Goal: Task Accomplishment & Management: Manage account settings

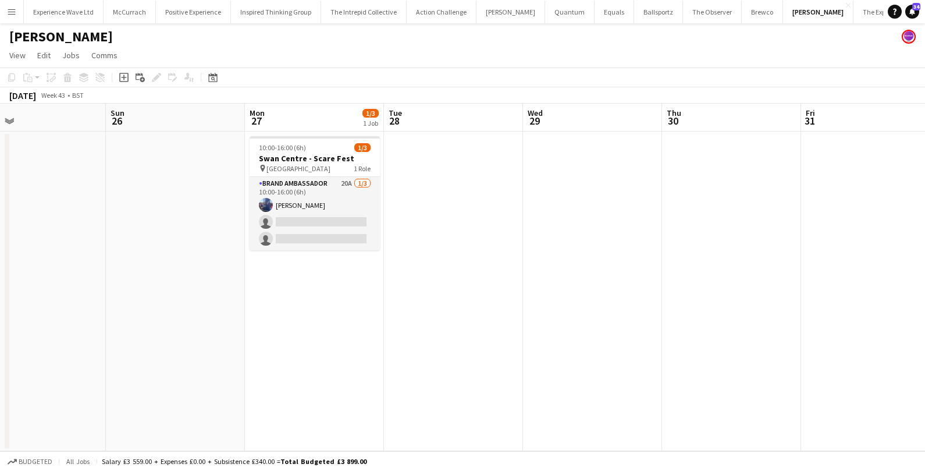
scroll to position [0, 458]
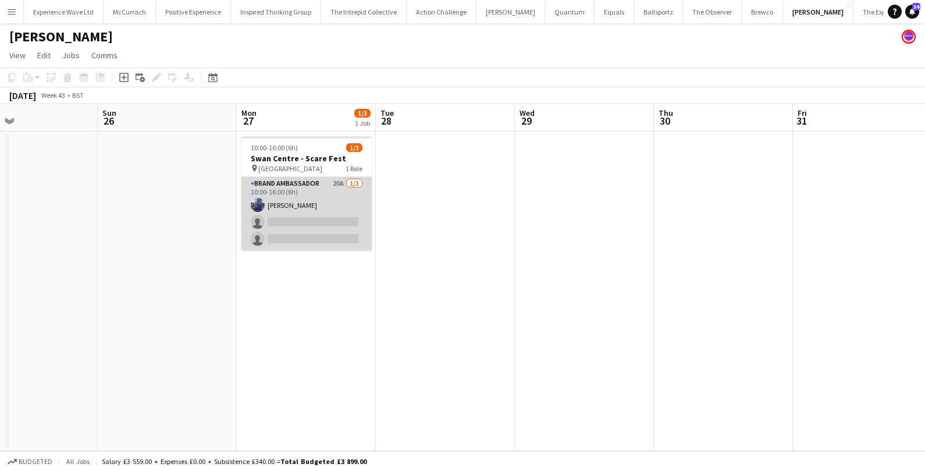
click at [330, 194] on app-card-role "Brand Ambassador 20A 1/3 10:00-16:00 (6h) Jessica Jones single-neutral-actions …" at bounding box center [306, 213] width 130 height 73
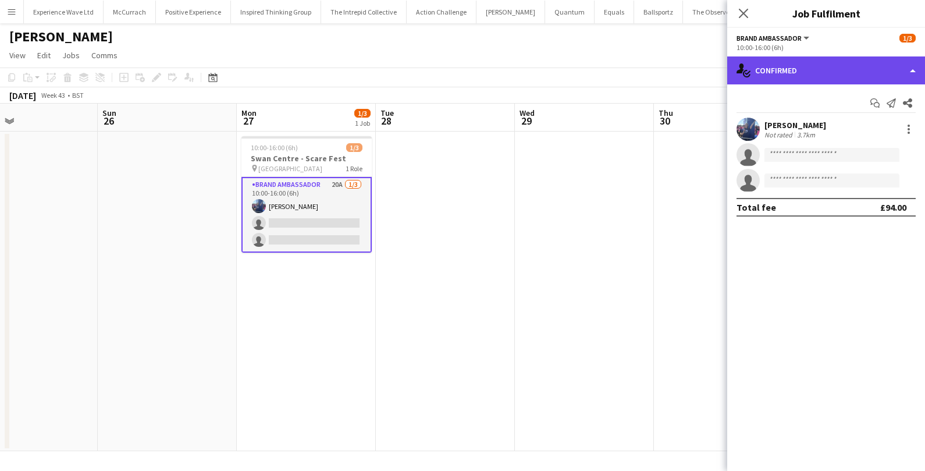
click at [885, 68] on div "single-neutral-actions-check-2 Confirmed" at bounding box center [826, 70] width 198 height 28
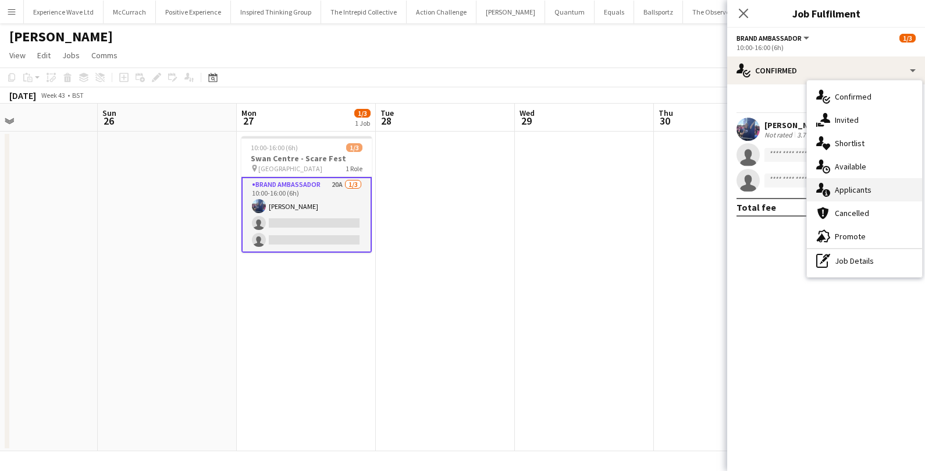
click at [849, 193] on span "Applicants" at bounding box center [853, 189] width 37 height 10
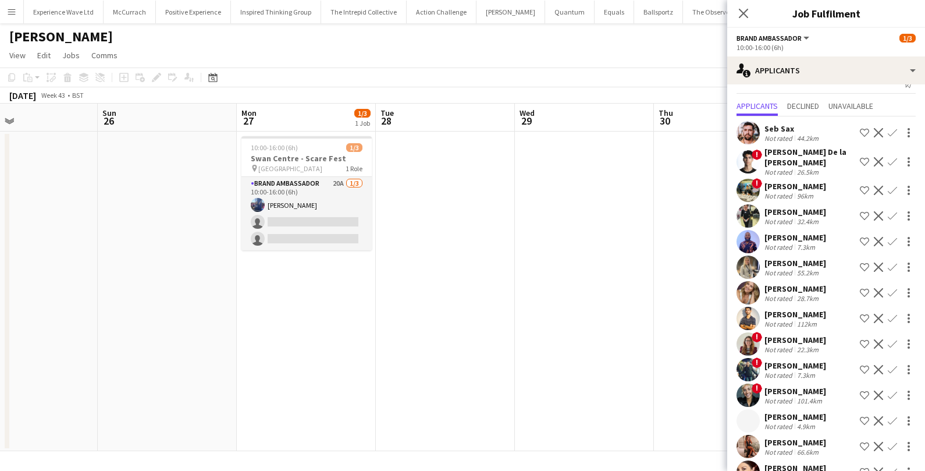
scroll to position [0, 0]
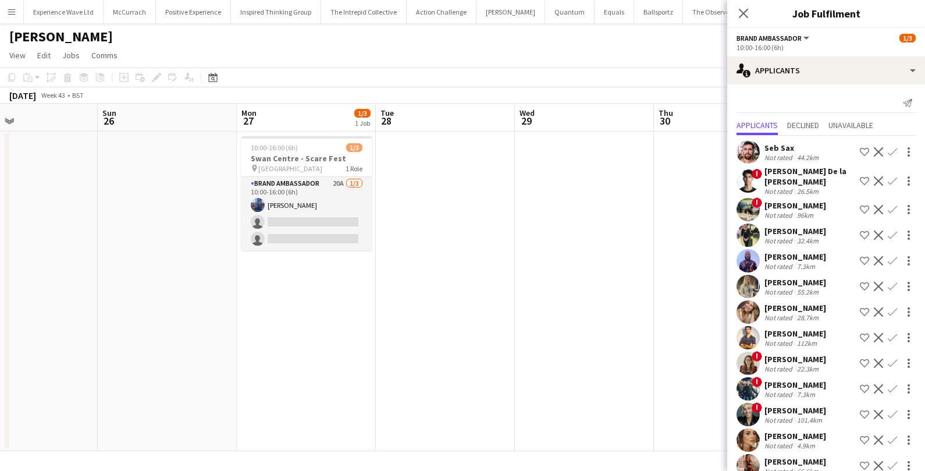
click at [792, 232] on div "Lynn Newnham" at bounding box center [795, 231] width 62 height 10
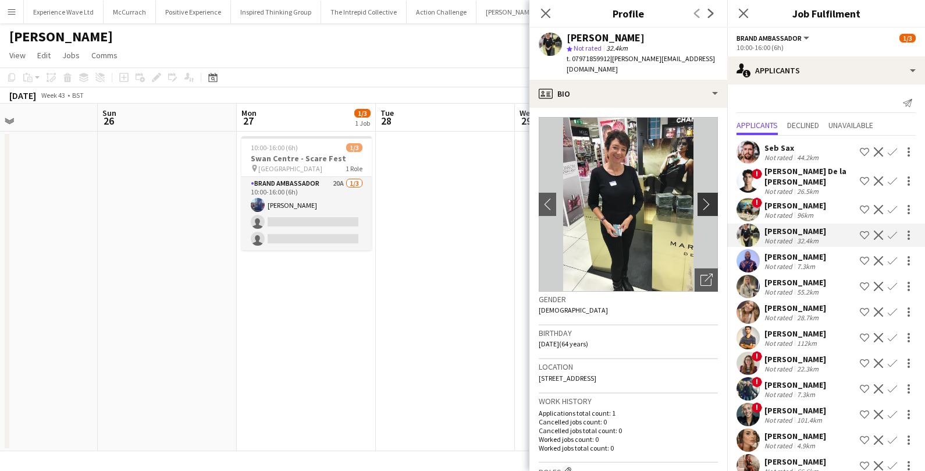
click at [710, 198] on app-icon "chevron-right" at bounding box center [709, 204] width 18 height 12
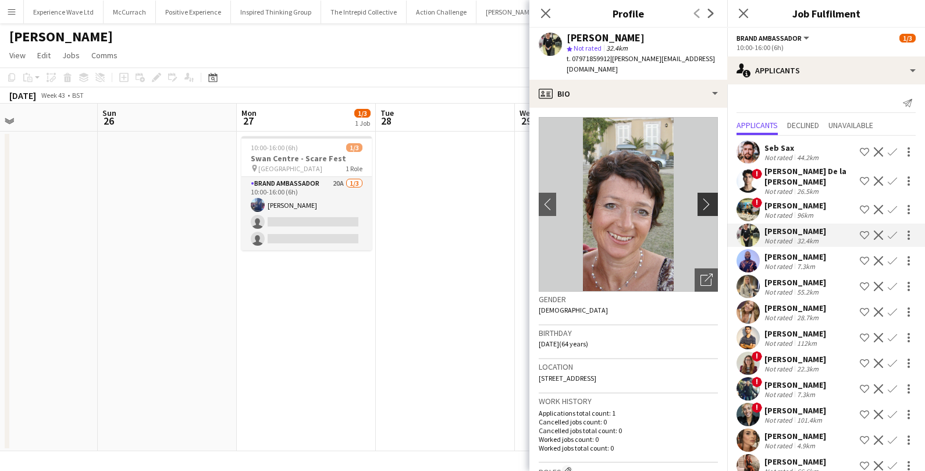
click at [710, 198] on app-icon "chevron-right" at bounding box center [709, 204] width 18 height 12
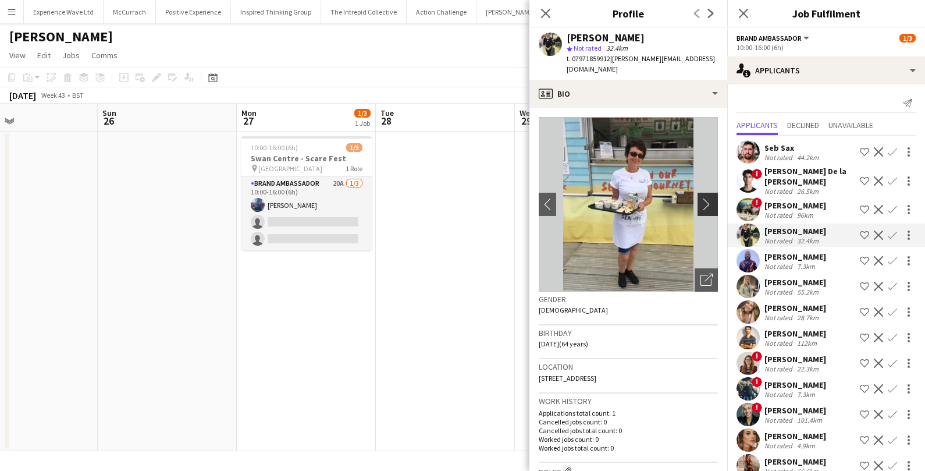
click at [710, 198] on app-icon "chevron-right" at bounding box center [709, 204] width 18 height 12
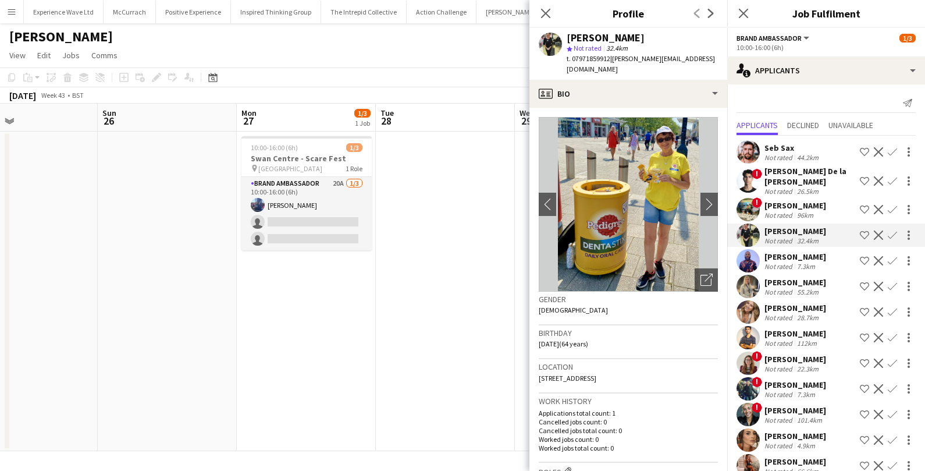
click at [779, 309] on div "Olivia McLeod" at bounding box center [795, 307] width 62 height 10
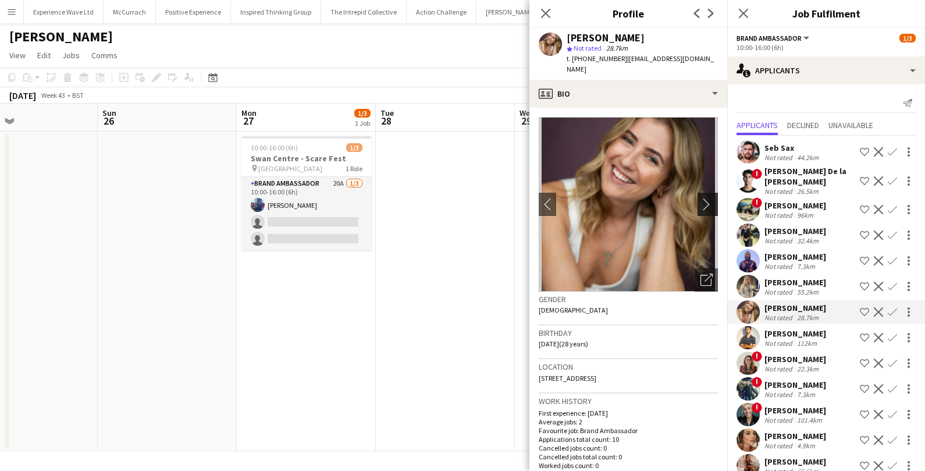
click at [714, 202] on button "chevron-right" at bounding box center [708, 204] width 23 height 23
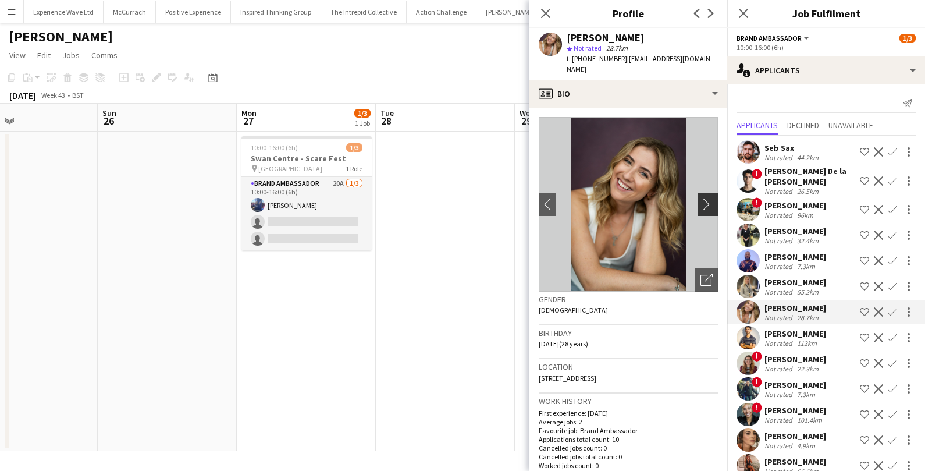
click at [710, 199] on button "chevron-right" at bounding box center [708, 204] width 23 height 23
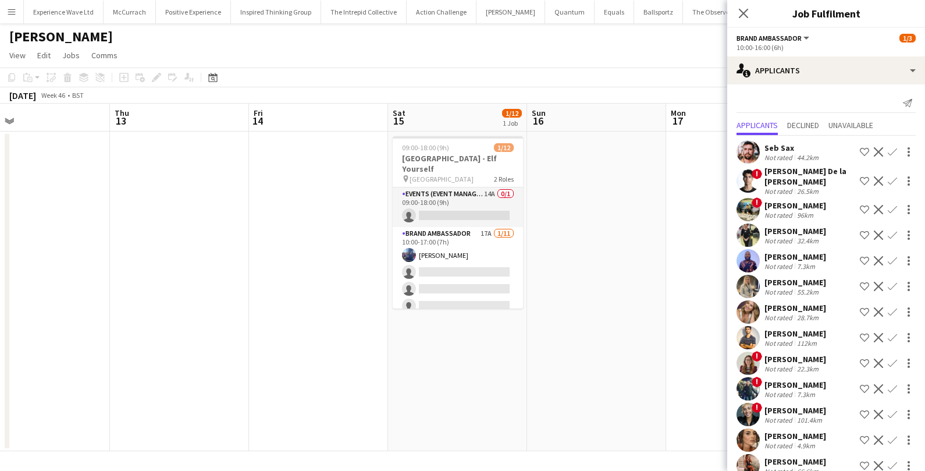
scroll to position [202, 0]
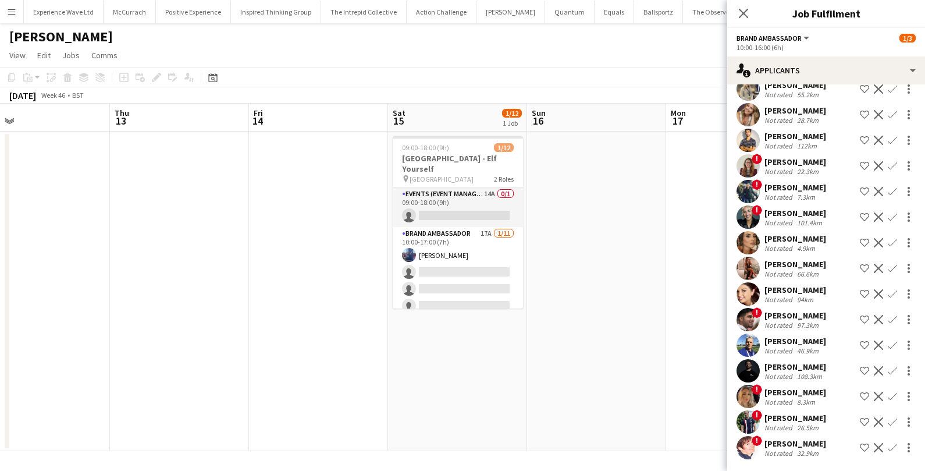
click at [778, 397] on div "Not rated" at bounding box center [779, 401] width 30 height 9
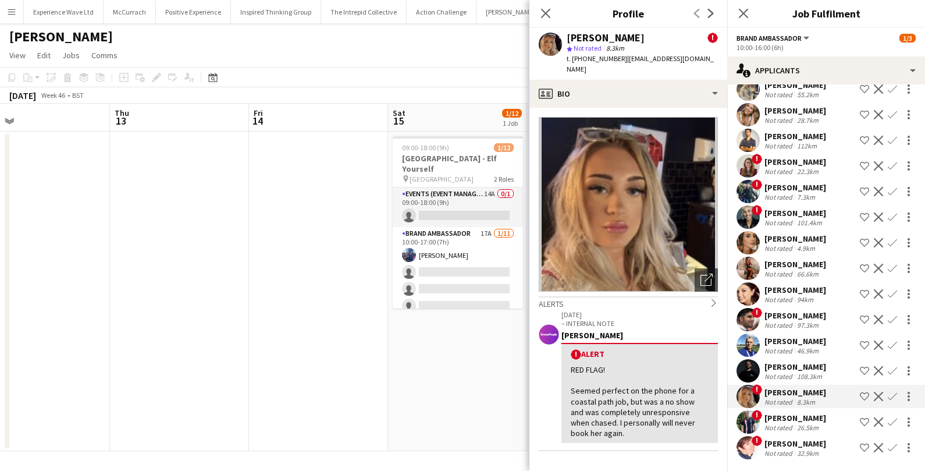
click at [444, 385] on app-date-cell "09:00-18:00 (9h) 1/12 Swan Centre - Elf Yourself pin Eastleigh 2 Roles Events (…" at bounding box center [457, 290] width 139 height 319
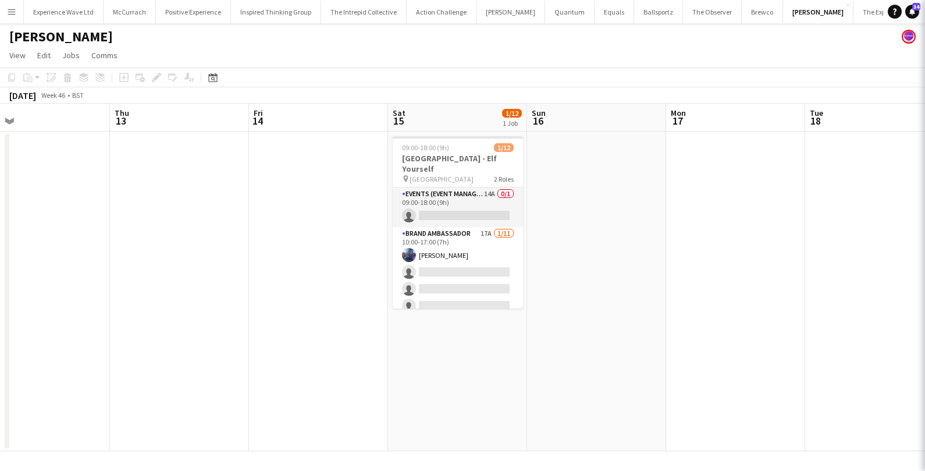
scroll to position [0, 0]
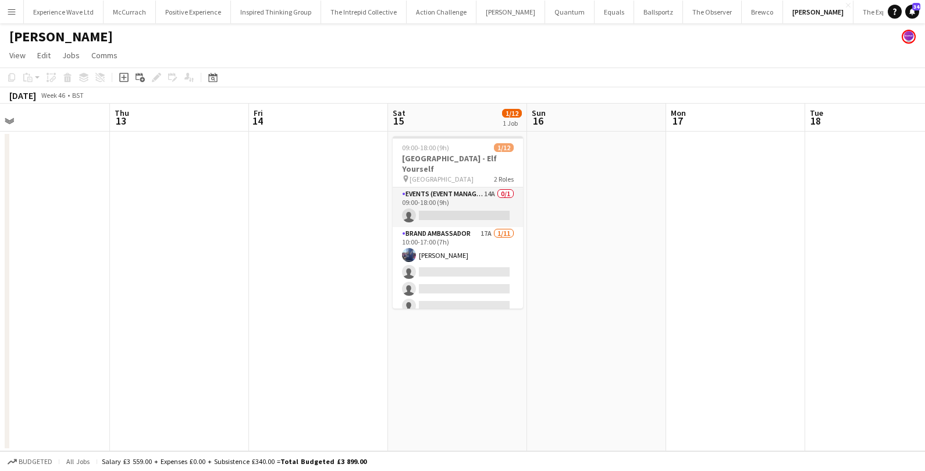
click at [13, 13] on app-icon "Menu" at bounding box center [11, 11] width 9 height 9
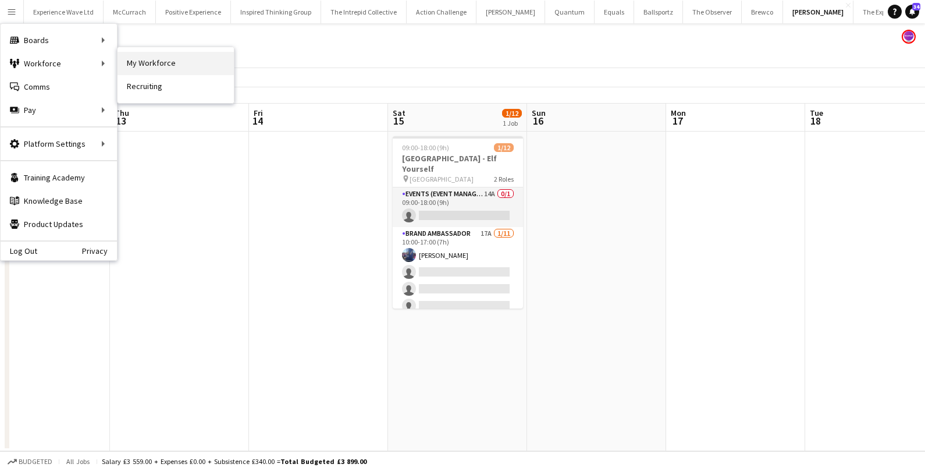
click at [167, 60] on link "My Workforce" at bounding box center [175, 63] width 116 height 23
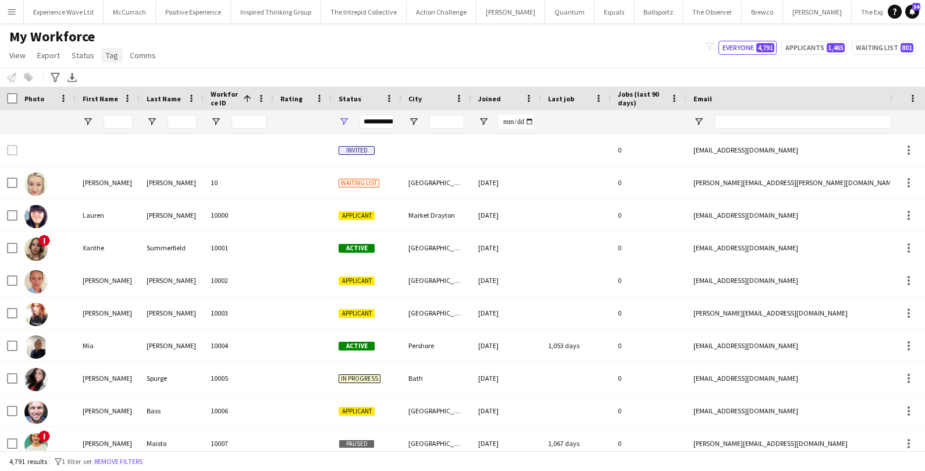
click at [109, 55] on span "Tag" at bounding box center [112, 55] width 12 height 10
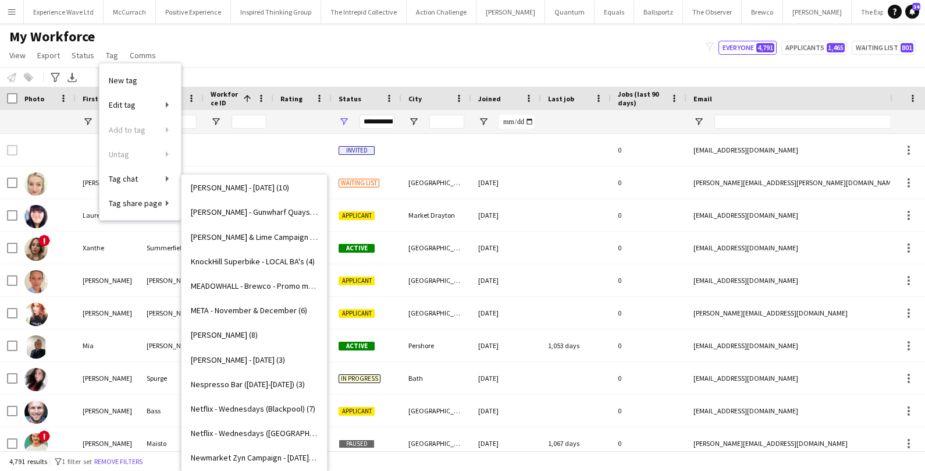
scroll to position [1134, 0]
click at [213, 355] on span "[PERSON_NAME] - [DATE] (3)" at bounding box center [238, 358] width 94 height 10
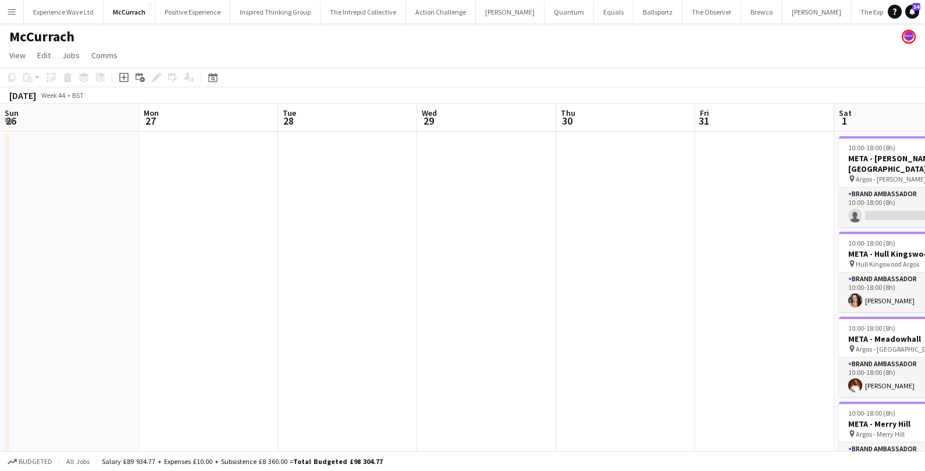
scroll to position [0, 398]
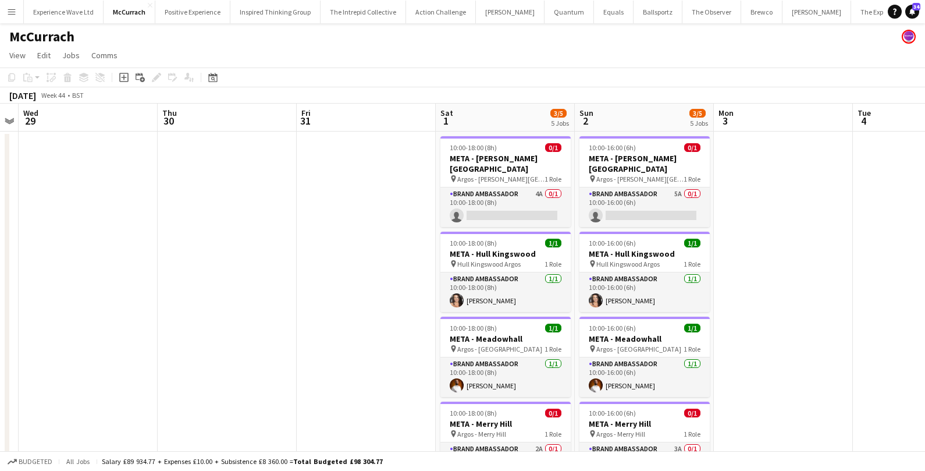
click at [14, 15] on app-icon "Menu" at bounding box center [11, 11] width 9 height 9
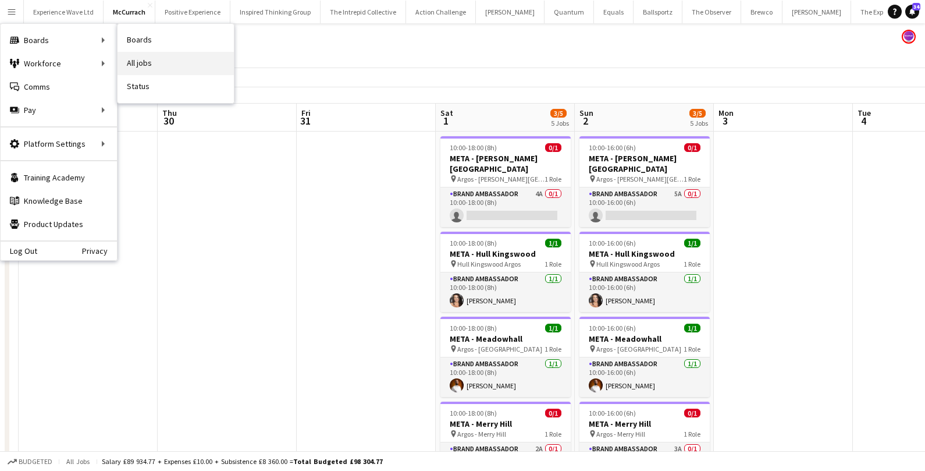
click at [141, 65] on link "All jobs" at bounding box center [175, 63] width 116 height 23
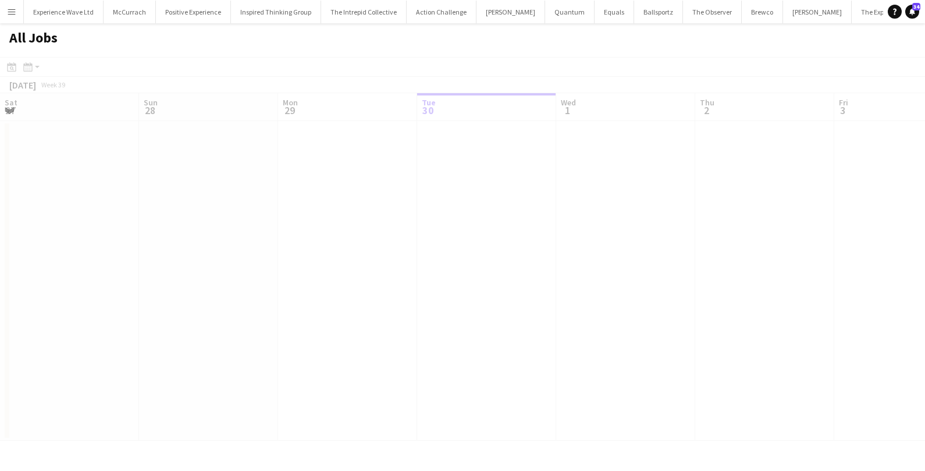
scroll to position [0, 277]
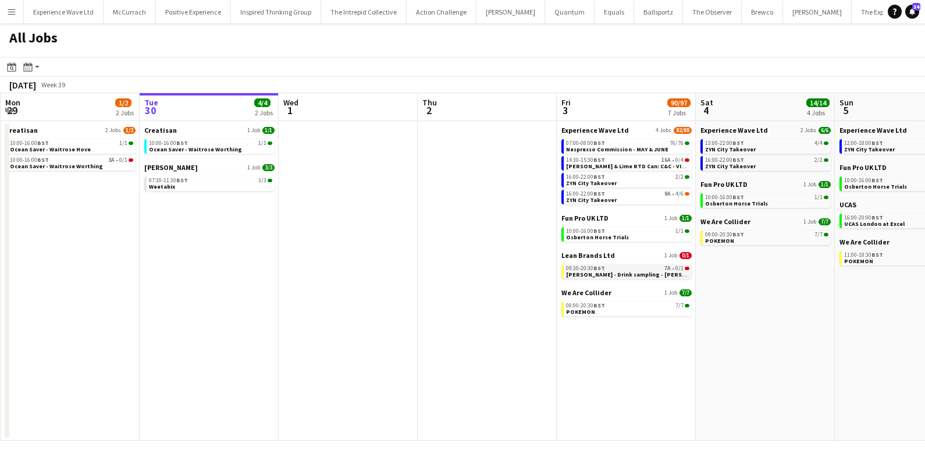
click at [635, 272] on span "[PERSON_NAME] - Drink sampling - [PERSON_NAME]" at bounding box center [638, 274] width 145 height 8
click at [10, 20] on button "Menu" at bounding box center [11, 11] width 23 height 23
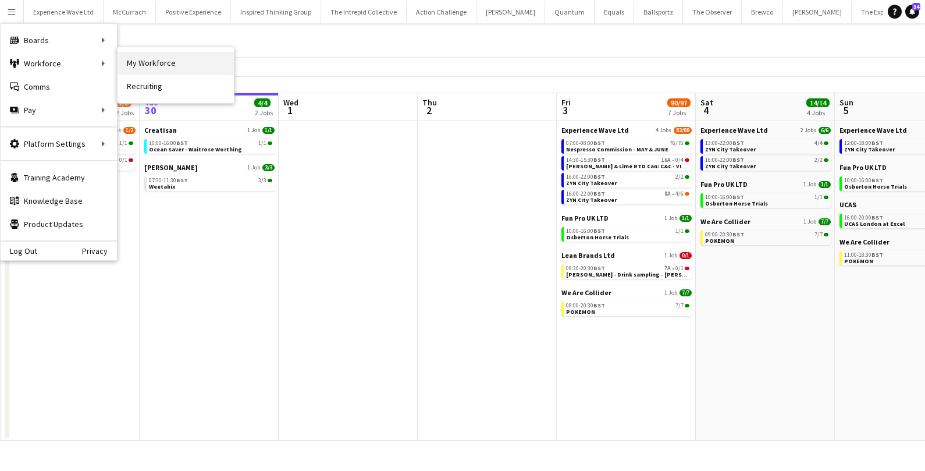
click at [166, 69] on link "My Workforce" at bounding box center [175, 63] width 116 height 23
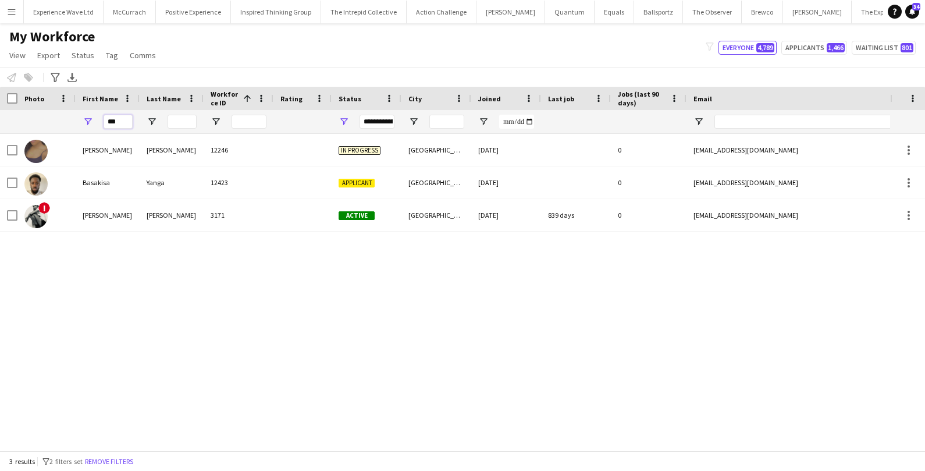
drag, startPoint x: 119, startPoint y: 122, endPoint x: 95, endPoint y: 122, distance: 23.3
click at [95, 122] on div "***" at bounding box center [108, 121] width 64 height 23
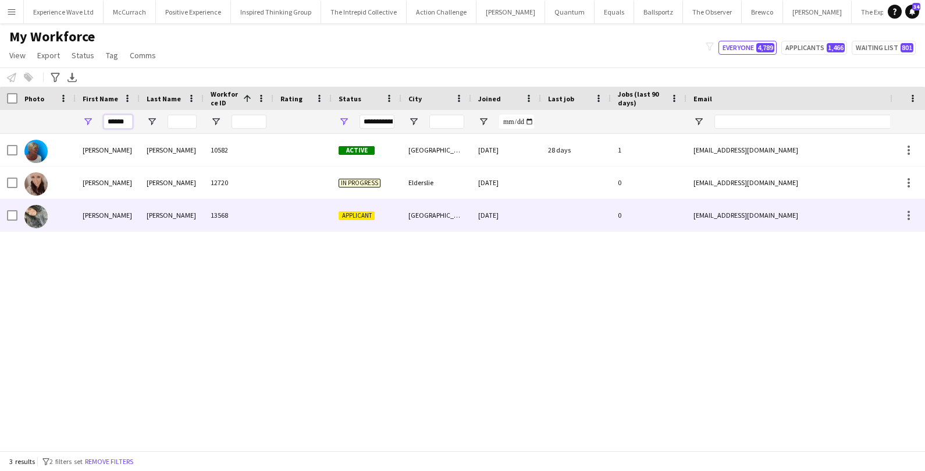
type input "******"
click at [79, 218] on div "Janine" at bounding box center [108, 215] width 64 height 32
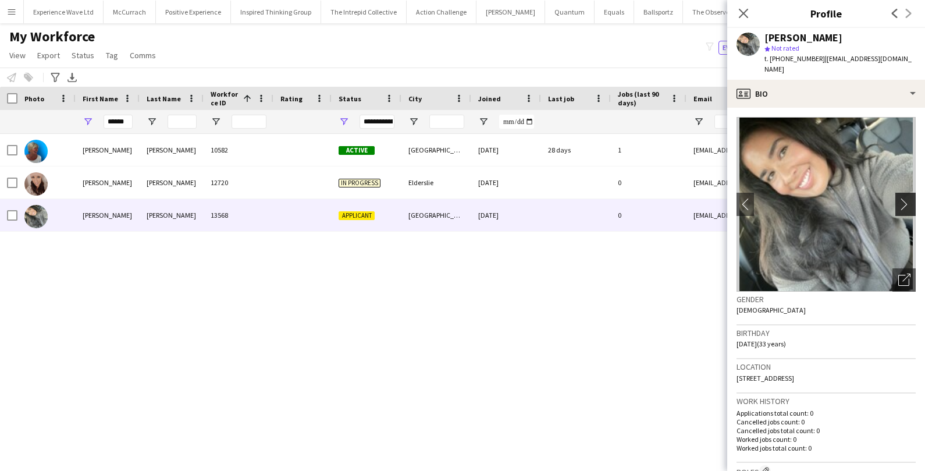
click at [907, 207] on app-icon "chevron-right" at bounding box center [907, 204] width 18 height 12
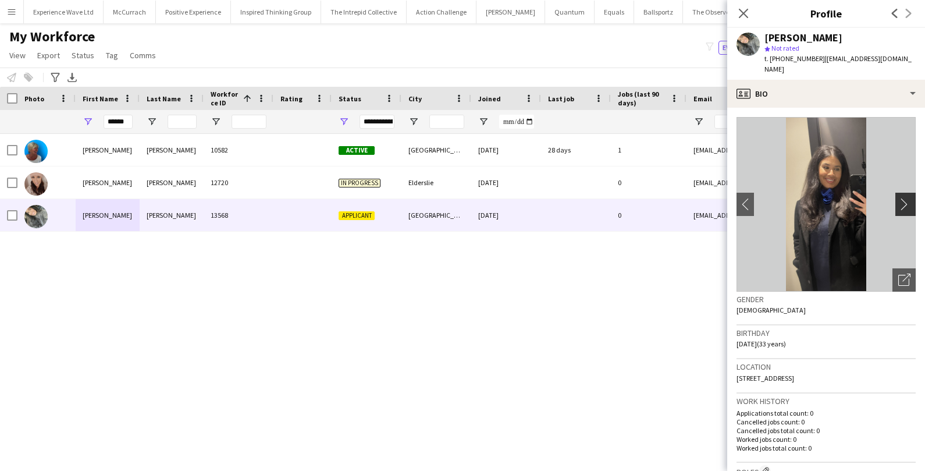
click at [907, 207] on app-icon "chevron-right" at bounding box center [907, 204] width 18 height 12
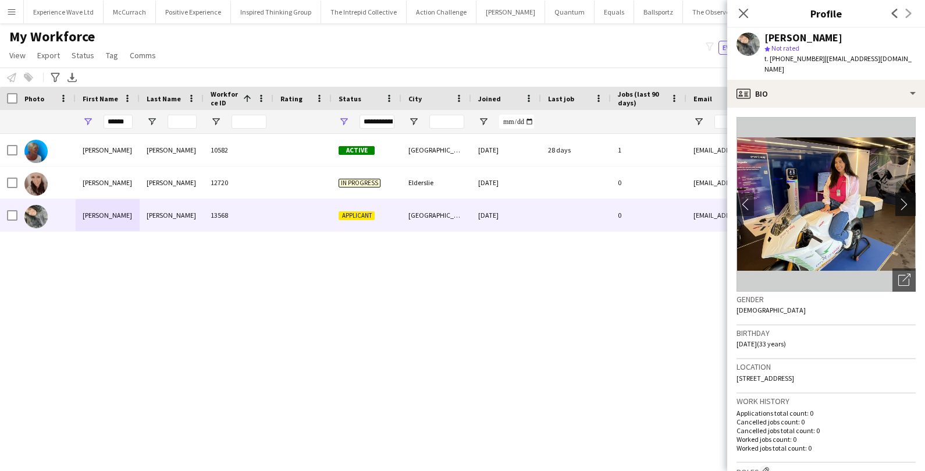
click at [907, 207] on app-icon "chevron-right" at bounding box center [907, 204] width 18 height 12
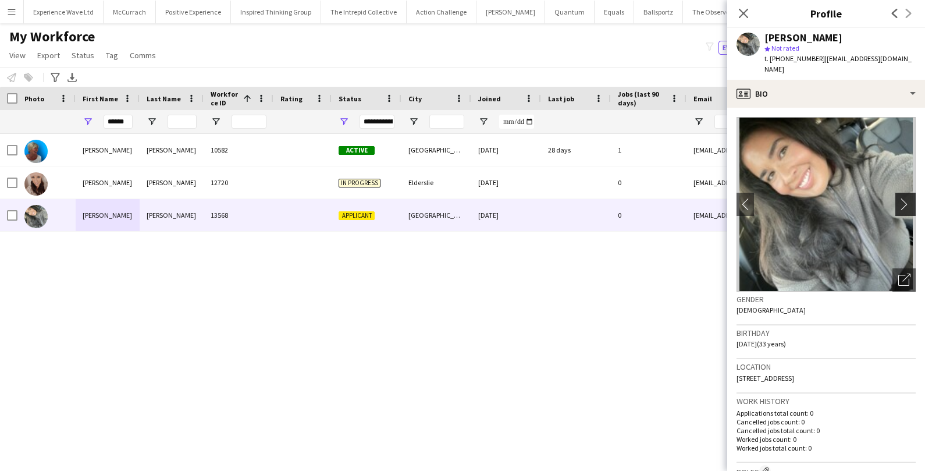
click at [907, 207] on app-icon "chevron-right" at bounding box center [907, 204] width 18 height 12
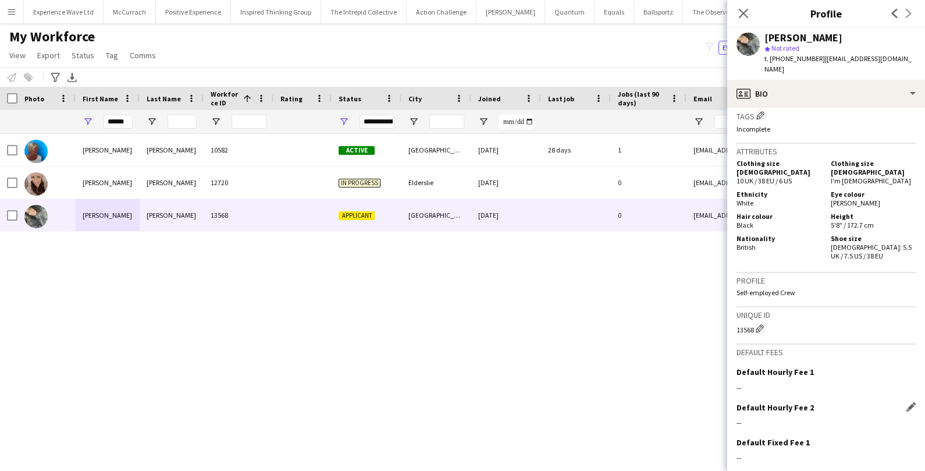
scroll to position [574, 0]
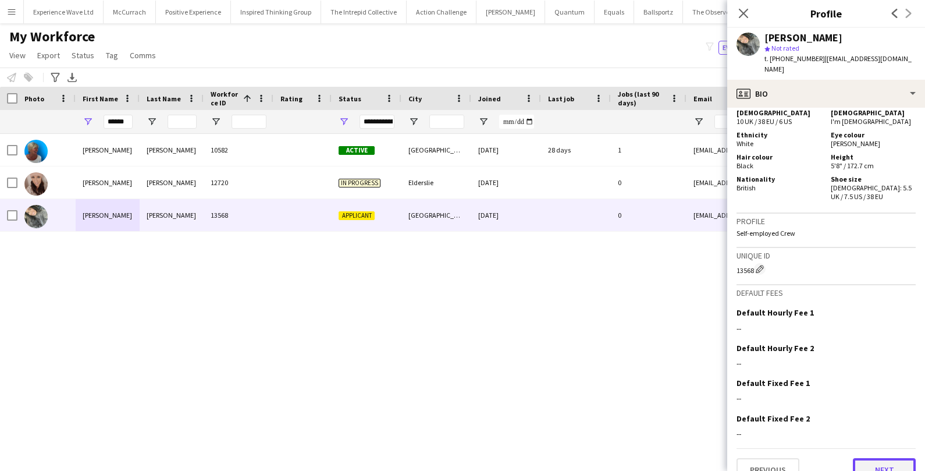
click at [887, 458] on button "Next" at bounding box center [884, 469] width 63 height 23
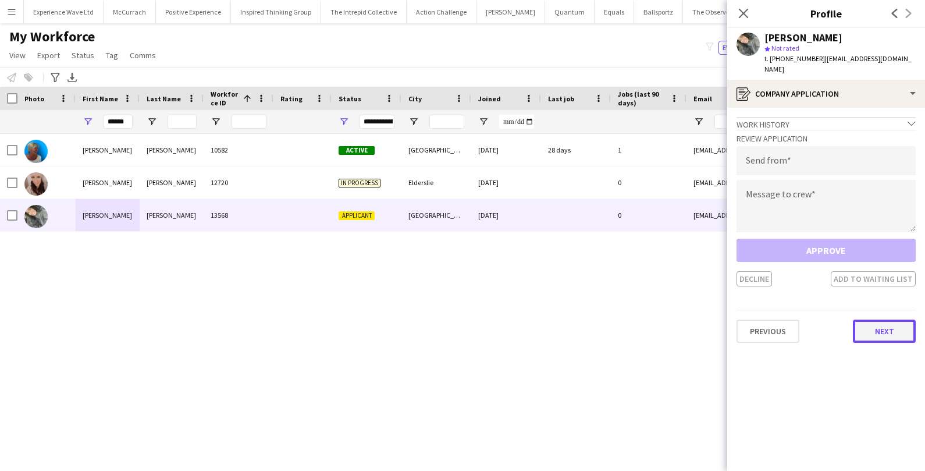
click at [894, 340] on button "Next" at bounding box center [884, 330] width 63 height 23
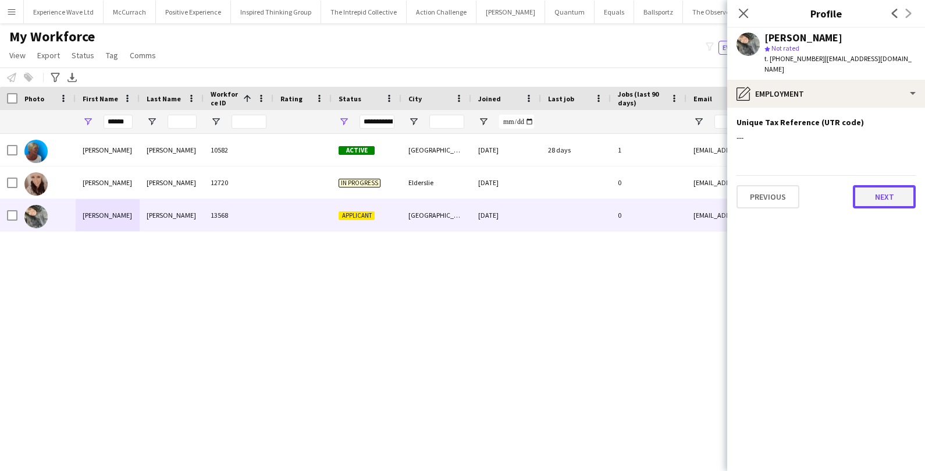
click at [903, 201] on button "Next" at bounding box center [884, 196] width 63 height 23
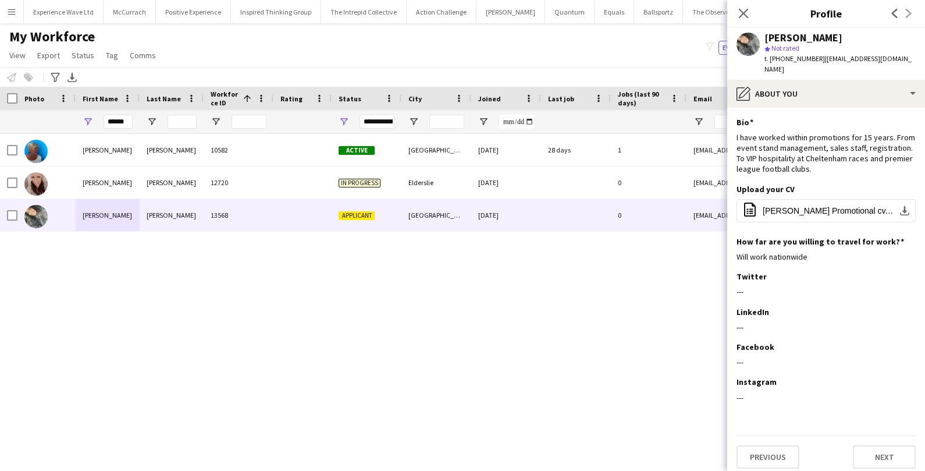
drag, startPoint x: 133, startPoint y: 119, endPoint x: 113, endPoint y: 119, distance: 19.2
click at [113, 119] on div "******" at bounding box center [108, 121] width 64 height 23
drag, startPoint x: 128, startPoint y: 120, endPoint x: 92, endPoint y: 120, distance: 35.5
click at [93, 120] on div "******" at bounding box center [108, 121] width 64 height 23
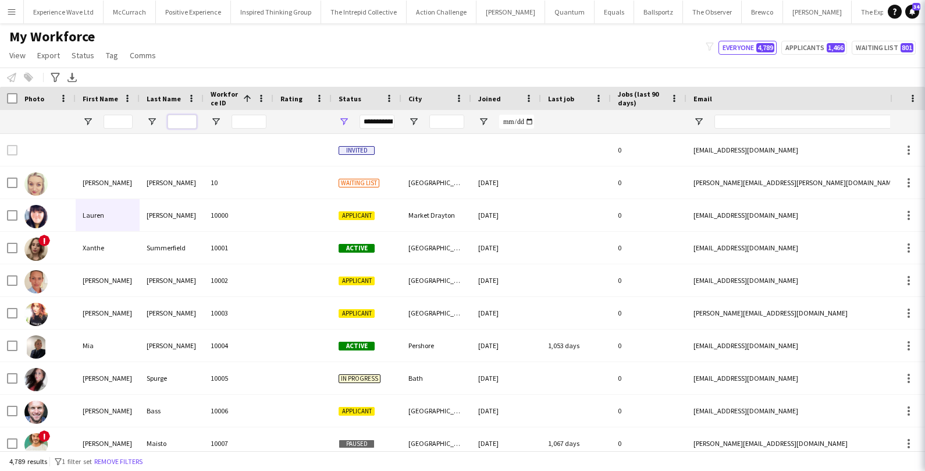
click at [190, 119] on input "Last Name Filter Input" at bounding box center [182, 122] width 29 height 14
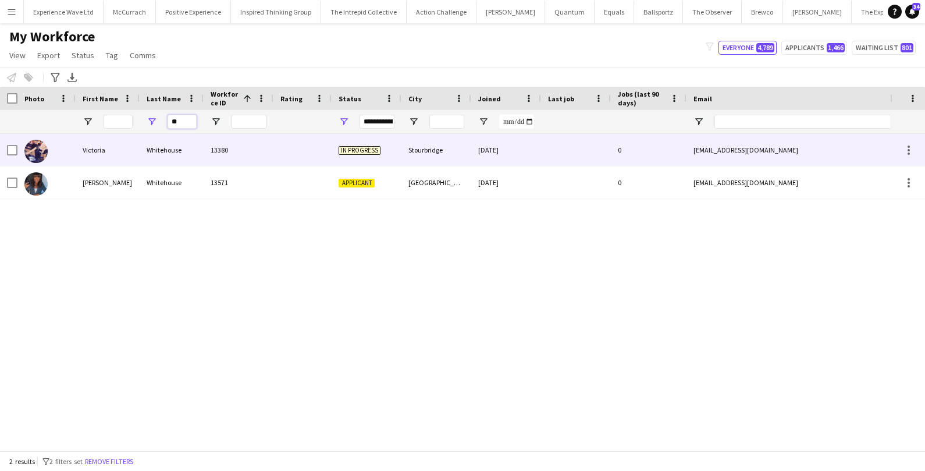
type input "*"
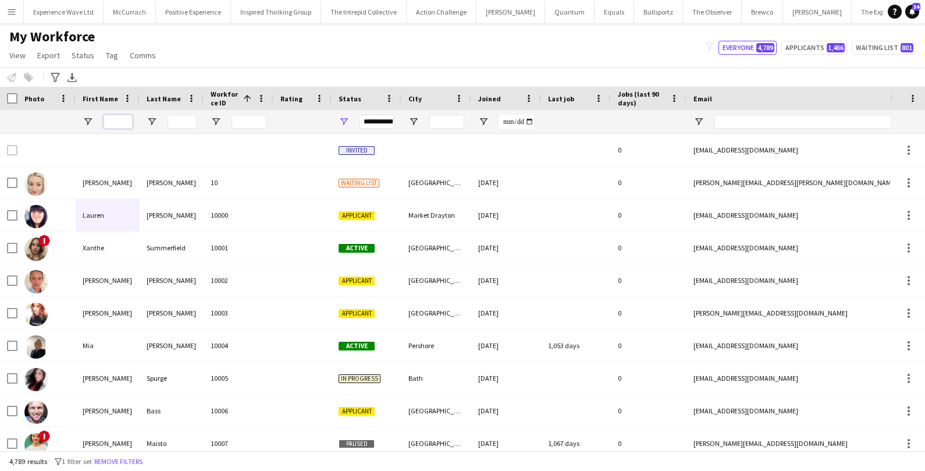
click at [126, 121] on input "First Name Filter Input" at bounding box center [118, 122] width 29 height 14
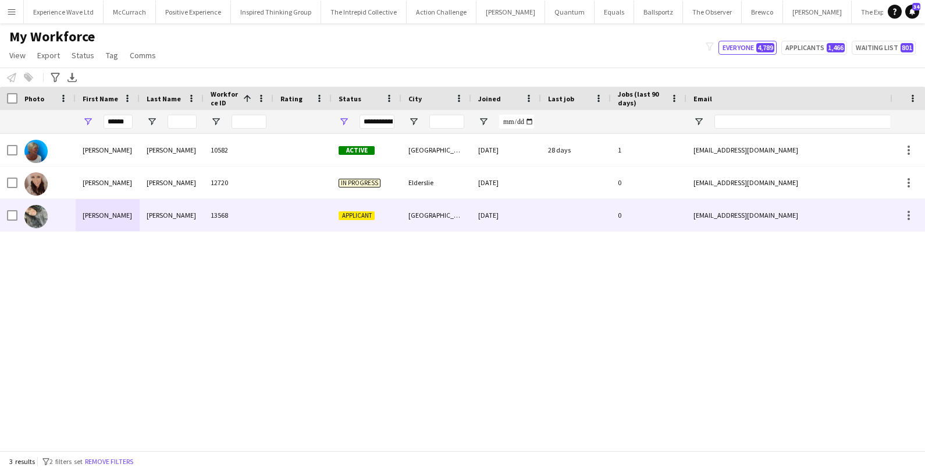
click at [87, 209] on div "Janine" at bounding box center [108, 215] width 64 height 32
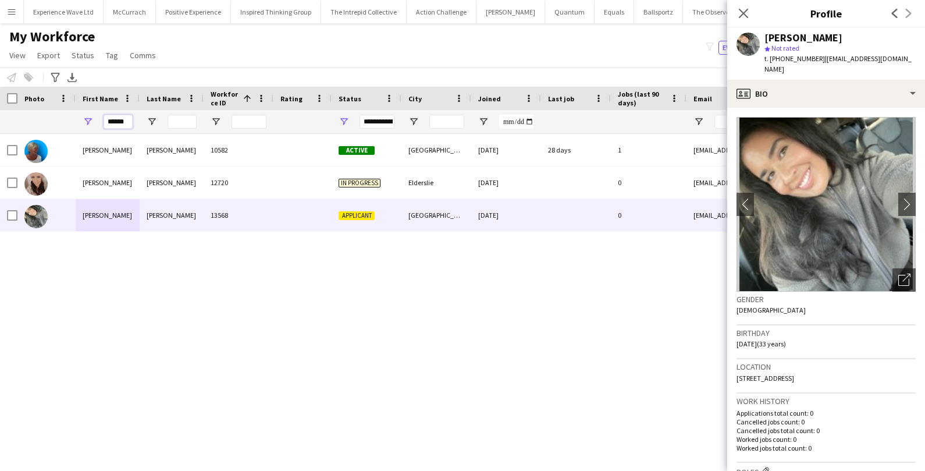
drag, startPoint x: 125, startPoint y: 119, endPoint x: 91, endPoint y: 117, distance: 34.4
click at [91, 117] on div "******" at bounding box center [108, 121] width 64 height 23
paste input "First Name Filter Input"
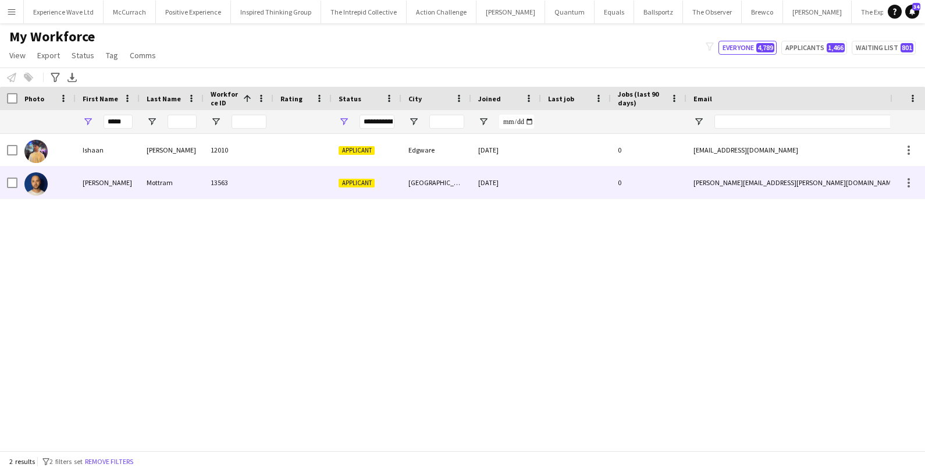
click at [90, 187] on div "Shaan" at bounding box center [108, 182] width 64 height 32
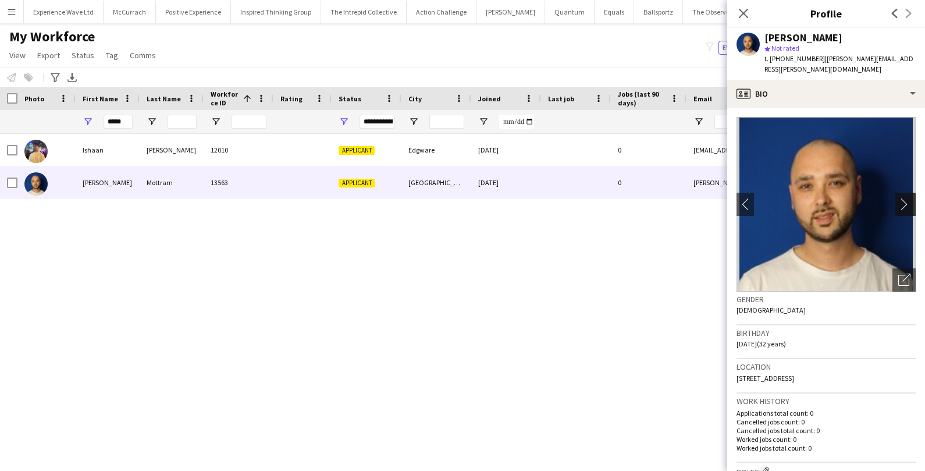
click at [904, 198] on app-icon "chevron-right" at bounding box center [907, 204] width 18 height 12
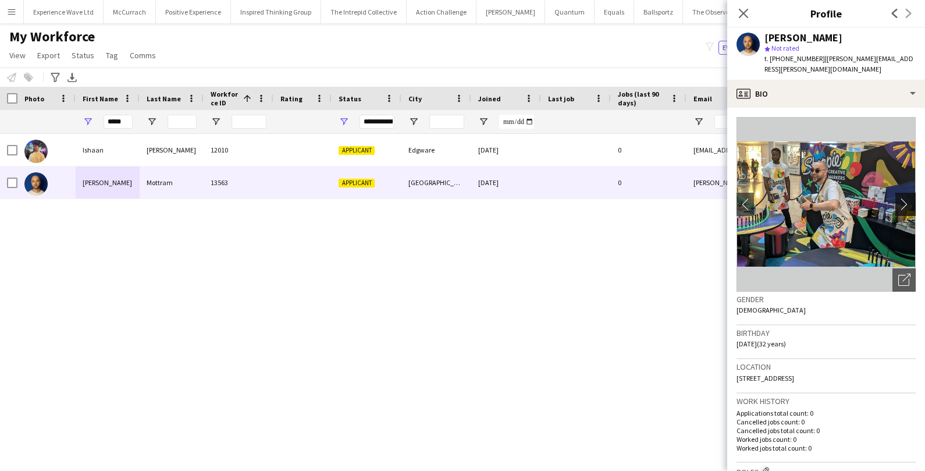
click at [904, 198] on app-icon "chevron-right" at bounding box center [907, 204] width 18 height 12
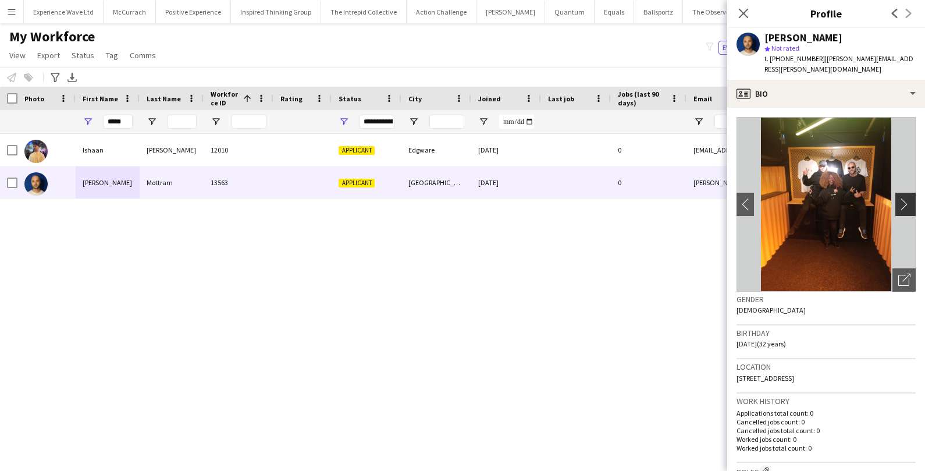
click at [904, 198] on app-icon "chevron-right" at bounding box center [907, 204] width 18 height 12
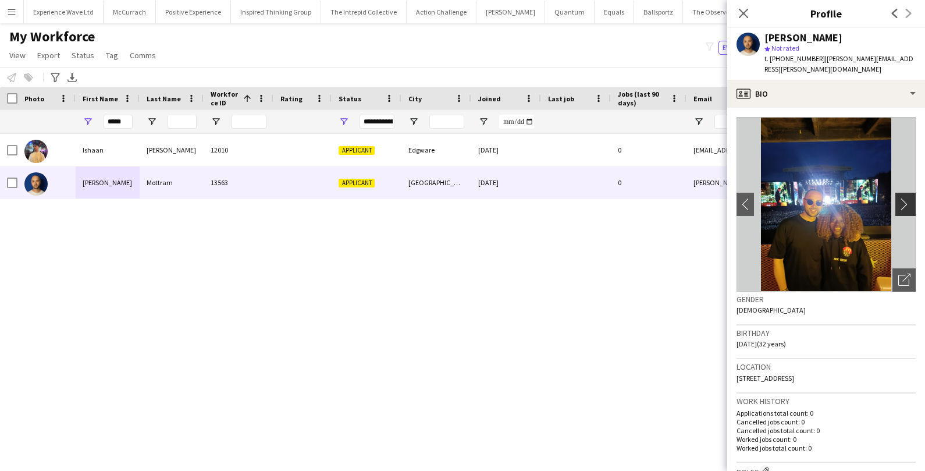
click at [904, 198] on app-icon "chevron-right" at bounding box center [907, 204] width 18 height 12
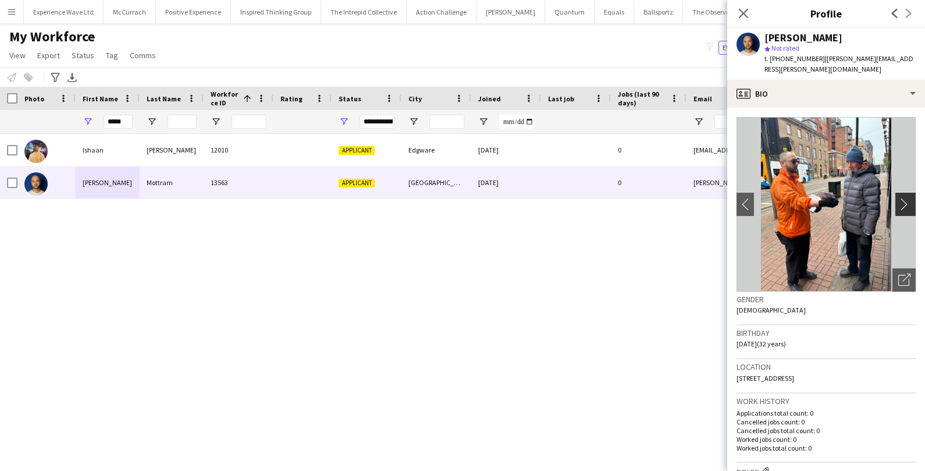
click at [904, 198] on app-icon "chevron-right" at bounding box center [907, 204] width 18 height 12
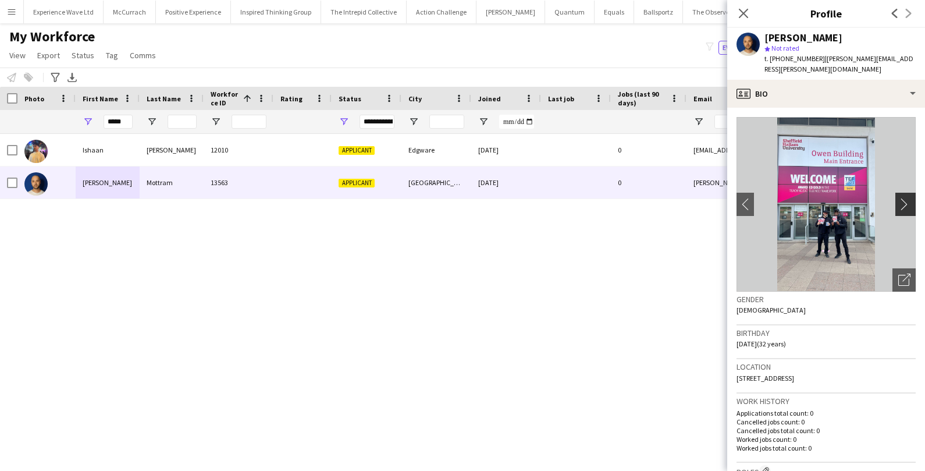
click at [904, 198] on app-icon "chevron-right" at bounding box center [907, 204] width 18 height 12
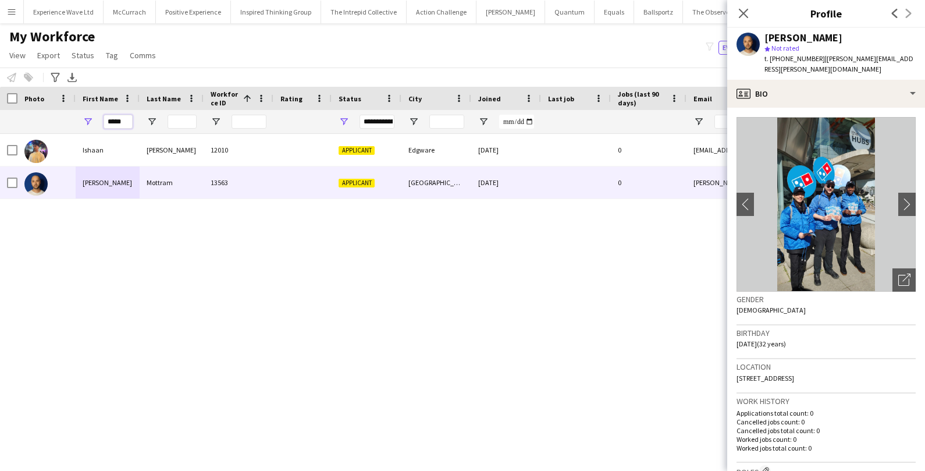
drag, startPoint x: 129, startPoint y: 121, endPoint x: 74, endPoint y: 121, distance: 55.3
click at [74, 121] on div "*****" at bounding box center [630, 121] width 1261 height 23
paste input "****"
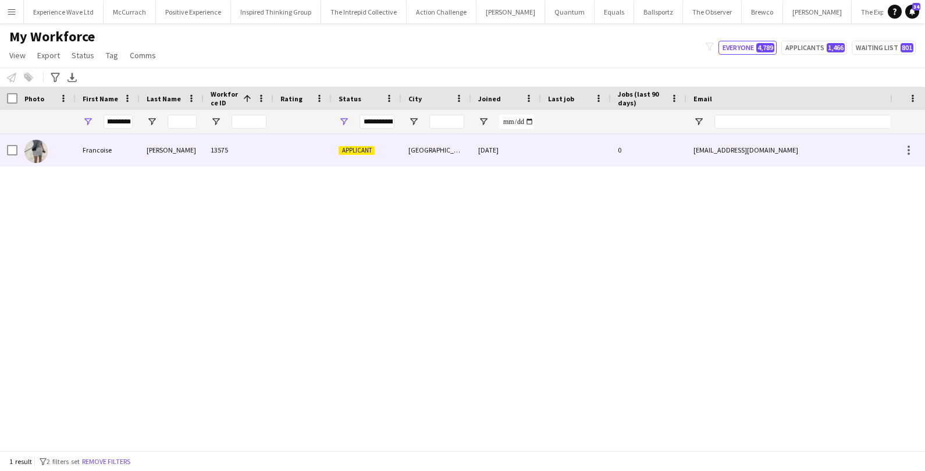
click at [82, 155] on div "Francoise" at bounding box center [108, 150] width 64 height 32
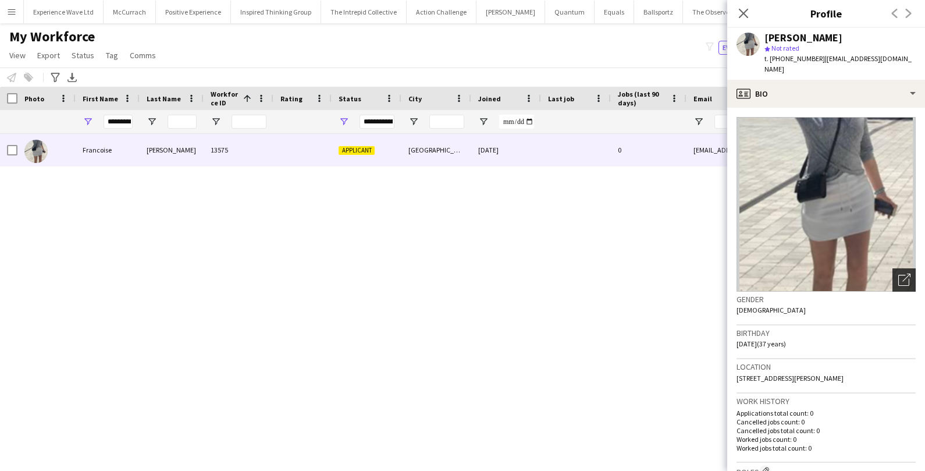
click at [904, 276] on icon "Open photos pop-in" at bounding box center [904, 279] width 12 height 12
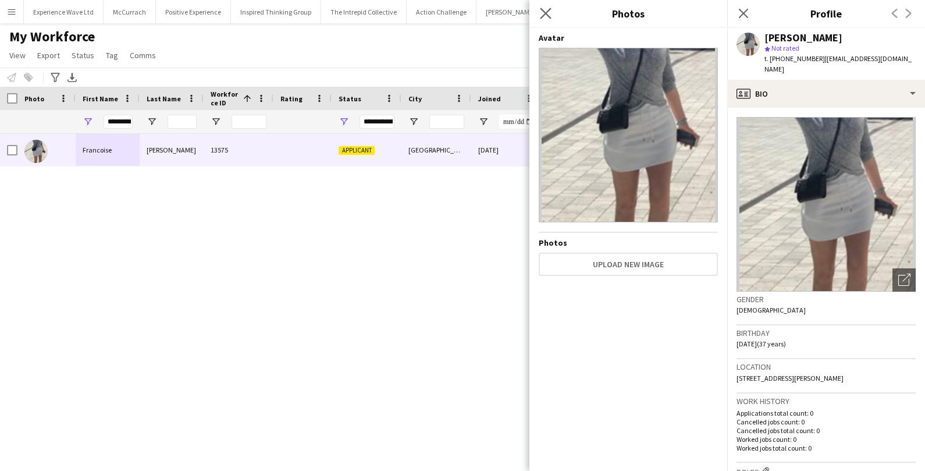
click at [553, 15] on app-icon "Close pop-in" at bounding box center [545, 13] width 17 height 17
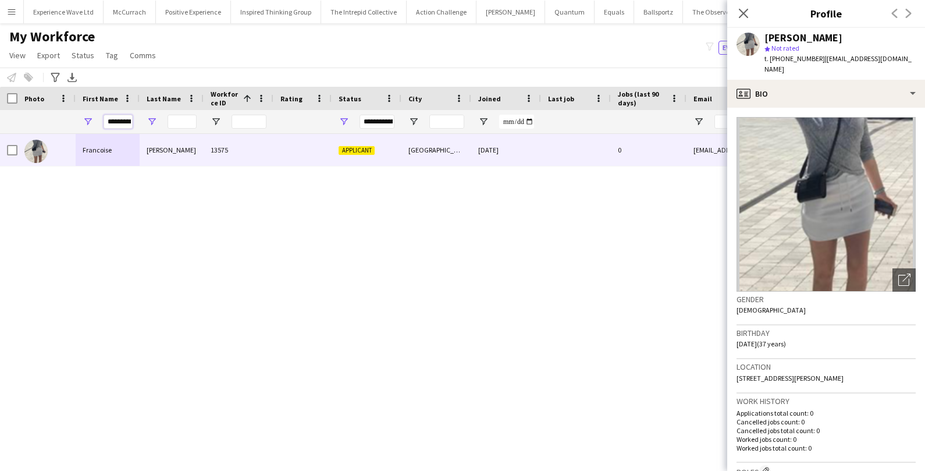
scroll to position [0, 3]
drag, startPoint x: 109, startPoint y: 122, endPoint x: 152, endPoint y: 120, distance: 43.7
click at [152, 120] on div "*********" at bounding box center [630, 121] width 1261 height 23
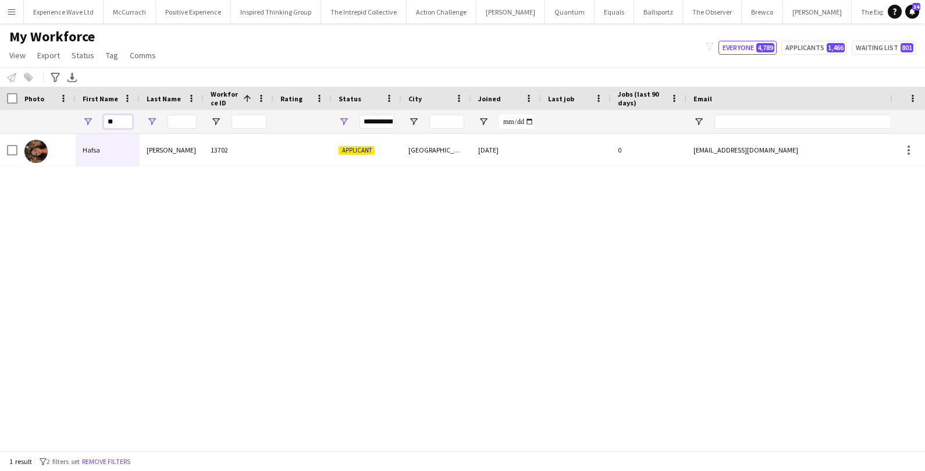
type input "*"
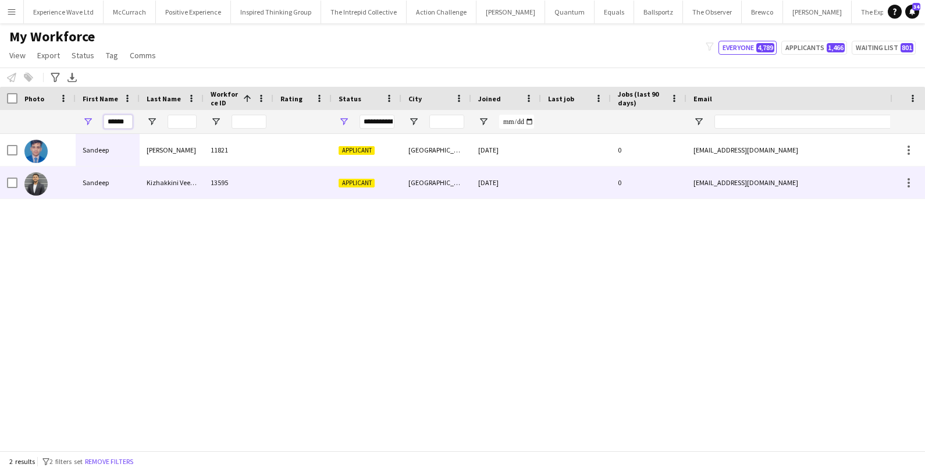
type input "******"
click at [124, 190] on div "Sandeep" at bounding box center [108, 182] width 64 height 32
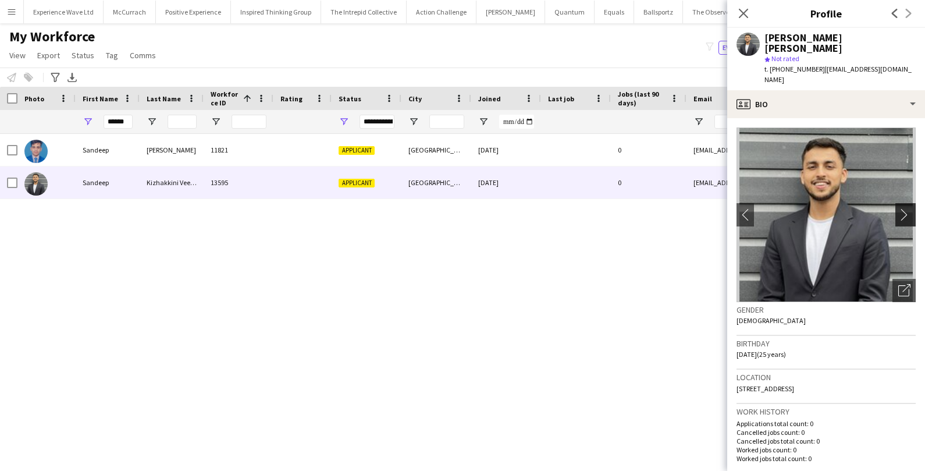
click at [907, 208] on app-icon "chevron-right" at bounding box center [907, 214] width 18 height 12
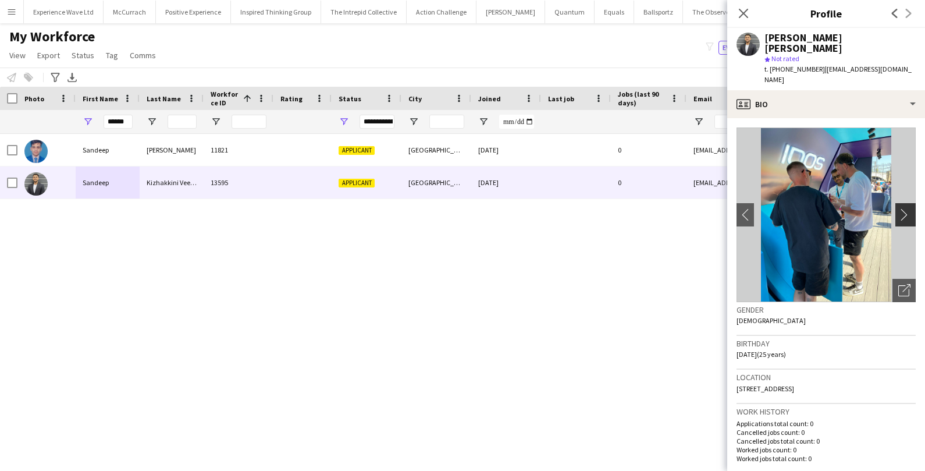
click at [907, 208] on app-icon "chevron-right" at bounding box center [907, 214] width 18 height 12
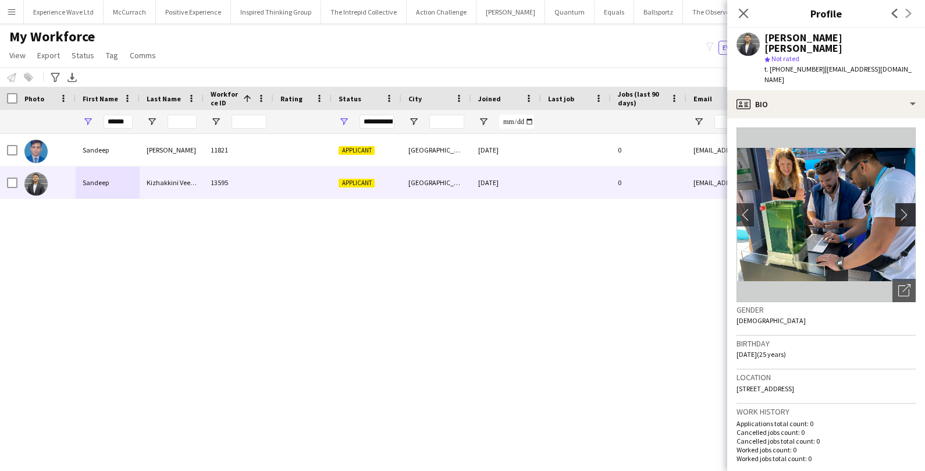
click at [907, 208] on app-icon "chevron-right" at bounding box center [907, 214] width 18 height 12
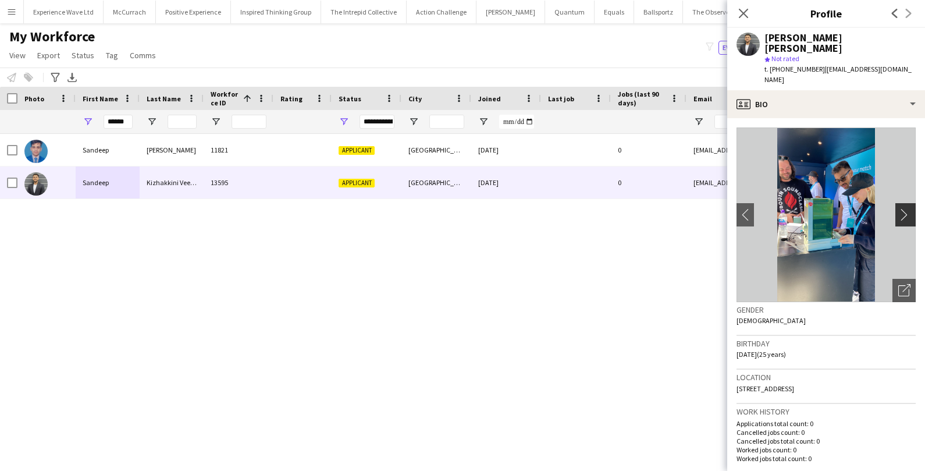
click at [907, 208] on app-icon "chevron-right" at bounding box center [907, 214] width 18 height 12
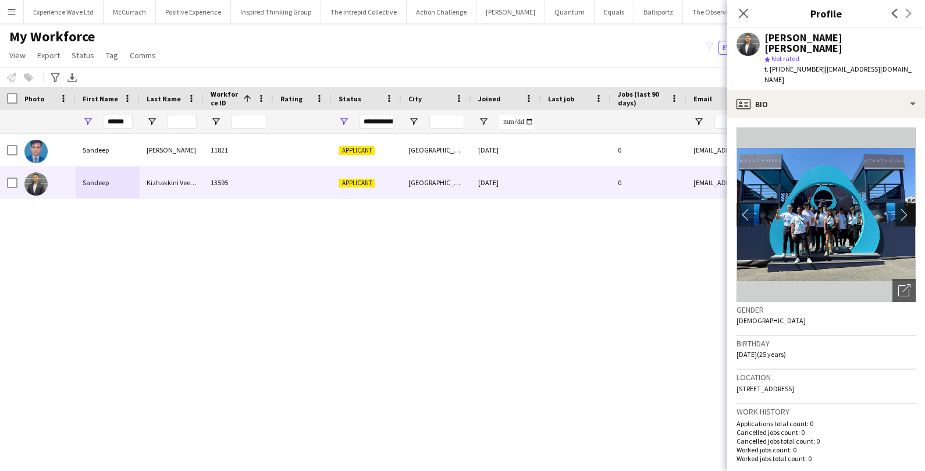
click at [907, 208] on app-icon "chevron-right" at bounding box center [907, 214] width 18 height 12
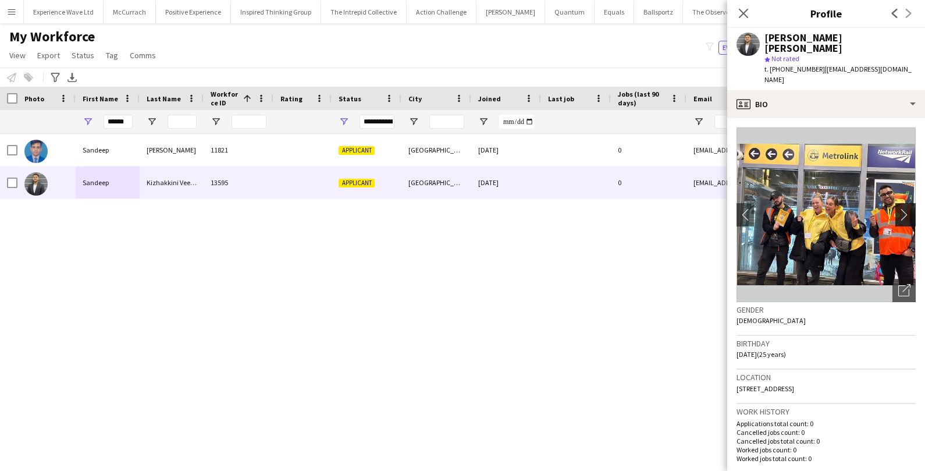
click at [907, 208] on app-icon "chevron-right" at bounding box center [907, 214] width 18 height 12
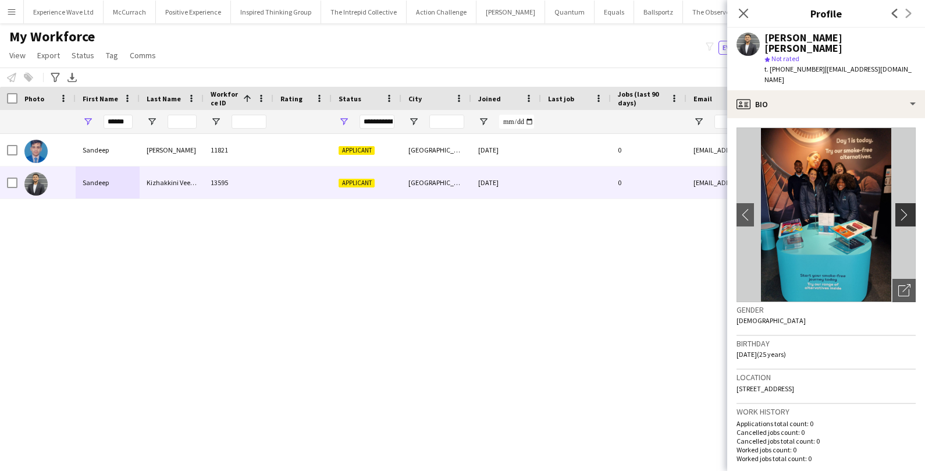
click at [907, 208] on app-icon "chevron-right" at bounding box center [907, 214] width 18 height 12
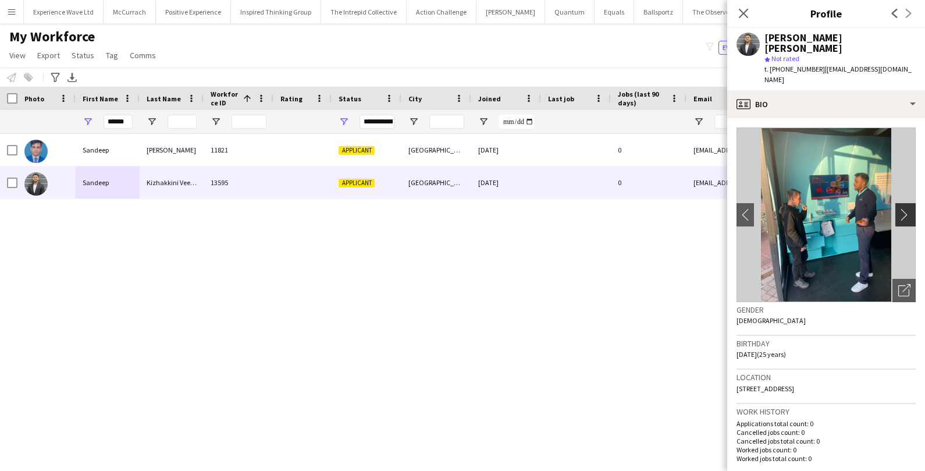
click at [907, 208] on app-icon "chevron-right" at bounding box center [907, 214] width 18 height 12
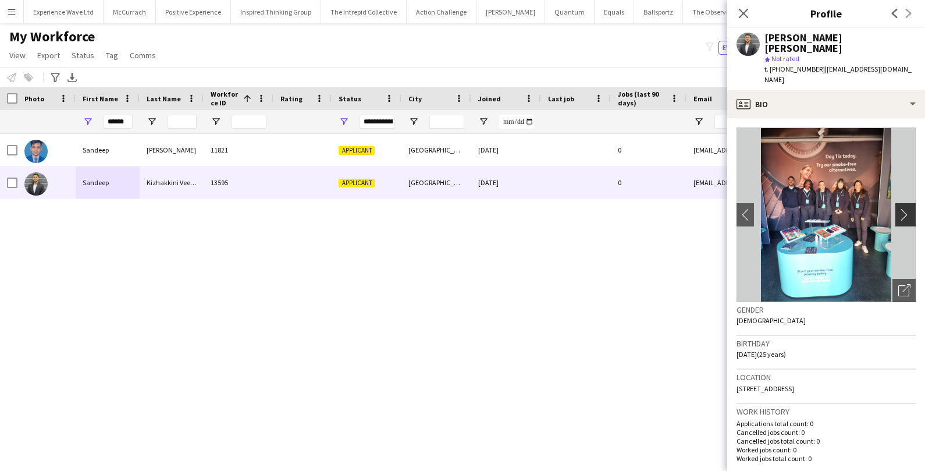
click at [907, 208] on app-icon "chevron-right" at bounding box center [907, 214] width 18 height 12
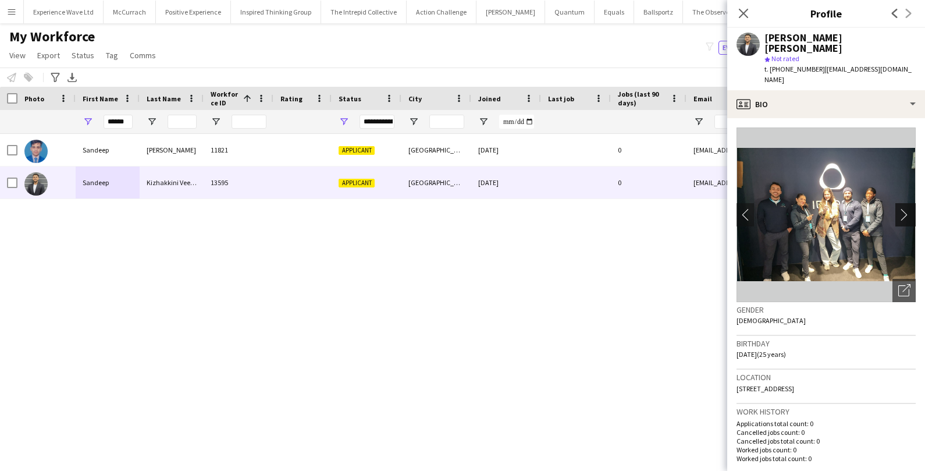
click at [907, 208] on app-icon "chevron-right" at bounding box center [907, 214] width 18 height 12
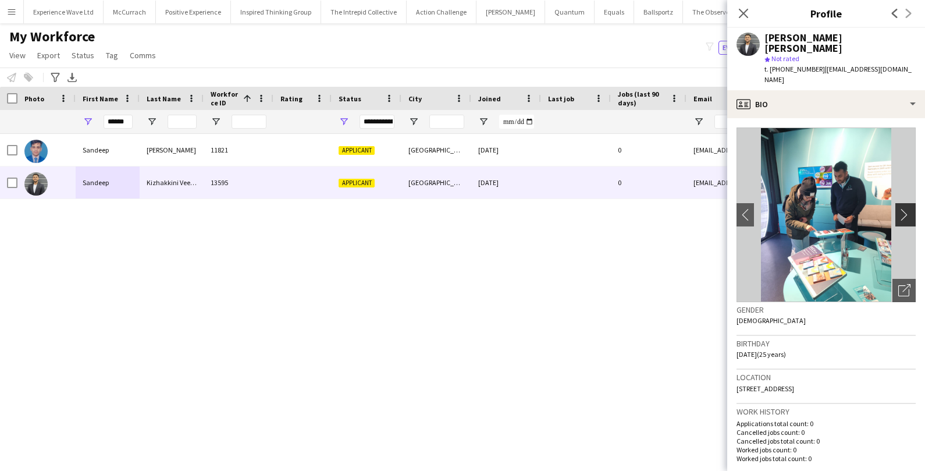
click at [907, 208] on app-icon "chevron-right" at bounding box center [907, 214] width 18 height 12
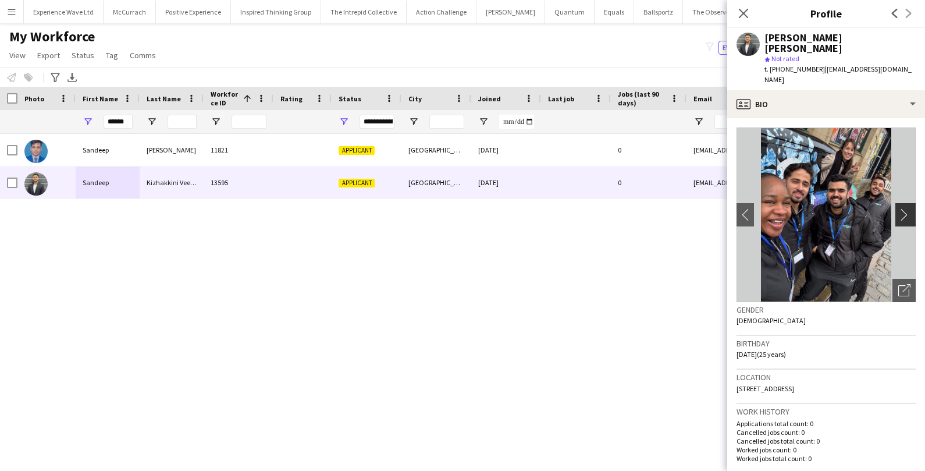
click at [907, 208] on app-icon "chevron-right" at bounding box center [907, 214] width 18 height 12
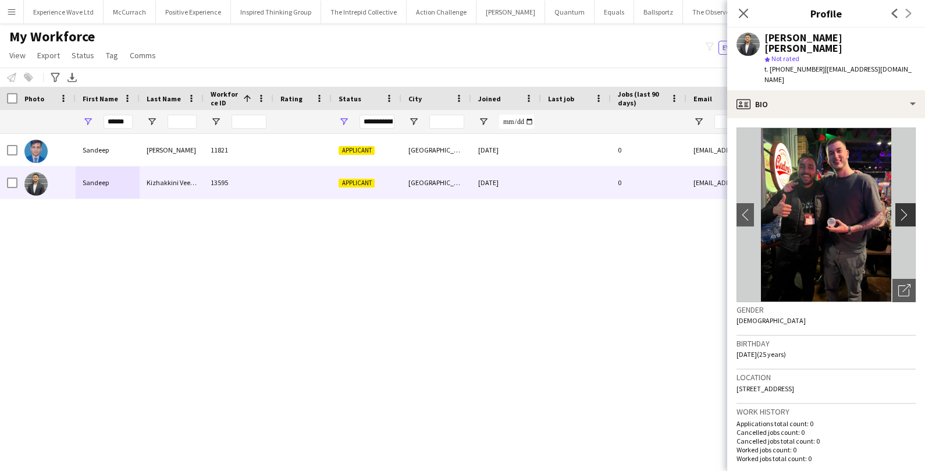
click at [907, 208] on app-icon "chevron-right" at bounding box center [907, 214] width 18 height 12
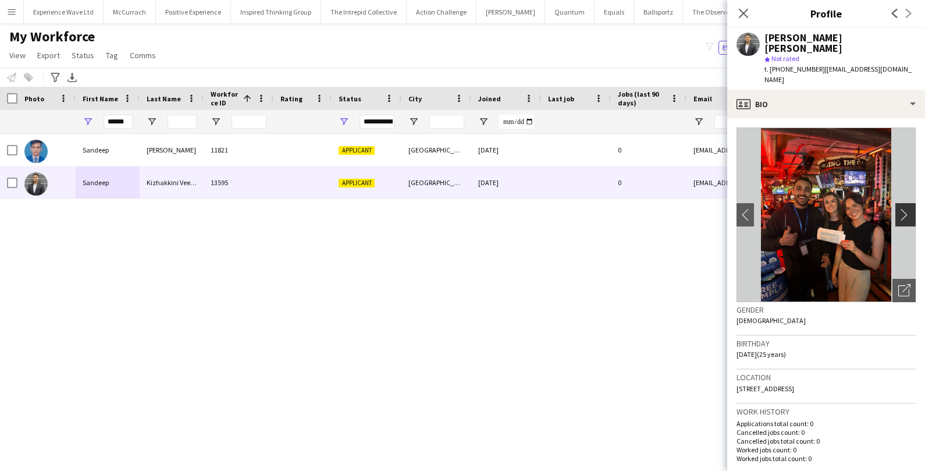
click at [906, 208] on app-icon "chevron-right" at bounding box center [907, 214] width 18 height 12
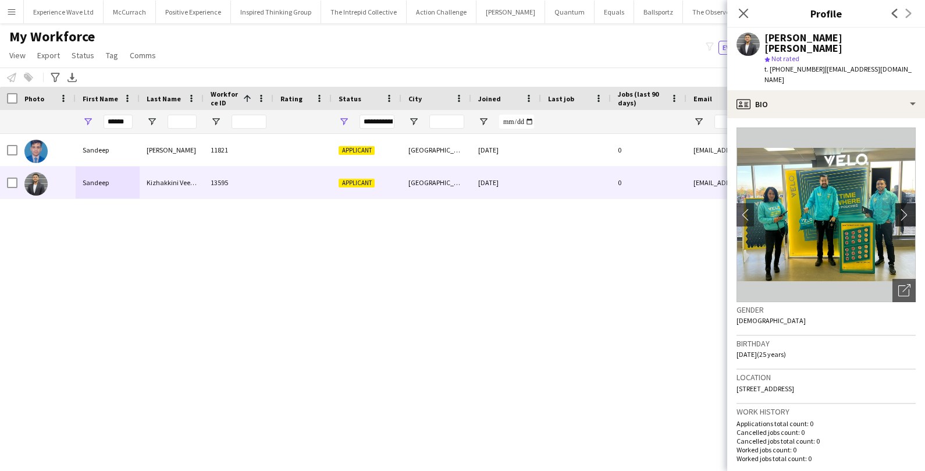
click at [906, 208] on app-icon "chevron-right" at bounding box center [907, 214] width 18 height 12
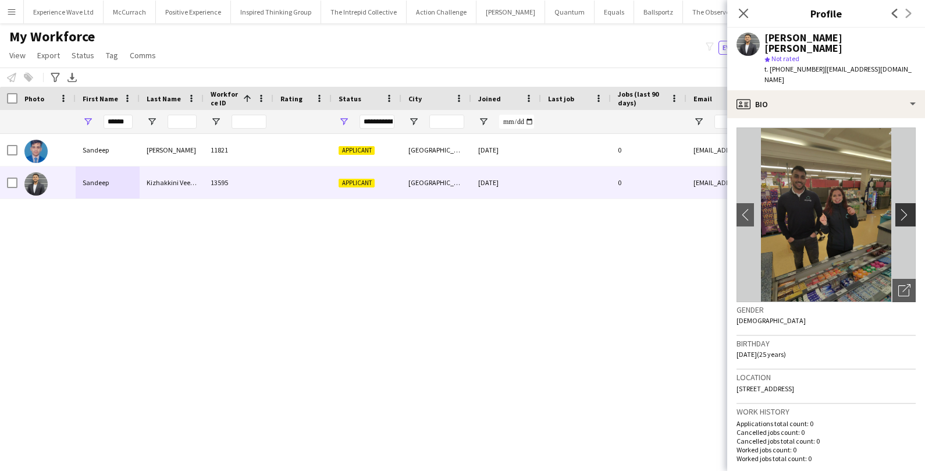
click at [906, 208] on app-icon "chevron-right" at bounding box center [907, 214] width 18 height 12
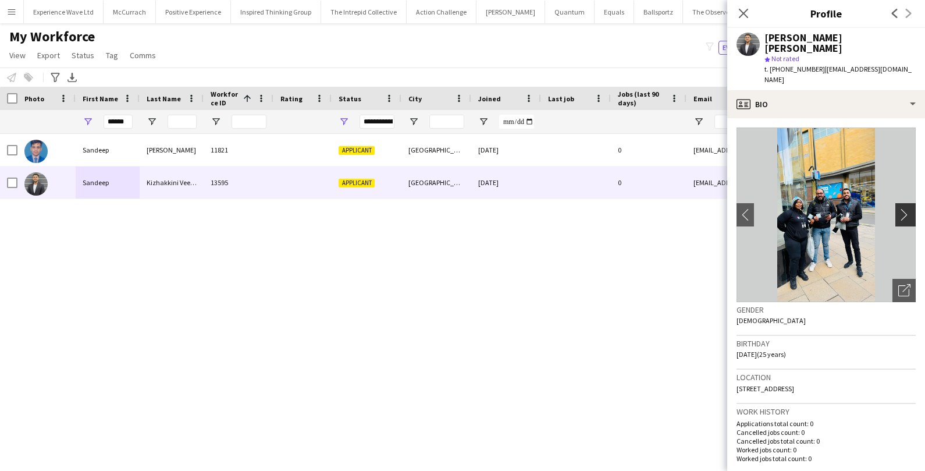
click at [906, 208] on app-icon "chevron-right" at bounding box center [907, 214] width 18 height 12
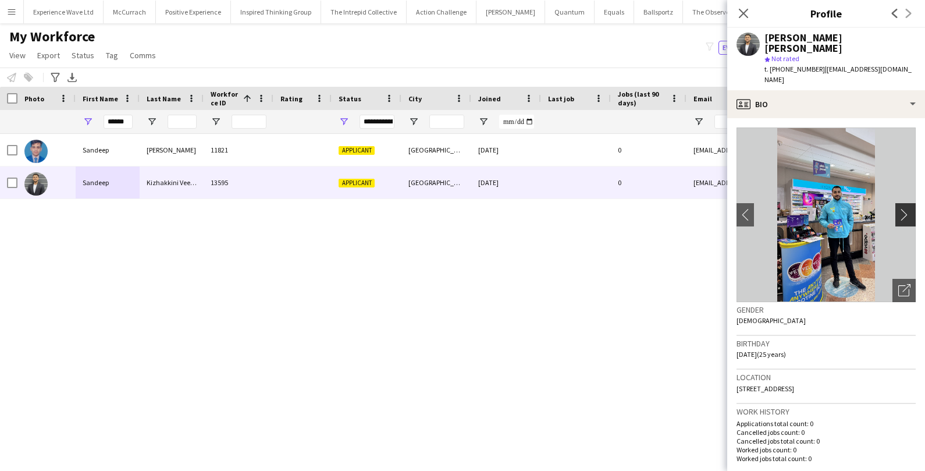
click at [906, 208] on app-icon "chevron-right" at bounding box center [907, 214] width 18 height 12
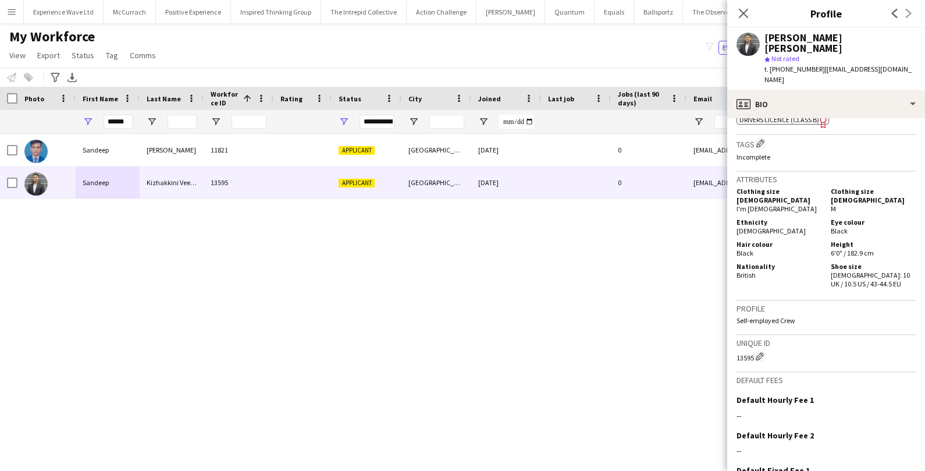
scroll to position [590, 0]
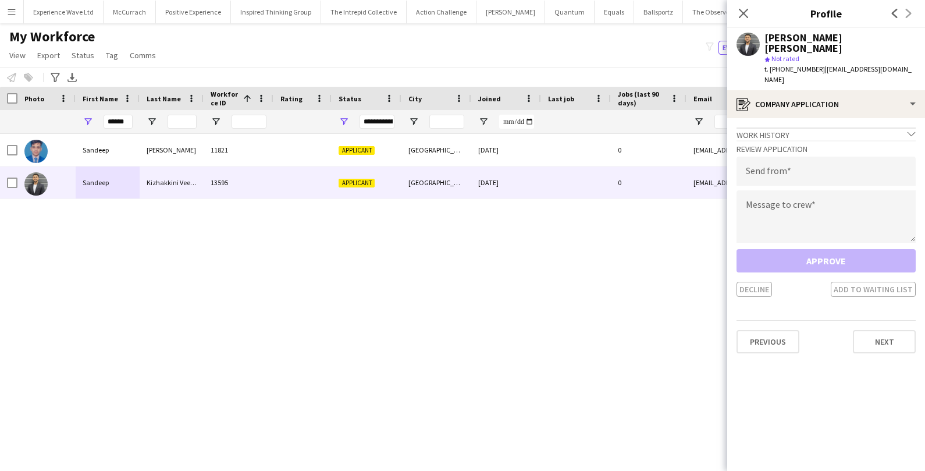
click at [889, 333] on app-crew-profile-application "Work history chevron-down Incomplete Review Application Send from Message to cr…" at bounding box center [826, 294] width 198 height 352
click at [891, 330] on button "Next" at bounding box center [884, 341] width 63 height 23
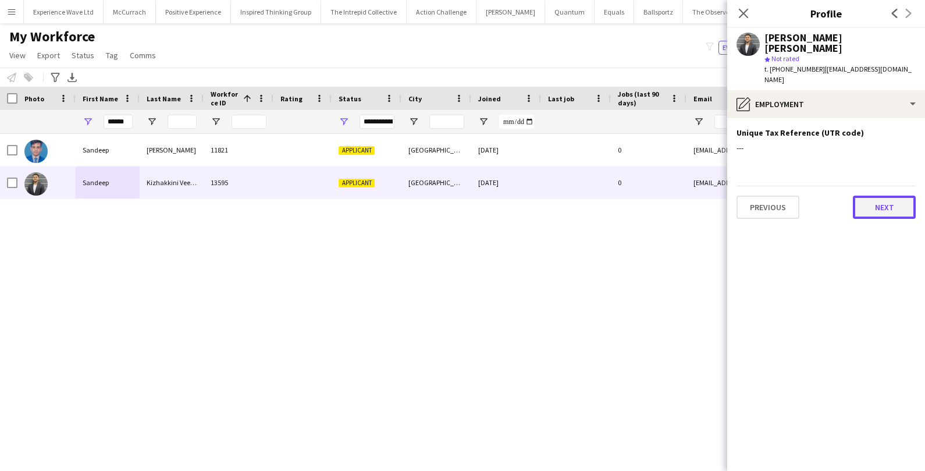
click at [885, 195] on button "Next" at bounding box center [884, 206] width 63 height 23
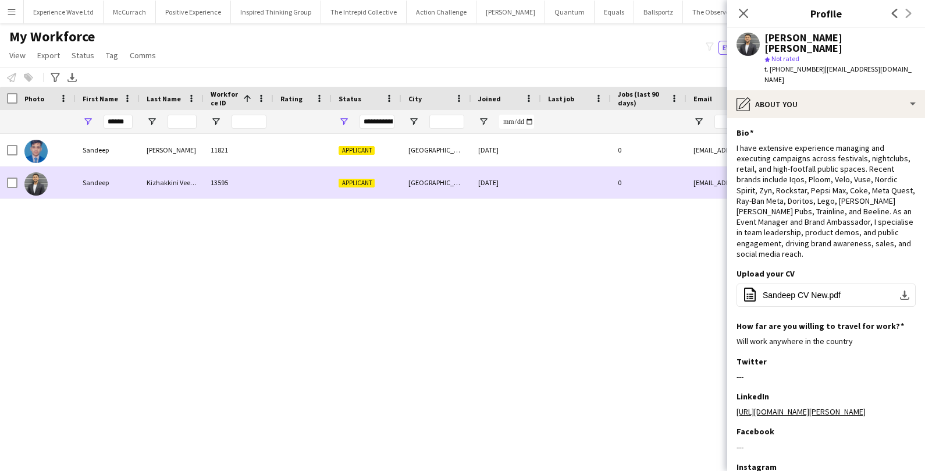
click at [134, 172] on div "Sandeep" at bounding box center [108, 182] width 64 height 32
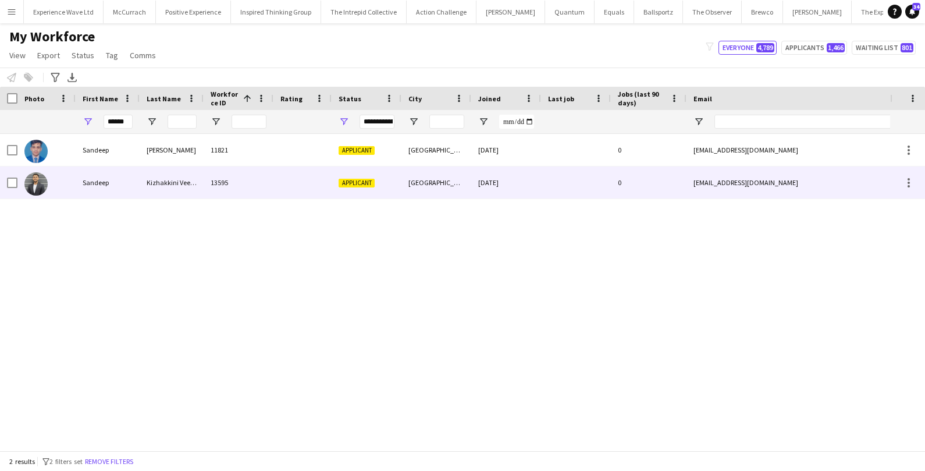
click at [134, 172] on div "Sandeep" at bounding box center [108, 182] width 64 height 32
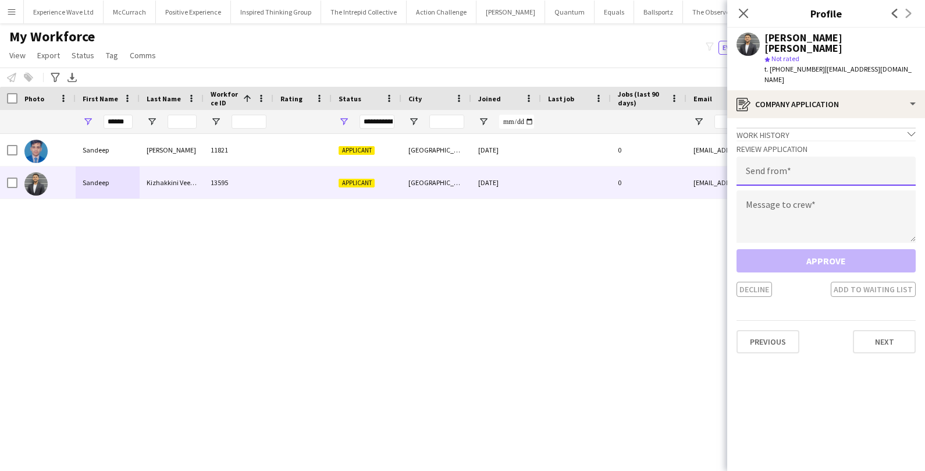
click at [764, 156] on input "email" at bounding box center [825, 170] width 179 height 29
type input "**********"
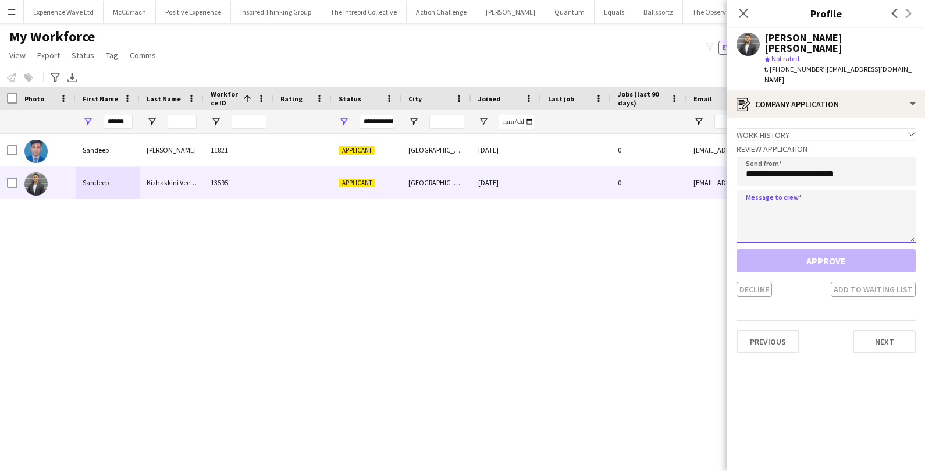
click at [789, 190] on textarea at bounding box center [825, 216] width 179 height 52
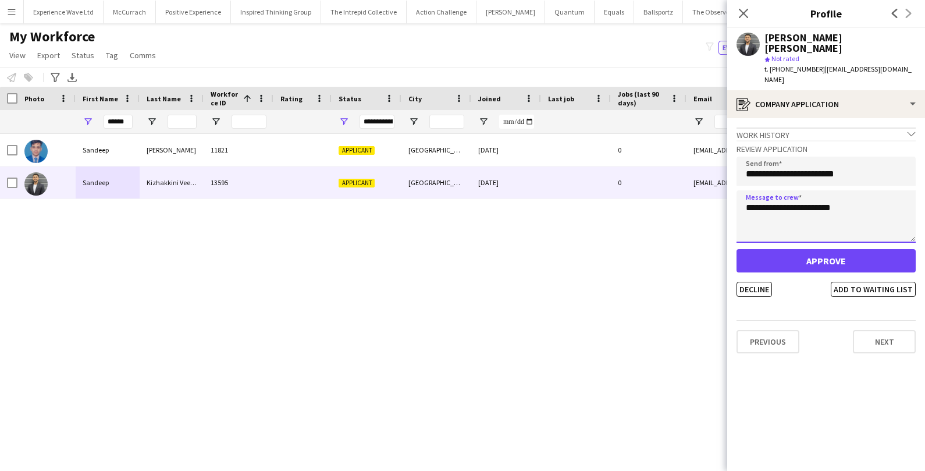
type textarea "**********"
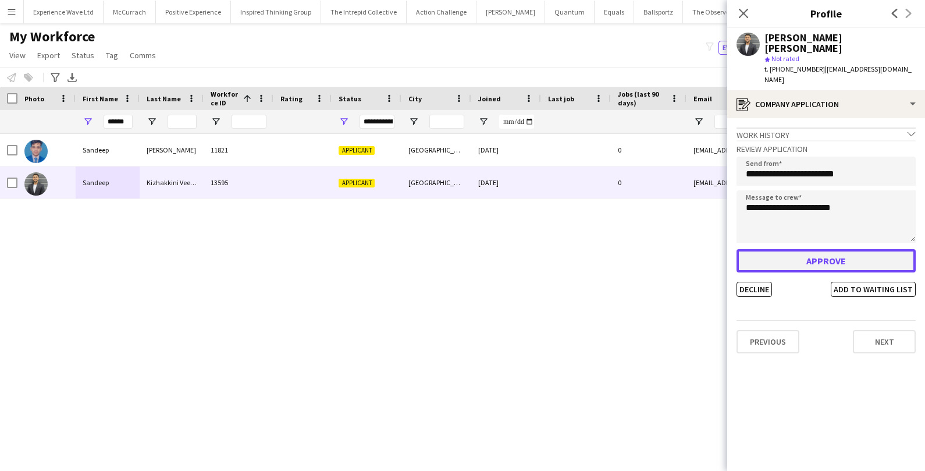
click at [817, 249] on button "Approve" at bounding box center [825, 260] width 179 height 23
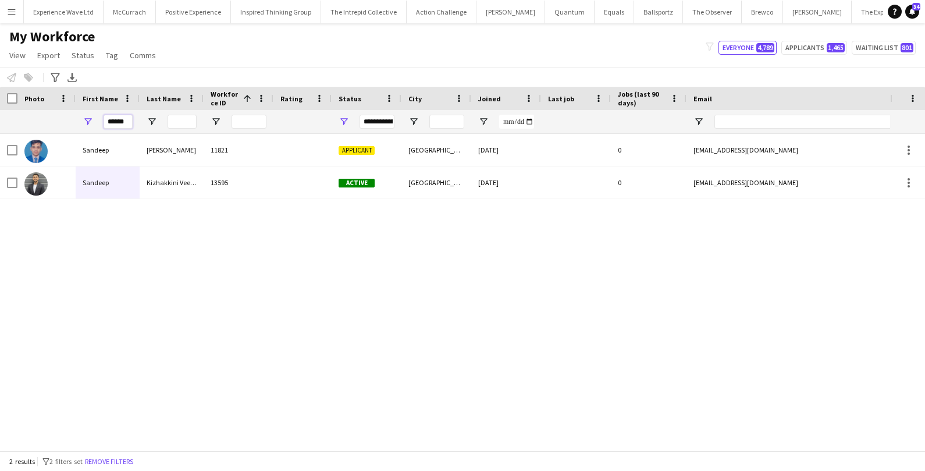
drag, startPoint x: 130, startPoint y: 126, endPoint x: 76, endPoint y: 126, distance: 53.5
click at [77, 126] on div "******" at bounding box center [108, 121] width 64 height 23
drag, startPoint x: 129, startPoint y: 120, endPoint x: 102, endPoint y: 121, distance: 26.8
click at [102, 121] on div "******" at bounding box center [108, 121] width 64 height 23
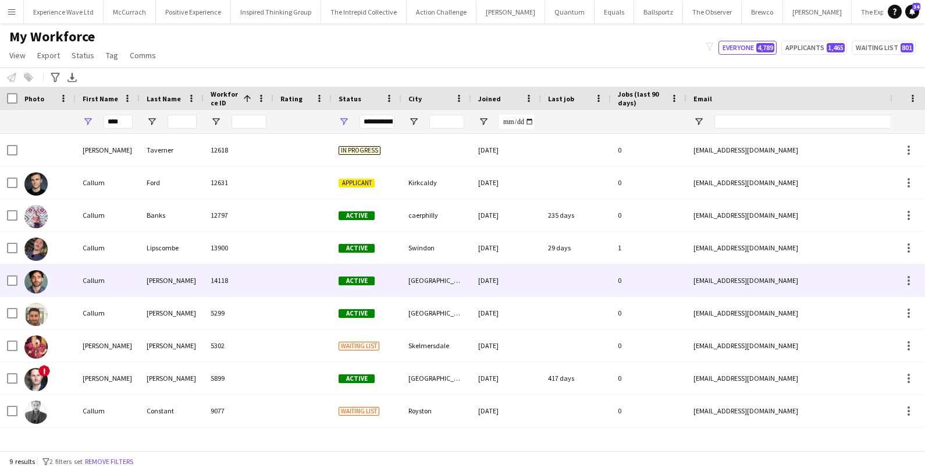
click at [83, 283] on div "Callum" at bounding box center [108, 280] width 64 height 32
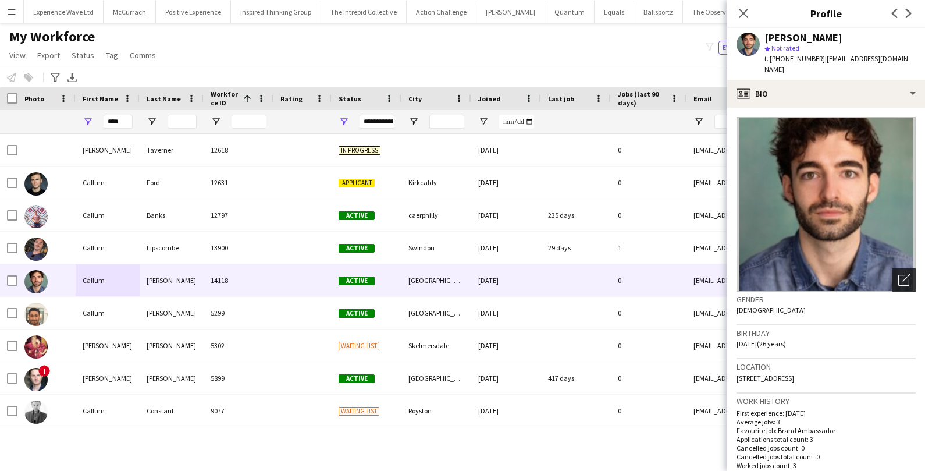
click at [906, 273] on icon "Open photos pop-in" at bounding box center [904, 279] width 12 height 12
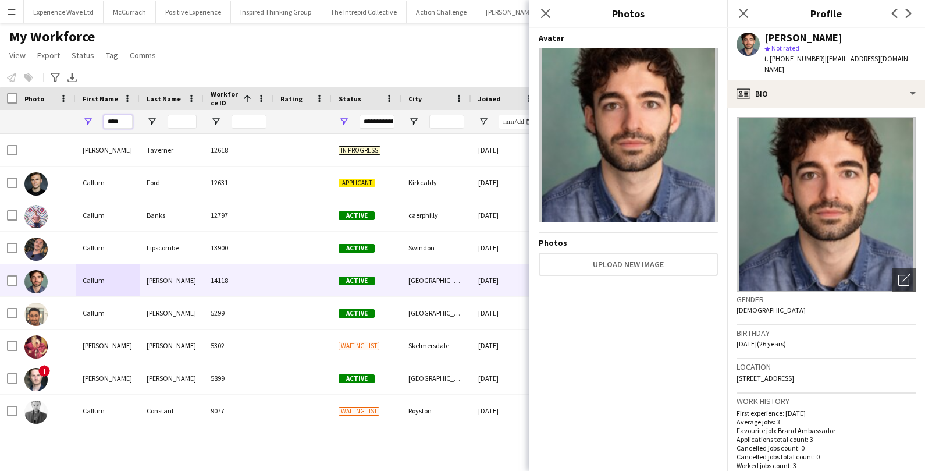
drag, startPoint x: 125, startPoint y: 120, endPoint x: 90, endPoint y: 120, distance: 35.5
click at [90, 120] on div "****" at bounding box center [108, 121] width 64 height 23
click at [101, 52] on link "Tag" at bounding box center [112, 55] width 22 height 15
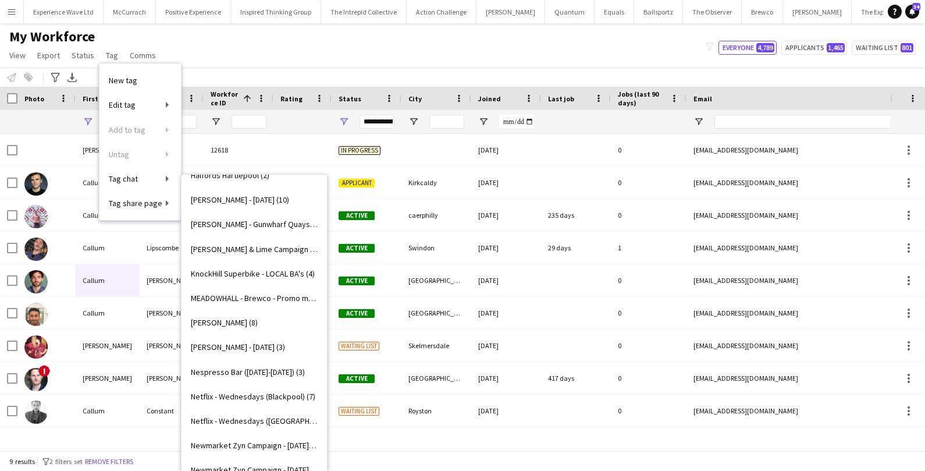
scroll to position [1125, 0]
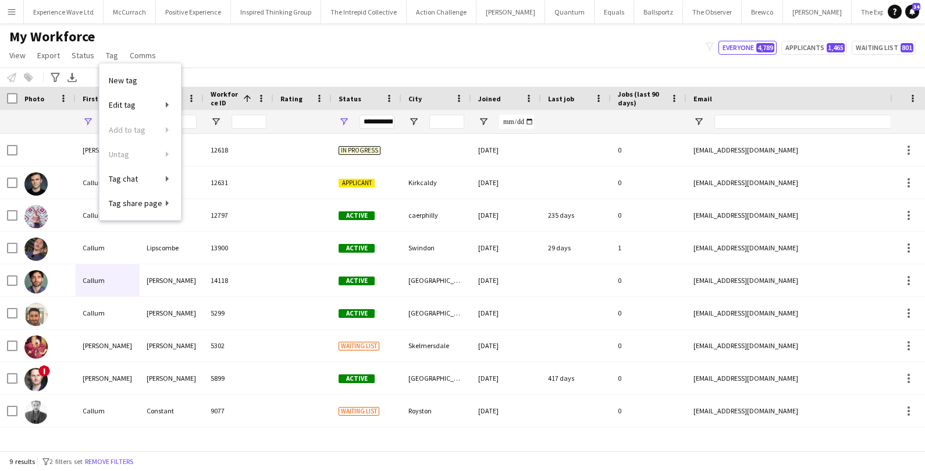
click at [211, 55] on div "My Workforce View Views Default view New view Update view Delete view Edit name…" at bounding box center [462, 48] width 925 height 40
drag, startPoint x: 122, startPoint y: 123, endPoint x: 94, endPoint y: 123, distance: 27.9
click at [95, 123] on div "****" at bounding box center [108, 121] width 64 height 23
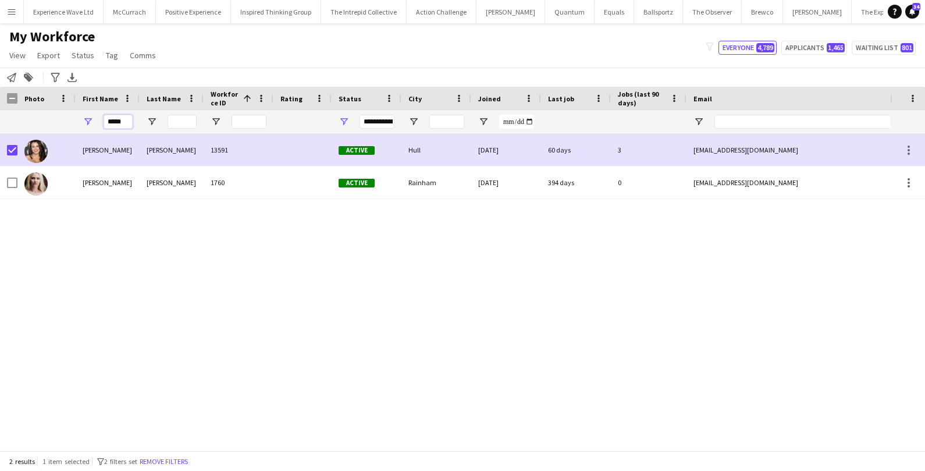
drag, startPoint x: 126, startPoint y: 123, endPoint x: 94, endPoint y: 123, distance: 32.0
click at [96, 123] on div "*****" at bounding box center [108, 121] width 64 height 23
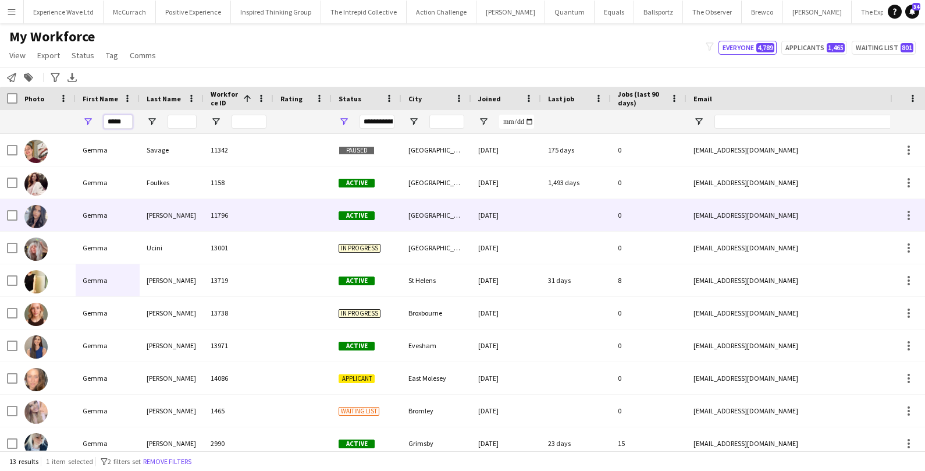
scroll to position [17, 0]
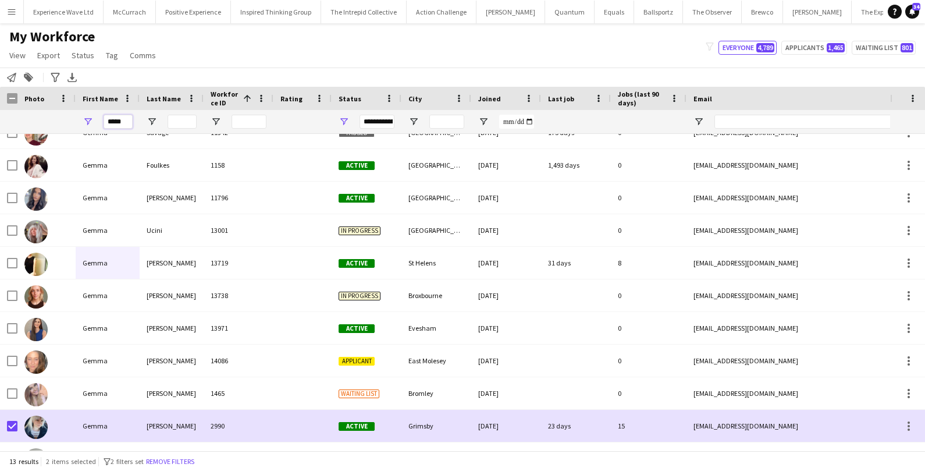
drag, startPoint x: 129, startPoint y: 124, endPoint x: 88, endPoint y: 124, distance: 40.7
click at [90, 124] on div "*****" at bounding box center [108, 121] width 64 height 23
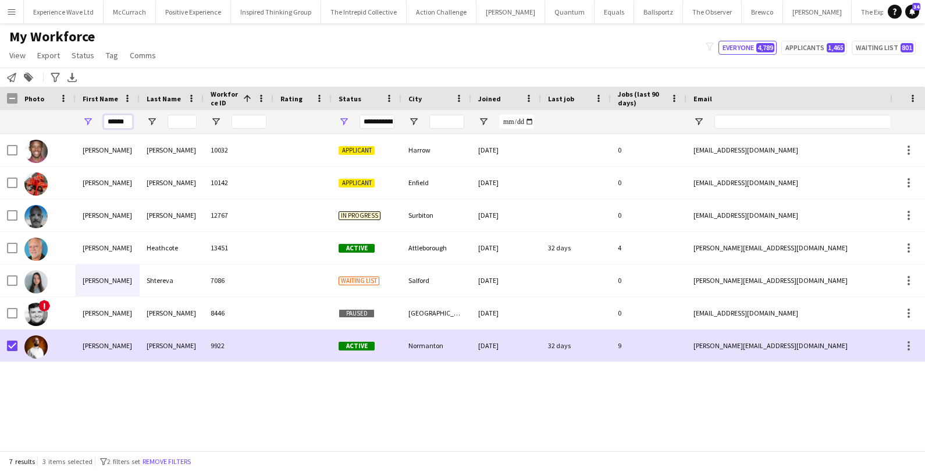
drag, startPoint x: 130, startPoint y: 120, endPoint x: 92, endPoint y: 120, distance: 37.8
click at [92, 120] on div "******" at bounding box center [108, 121] width 64 height 23
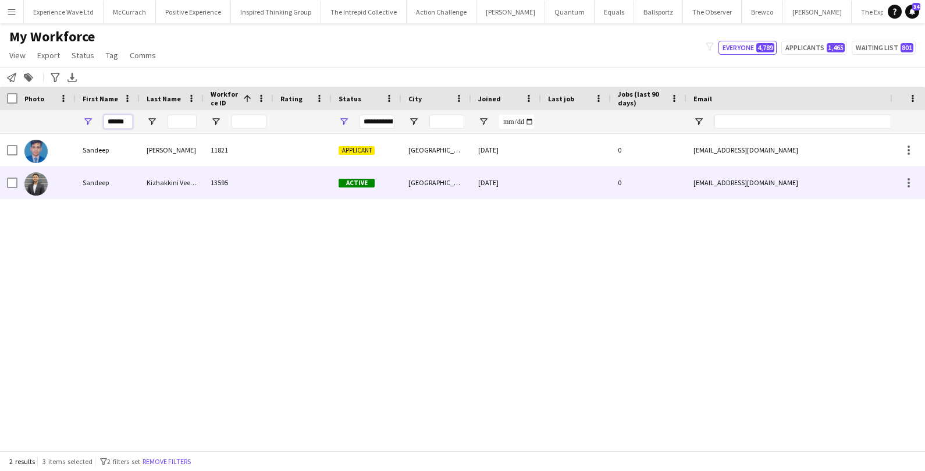
type input "******"
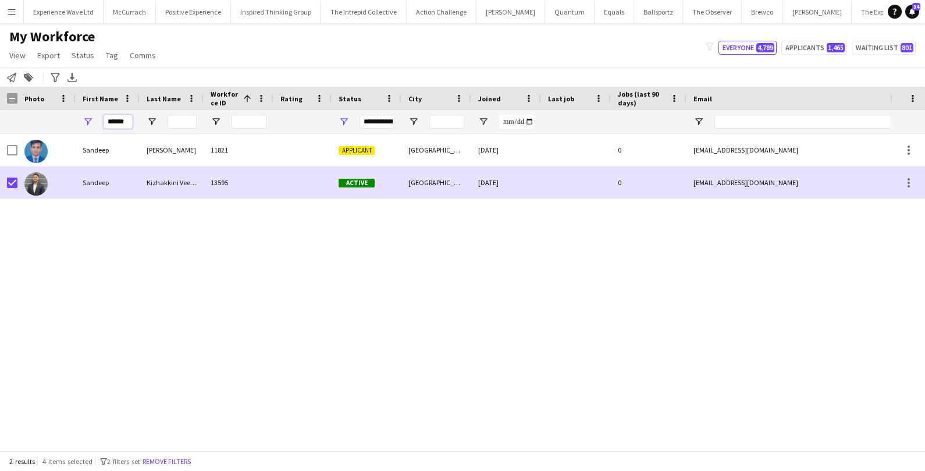
drag, startPoint x: 130, startPoint y: 119, endPoint x: 79, endPoint y: 119, distance: 50.6
click at [80, 119] on div "******" at bounding box center [108, 121] width 64 height 23
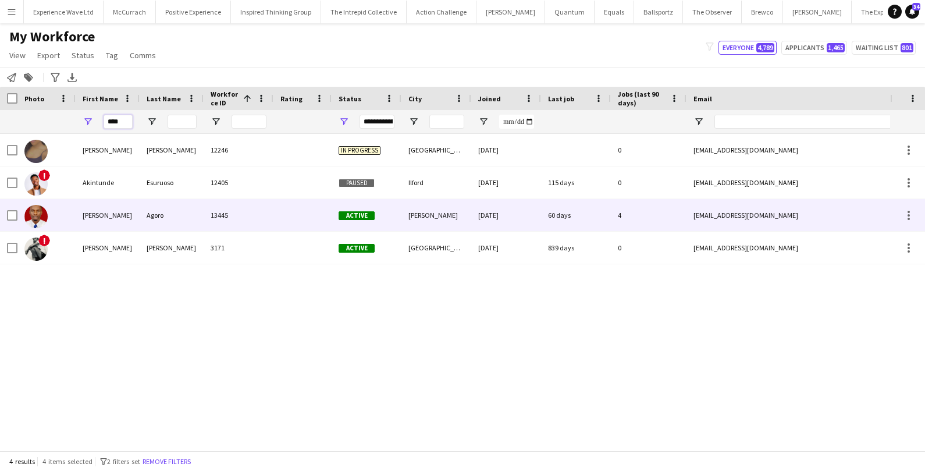
type input "****"
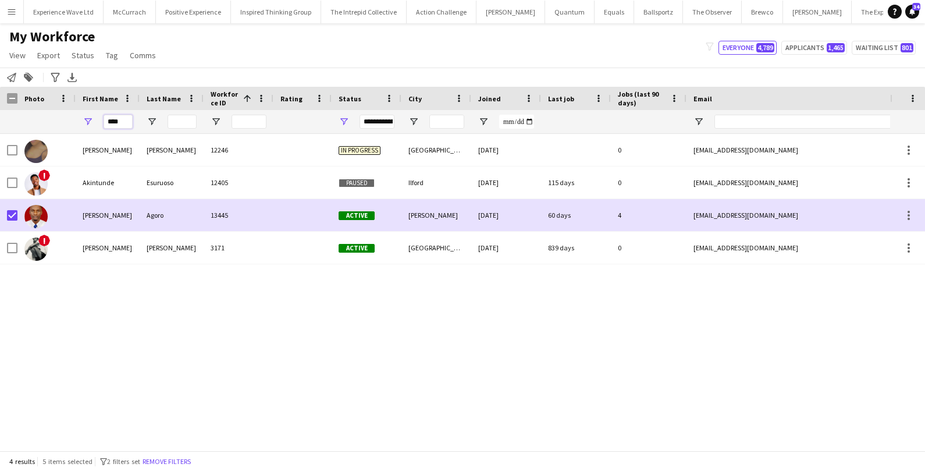
drag, startPoint x: 119, startPoint y: 123, endPoint x: 86, endPoint y: 123, distance: 32.6
click at [88, 123] on div "****" at bounding box center [108, 121] width 64 height 23
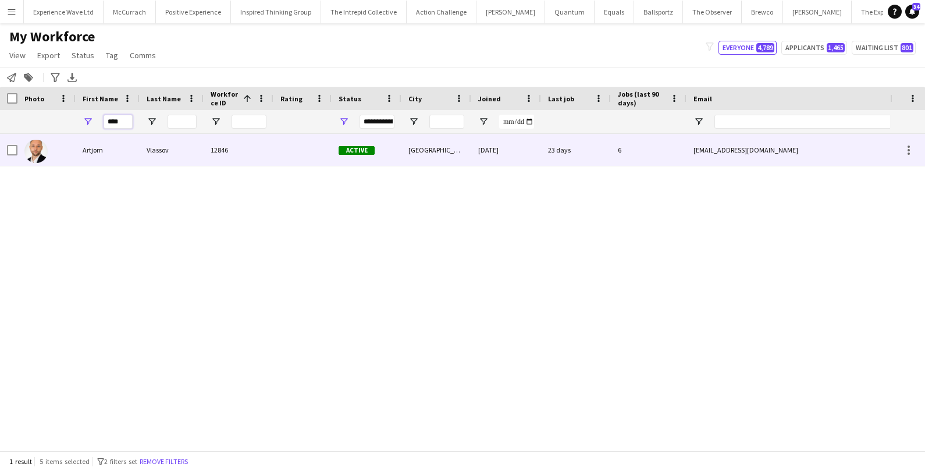
type input "****"
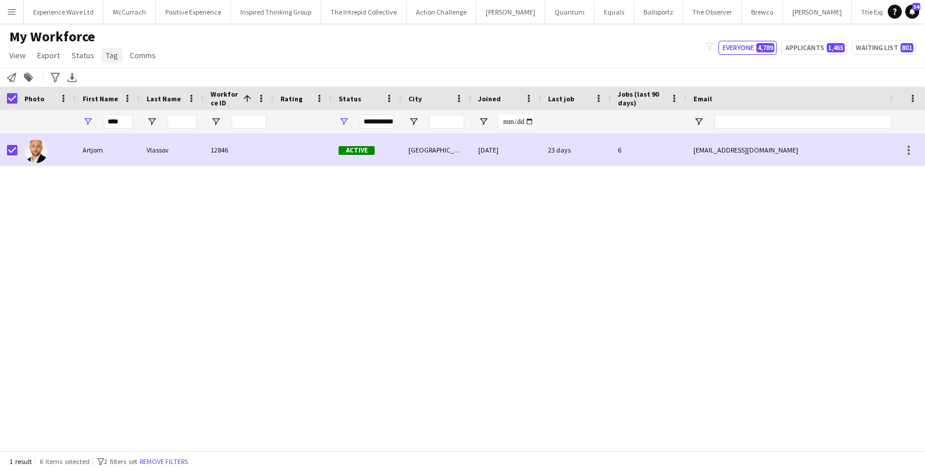
click at [113, 58] on span "Tag" at bounding box center [112, 55] width 12 height 10
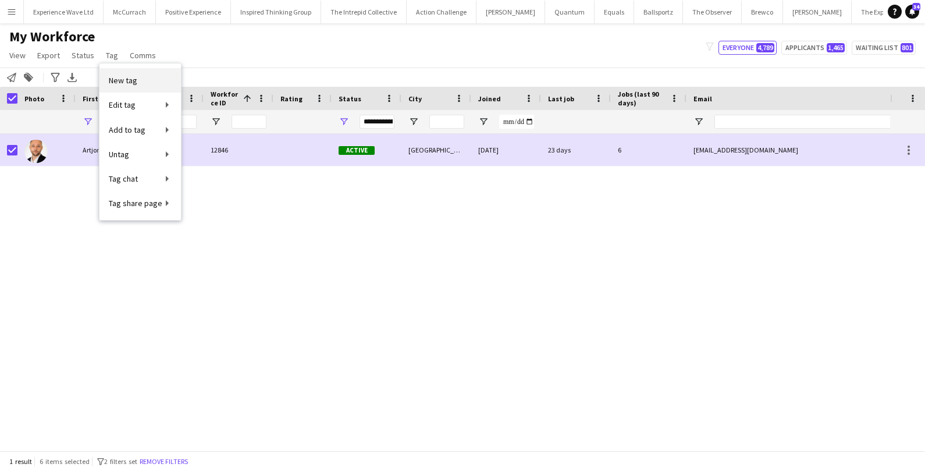
click at [144, 81] on link "New tag" at bounding box center [139, 80] width 81 height 24
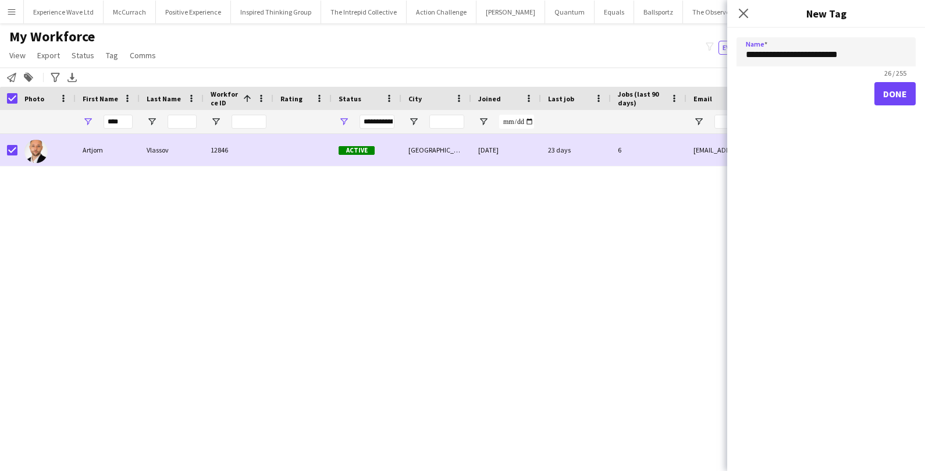
type input "**********"
click at [884, 94] on button "Done" at bounding box center [894, 93] width 41 height 23
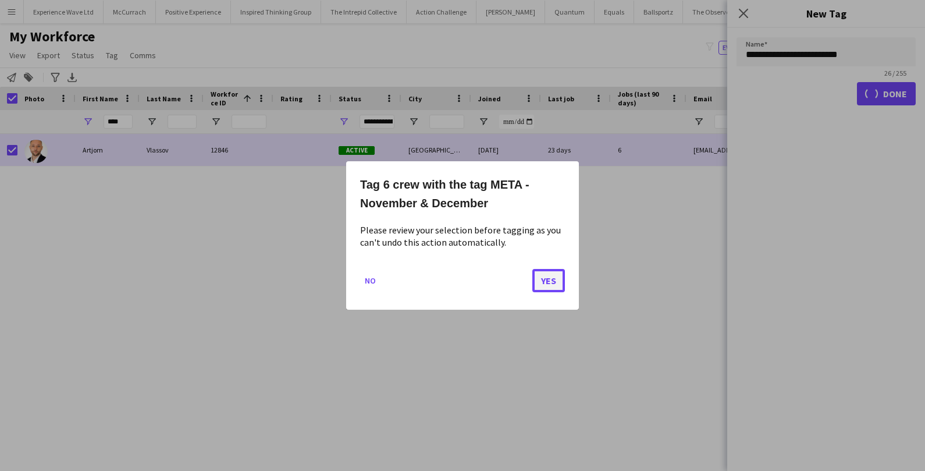
click at [557, 280] on button "Yes" at bounding box center [548, 280] width 33 height 23
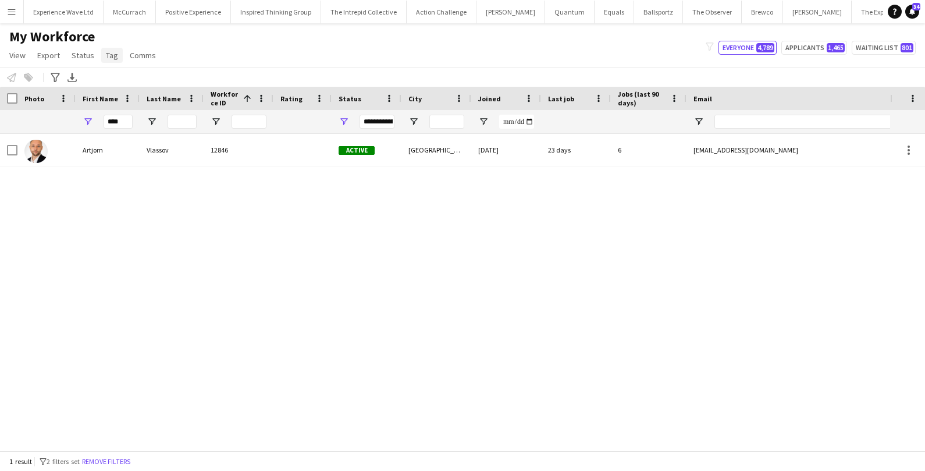
click at [108, 58] on span "Tag" at bounding box center [112, 55] width 12 height 10
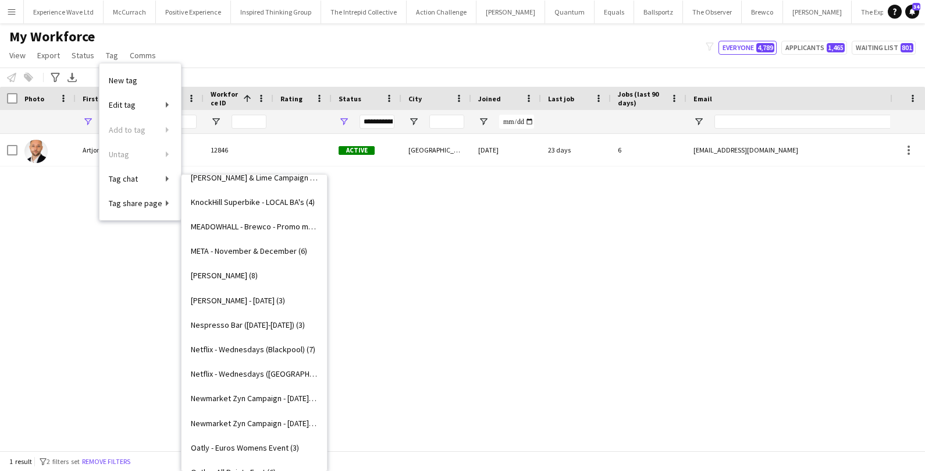
scroll to position [1098, 0]
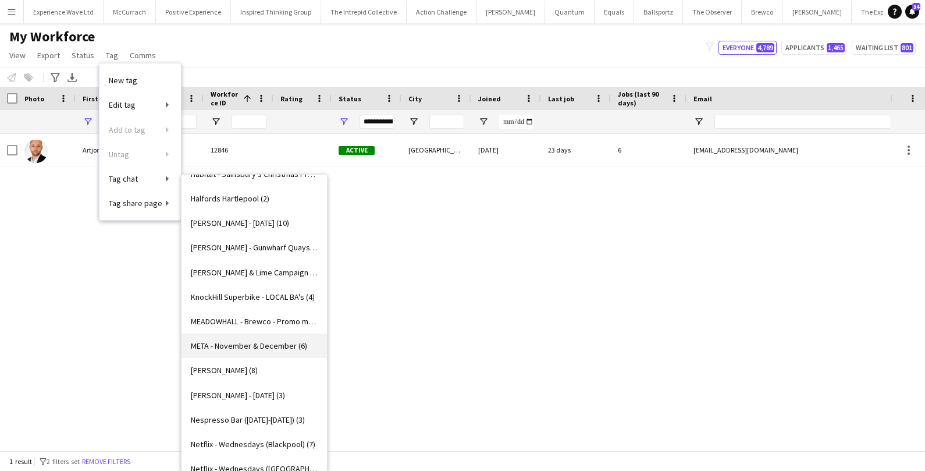
click at [219, 350] on link "META - November & December (6)" at bounding box center [253, 345] width 145 height 24
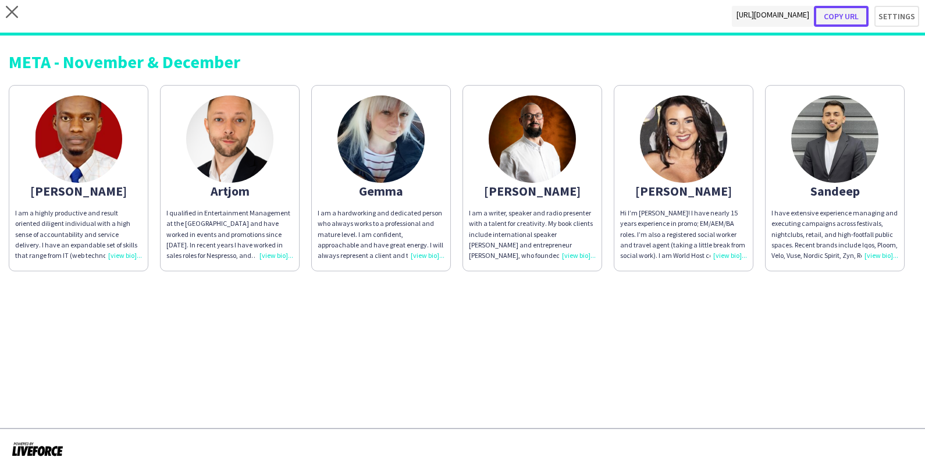
click at [850, 16] on button "Copy url" at bounding box center [841, 16] width 55 height 21
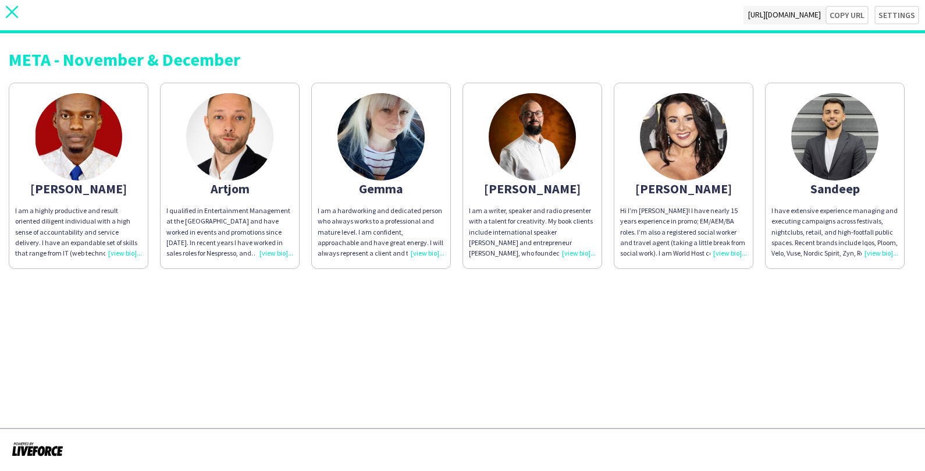
click at [17, 12] on icon "close" at bounding box center [12, 12] width 12 height 12
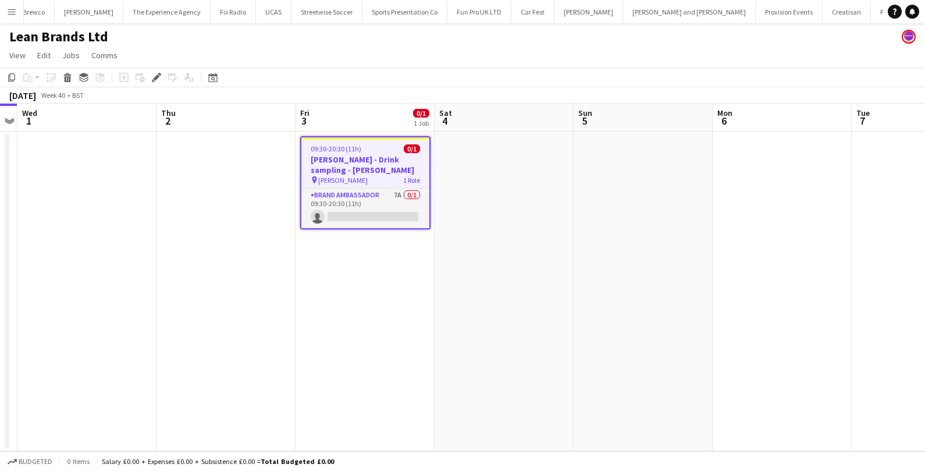
scroll to position [0, 771]
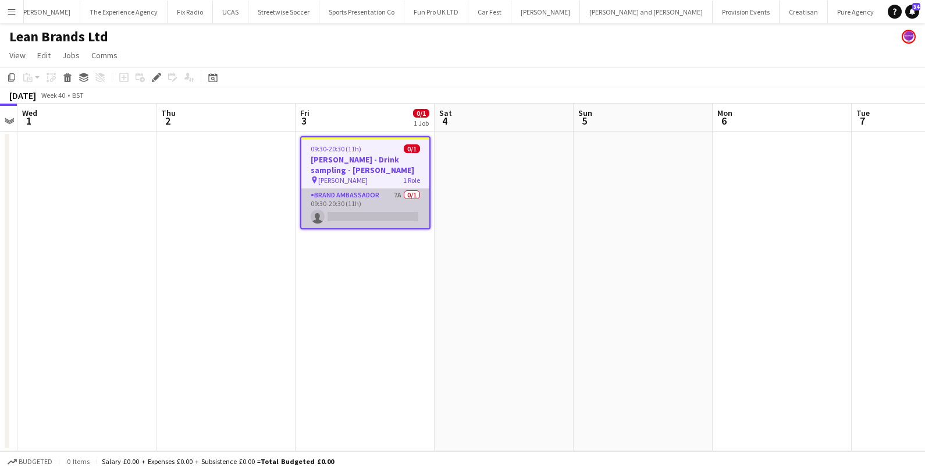
click at [391, 222] on app-card-role "Brand Ambassador 7A 0/1 09:30-20:30 (11h) single-neutral-actions" at bounding box center [365, 208] width 128 height 40
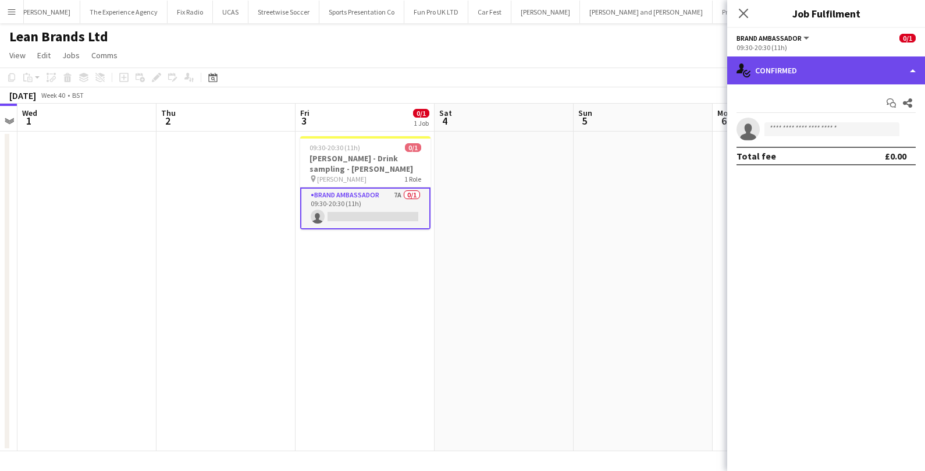
click at [810, 72] on div "single-neutral-actions-check-2 Confirmed" at bounding box center [826, 70] width 198 height 28
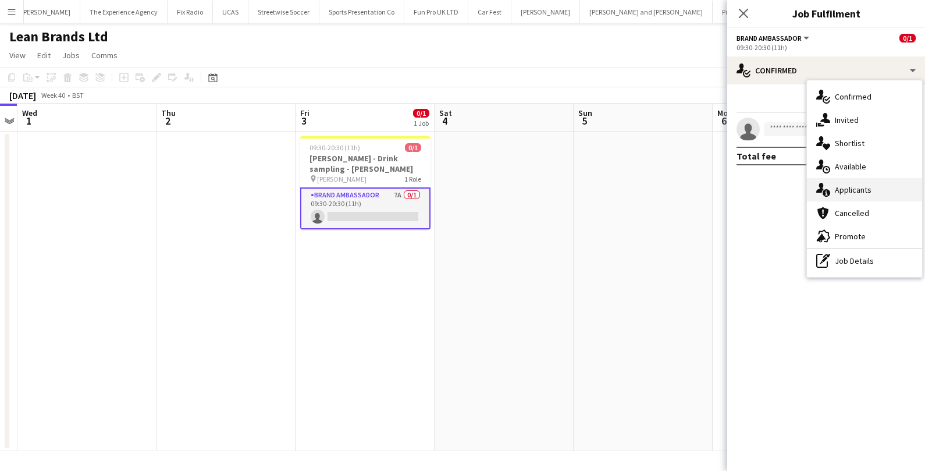
click at [824, 184] on icon "single-neutral-actions-information" at bounding box center [823, 190] width 14 height 14
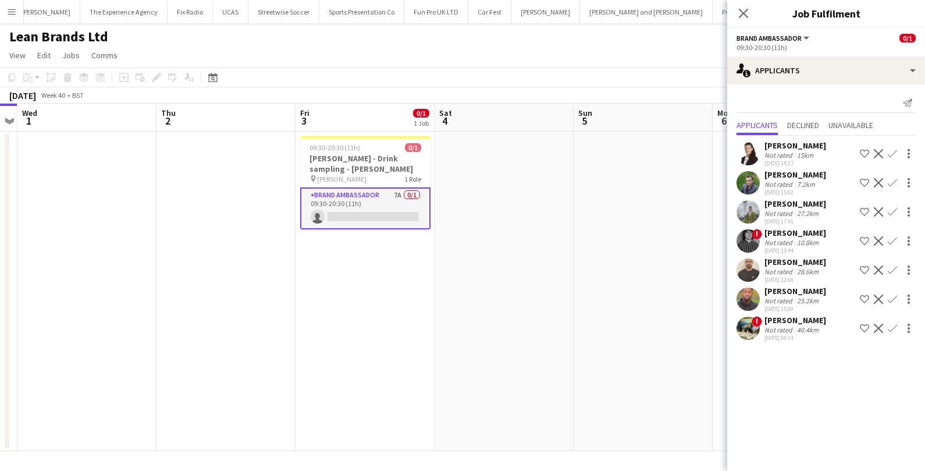
click at [387, 214] on app-card-role "Brand Ambassador 7A 0/1 09:30-20:30 (11h) single-neutral-actions" at bounding box center [365, 208] width 130 height 42
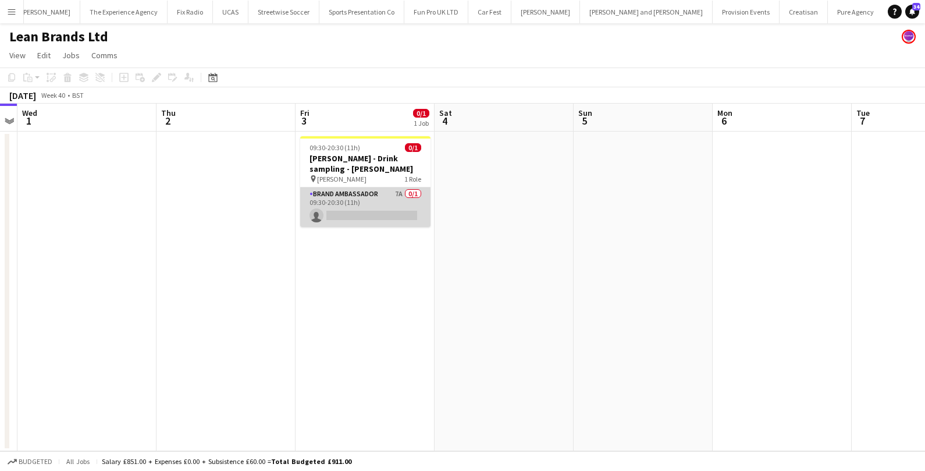
click at [387, 214] on app-card-role "Brand Ambassador 7A 0/1 09:30-20:30 (11h) single-neutral-actions" at bounding box center [365, 207] width 130 height 40
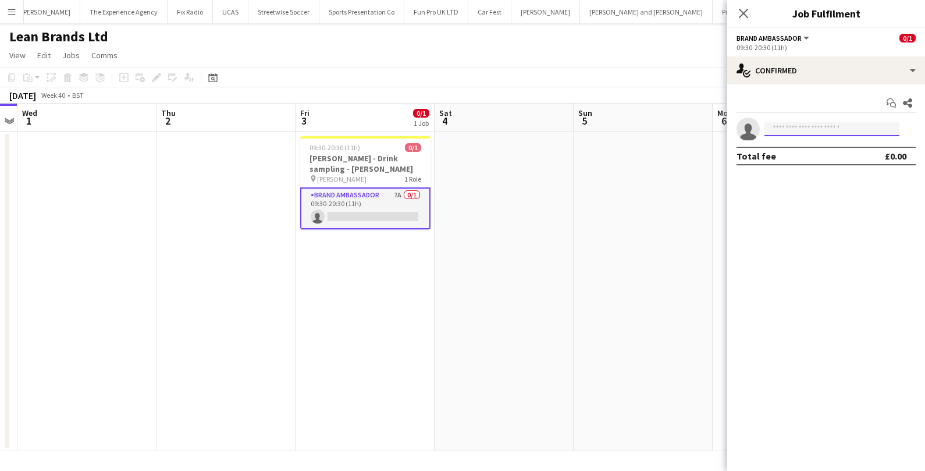
click at [821, 130] on input at bounding box center [831, 129] width 135 height 14
type input "********"
click at [806, 160] on span "+4407563268619" at bounding box center [832, 163] width 116 height 9
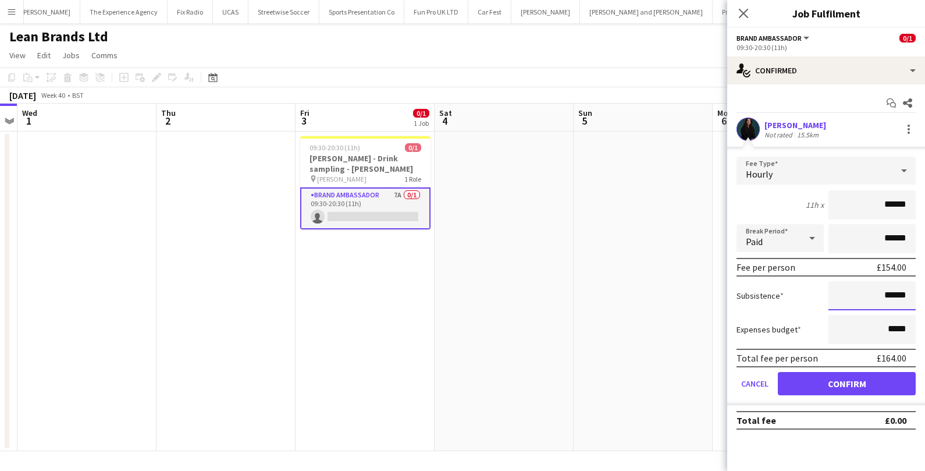
click at [893, 294] on input "******" at bounding box center [871, 295] width 87 height 29
type input "**"
type input "******"
click at [882, 382] on button "Confirm" at bounding box center [847, 383] width 138 height 23
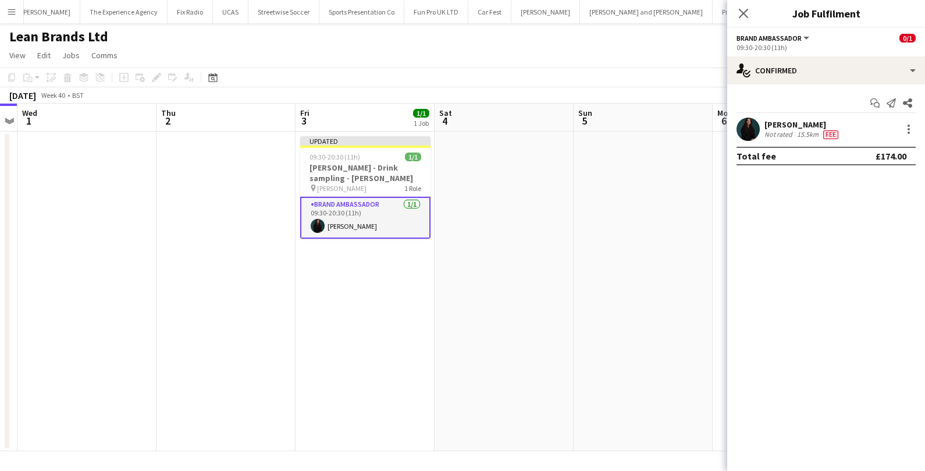
click at [621, 194] on app-date-cell at bounding box center [643, 290] width 139 height 319
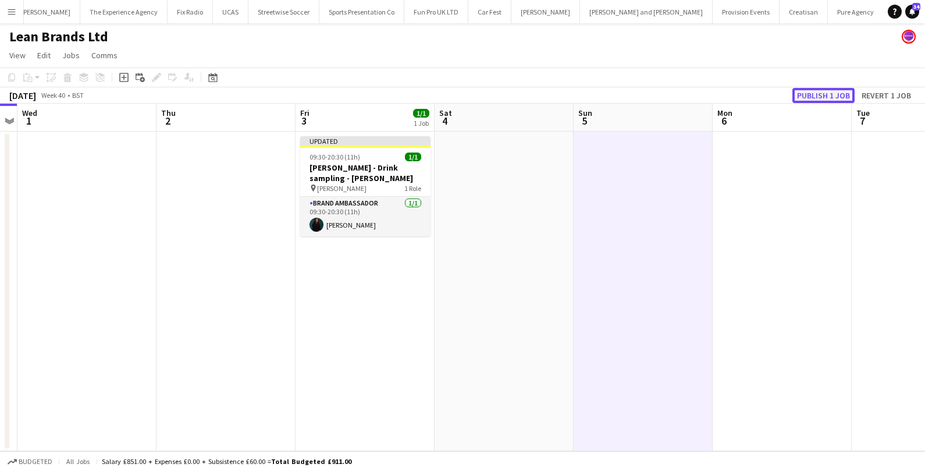
click at [825, 94] on button "Publish 1 job" at bounding box center [823, 95] width 62 height 15
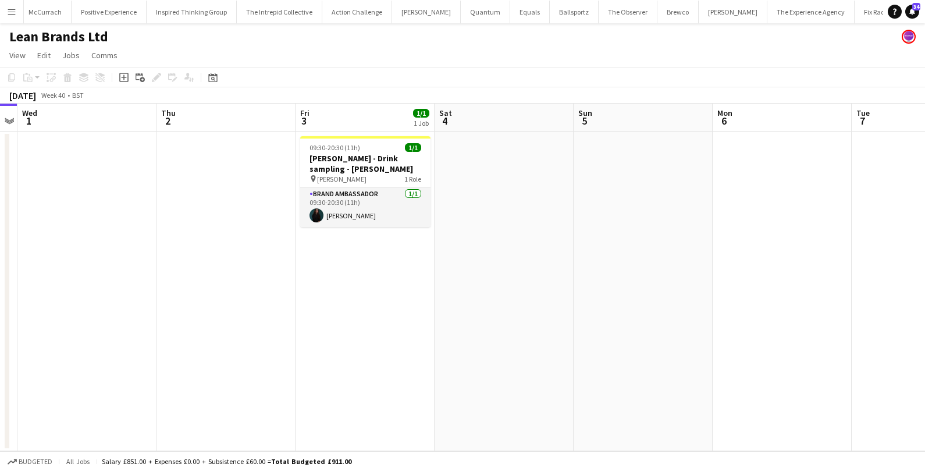
scroll to position [0, 0]
click at [134, 17] on button "McCurrach Close" at bounding box center [130, 12] width 52 height 23
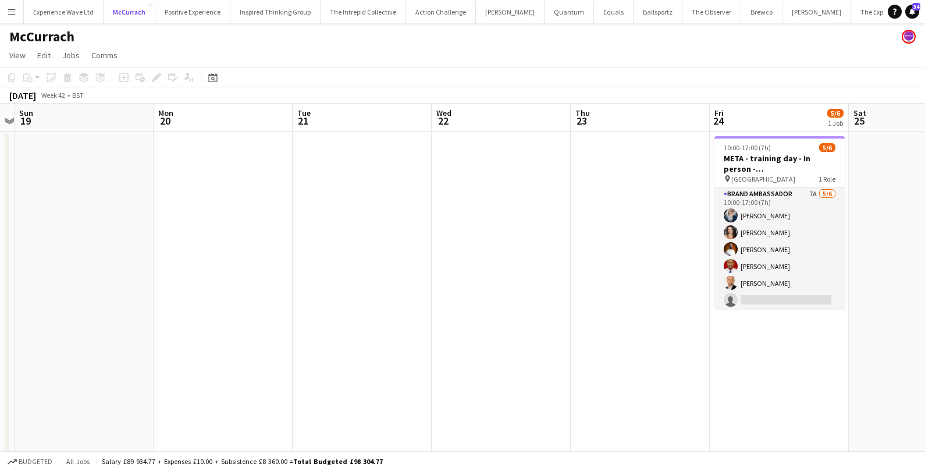
scroll to position [0, 355]
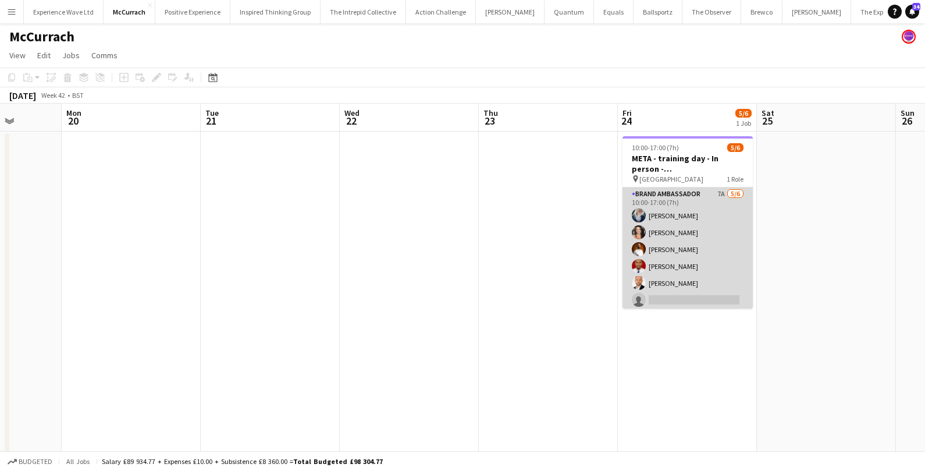
click at [666, 265] on app-card-role "Brand Ambassador 7A 5/6 10:00-17:00 (7h) Gemma Owen-Kendall Nikki Brooks Martin…" at bounding box center [687, 249] width 130 height 124
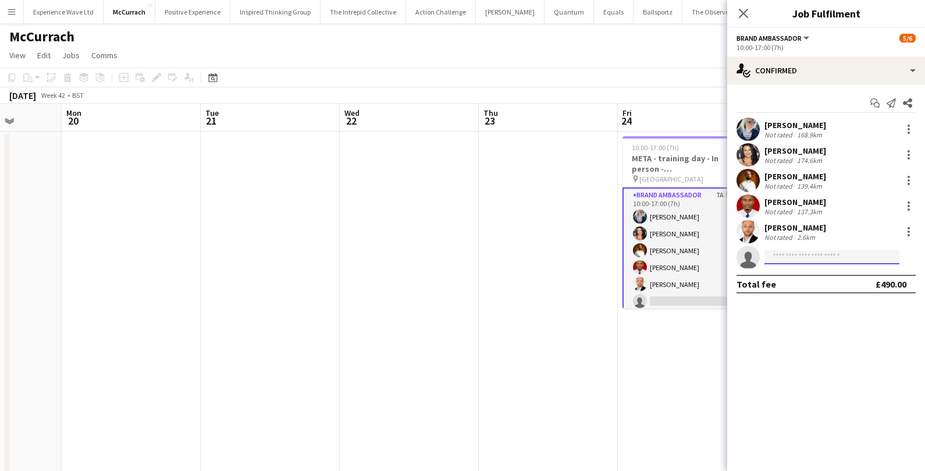
click at [829, 254] on input at bounding box center [831, 257] width 135 height 14
type input "******"
click at [837, 285] on span "sandeepkv113@gmail.com" at bounding box center [832, 283] width 116 height 9
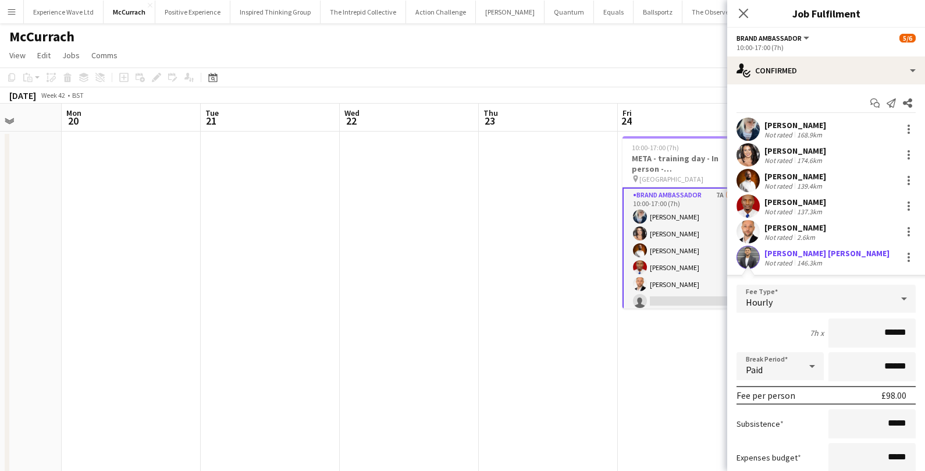
scroll to position [94, 0]
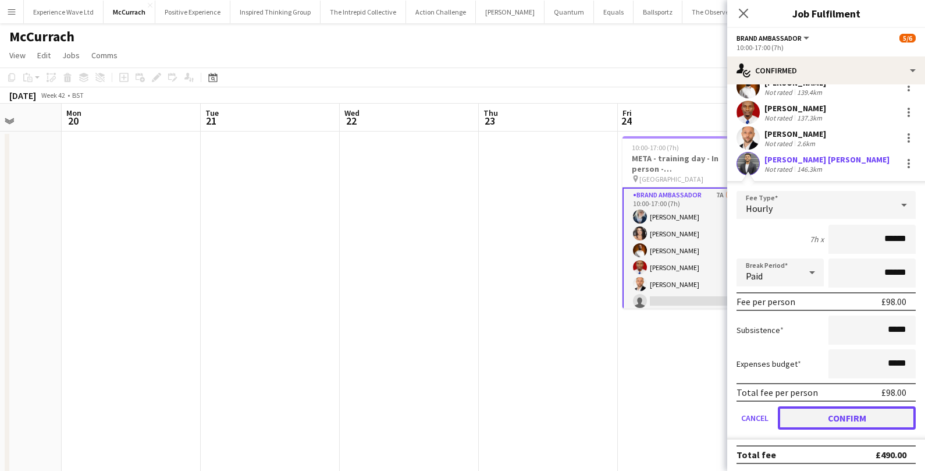
click at [820, 406] on button "Confirm" at bounding box center [847, 417] width 138 height 23
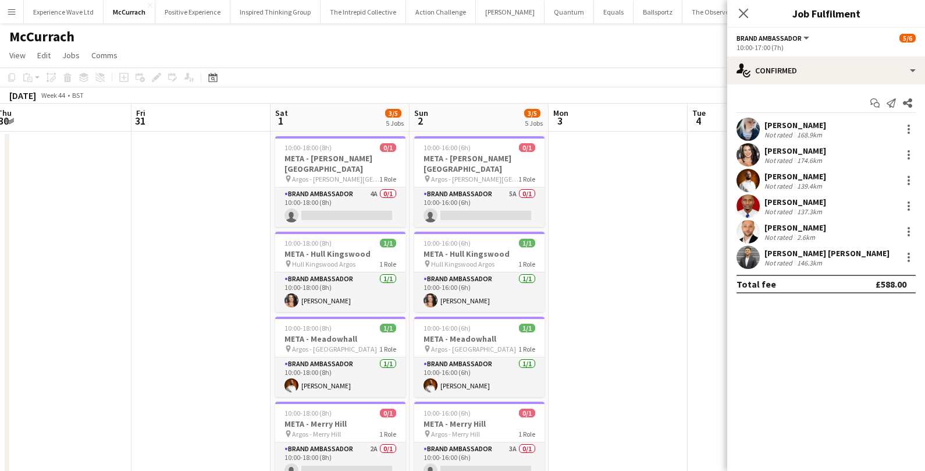
scroll to position [0, 431]
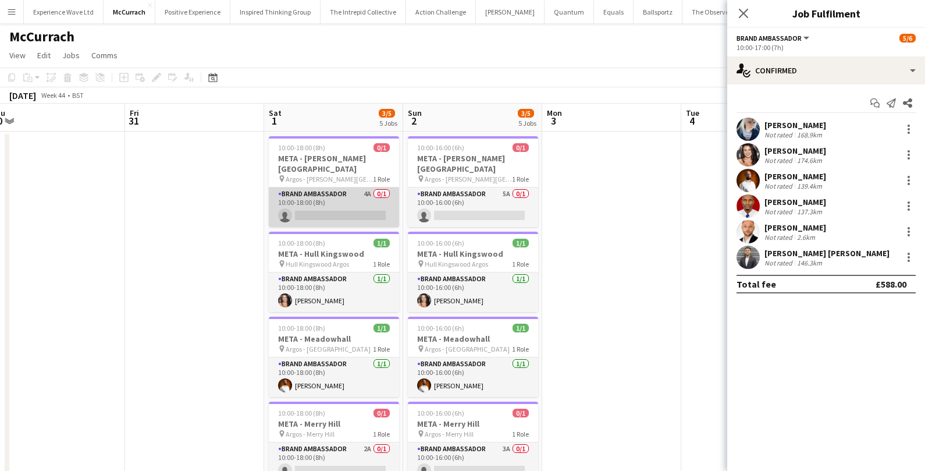
click at [347, 206] on app-card-role "Brand Ambassador 4A 0/1 10:00-18:00 (8h) single-neutral-actions" at bounding box center [334, 207] width 130 height 40
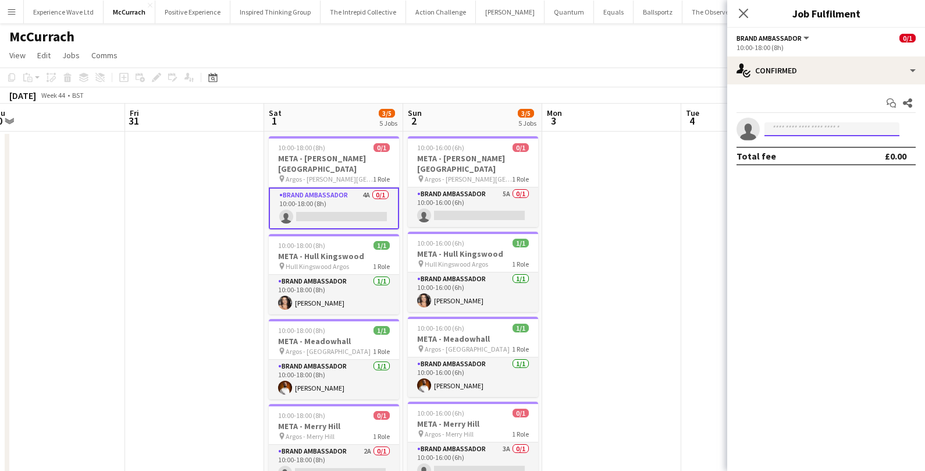
click at [809, 126] on input at bounding box center [831, 129] width 135 height 14
type input "******"
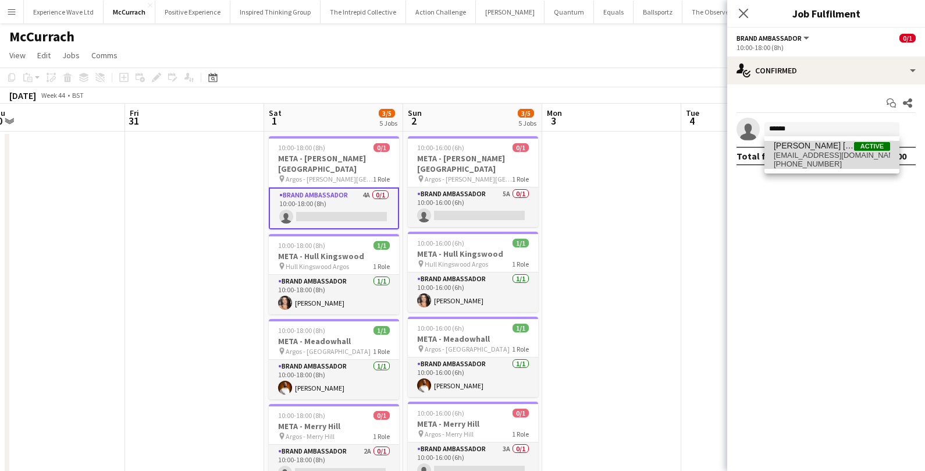
click at [813, 143] on span "Sandeep Kizhakkini Veettil" at bounding box center [814, 146] width 80 height 10
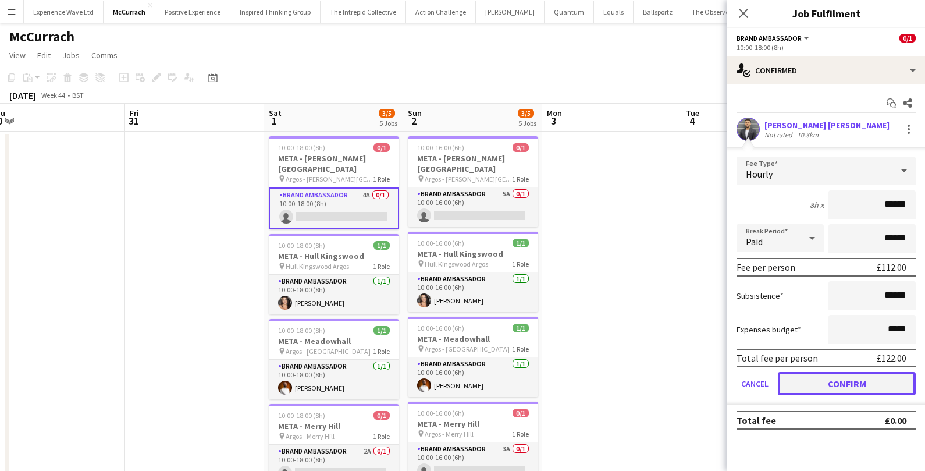
click at [804, 382] on button "Confirm" at bounding box center [847, 383] width 138 height 23
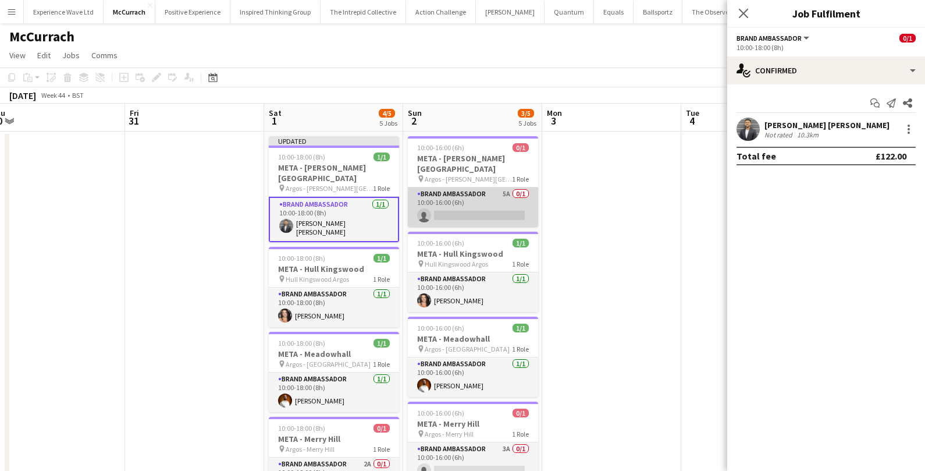
click at [472, 213] on app-card-role "Brand Ambassador 5A 0/1 10:00-16:00 (6h) single-neutral-actions" at bounding box center [473, 207] width 130 height 40
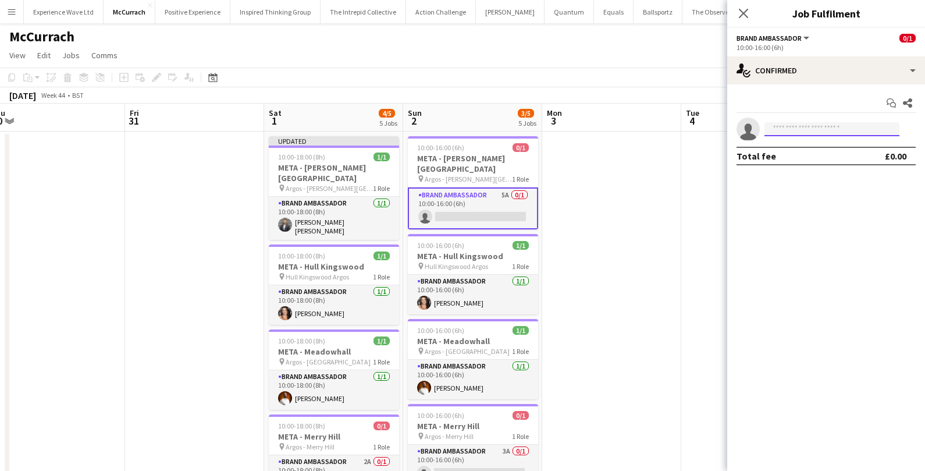
click at [795, 133] on input at bounding box center [831, 129] width 135 height 14
type input "******"
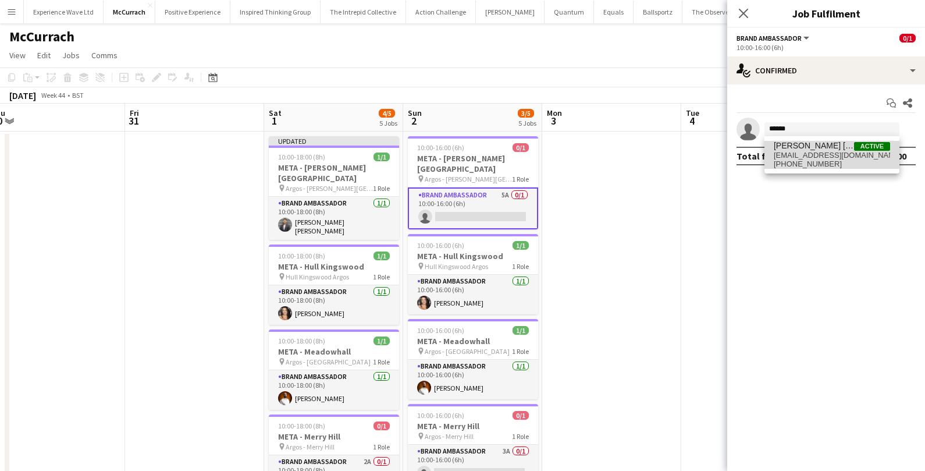
click at [814, 152] on span "sandeepkv113@gmail.com" at bounding box center [832, 155] width 116 height 9
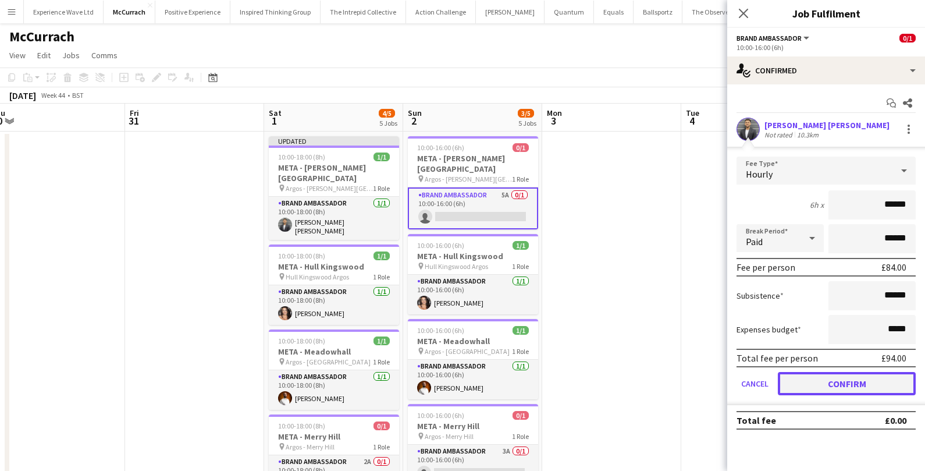
click at [834, 387] on button "Confirm" at bounding box center [847, 383] width 138 height 23
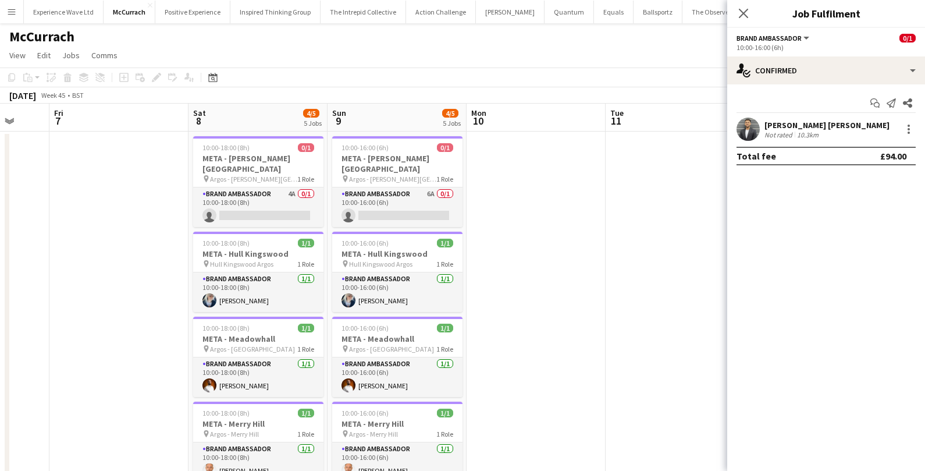
scroll to position [0, 380]
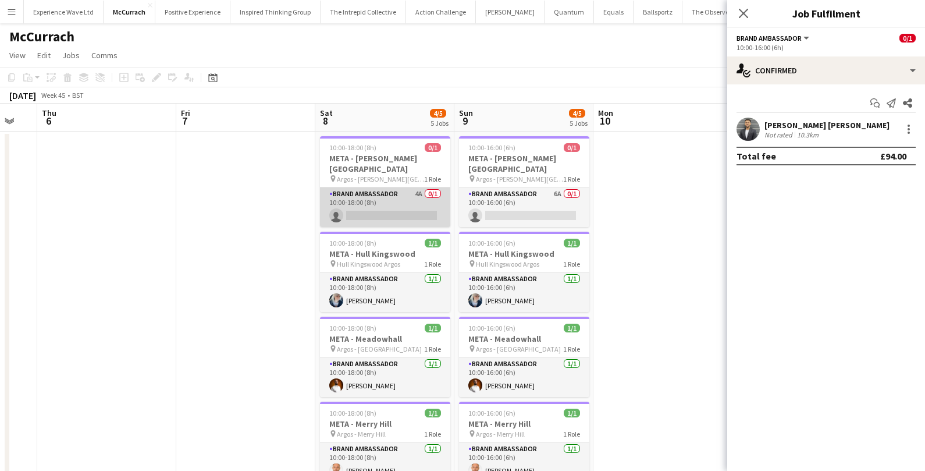
click at [419, 207] on app-card-role "Brand Ambassador 4A 0/1 10:00-18:00 (8h) single-neutral-actions" at bounding box center [385, 207] width 130 height 40
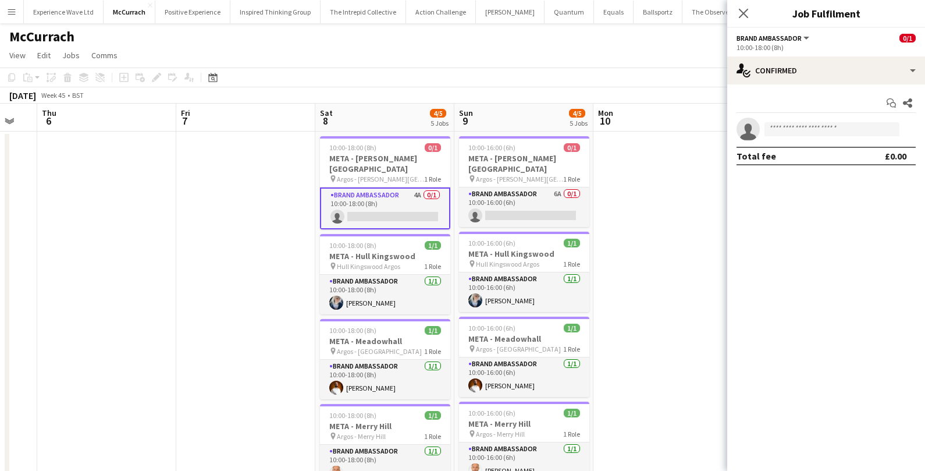
click at [807, 120] on app-invite-slot "single-neutral-actions" at bounding box center [826, 128] width 198 height 23
click at [797, 127] on input at bounding box center [831, 129] width 135 height 14
type input "*******"
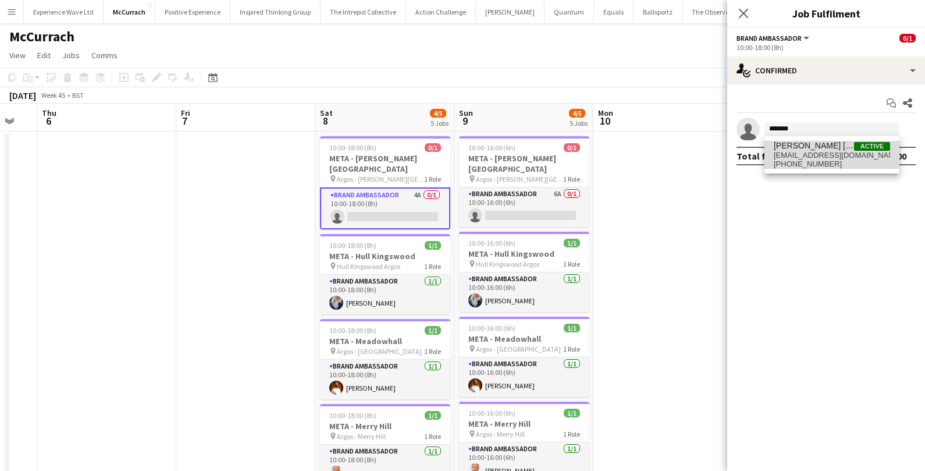
click at [811, 154] on span "sandeepkv113@gmail.com" at bounding box center [832, 155] width 116 height 9
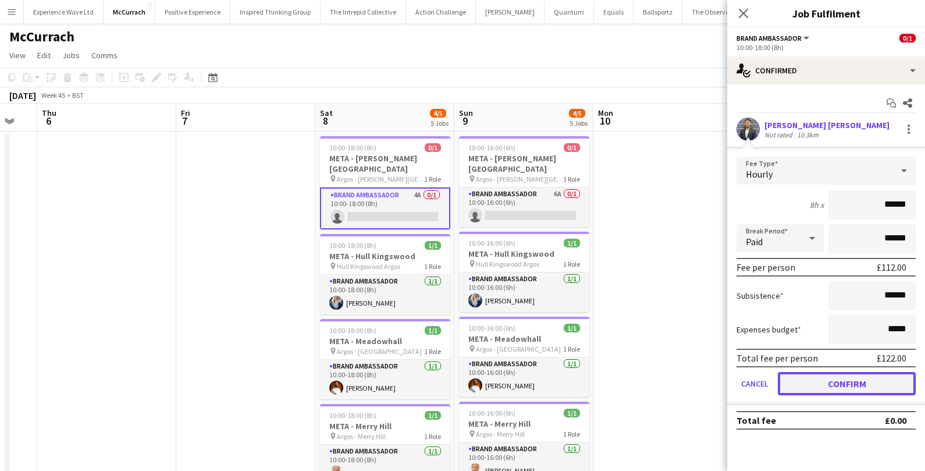
click at [783, 375] on button "Confirm" at bounding box center [847, 383] width 138 height 23
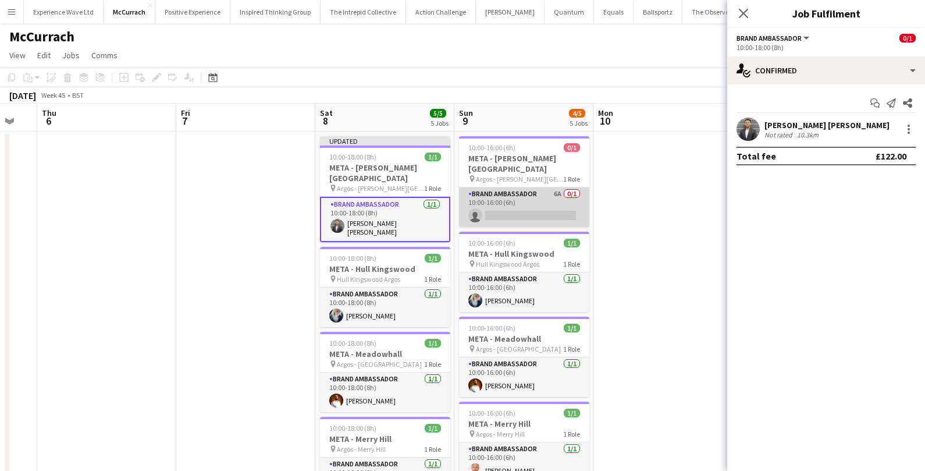
click at [544, 208] on app-card-role "Brand Ambassador 6A 0/1 10:00-16:00 (6h) single-neutral-actions" at bounding box center [524, 207] width 130 height 40
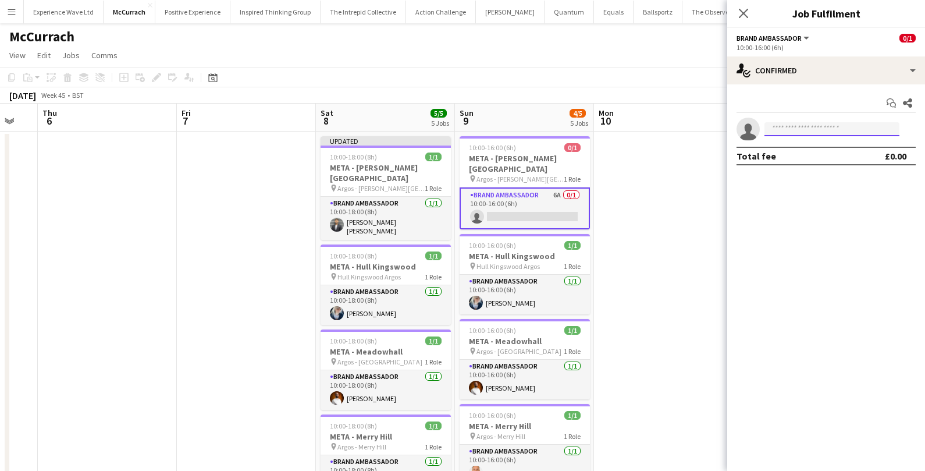
click at [814, 123] on input at bounding box center [831, 129] width 135 height 14
type input "*******"
click at [792, 158] on span "sandeepkv113@gmail.com" at bounding box center [832, 155] width 116 height 9
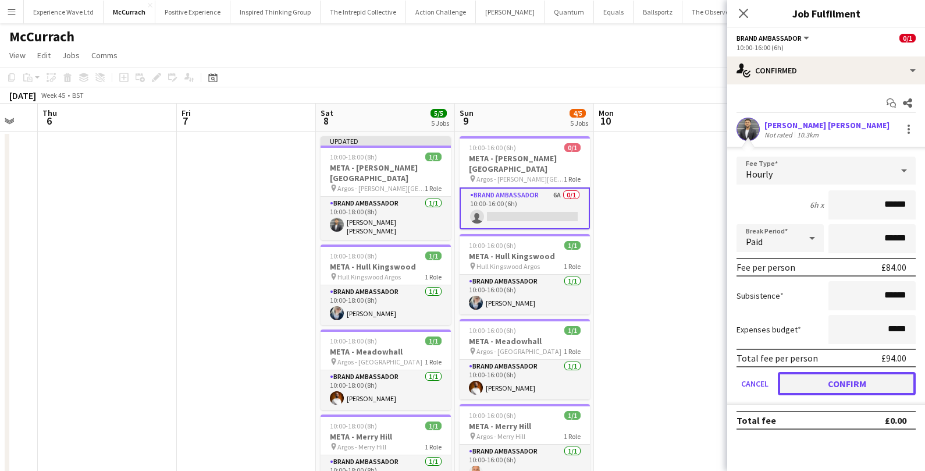
click at [779, 384] on button "Confirm" at bounding box center [847, 383] width 138 height 23
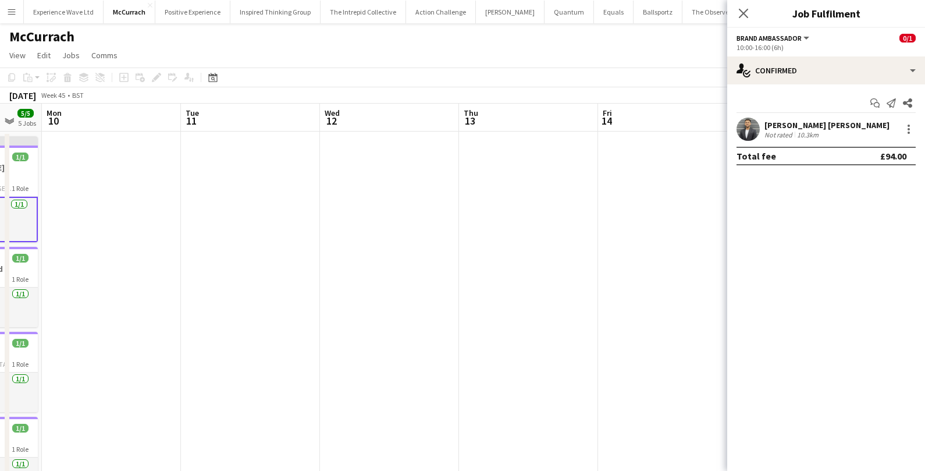
scroll to position [0, 384]
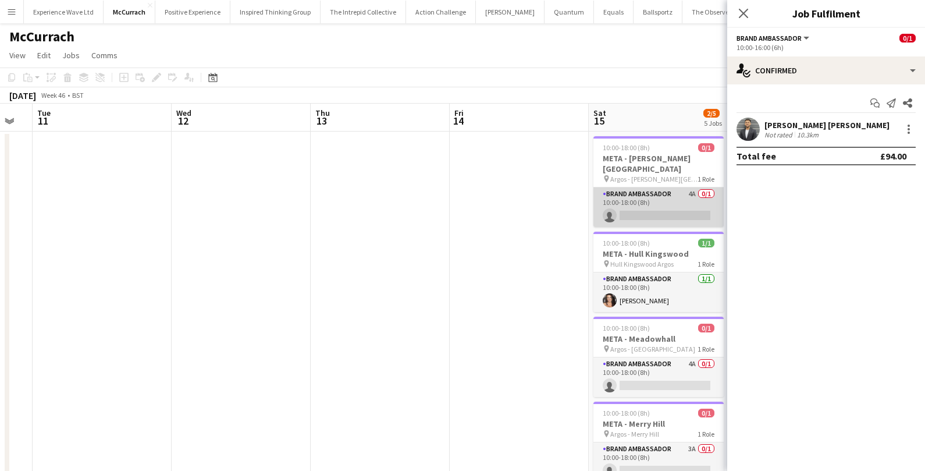
click at [648, 196] on app-card-role "Brand Ambassador 4A 0/1 10:00-18:00 (8h) single-neutral-actions" at bounding box center [658, 207] width 130 height 40
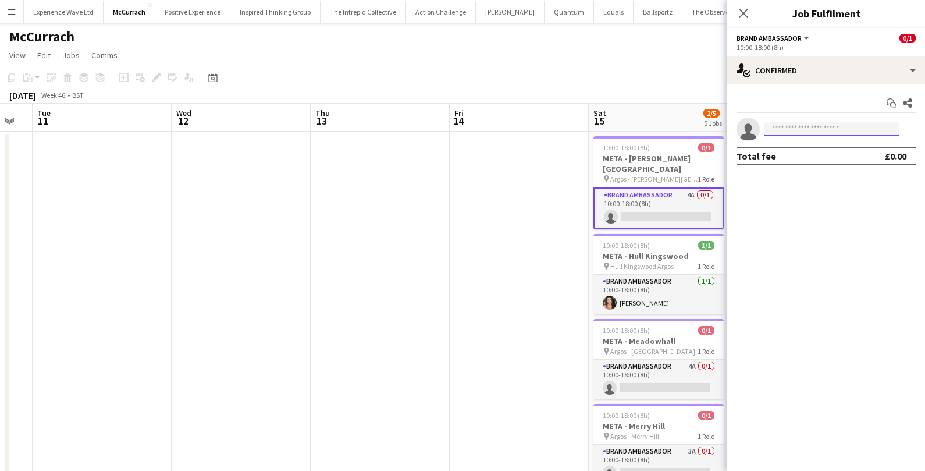
click at [801, 130] on input at bounding box center [831, 129] width 135 height 14
type input "******"
click at [804, 145] on span "Sandeep Kizhakkini Veettil" at bounding box center [814, 146] width 80 height 10
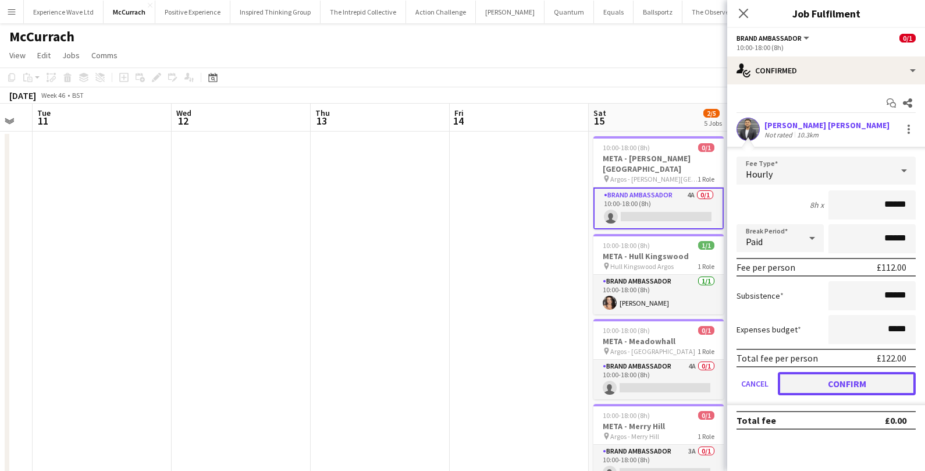
click at [788, 379] on button "Confirm" at bounding box center [847, 383] width 138 height 23
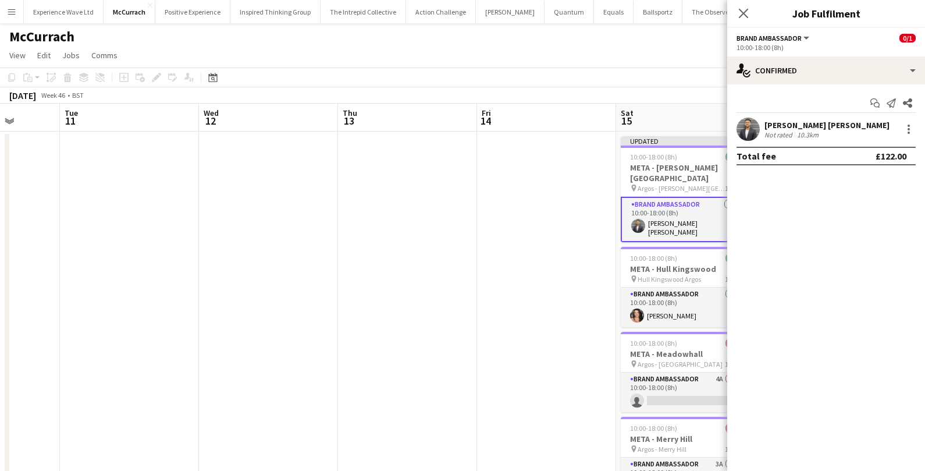
scroll to position [0, 433]
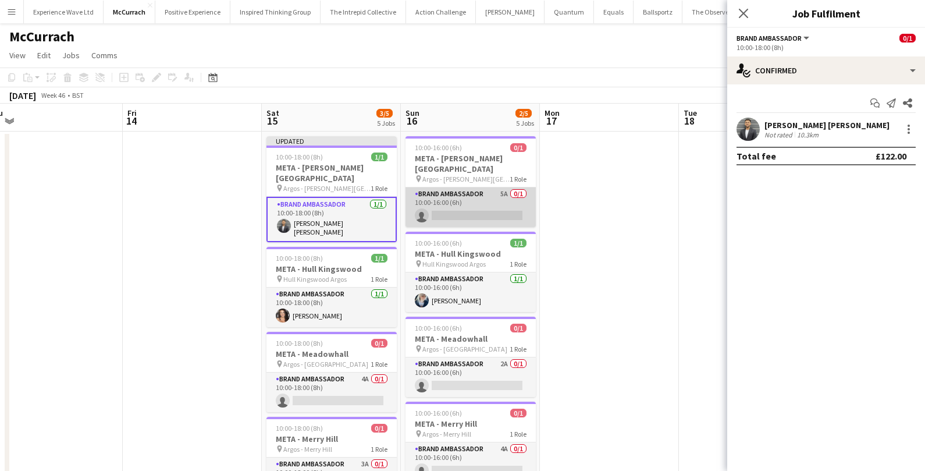
click at [472, 215] on app-card-role "Brand Ambassador 5A 0/1 10:00-16:00 (6h) single-neutral-actions" at bounding box center [470, 207] width 130 height 40
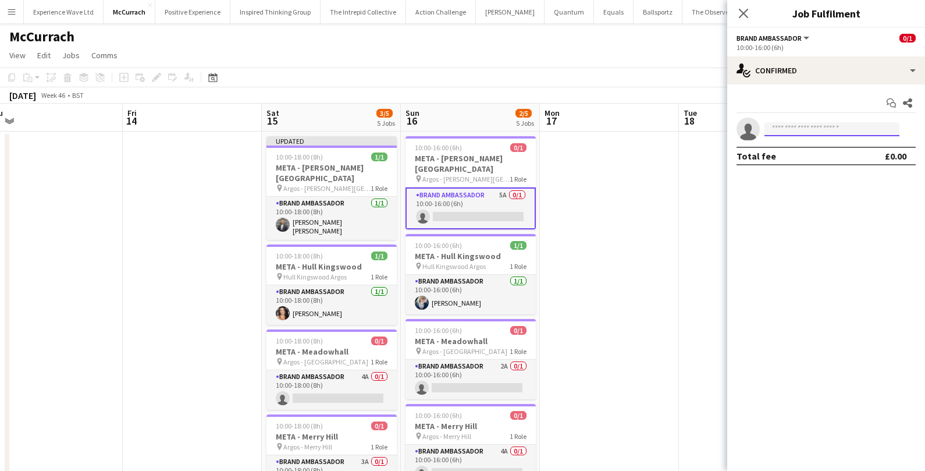
click at [782, 127] on input at bounding box center [831, 129] width 135 height 14
type input "*******"
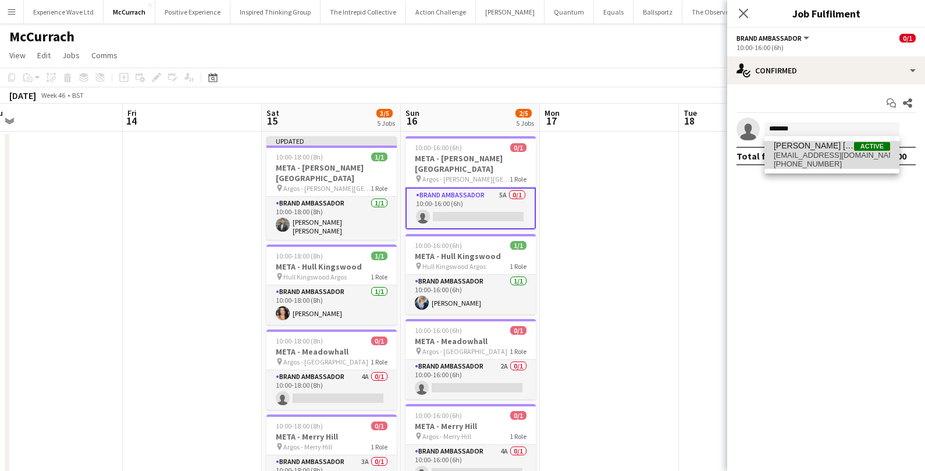
click at [792, 151] on span "sandeepkv113@gmail.com" at bounding box center [832, 155] width 116 height 9
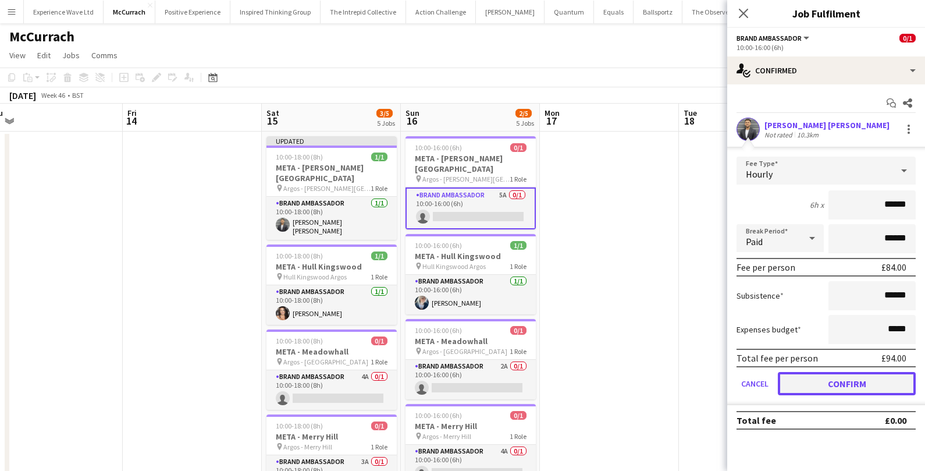
click at [789, 387] on button "Confirm" at bounding box center [847, 383] width 138 height 23
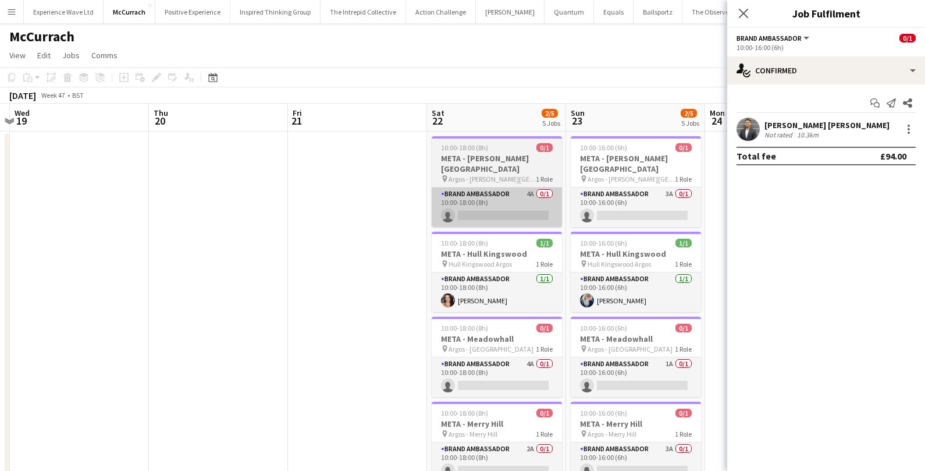
scroll to position [0, 415]
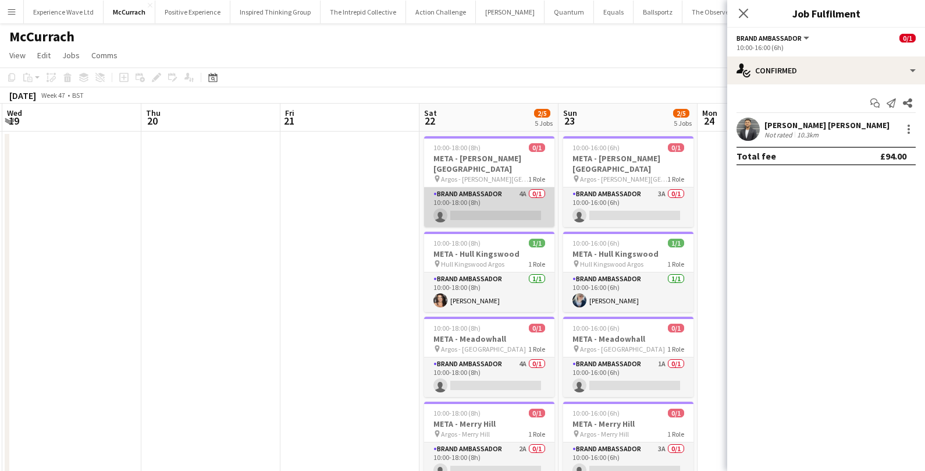
click at [507, 200] on app-card-role "Brand Ambassador 4A 0/1 10:00-18:00 (8h) single-neutral-actions" at bounding box center [489, 207] width 130 height 40
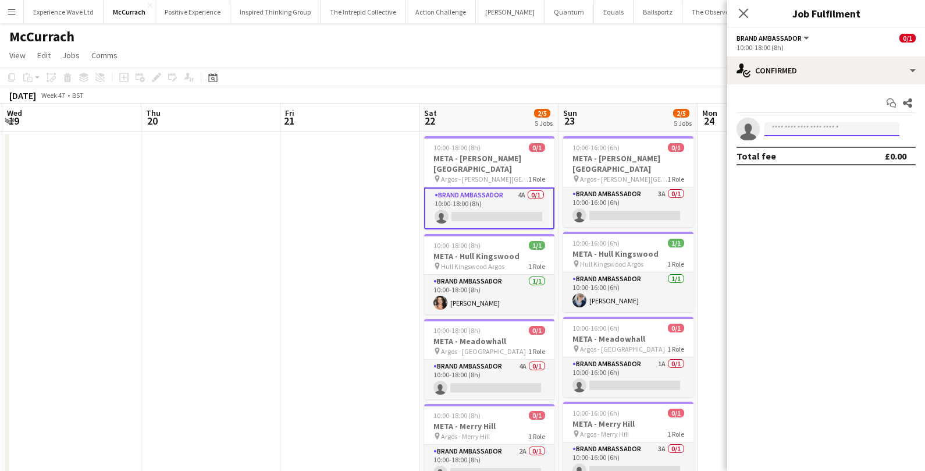
click at [784, 130] on input at bounding box center [831, 129] width 135 height 14
type input "*******"
click at [800, 158] on span "sandeepkv113@gmail.com" at bounding box center [832, 155] width 116 height 9
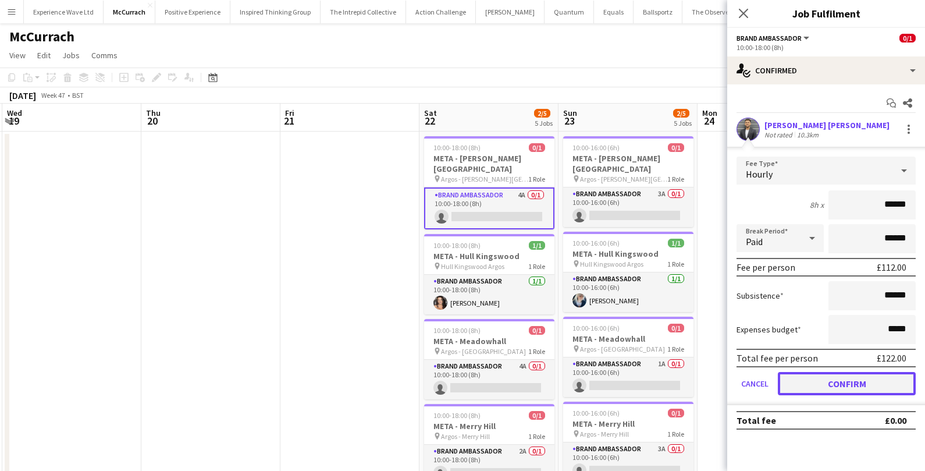
click at [817, 384] on button "Confirm" at bounding box center [847, 383] width 138 height 23
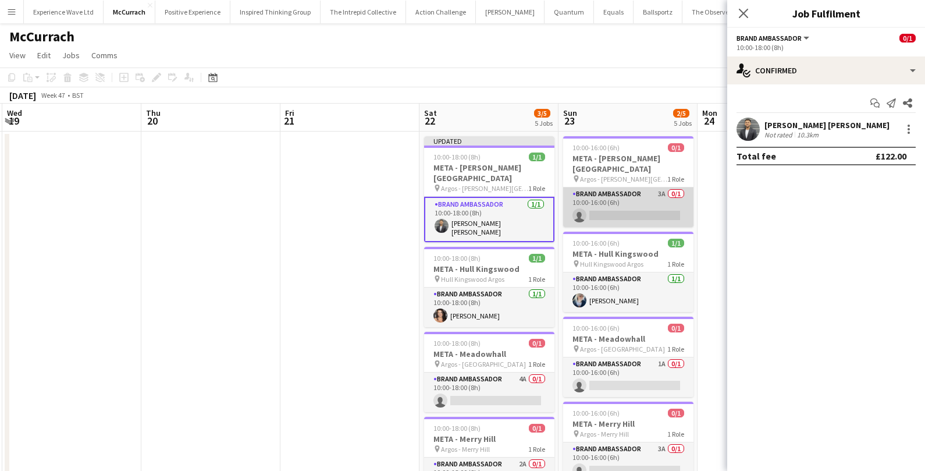
click at [639, 211] on app-card-role "Brand Ambassador 3A 0/1 10:00-16:00 (6h) single-neutral-actions" at bounding box center [628, 207] width 130 height 40
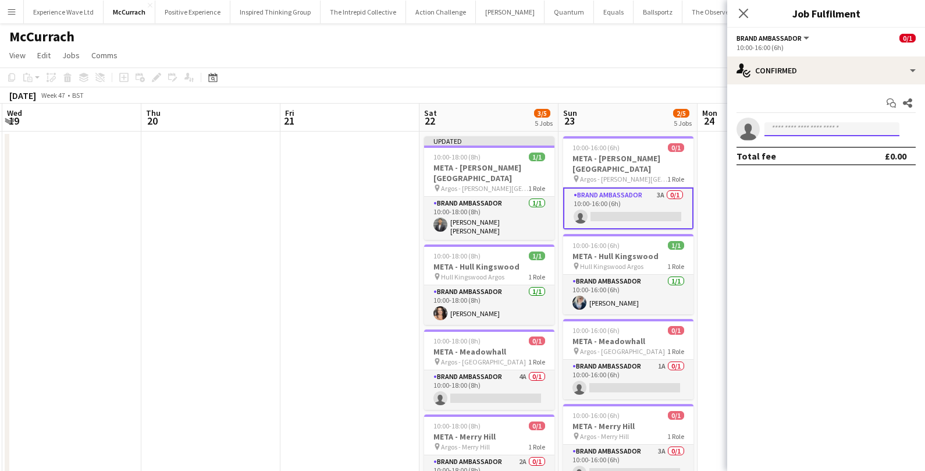
click at [786, 128] on input at bounding box center [831, 129] width 135 height 14
type input "*******"
click at [818, 155] on span "sandeepkv113@gmail.com" at bounding box center [832, 155] width 116 height 9
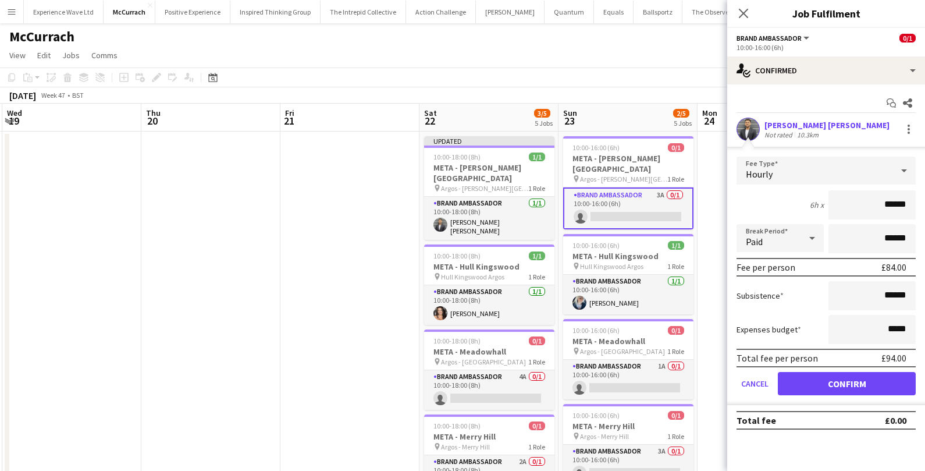
click at [789, 401] on form "Fee Type Hourly 6h x ****** Break Period Paid ****** Fee per person £84.00 Subs…" at bounding box center [826, 280] width 198 height 248
click at [804, 380] on button "Confirm" at bounding box center [847, 383] width 138 height 23
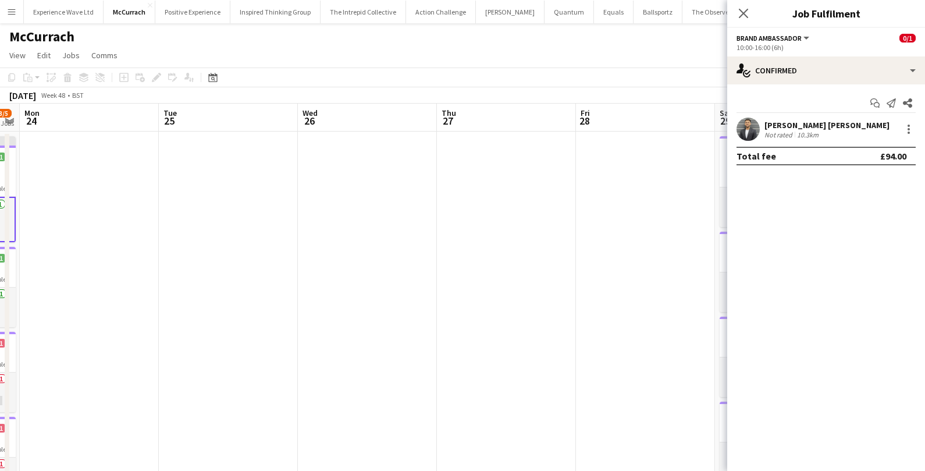
scroll to position [0, 420]
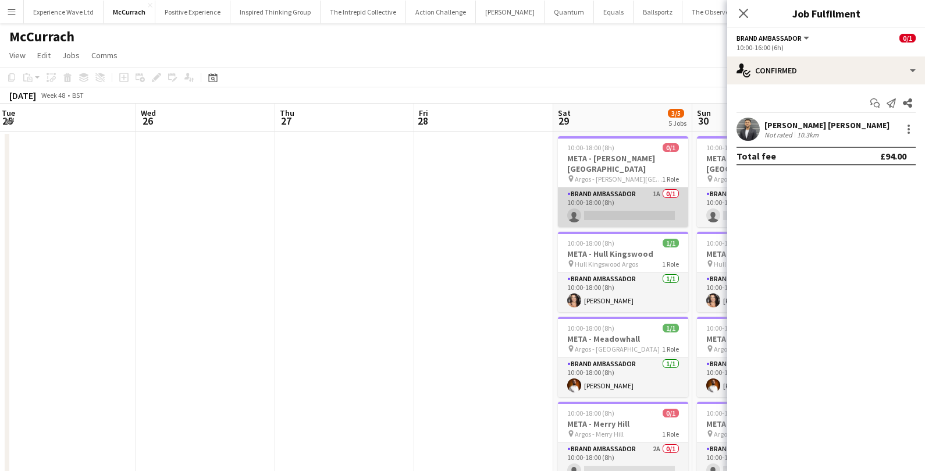
click at [622, 219] on app-card-role "Brand Ambassador 1A 0/1 10:00-18:00 (8h) single-neutral-actions" at bounding box center [623, 207] width 130 height 40
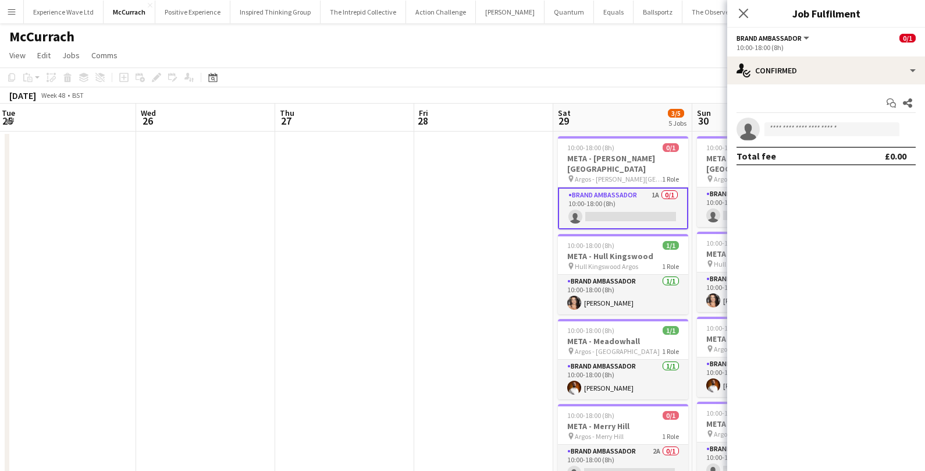
click at [788, 119] on app-invite-slot "single-neutral-actions" at bounding box center [826, 128] width 198 height 23
click at [788, 124] on input at bounding box center [831, 129] width 135 height 14
type input "*******"
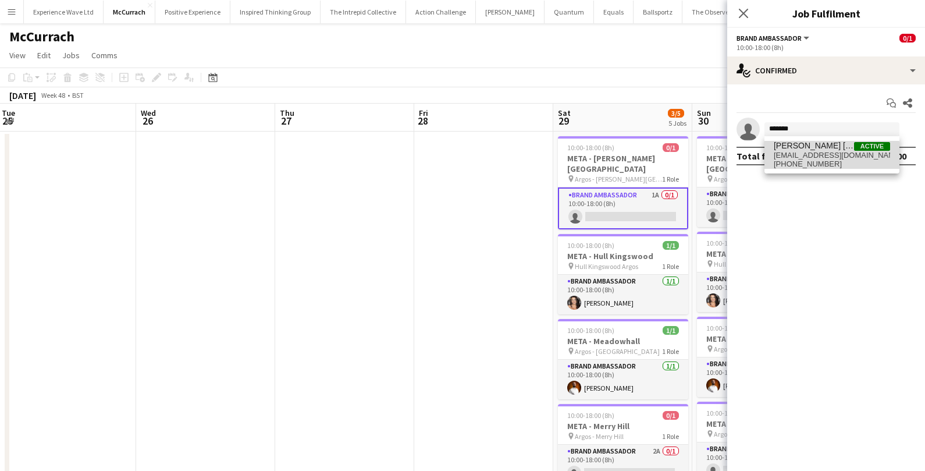
click at [806, 165] on span "+447748291124" at bounding box center [832, 163] width 116 height 9
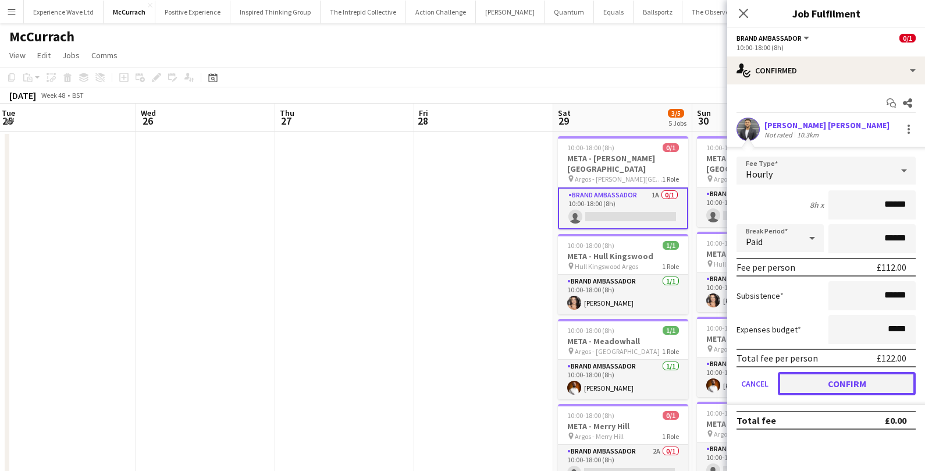
click at [795, 378] on button "Confirm" at bounding box center [847, 383] width 138 height 23
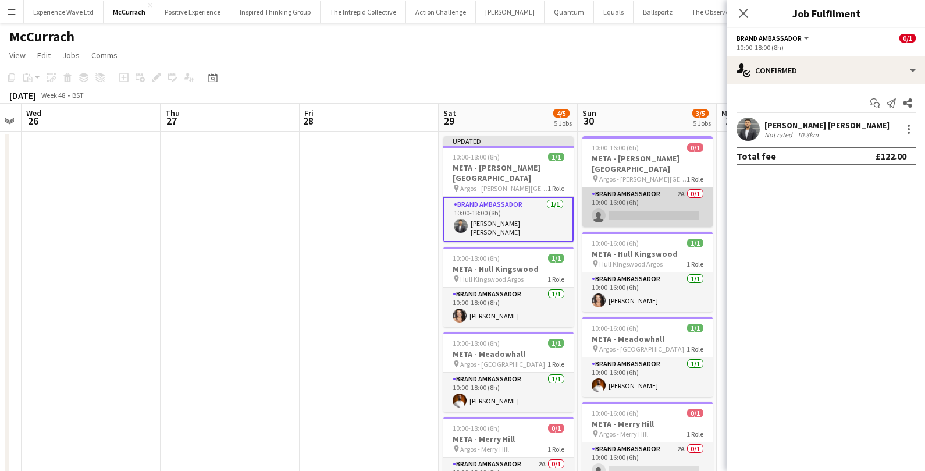
scroll to position [0, 432]
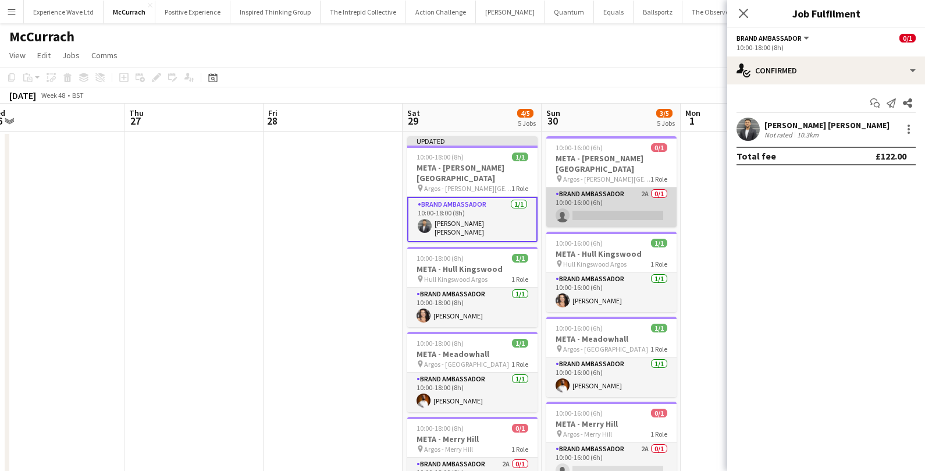
click at [623, 209] on app-card-role "Brand Ambassador 2A 0/1 10:00-16:00 (6h) single-neutral-actions" at bounding box center [611, 207] width 130 height 40
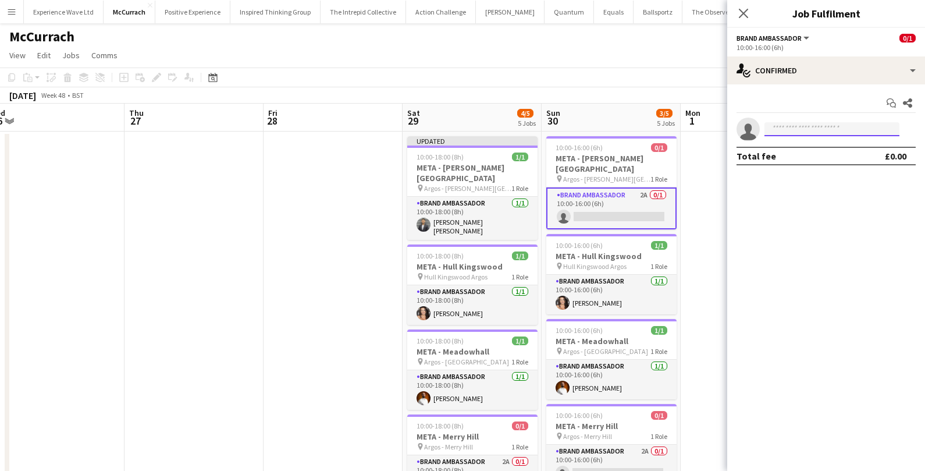
click at [808, 128] on input at bounding box center [831, 129] width 135 height 14
type input "*******"
click at [827, 138] on div "Sandeep Kizhakkini Veettil Active sandeepkv113@gmail.com +447748291124" at bounding box center [831, 154] width 135 height 37
click at [820, 151] on span "sandeepkv113@gmail.com" at bounding box center [832, 155] width 116 height 9
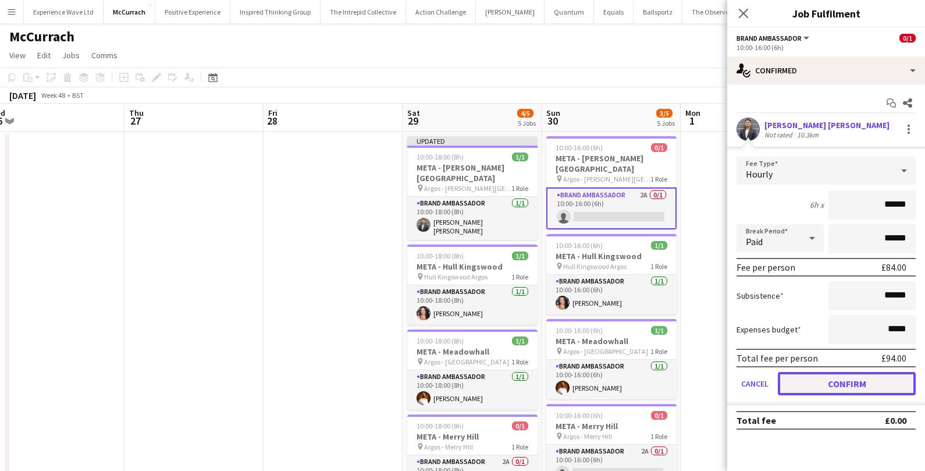
click at [817, 380] on button "Confirm" at bounding box center [847, 383] width 138 height 23
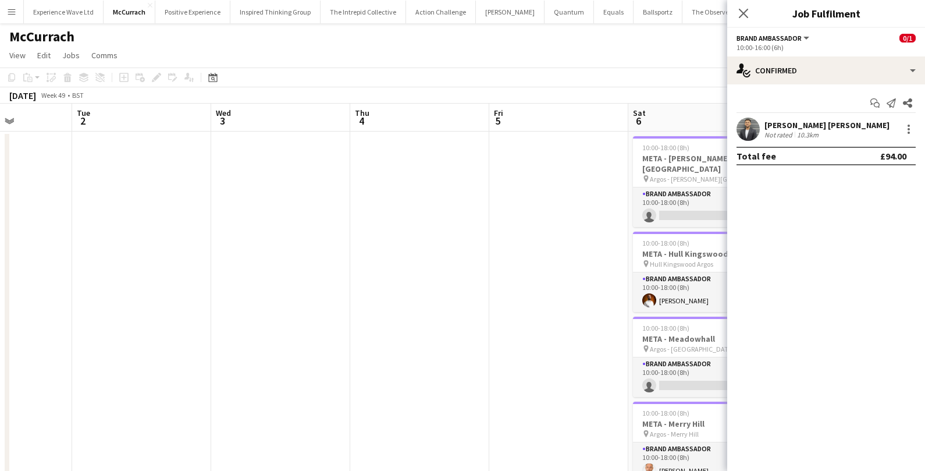
scroll to position [0, 491]
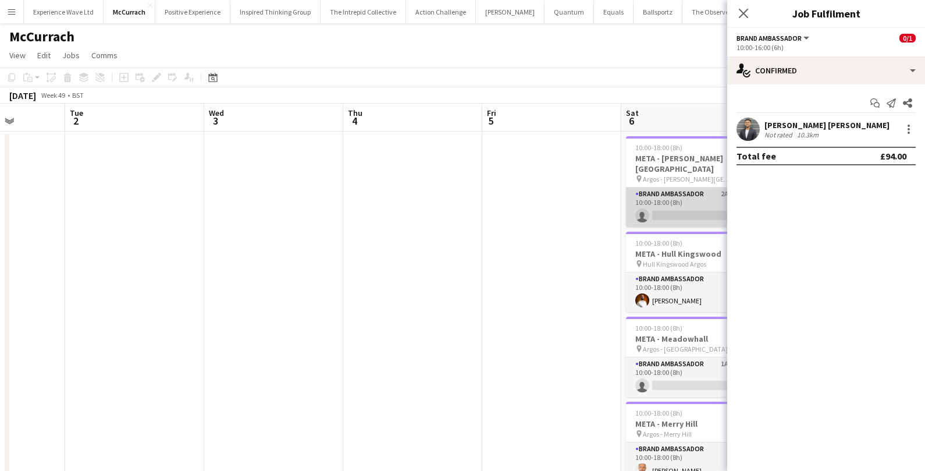
click at [668, 204] on app-card-role "Brand Ambassador 2A 0/1 10:00-18:00 (8h) single-neutral-actions" at bounding box center [691, 207] width 130 height 40
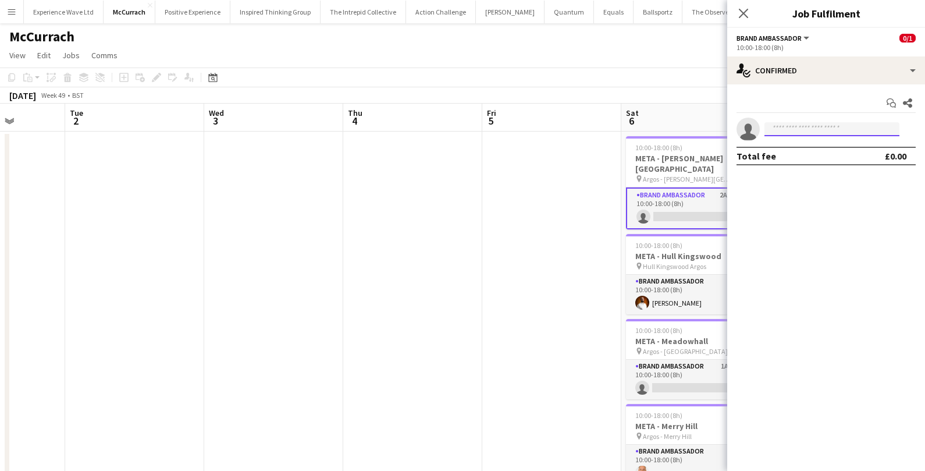
click at [820, 127] on input at bounding box center [831, 129] width 135 height 14
type input "*******"
click at [810, 159] on span "+447748291124" at bounding box center [832, 163] width 116 height 9
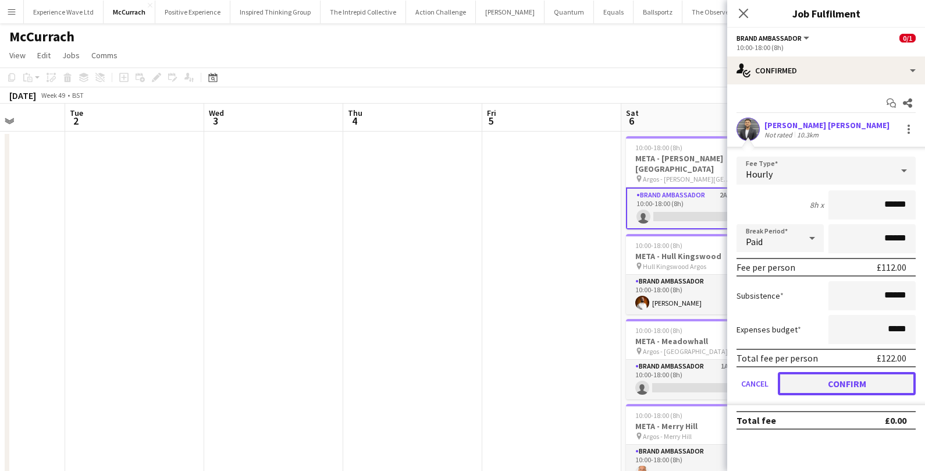
click at [794, 380] on button "Confirm" at bounding box center [847, 383] width 138 height 23
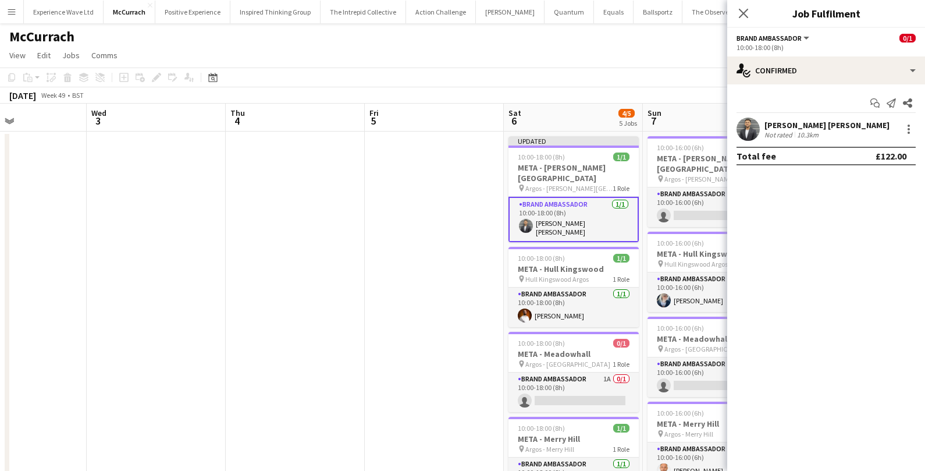
scroll to position [0, 507]
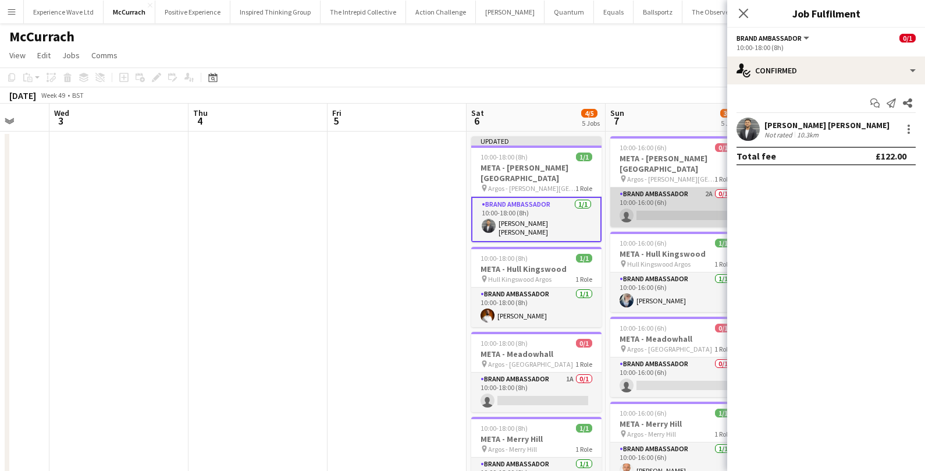
click at [663, 214] on app-card-role "Brand Ambassador 2A 0/1 10:00-16:00 (6h) single-neutral-actions" at bounding box center [675, 207] width 130 height 40
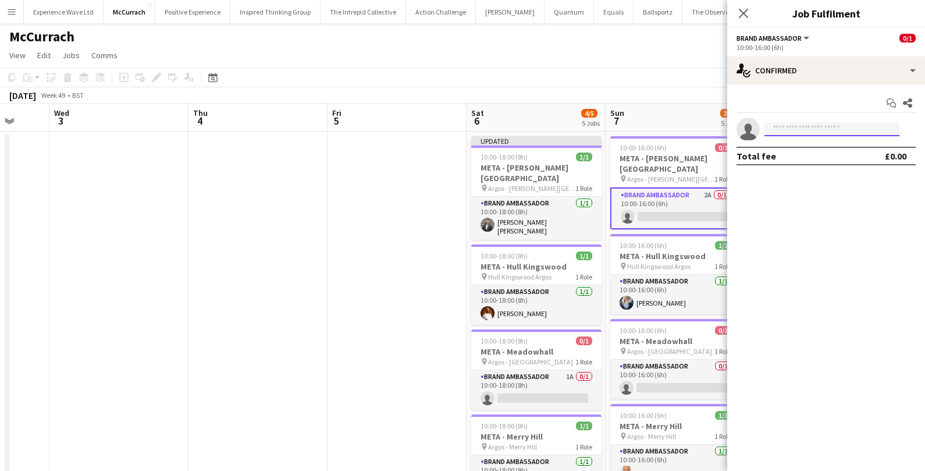
click at [797, 131] on input at bounding box center [831, 129] width 135 height 14
type input "******"
click at [802, 151] on span "sandeepkv113@gmail.com" at bounding box center [832, 155] width 116 height 9
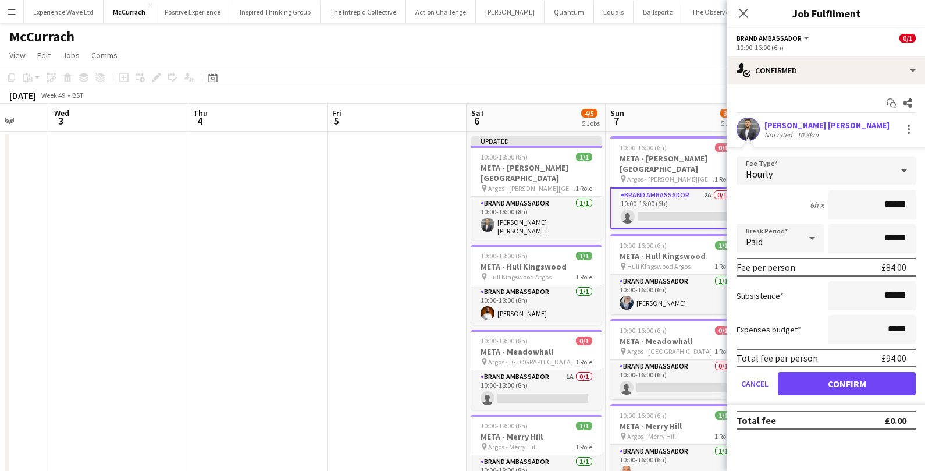
click at [795, 395] on form "Fee Type Hourly 6h x ****** Break Period Paid ****** Fee per person £84.00 Subs…" at bounding box center [826, 280] width 198 height 248
click at [797, 385] on button "Confirm" at bounding box center [847, 383] width 138 height 23
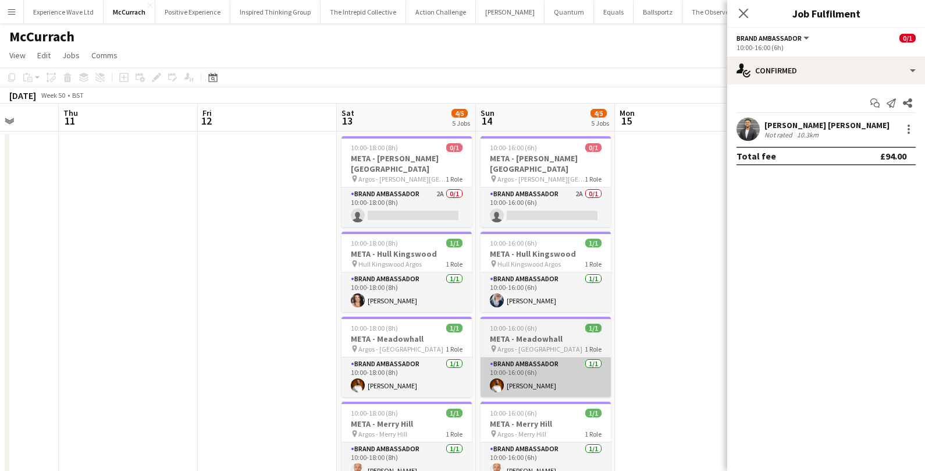
scroll to position [0, 382]
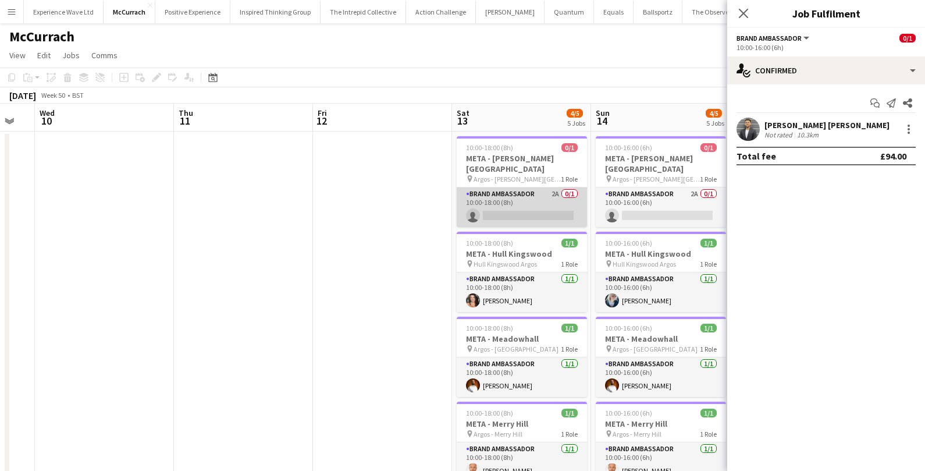
click at [539, 211] on app-card-role "Brand Ambassador 2A 0/1 10:00-18:00 (8h) single-neutral-actions" at bounding box center [522, 207] width 130 height 40
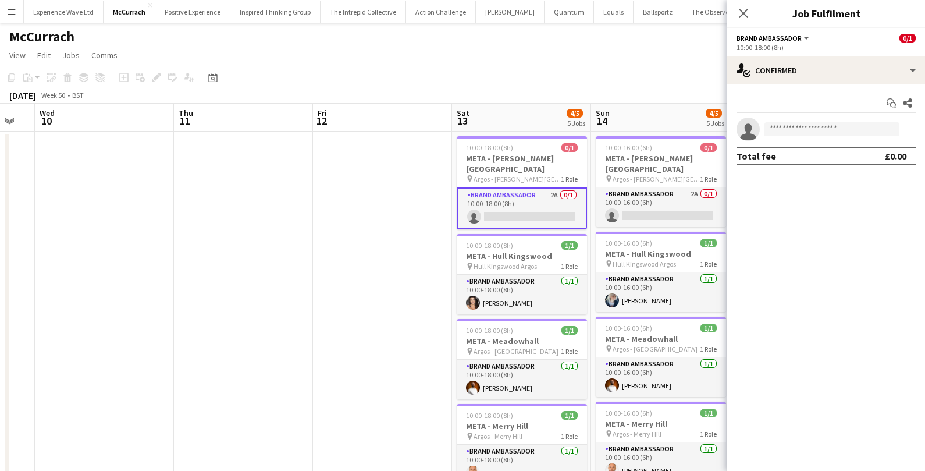
click at [800, 137] on app-invite-slot "single-neutral-actions" at bounding box center [826, 128] width 198 height 23
click at [800, 126] on input at bounding box center [831, 129] width 135 height 14
type input "******"
click at [795, 159] on span "+447748291124" at bounding box center [832, 163] width 116 height 9
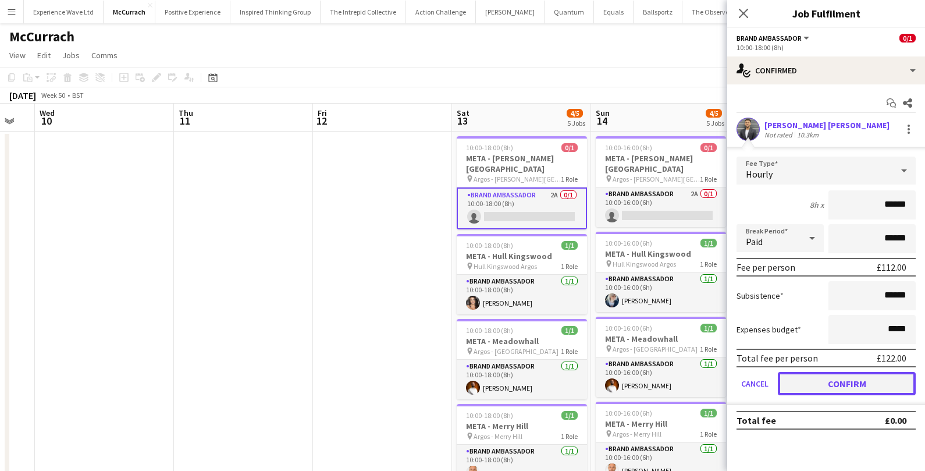
click at [778, 383] on button "Confirm" at bounding box center [847, 383] width 138 height 23
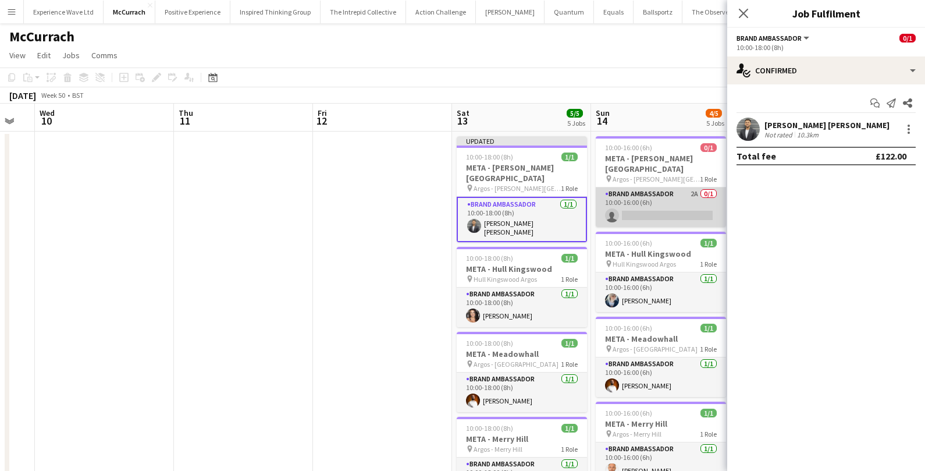
click at [669, 208] on app-card-role "Brand Ambassador 2A 0/1 10:00-16:00 (6h) single-neutral-actions" at bounding box center [661, 207] width 130 height 40
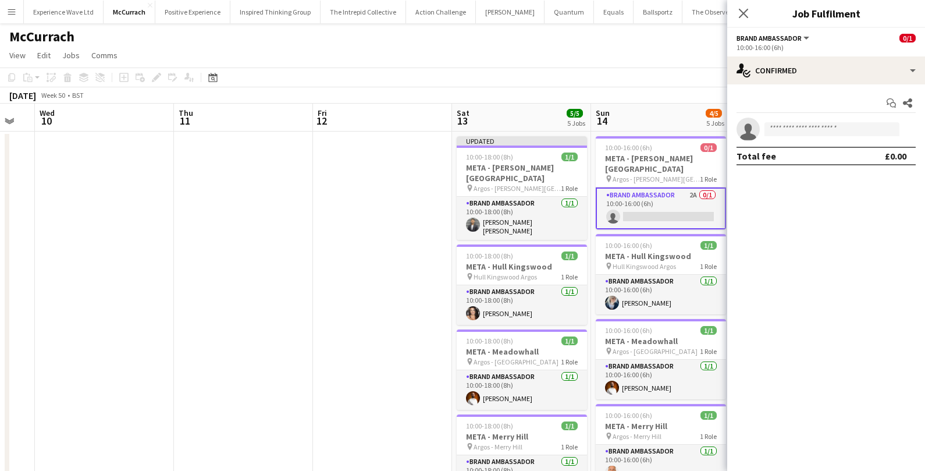
click at [820, 117] on app-invite-slot "single-neutral-actions" at bounding box center [826, 128] width 198 height 23
click at [808, 129] on input at bounding box center [831, 129] width 135 height 14
type input "******"
click at [811, 151] on span "sandeepkv113@gmail.com" at bounding box center [832, 155] width 116 height 9
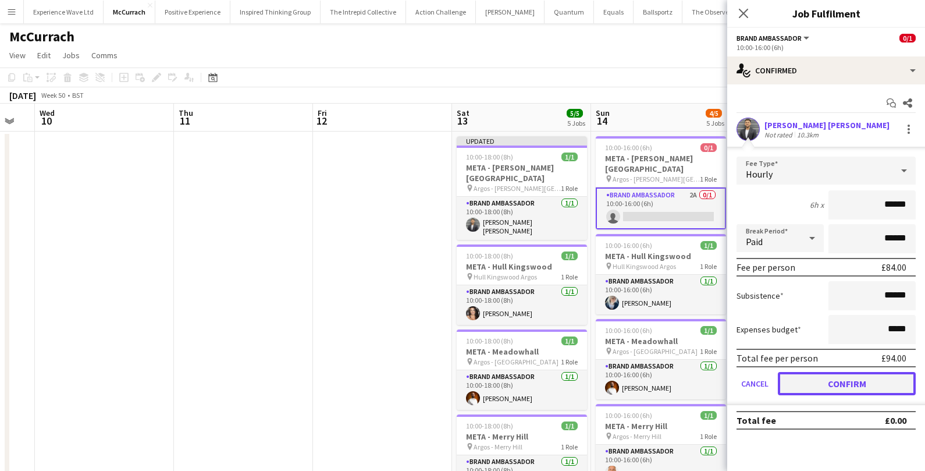
click at [795, 384] on button "Confirm" at bounding box center [847, 383] width 138 height 23
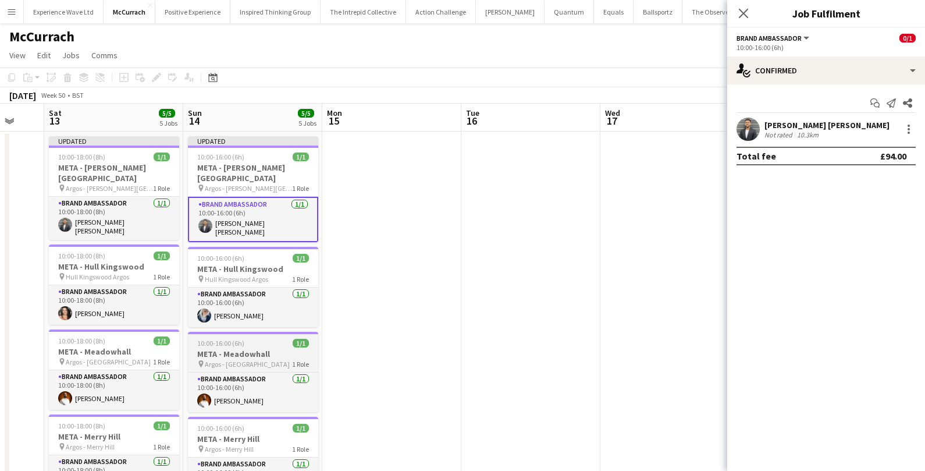
scroll to position [0, 390]
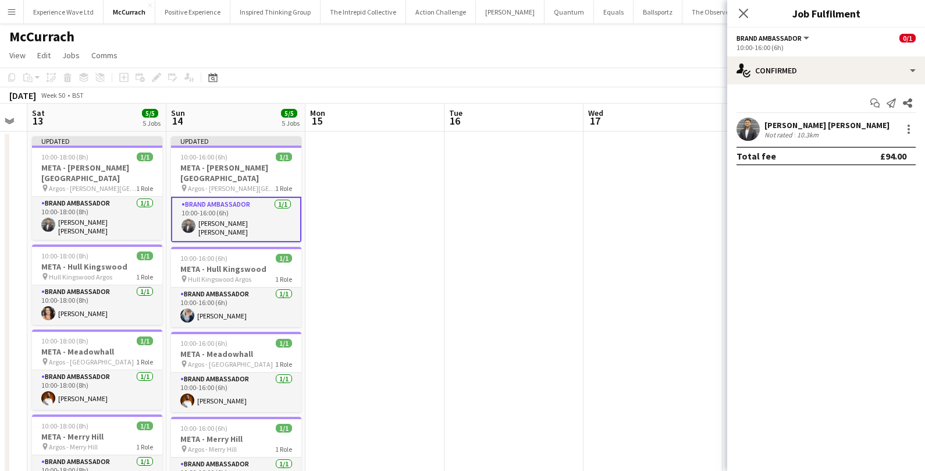
click at [618, 341] on app-date-cell at bounding box center [652, 372] width 139 height 483
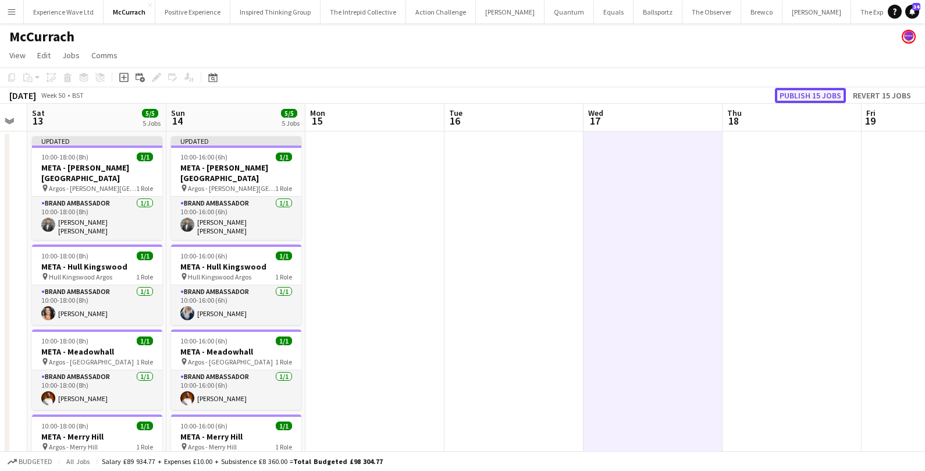
click at [787, 91] on button "Publish 15 jobs" at bounding box center [810, 95] width 71 height 15
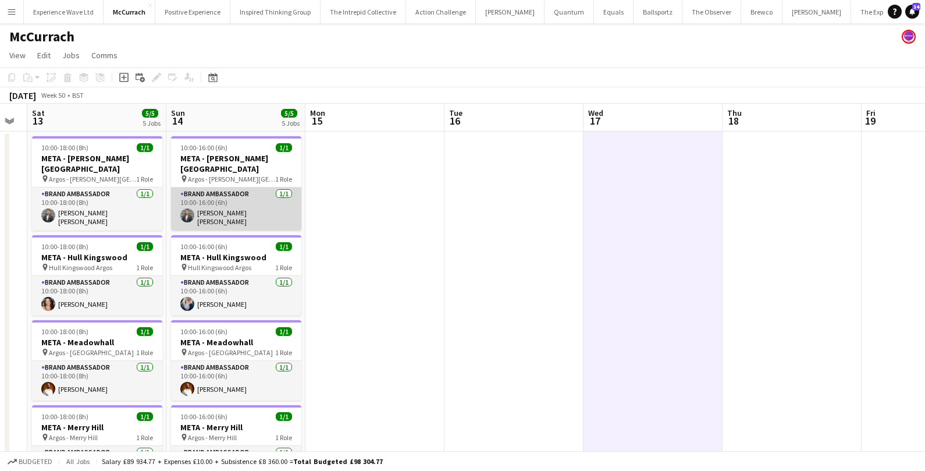
click at [275, 213] on app-card-role "Brand Ambassador 1/1 10:00-16:00 (6h) Sandeep Kizhakkini Veettil" at bounding box center [236, 208] width 130 height 43
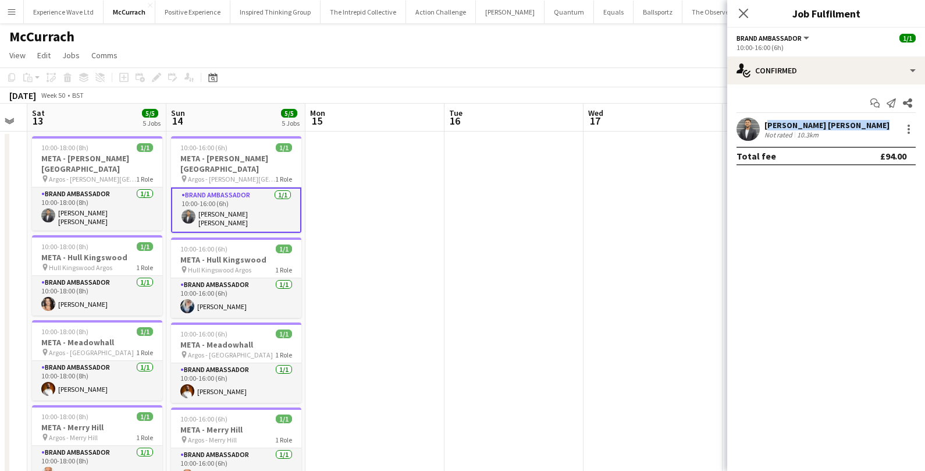
drag, startPoint x: 765, startPoint y: 122, endPoint x: 864, endPoint y: 126, distance: 99.6
click at [864, 126] on div "Sandeep Kizhakkini Veettil Not rated 10.3km" at bounding box center [826, 128] width 198 height 23
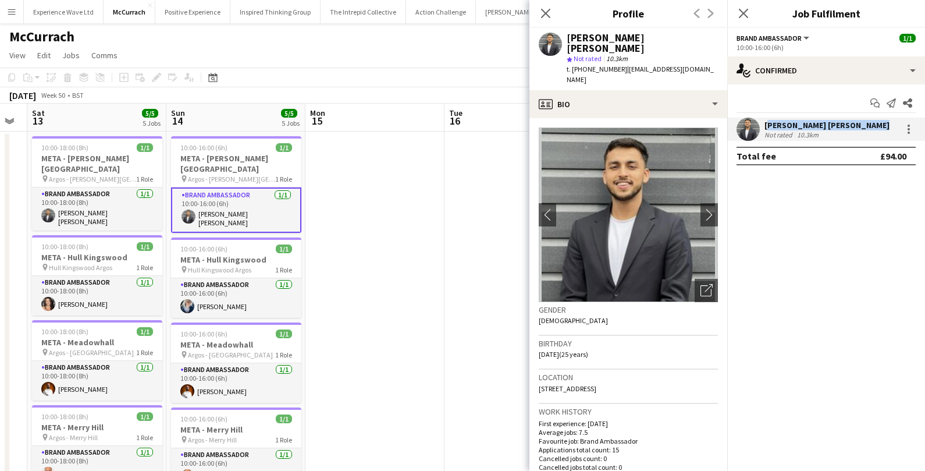
copy div "Sandeep Kizhakkini Veettil"
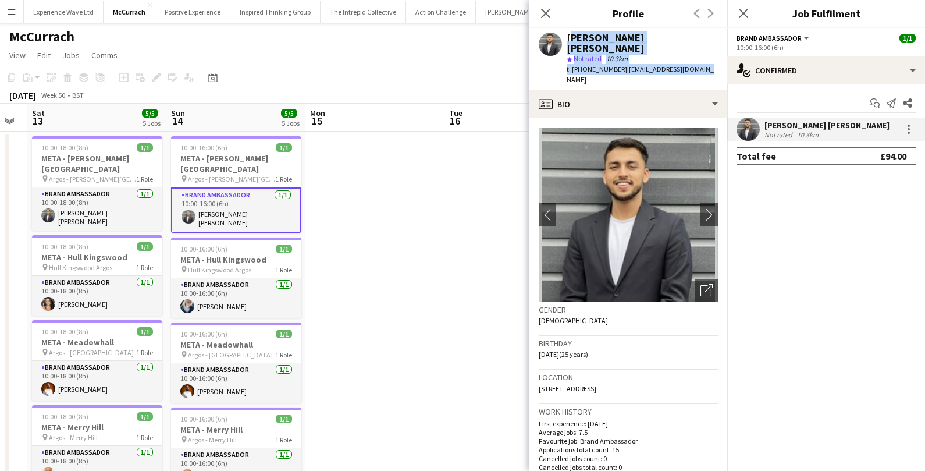
drag, startPoint x: 568, startPoint y: 38, endPoint x: 704, endPoint y: 59, distance: 138.3
click at [704, 59] on div "Sandeep Kizhakkini Veettil star Not rated 10.3km t. +447748291124 | sandeepkv11…" at bounding box center [628, 59] width 198 height 62
copy div "Sandeep Kizhakkini Veettil star Not rated 10.3km t. +447748291124 | sandeepkv11…"
click at [209, 299] on app-card-role "Brand Ambassador 1/1 10:00-16:00 (6h) Gemma Owen-Kendall" at bounding box center [236, 298] width 130 height 40
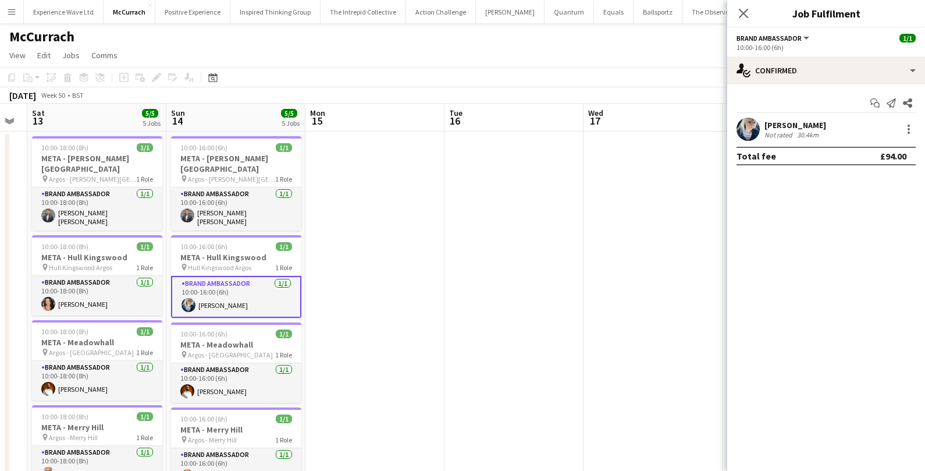
click at [782, 134] on div "Not rated" at bounding box center [779, 134] width 30 height 9
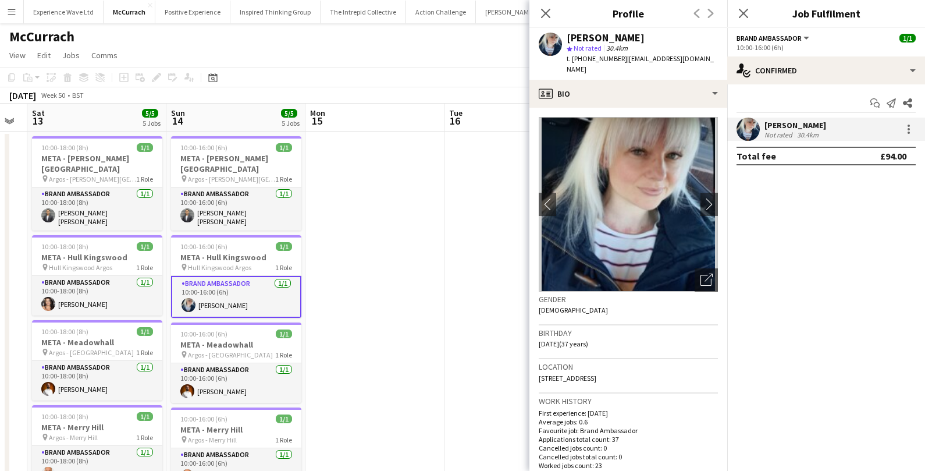
drag, startPoint x: 568, startPoint y: 38, endPoint x: 624, endPoint y: 66, distance: 62.7
click at [624, 66] on div "Gemma Owen-Kendall star Not rated 30.4km t. +4407827967082 | gemma.owenkendall@…" at bounding box center [642, 54] width 151 height 42
copy div "Gemma Owen-Kendall star Not rated 30.4km t. +4407827967082 | gemma.owenkendall@…"
click at [113, 287] on app-card-role "Brand Ambassador 1/1 10:00-18:00 (8h) Nikki Brooks" at bounding box center [97, 296] width 130 height 40
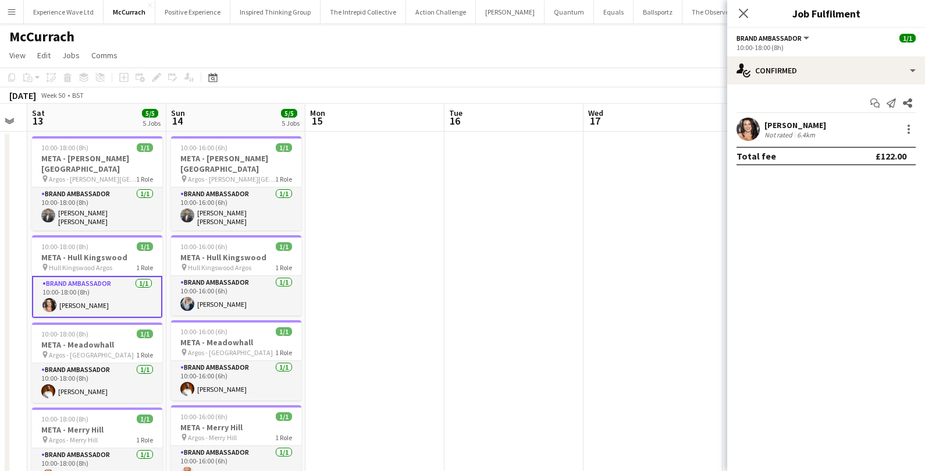
click at [814, 132] on div "6.4km" at bounding box center [806, 134] width 23 height 9
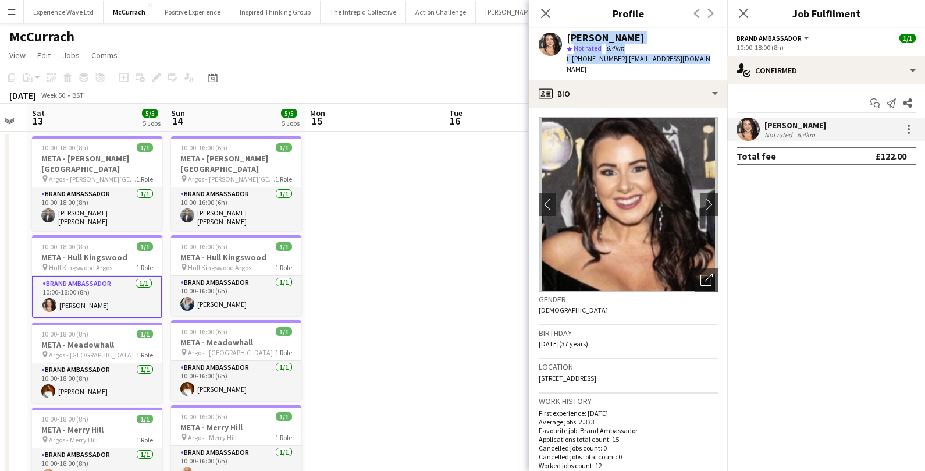
drag, startPoint x: 566, startPoint y: 38, endPoint x: 721, endPoint y: 57, distance: 155.9
click at [722, 57] on app-profile-header "Nikki Brooks star Not rated 6.4km t. +447387845976 | tncsocial21@yahoo.com" at bounding box center [628, 54] width 198 height 52
copy div "Nikki Brooks star Not rated 6.4km t. +447387845976 | tncsocial21@yahoo.com"
click at [72, 377] on app-card-role "Brand Ambassador 1/1 10:00-18:00 (8h) Martin Morrison" at bounding box center [98, 383] width 130 height 40
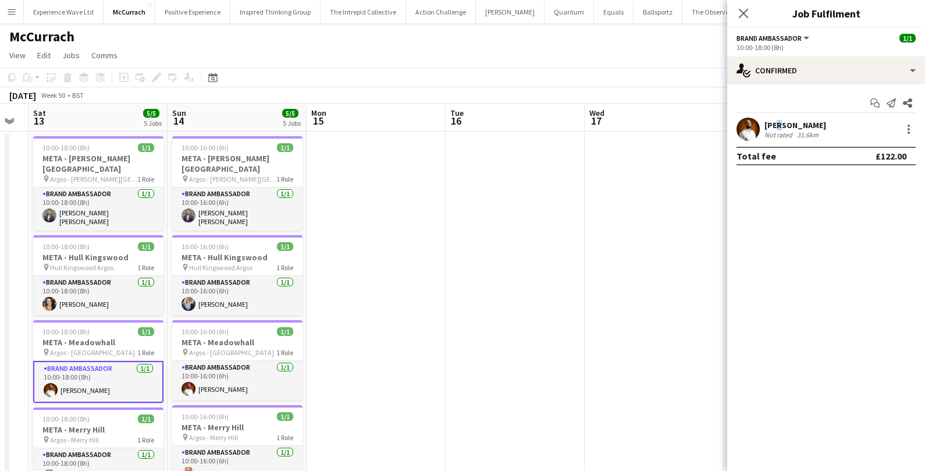
click at [777, 124] on div "Martin Morrison" at bounding box center [795, 125] width 62 height 10
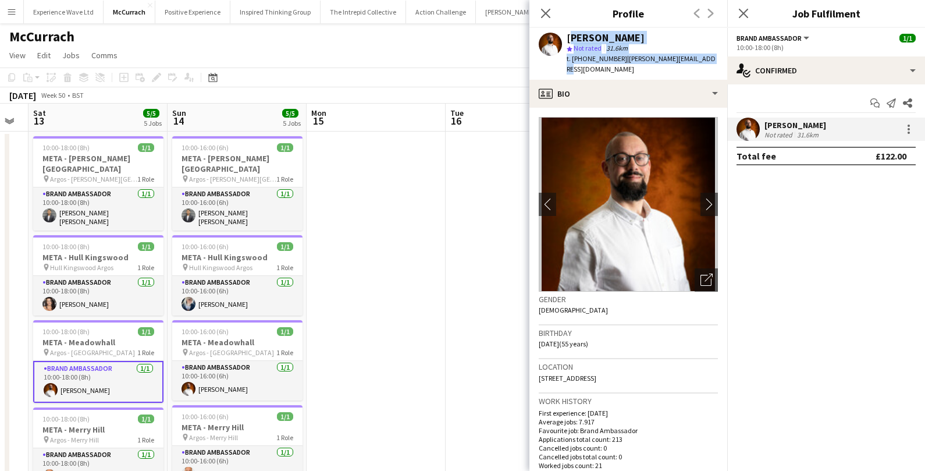
drag, startPoint x: 568, startPoint y: 38, endPoint x: 710, endPoint y: 62, distance: 144.5
click at [710, 62] on div "Martin Morrison star Not rated 31.6km t. +447954584980 | martin@martinmorrison.…" at bounding box center [628, 54] width 198 height 52
copy div "Martin Morrison star Not rated 31.6km t. +447954584980 | martin@martinmorrison.…"
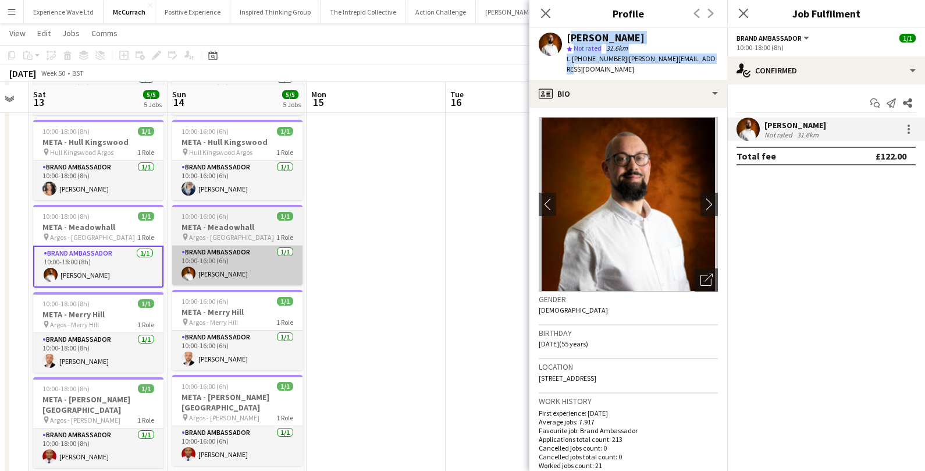
scroll to position [118, 0]
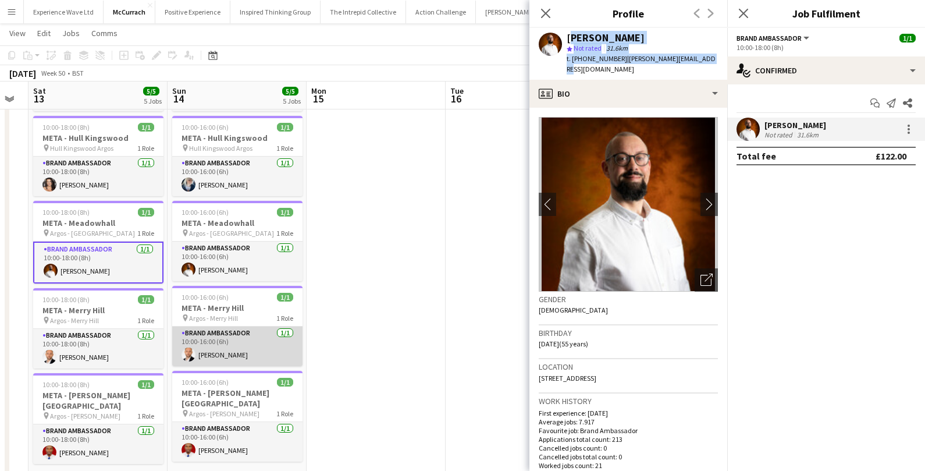
click at [245, 338] on app-card-role "Brand Ambassador 1/1 10:00-16:00 (6h) Artjom Vlassov" at bounding box center [237, 346] width 130 height 40
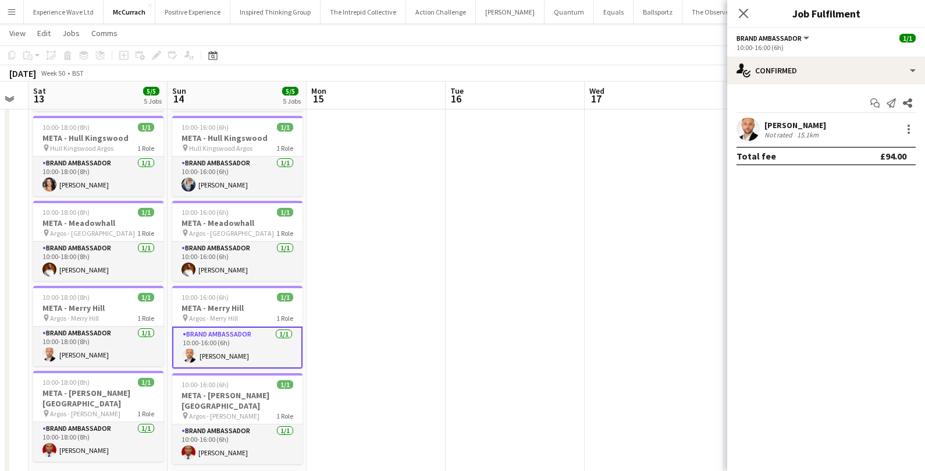
click at [794, 122] on div "Artjom Vlassov" at bounding box center [795, 125] width 62 height 10
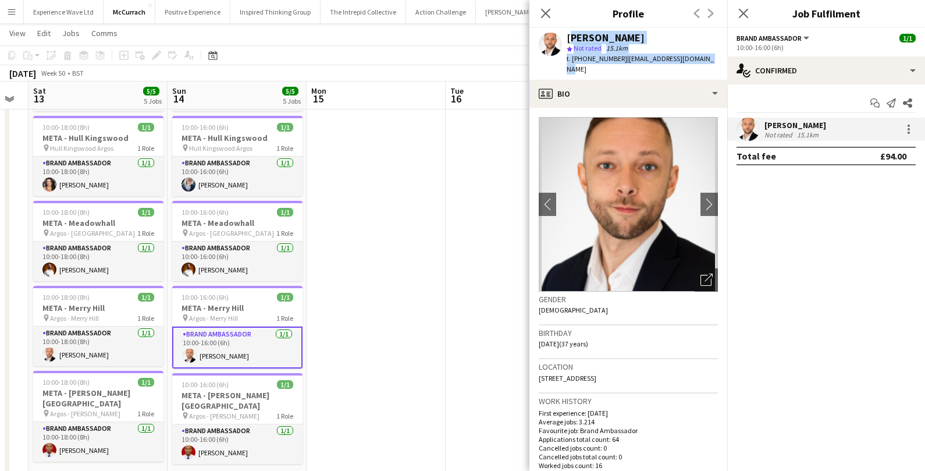
drag, startPoint x: 568, startPoint y: 37, endPoint x: 716, endPoint y: 59, distance: 149.9
click at [716, 59] on app-profile-header "Artjom Vlassov star Not rated 15.1km t. +447950818486 | artjom.vlassov@gmail.com" at bounding box center [628, 54] width 198 height 52
copy div "Artjom Vlassov star Not rated 15.1km t. +447950818486 | artjom.vlassov@gmail.com"
click at [206, 424] on app-card-role "Brand Ambassador 1/1 10:00-16:00 (6h) Akinola Agoro" at bounding box center [237, 444] width 130 height 40
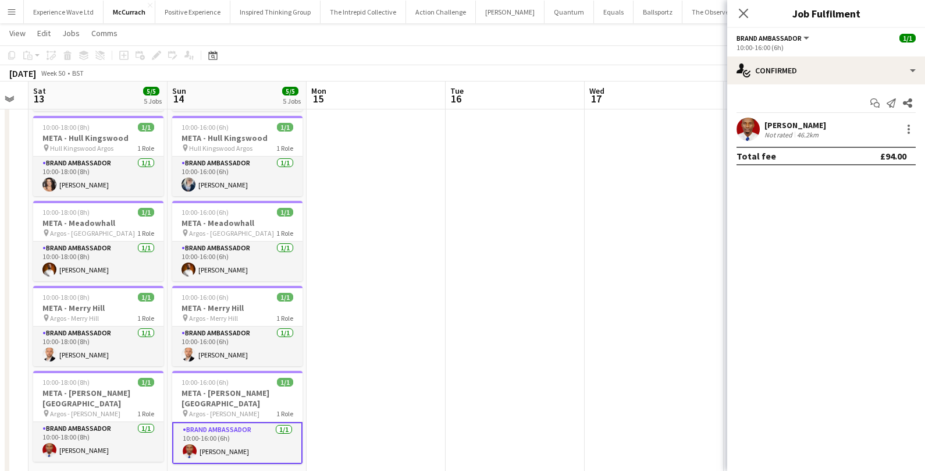
click at [822, 123] on div "Akinola Agoro Not rated 46.2km" at bounding box center [826, 128] width 198 height 23
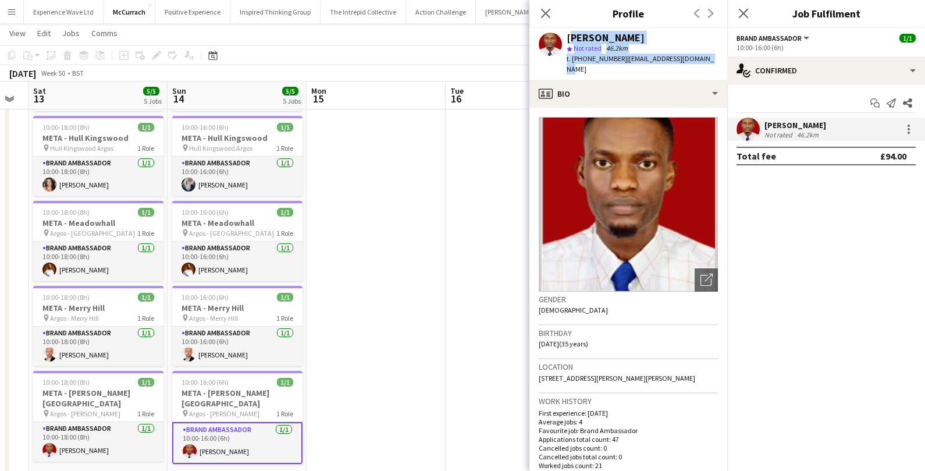
drag, startPoint x: 568, startPoint y: 37, endPoint x: 717, endPoint y: 62, distance: 151.6
click at [718, 63] on app-profile-header "Akinola Agoro star Not rated 46.2km t. +447881166026 | akinolaagoro01@gmail.com" at bounding box center [628, 54] width 198 height 52
copy div "Akinola Agoro star Not rated 46.2km t. +447881166026 | akinolaagoro01@gmail.com"
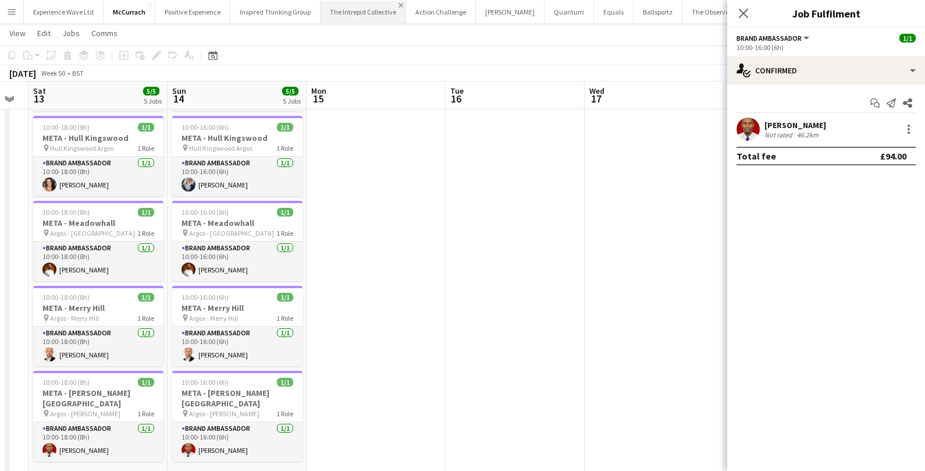
scroll to position [0, 0]
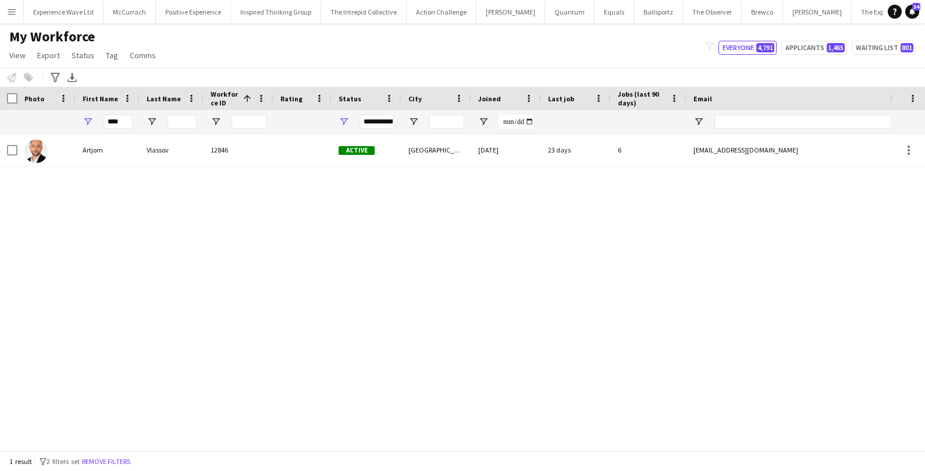
click at [13, 10] on app-icon "Menu" at bounding box center [11, 11] width 9 height 9
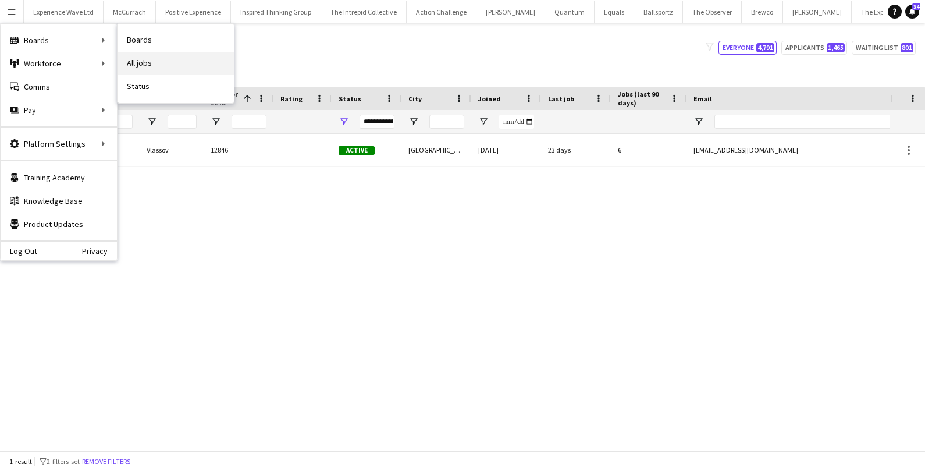
click at [133, 65] on link "All jobs" at bounding box center [175, 63] width 116 height 23
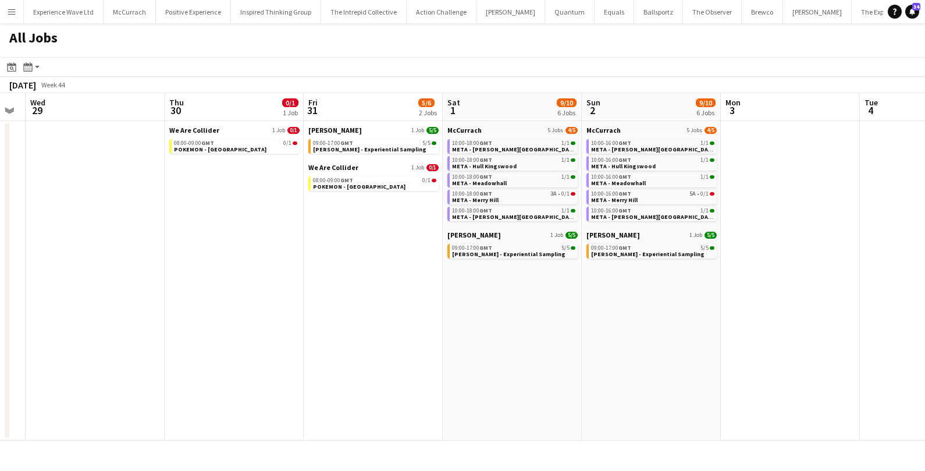
scroll to position [0, 391]
click at [489, 250] on span "Monty Bojangles - Experiential Sampling" at bounding box center [509, 254] width 113 height 8
click at [10, 12] on app-icon "Menu" at bounding box center [11, 11] width 9 height 9
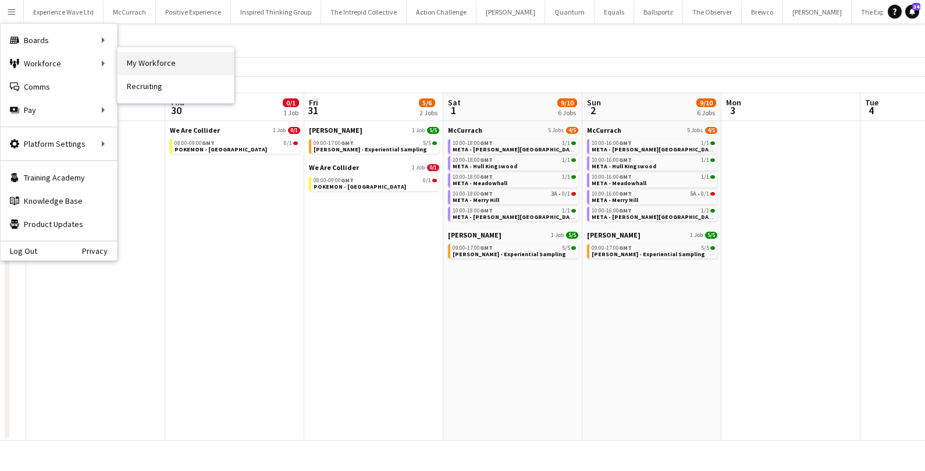
click at [147, 53] on link "My Workforce" at bounding box center [175, 63] width 116 height 23
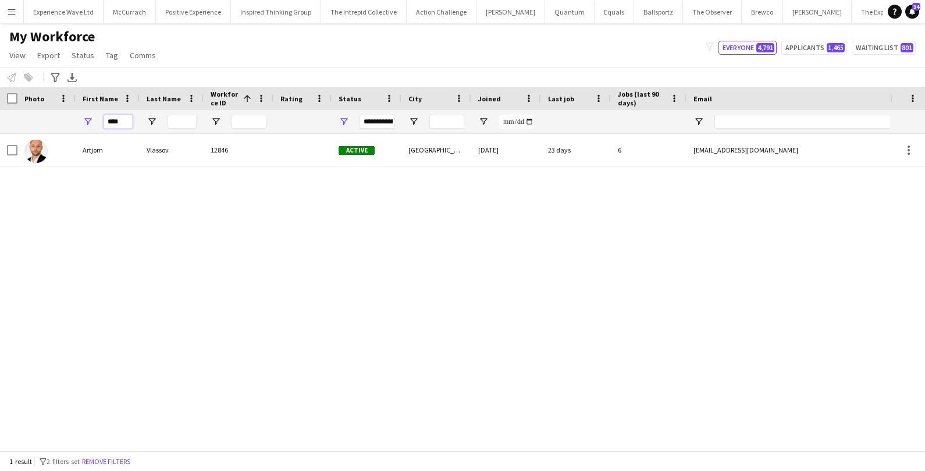
drag, startPoint x: 124, startPoint y: 123, endPoint x: 68, endPoint y: 123, distance: 55.8
click at [69, 123] on div "****" at bounding box center [630, 121] width 1261 height 23
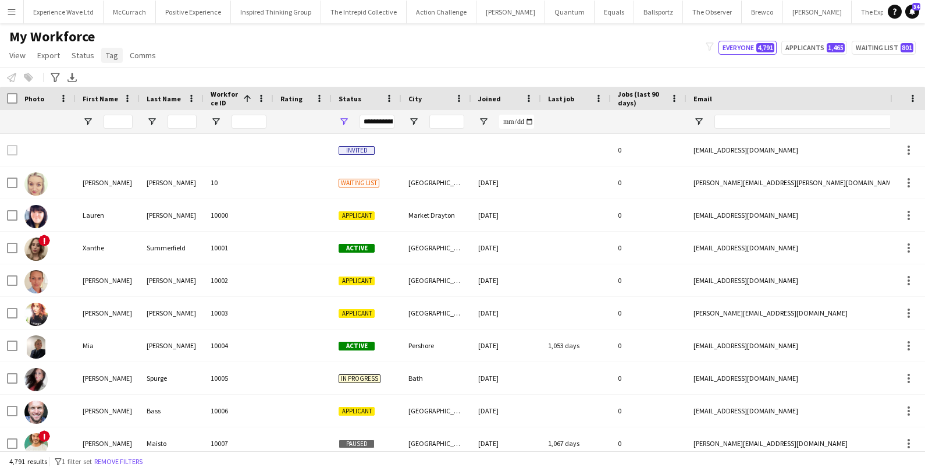
click at [107, 54] on span "Tag" at bounding box center [112, 55] width 12 height 10
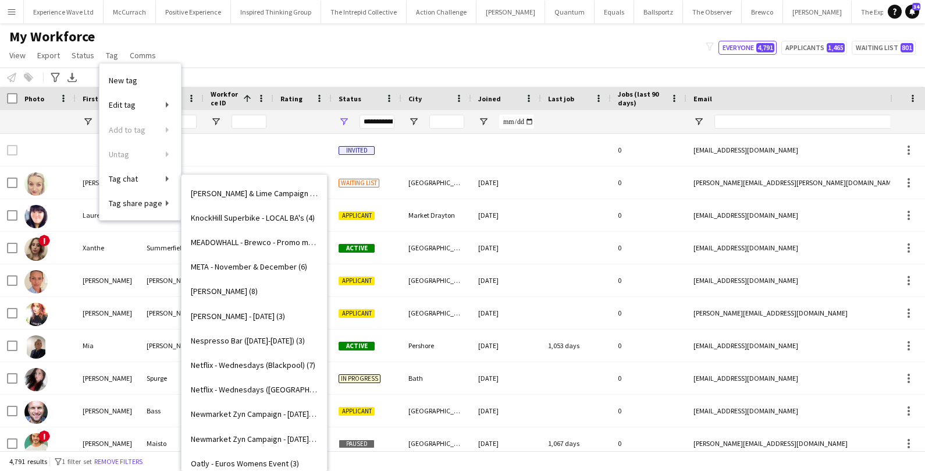
scroll to position [1187, 0]
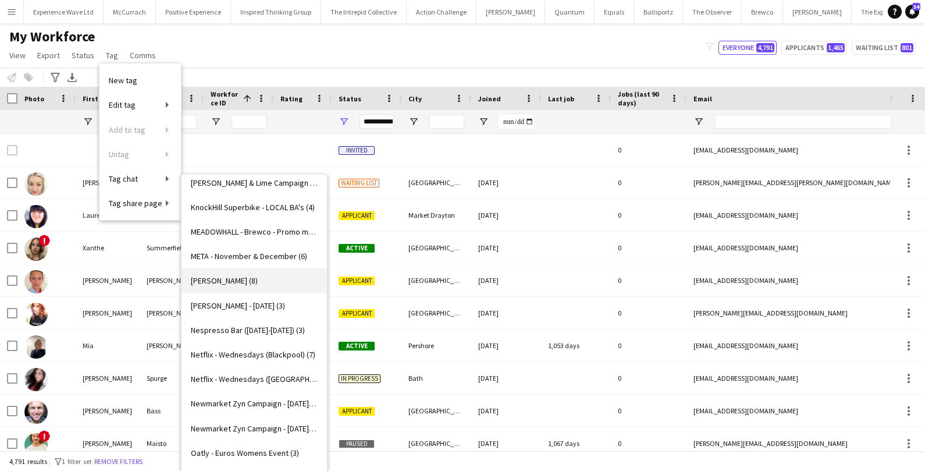
click at [222, 284] on span "[PERSON_NAME] (8)" at bounding box center [224, 280] width 67 height 10
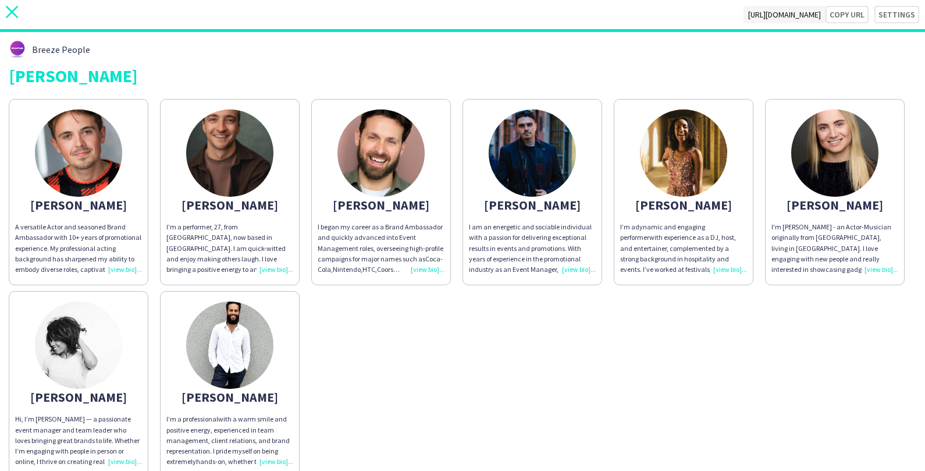
click at [12, 11] on icon at bounding box center [12, 12] width 12 height 12
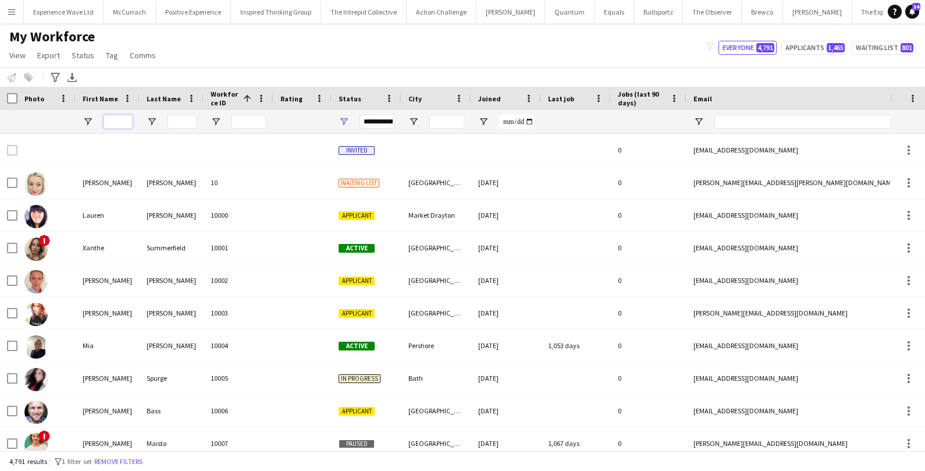
click at [120, 117] on input "First Name Filter Input" at bounding box center [118, 122] width 29 height 14
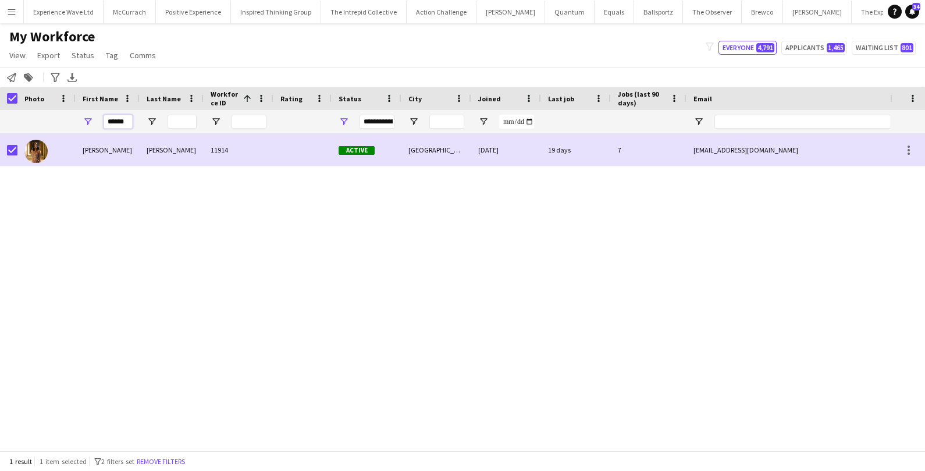
drag, startPoint x: 129, startPoint y: 123, endPoint x: 88, endPoint y: 123, distance: 40.7
click at [88, 123] on div "******" at bounding box center [108, 121] width 64 height 23
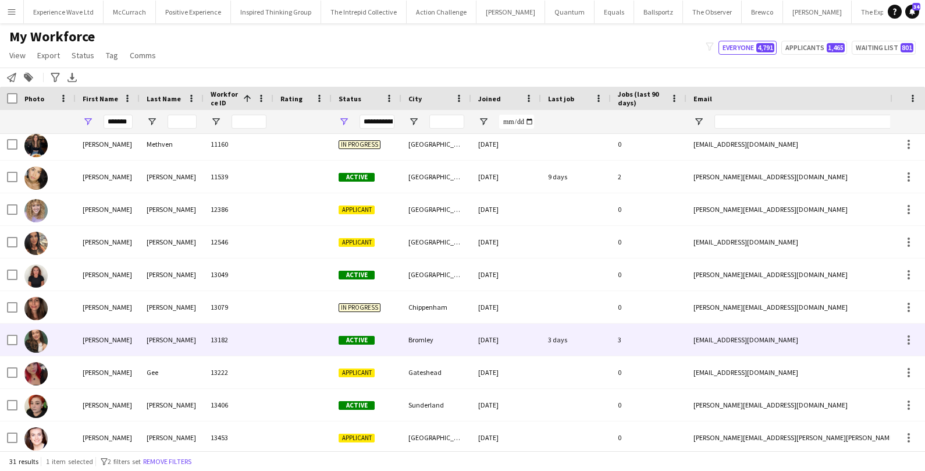
click at [18, 340] on div at bounding box center [46, 339] width 58 height 32
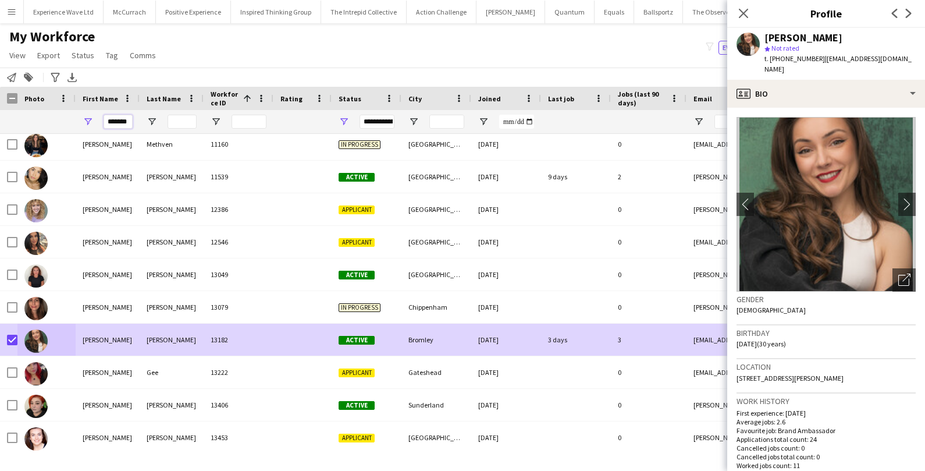
drag, startPoint x: 129, startPoint y: 119, endPoint x: 96, endPoint y: 123, distance: 33.3
click at [96, 123] on div "*******" at bounding box center [108, 121] width 64 height 23
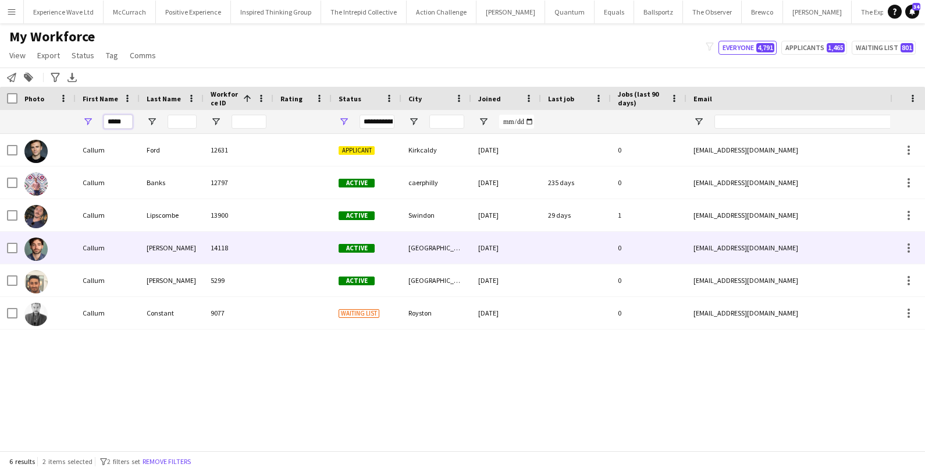
type input "*****"
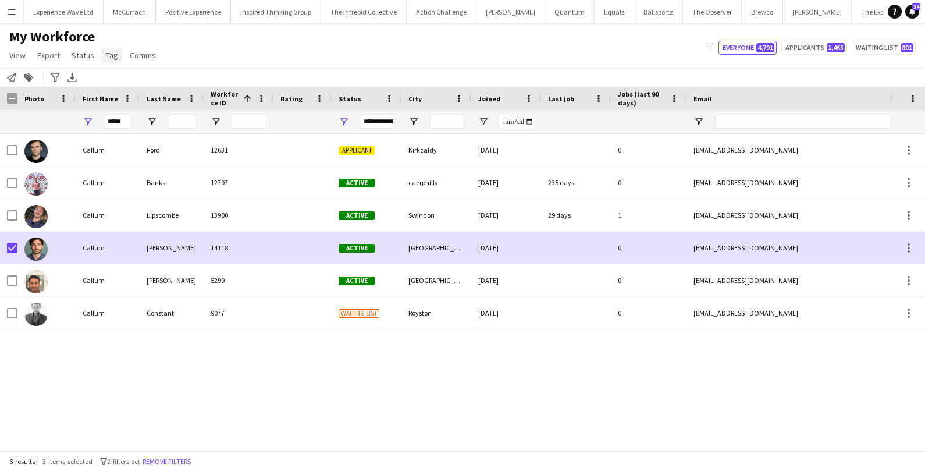
click at [108, 59] on span "Tag" at bounding box center [112, 55] width 12 height 10
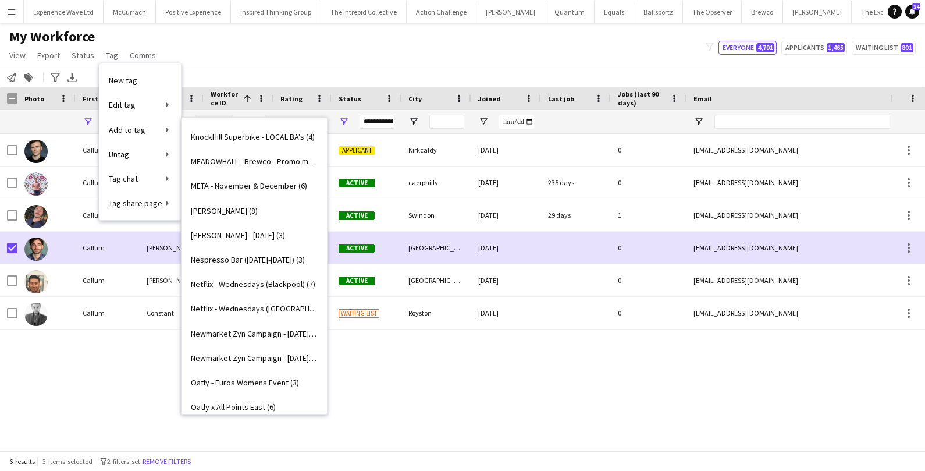
scroll to position [1206, 0]
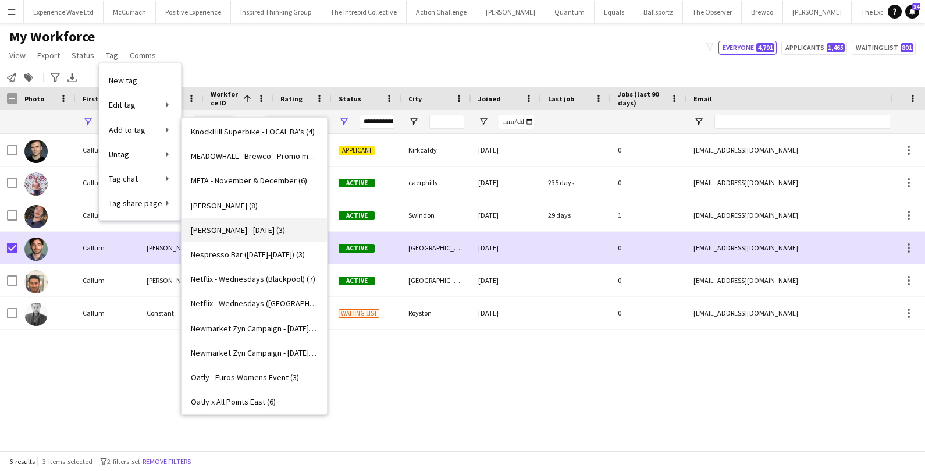
click at [219, 230] on span "Monty Bojangles - Halloween (3)" at bounding box center [238, 230] width 94 height 10
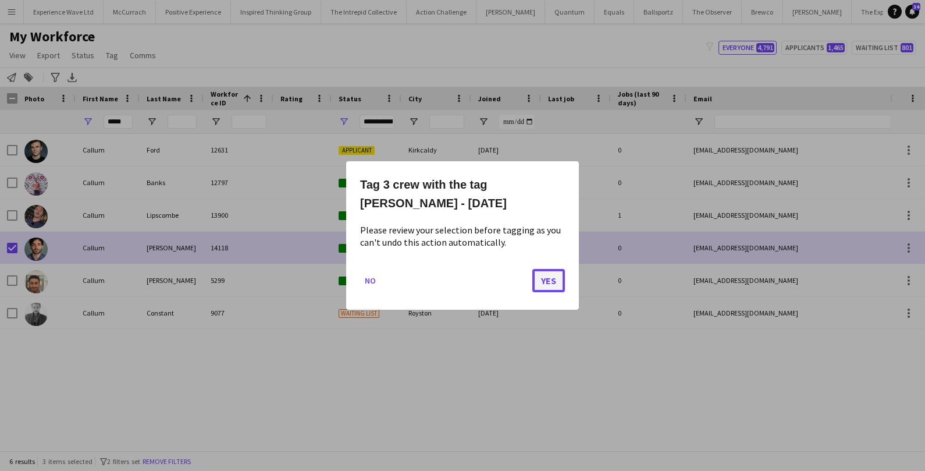
click at [539, 275] on button "Yes" at bounding box center [548, 280] width 33 height 23
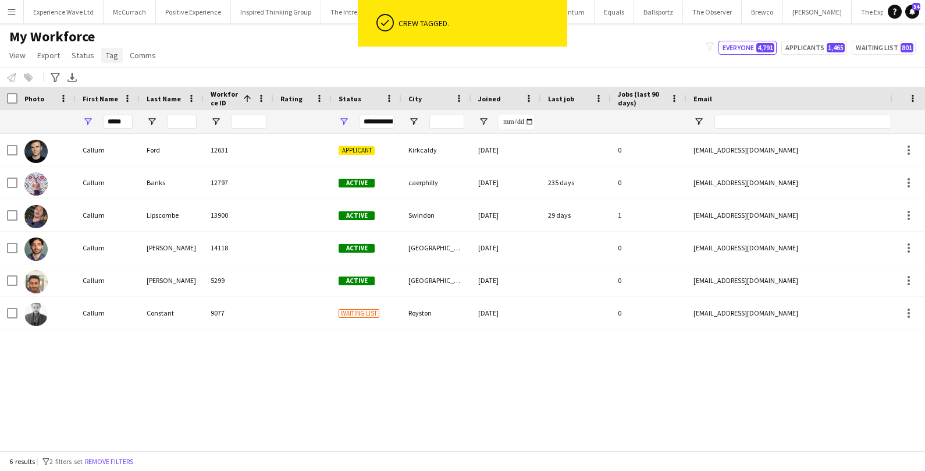
click at [113, 51] on span "Tag" at bounding box center [112, 55] width 12 height 10
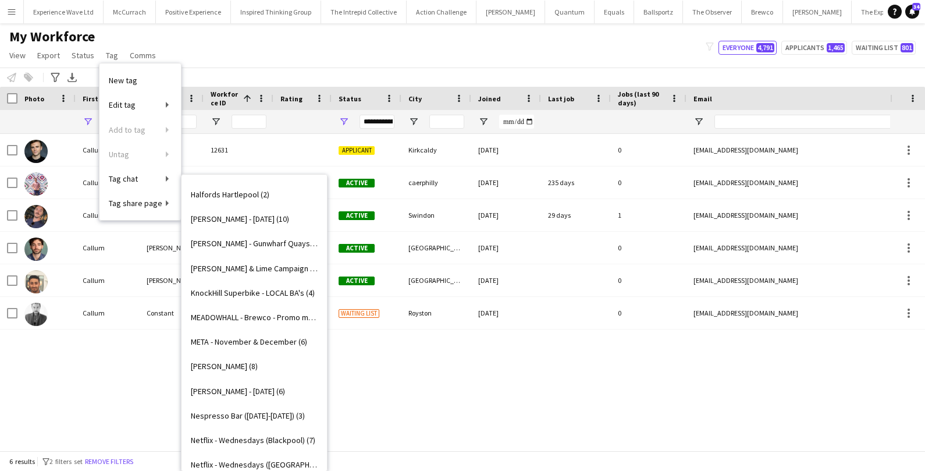
scroll to position [1103, 0]
click at [221, 386] on span "Monty Bojangles - Halloween (6)" at bounding box center [238, 389] width 94 height 10
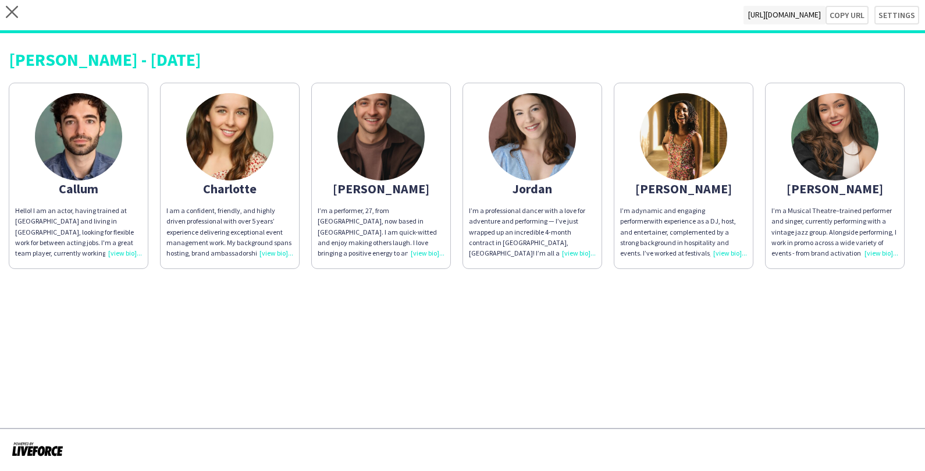
click at [124, 254] on div "Hello! I am an actor, having trained at Manchester School of Theatre and living…" at bounding box center [78, 231] width 127 height 53
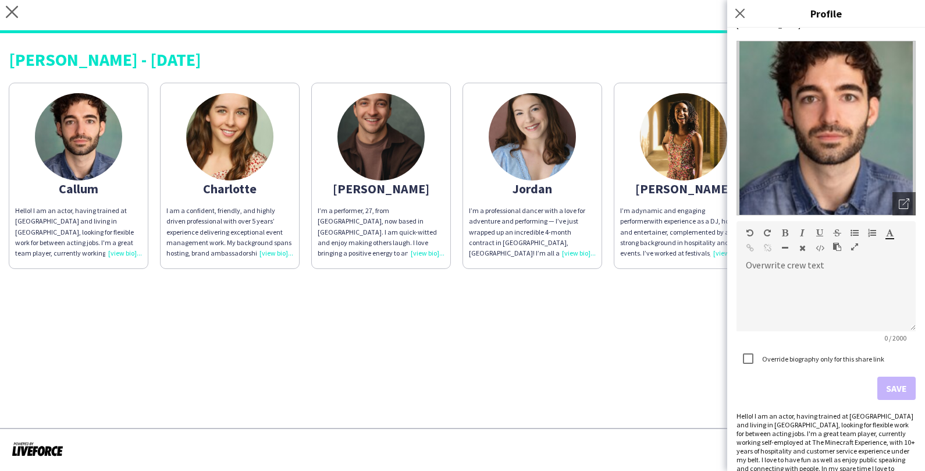
scroll to position [55, 0]
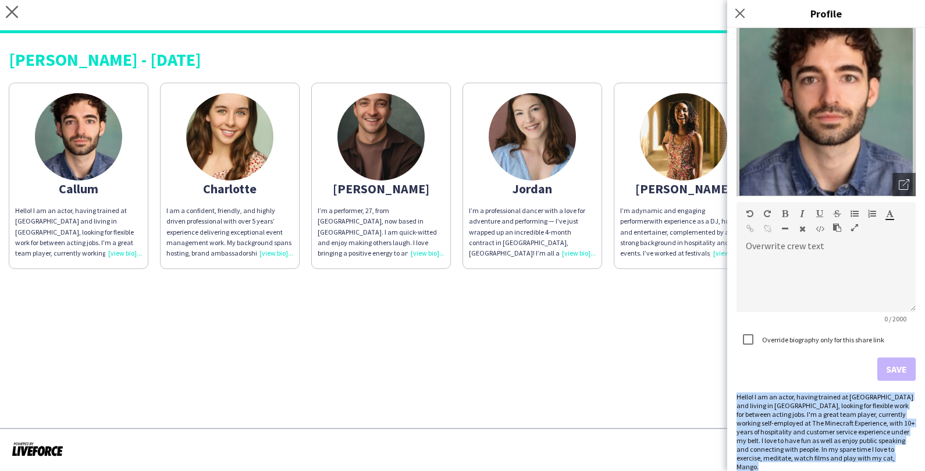
drag, startPoint x: 736, startPoint y: 395, endPoint x: 920, endPoint y: 453, distance: 192.8
click at [920, 453] on div "Callum London Open photos pop-in Overwrite crew text default Heading 1 Heading …" at bounding box center [826, 249] width 198 height 443
copy div "Hello! I am an actor, having trained at Manchester School of Theatre and living…"
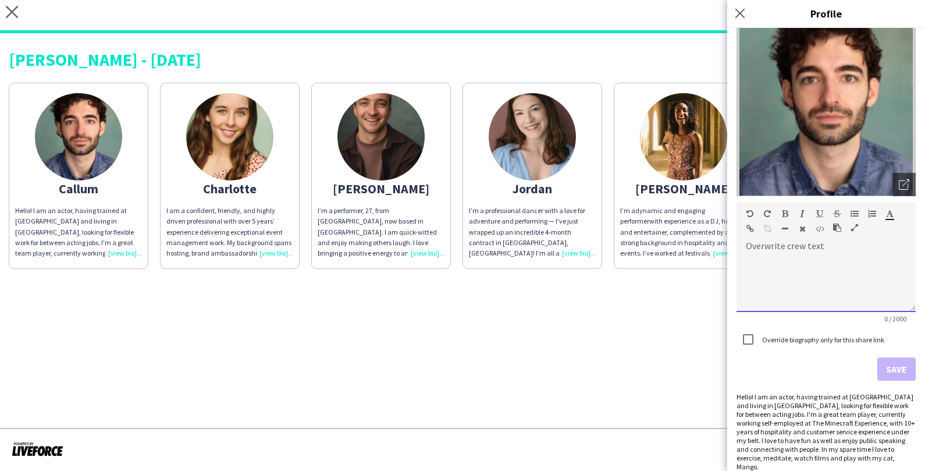
click at [768, 264] on div at bounding box center [825, 283] width 179 height 58
paste div
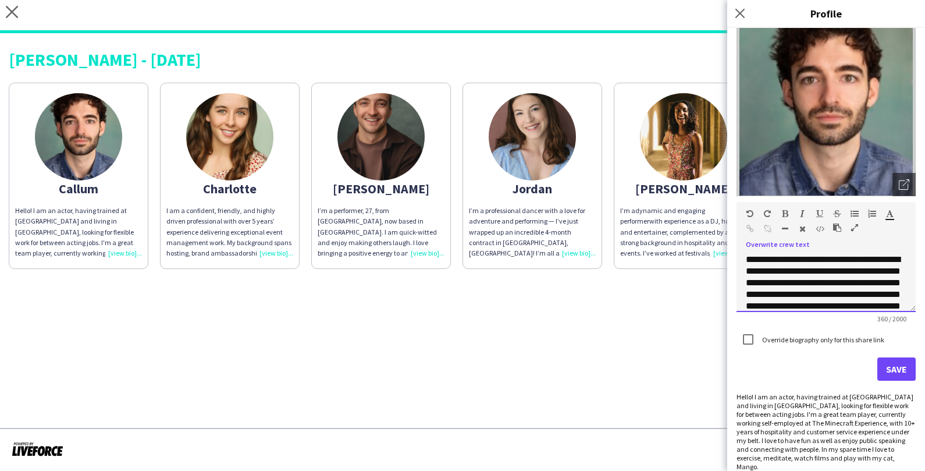
scroll to position [59, 0]
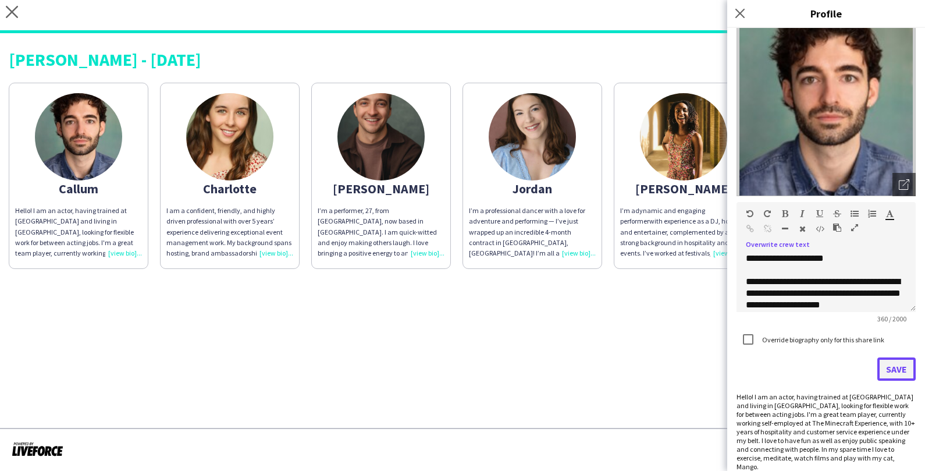
click at [905, 369] on button "Save" at bounding box center [896, 368] width 38 height 23
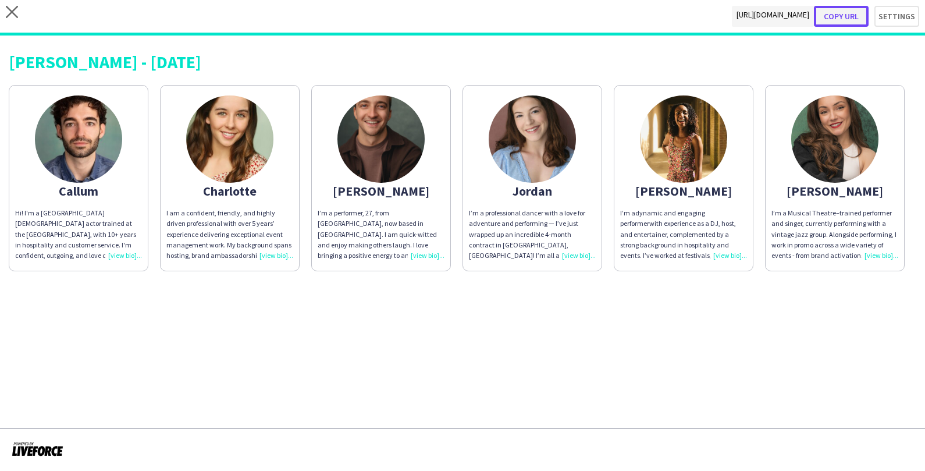
click at [846, 16] on button "Copy url" at bounding box center [841, 16] width 55 height 21
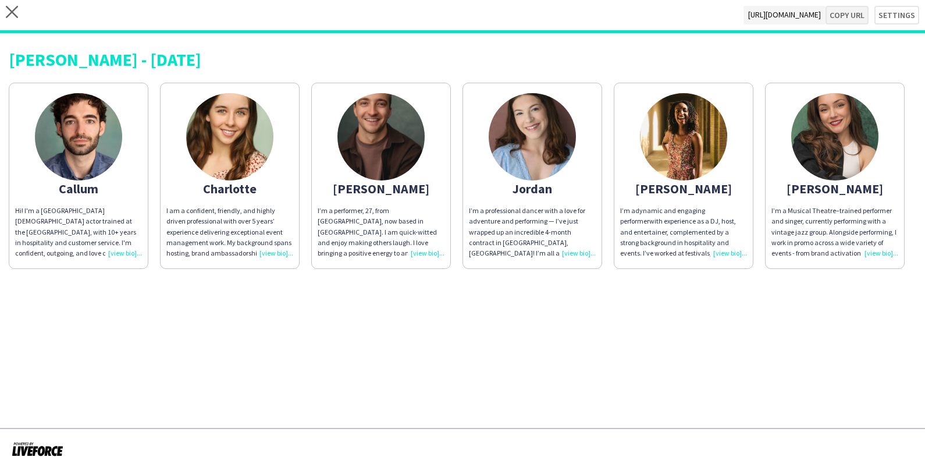
type textarea "**********"
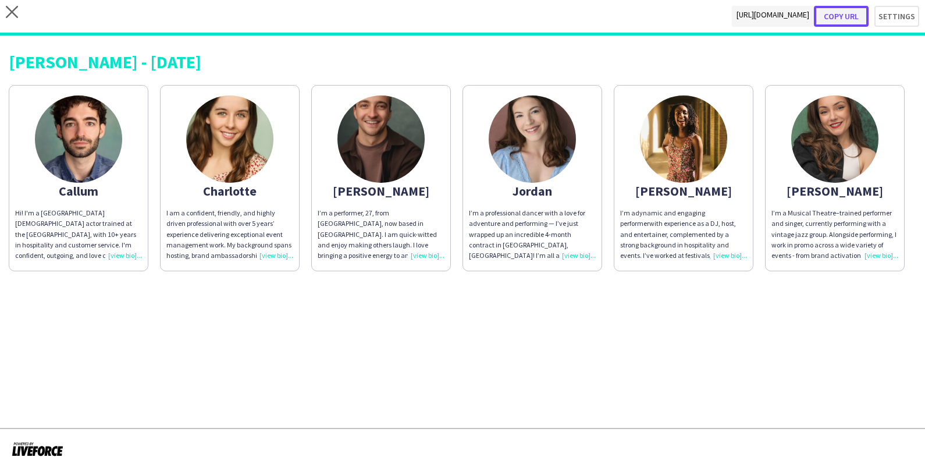
click at [836, 20] on button "Copy url" at bounding box center [841, 16] width 55 height 21
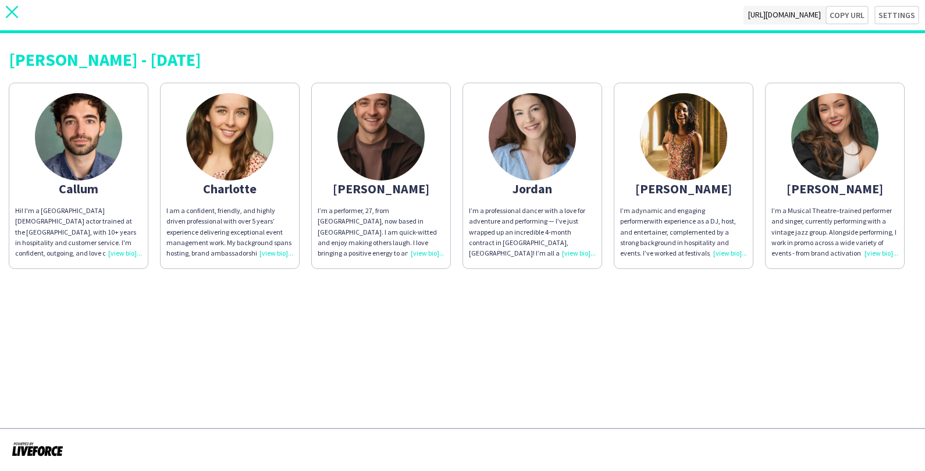
click at [15, 14] on icon at bounding box center [12, 12] width 12 height 12
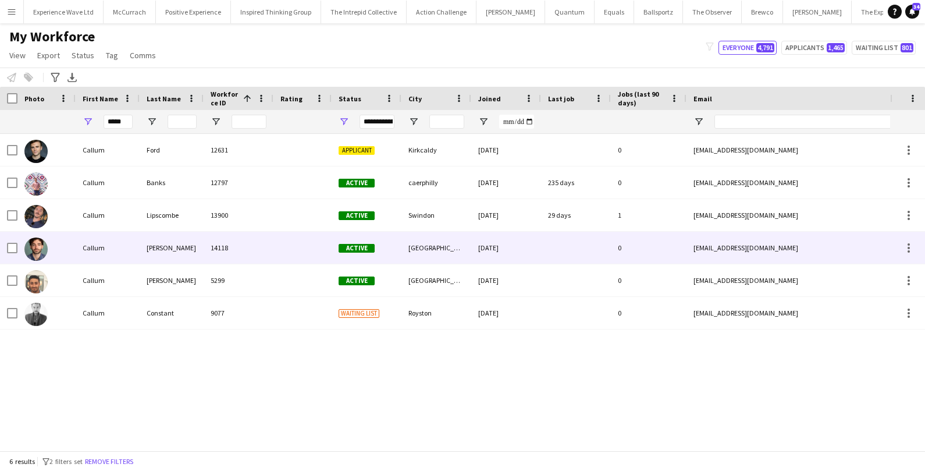
click at [82, 250] on div "Callum" at bounding box center [108, 248] width 64 height 32
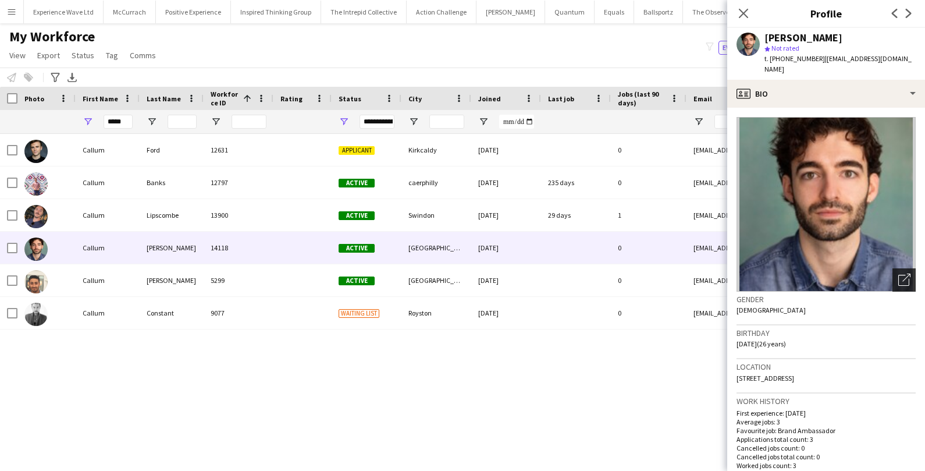
click at [911, 268] on div "Open photos pop-in" at bounding box center [903, 279] width 23 height 23
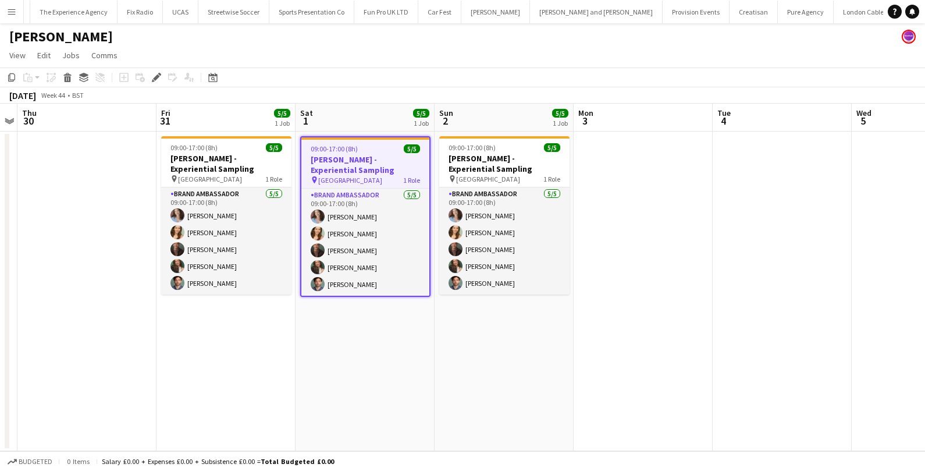
scroll to position [0, 930]
click at [8, 13] on app-icon "Menu" at bounding box center [11, 11] width 9 height 9
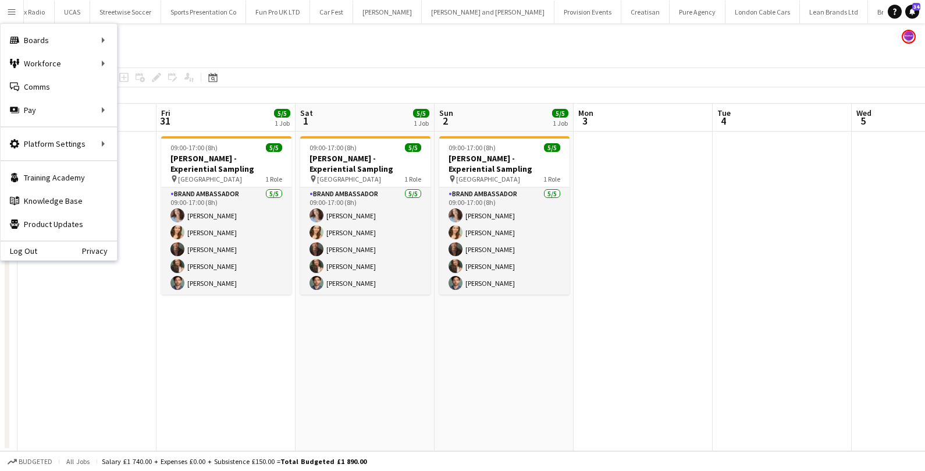
click at [212, 383] on app-date-cell "09:00-17:00 (8h) 5/5 [PERSON_NAME] - Experiential Sampling pin Westfields Strat…" at bounding box center [225, 290] width 139 height 319
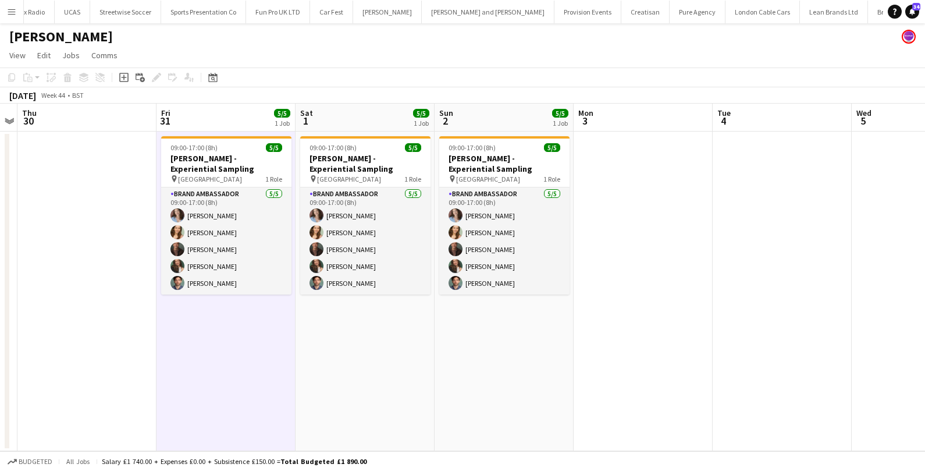
scroll to position [0, 399]
click at [123, 81] on icon at bounding box center [123, 77] width 9 height 9
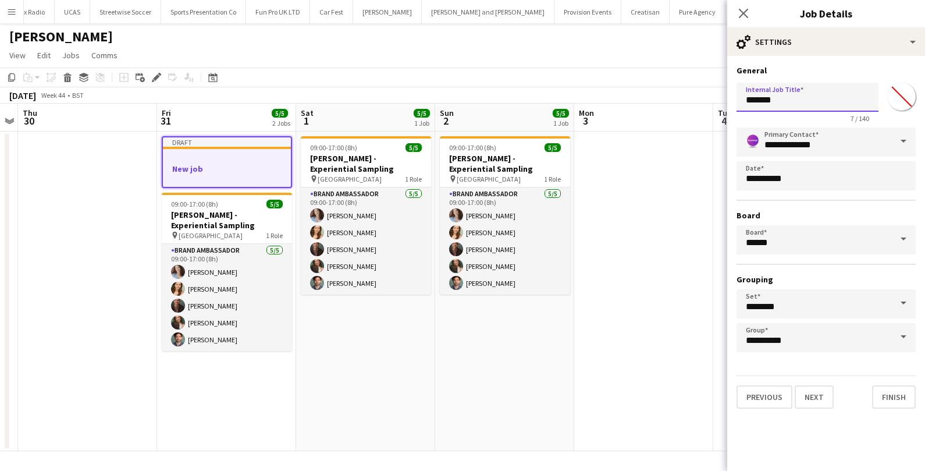
drag, startPoint x: 796, startPoint y: 104, endPoint x: 722, endPoint y: 104, distance: 74.5
click at [722, 104] on body "Menu Boards Boards Boards All jobs Status Workforce Workforce My Workforce Recr…" at bounding box center [462, 235] width 925 height 471
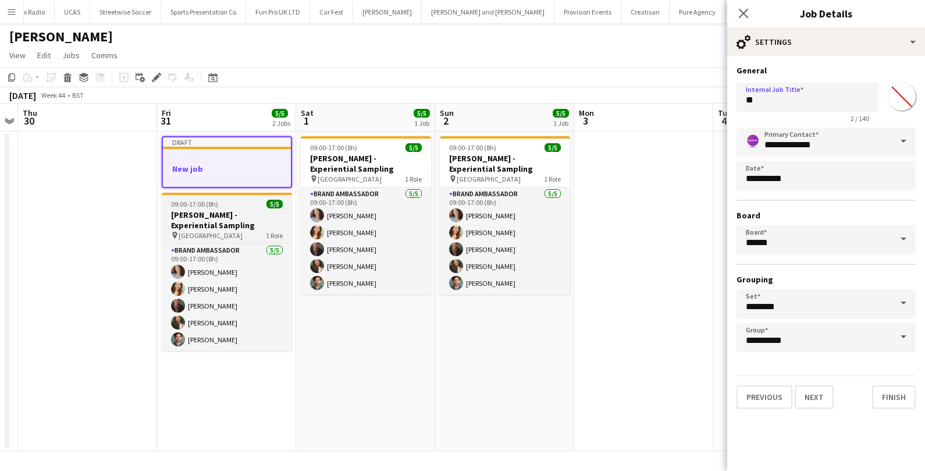
click at [220, 216] on h3 "[PERSON_NAME] - Experiential Sampling" at bounding box center [227, 219] width 130 height 21
type input "**********"
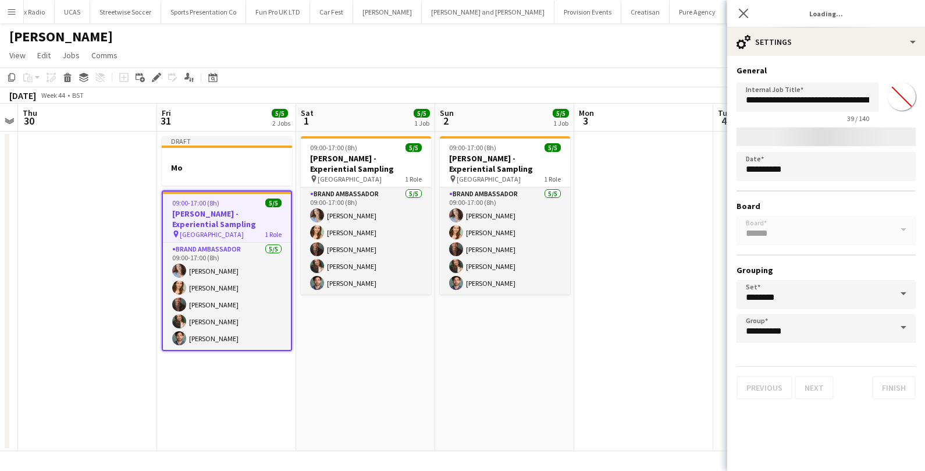
type input "*******"
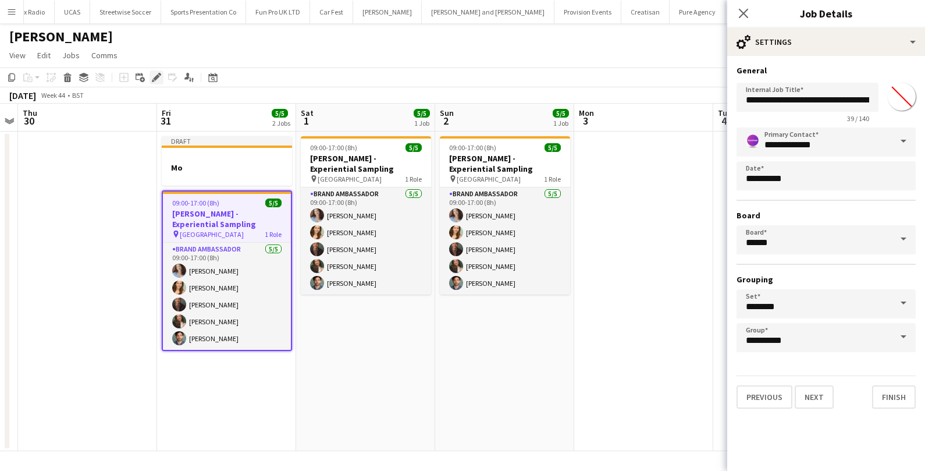
click at [156, 75] on icon at bounding box center [156, 77] width 6 height 6
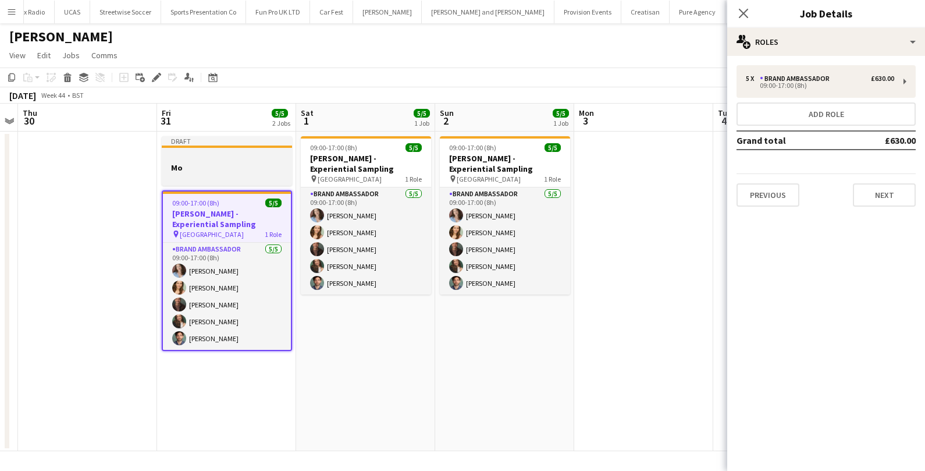
click at [259, 138] on div "Draft" at bounding box center [227, 140] width 130 height 9
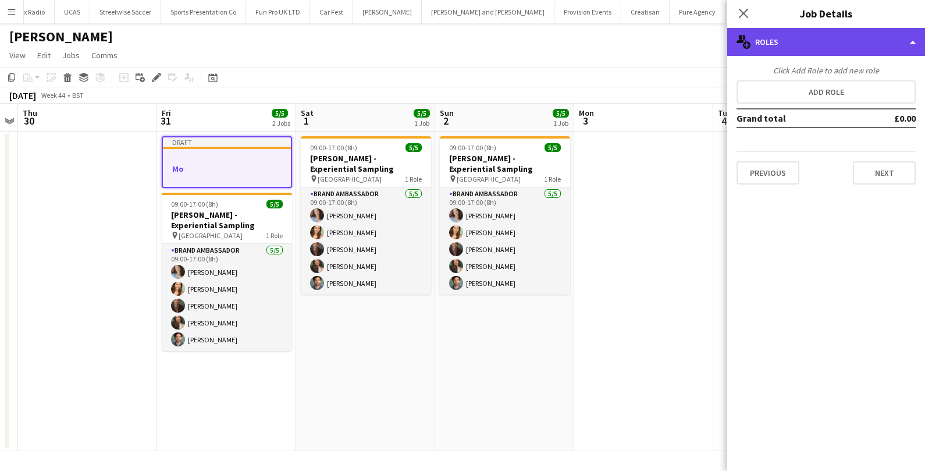
click at [822, 41] on div "multiple-users-add Roles" at bounding box center [826, 42] width 198 height 28
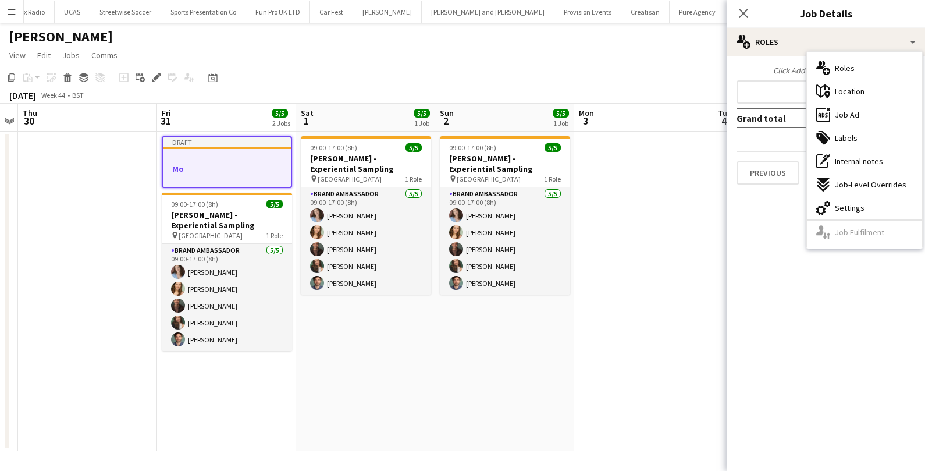
click at [667, 43] on div "[PERSON_NAME]" at bounding box center [462, 34] width 925 height 22
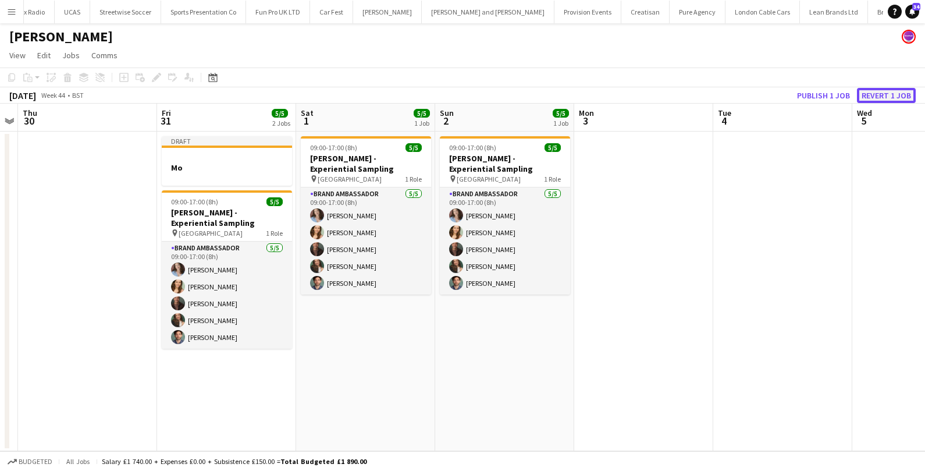
click at [879, 88] on button "Revert 1 job" at bounding box center [886, 95] width 59 height 15
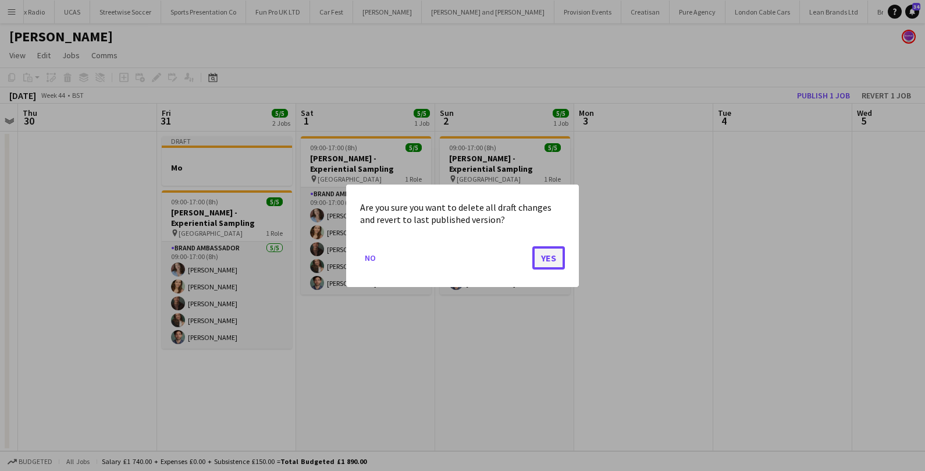
click at [554, 258] on button "Yes" at bounding box center [548, 256] width 33 height 23
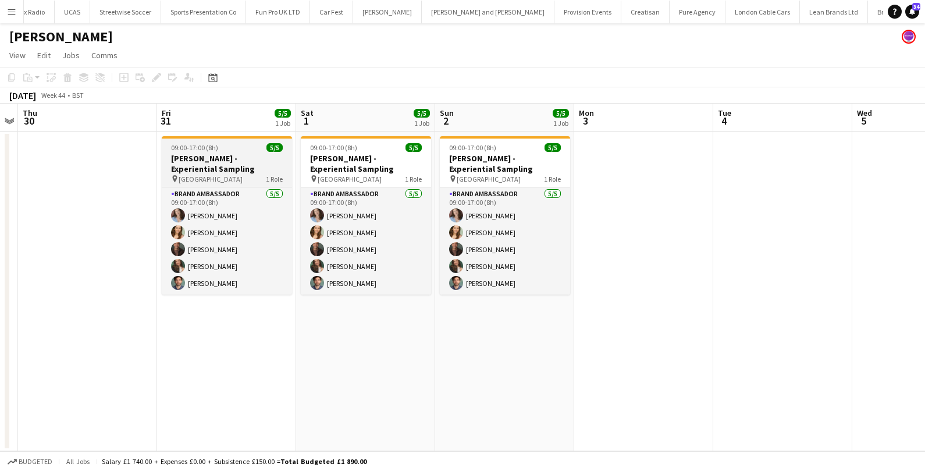
click at [263, 155] on h3 "[PERSON_NAME] - Experiential Sampling" at bounding box center [227, 163] width 130 height 21
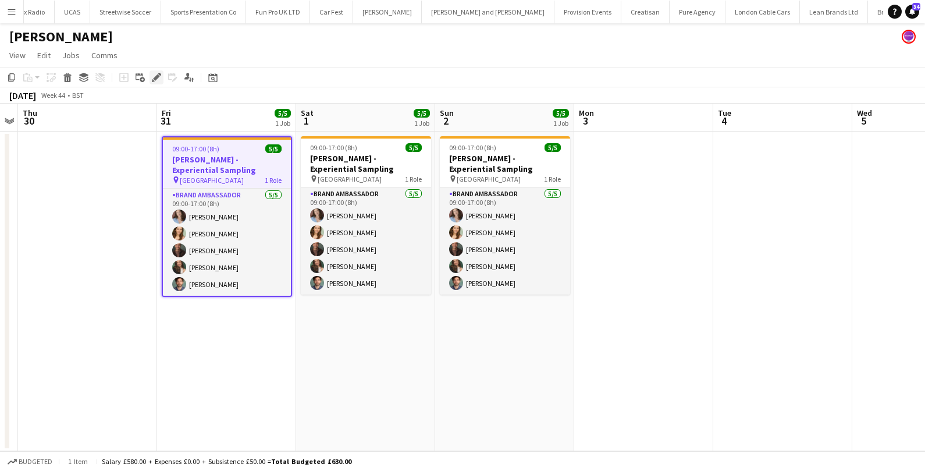
click at [151, 76] on div "Edit" at bounding box center [156, 77] width 14 height 14
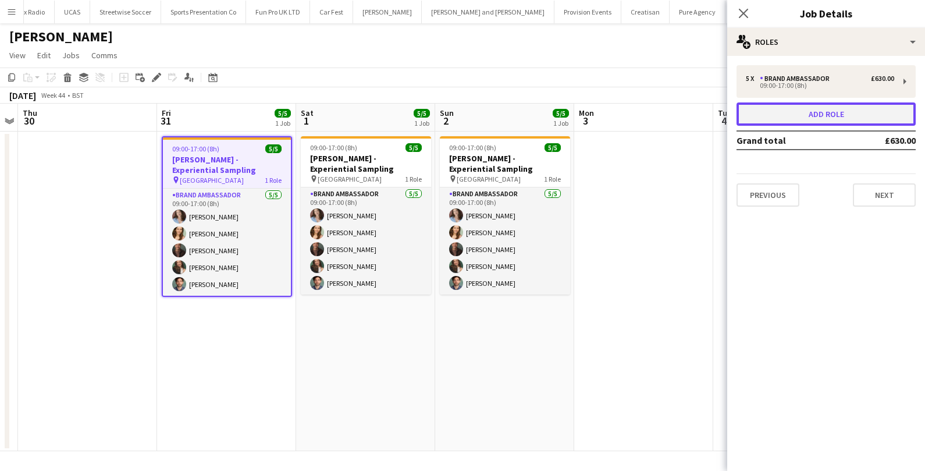
click at [771, 111] on button "Add role" at bounding box center [825, 113] width 179 height 23
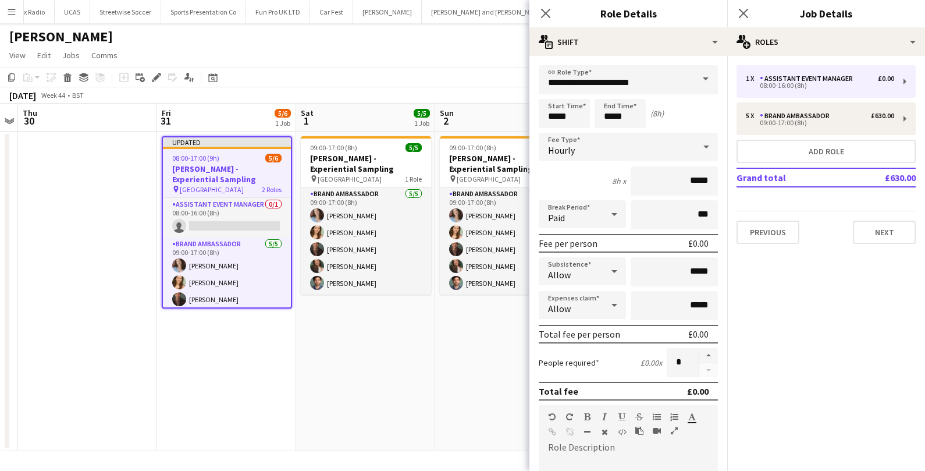
click at [706, 83] on span at bounding box center [705, 79] width 24 height 28
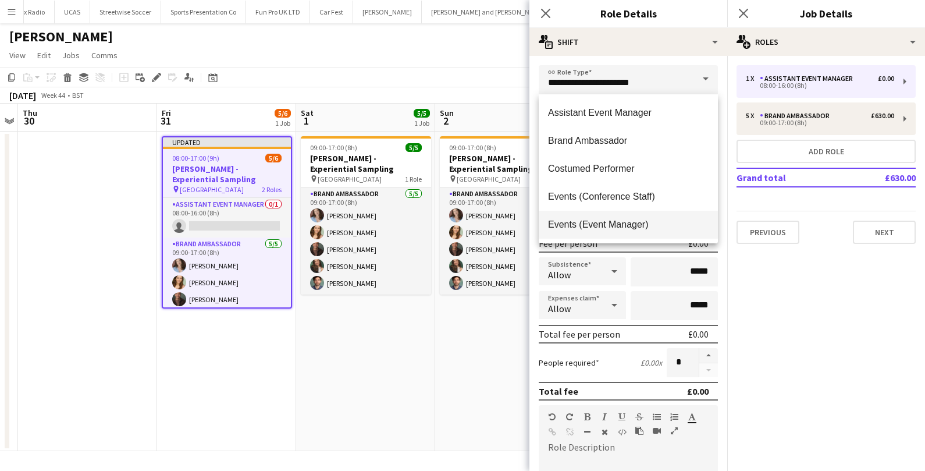
click at [587, 223] on span "Events (Event Manager)" at bounding box center [628, 224] width 161 height 11
type input "**********"
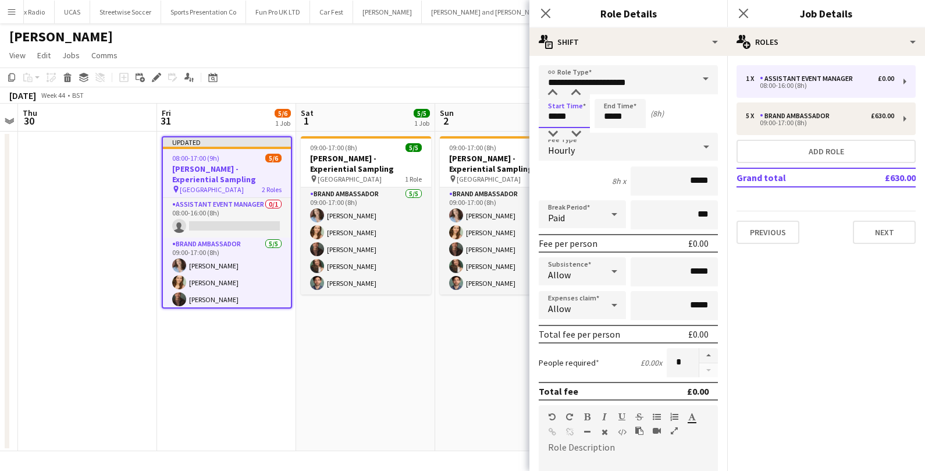
drag, startPoint x: 574, startPoint y: 117, endPoint x: 540, endPoint y: 115, distance: 33.9
click at [540, 115] on input "*****" at bounding box center [564, 113] width 51 height 29
type input "*****"
click at [609, 151] on div "Hourly" at bounding box center [617, 147] width 156 height 28
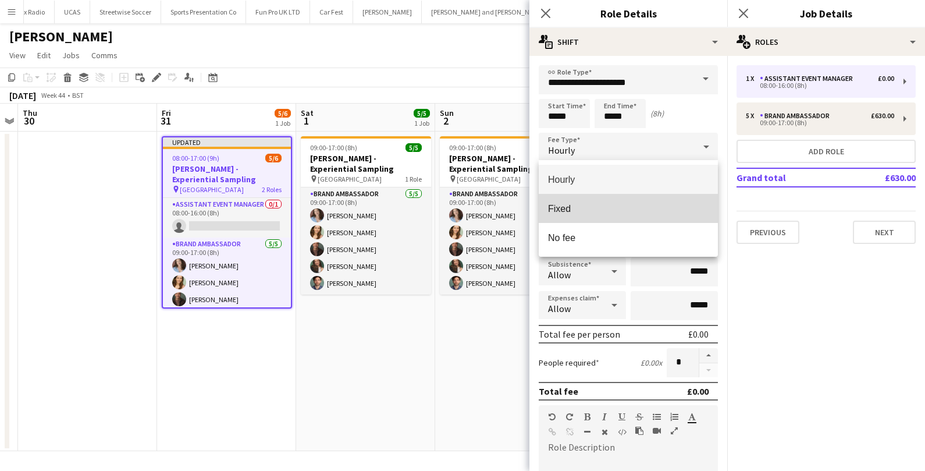
click at [591, 208] on span "Fixed" at bounding box center [628, 208] width 161 height 11
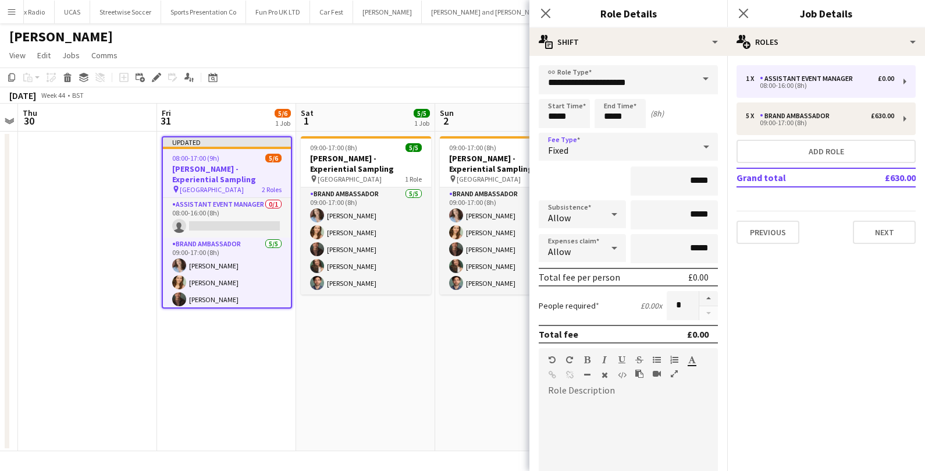
click at [660, 142] on div "Fixed" at bounding box center [617, 147] width 156 height 28
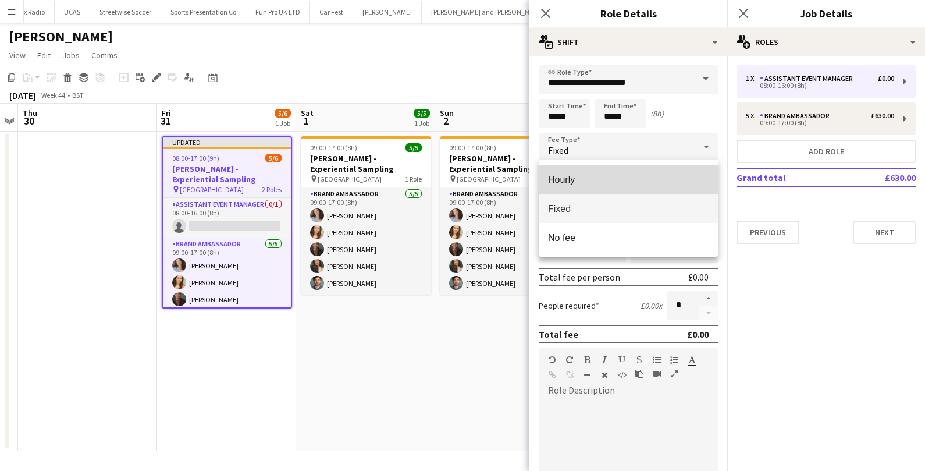
click at [633, 181] on span "Hourly" at bounding box center [628, 179] width 161 height 11
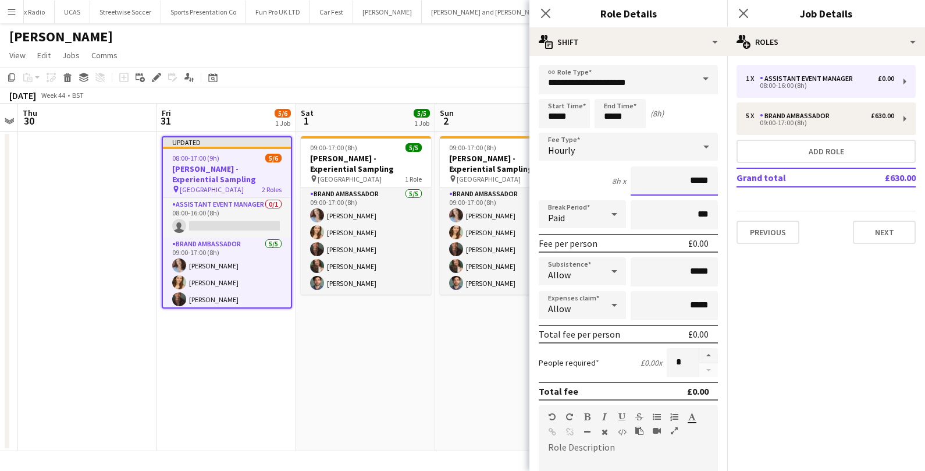
drag, startPoint x: 710, startPoint y: 183, endPoint x: 656, endPoint y: 182, distance: 54.1
click at [657, 183] on input "*****" at bounding box center [674, 180] width 87 height 29
type input "******"
click at [690, 270] on input "*****" at bounding box center [674, 271] width 87 height 29
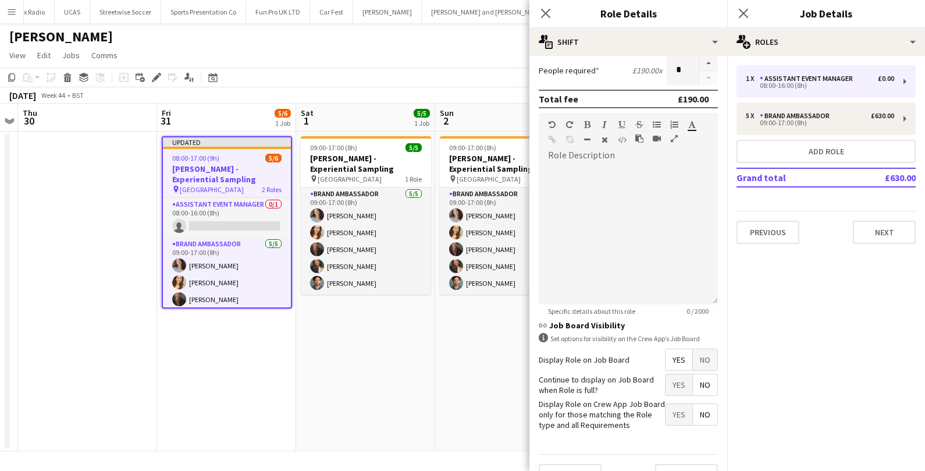
scroll to position [314, 0]
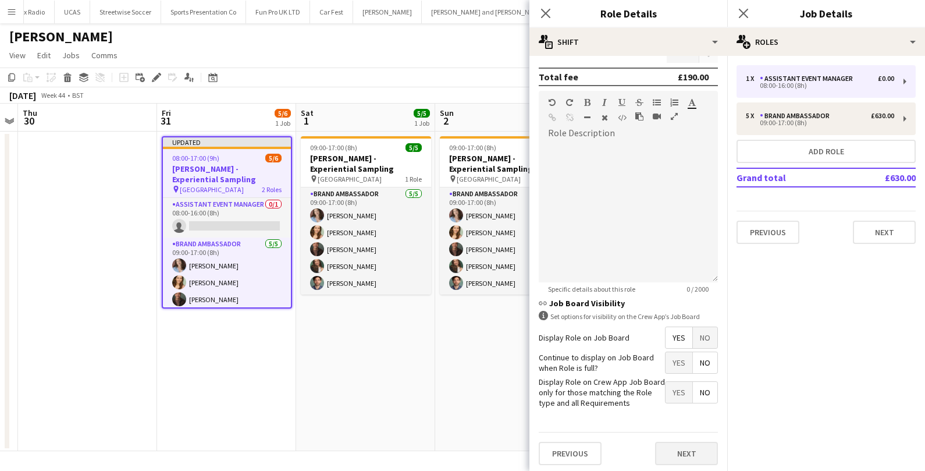
type input "******"
click at [671, 446] on button "Next" at bounding box center [686, 452] width 63 height 23
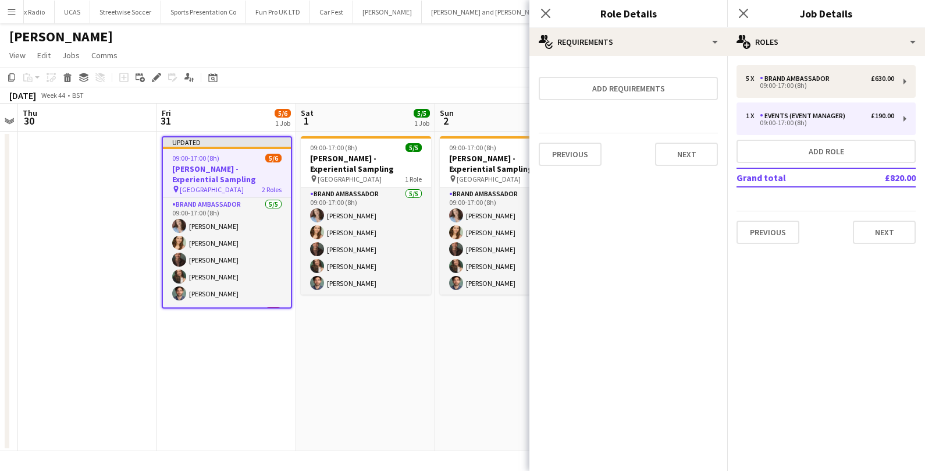
scroll to position [0, 0]
click at [701, 155] on button "Next" at bounding box center [686, 154] width 63 height 23
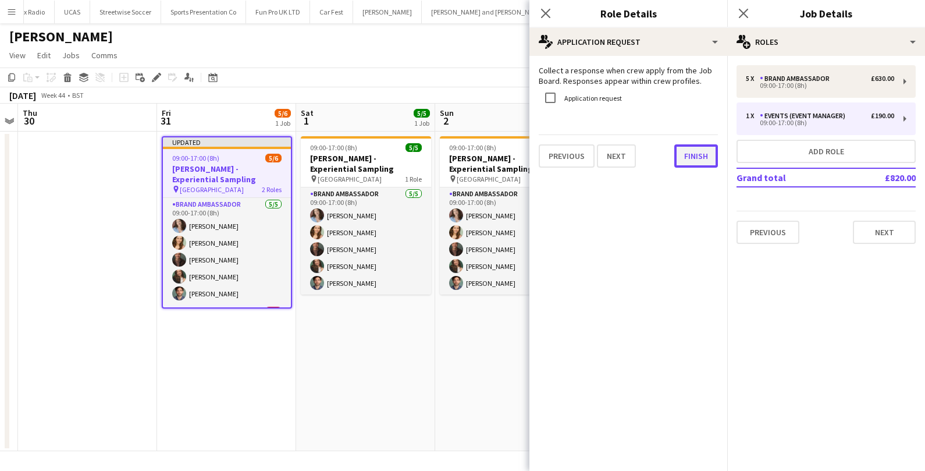
click at [701, 150] on button "Finish" at bounding box center [696, 155] width 44 height 23
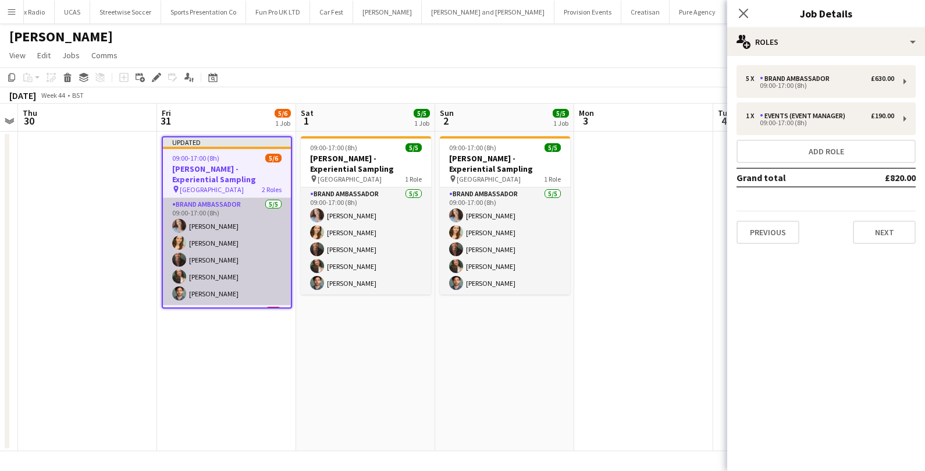
scroll to position [36, 0]
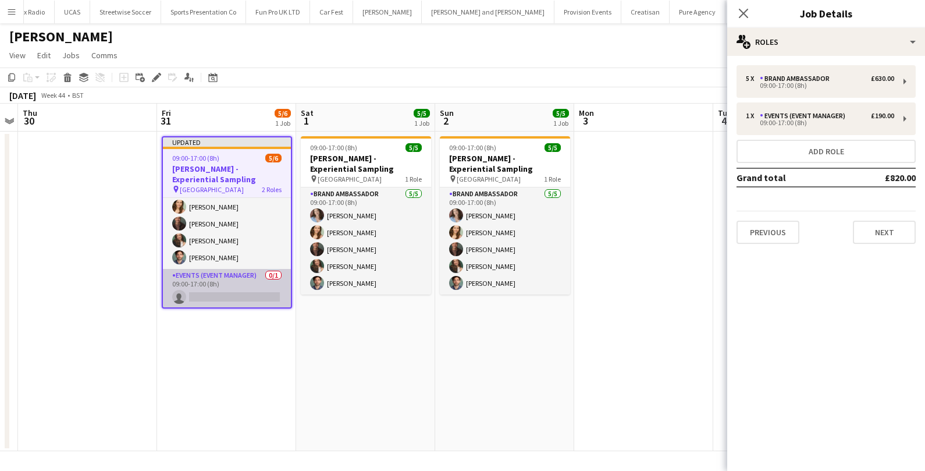
click at [208, 289] on app-card-role "Events (Event Manager) 0/1 09:00-17:00 (8h) single-neutral-actions" at bounding box center [227, 289] width 128 height 40
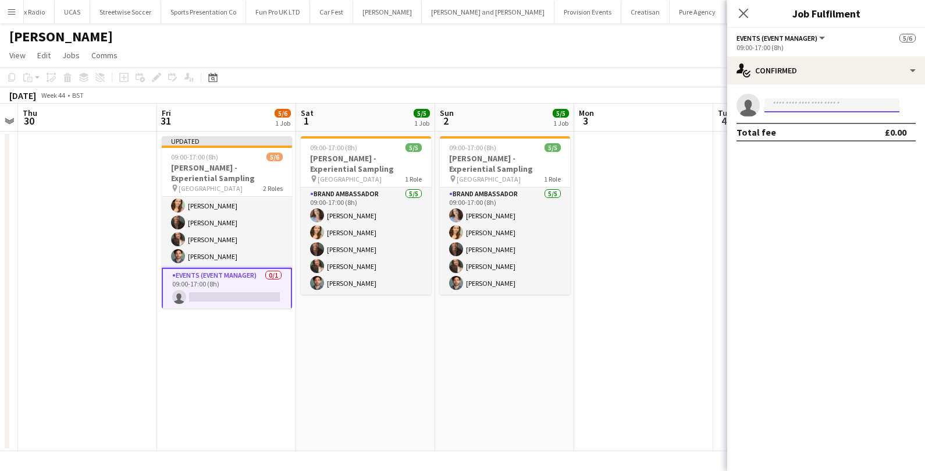
click at [780, 108] on input at bounding box center [831, 105] width 135 height 14
type input "***"
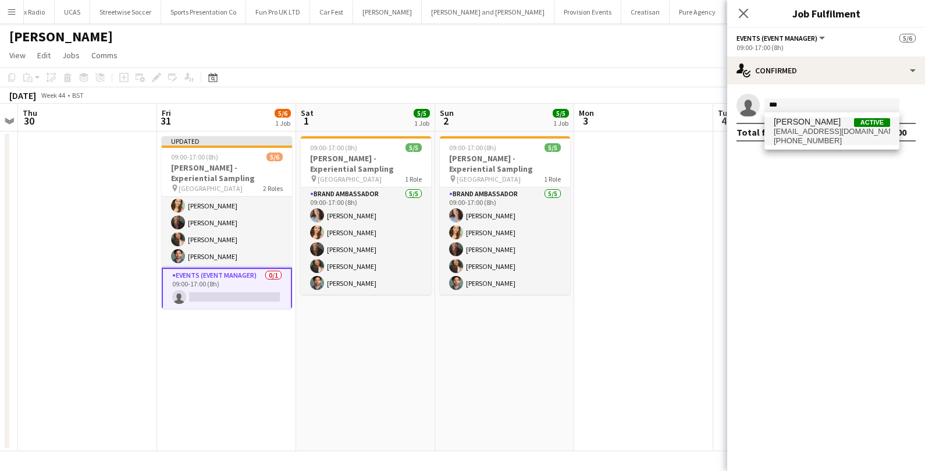
click at [786, 140] on span "+447535329140" at bounding box center [832, 140] width 116 height 9
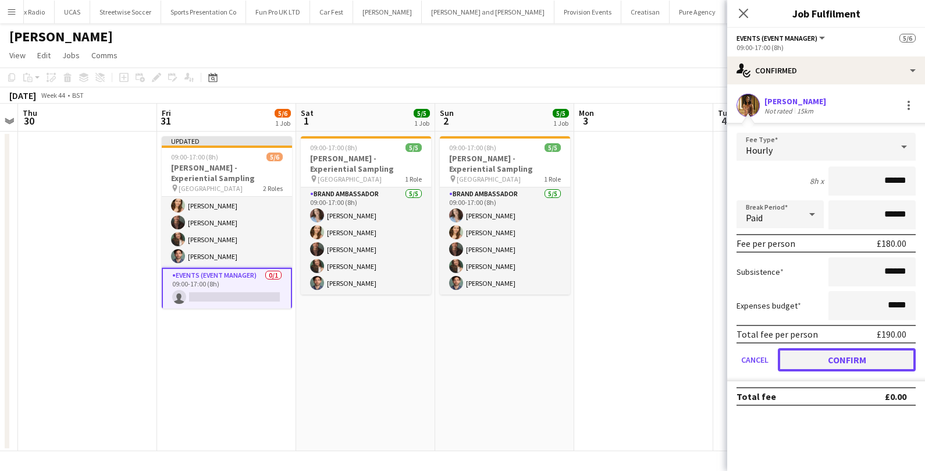
click at [816, 365] on button "Confirm" at bounding box center [847, 359] width 138 height 23
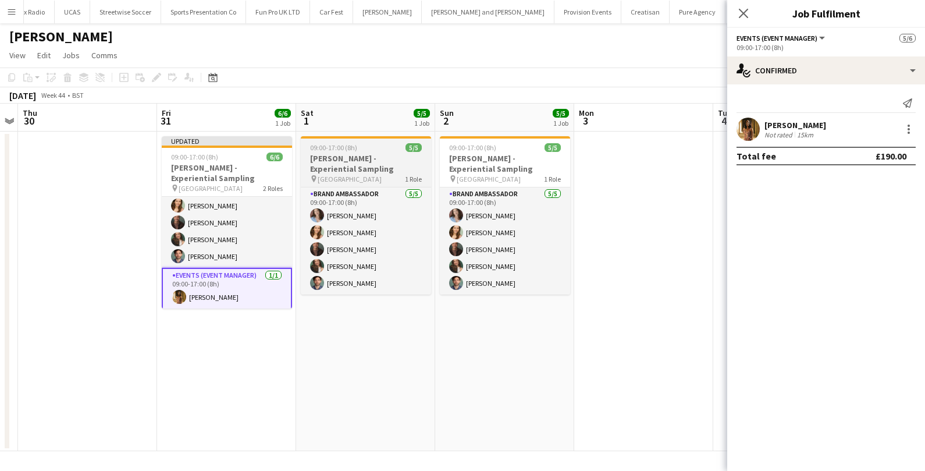
click at [351, 153] on h3 "Monty Bojangles - Experiential Sampling" at bounding box center [366, 163] width 130 height 21
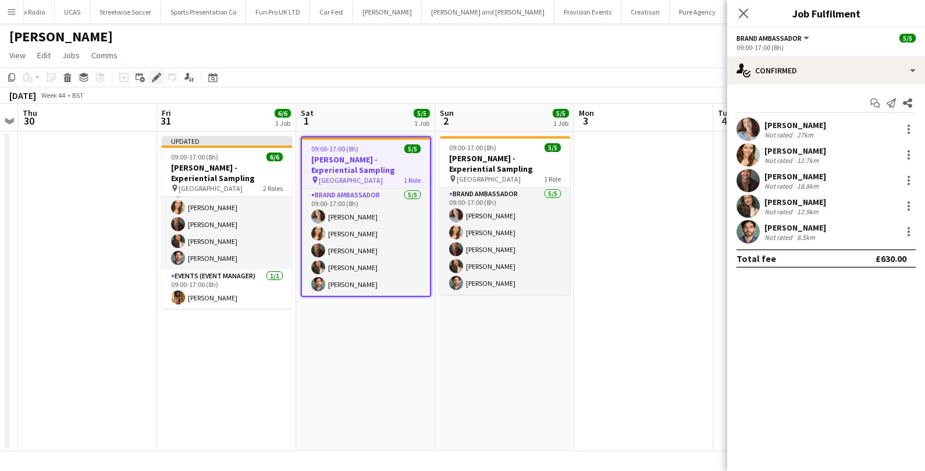
click at [152, 76] on icon "Edit" at bounding box center [156, 77] width 9 height 9
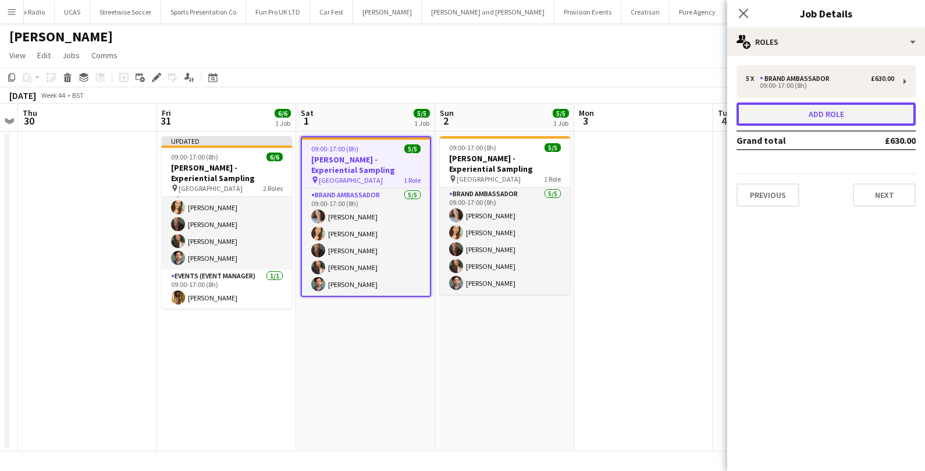
click at [753, 112] on button "Add role" at bounding box center [825, 113] width 179 height 23
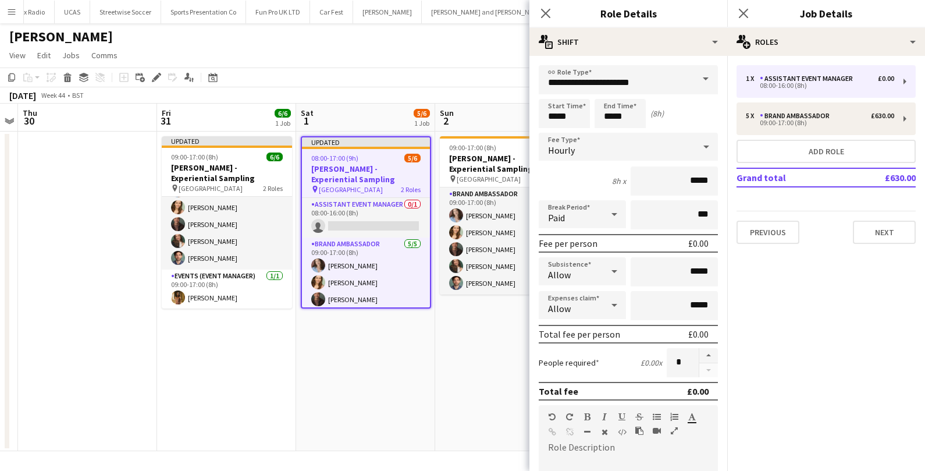
click at [702, 78] on span at bounding box center [705, 79] width 24 height 28
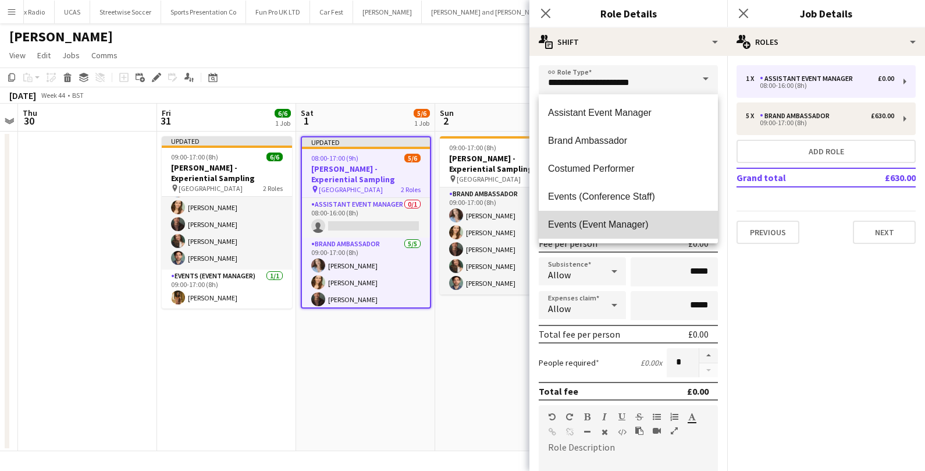
click at [597, 226] on span "Events (Event Manager)" at bounding box center [628, 224] width 161 height 11
type input "**********"
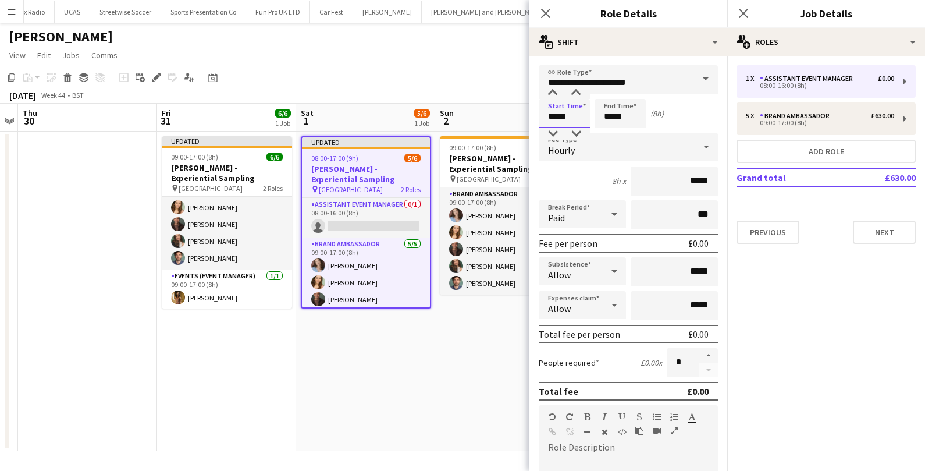
drag, startPoint x: 575, startPoint y: 120, endPoint x: 526, endPoint y: 120, distance: 48.3
click at [526, 120] on body "Menu Boards Boards Boards All jobs Status Workforce Workforce My Workforce Recr…" at bounding box center [462, 235] width 925 height 471
type input "*****"
click at [565, 151] on span "Hourly" at bounding box center [561, 150] width 27 height 12
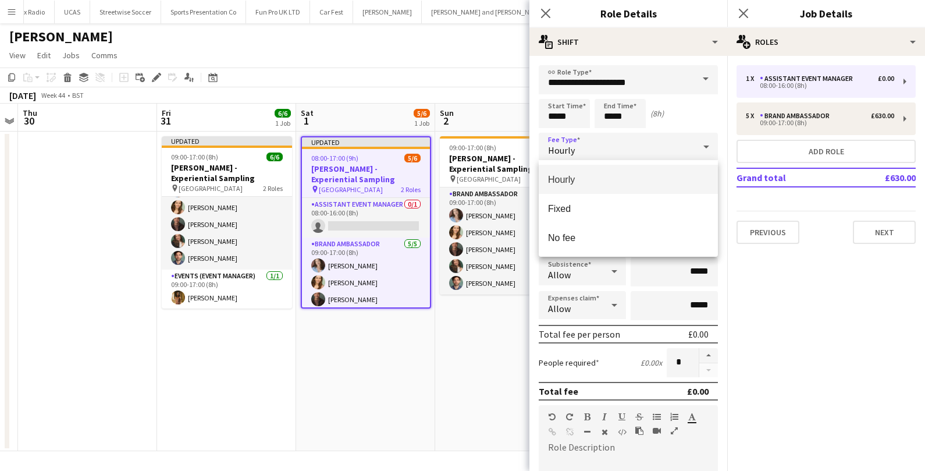
click at [570, 183] on span "Hourly" at bounding box center [628, 179] width 161 height 11
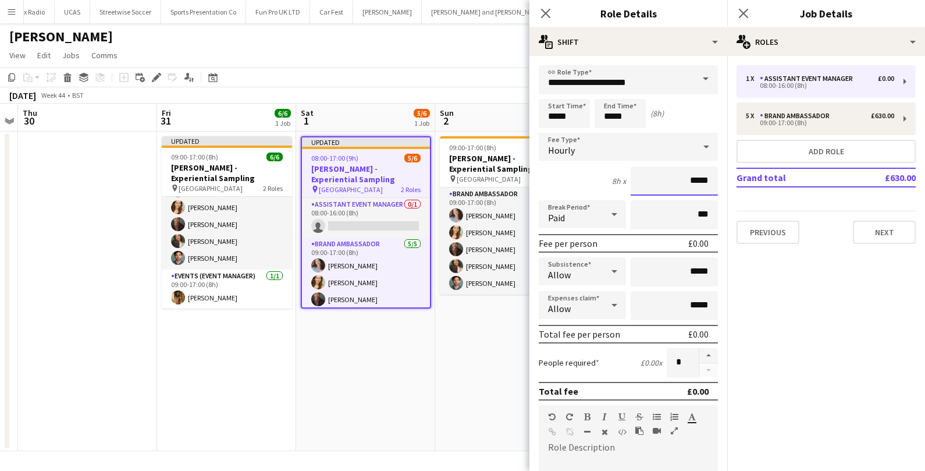
drag, startPoint x: 711, startPoint y: 179, endPoint x: 644, endPoint y: 179, distance: 66.3
click at [644, 179] on input "*****" at bounding box center [674, 180] width 87 height 29
type input "******"
click at [676, 219] on input "***" at bounding box center [674, 214] width 87 height 29
click at [693, 272] on input "*****" at bounding box center [674, 271] width 87 height 29
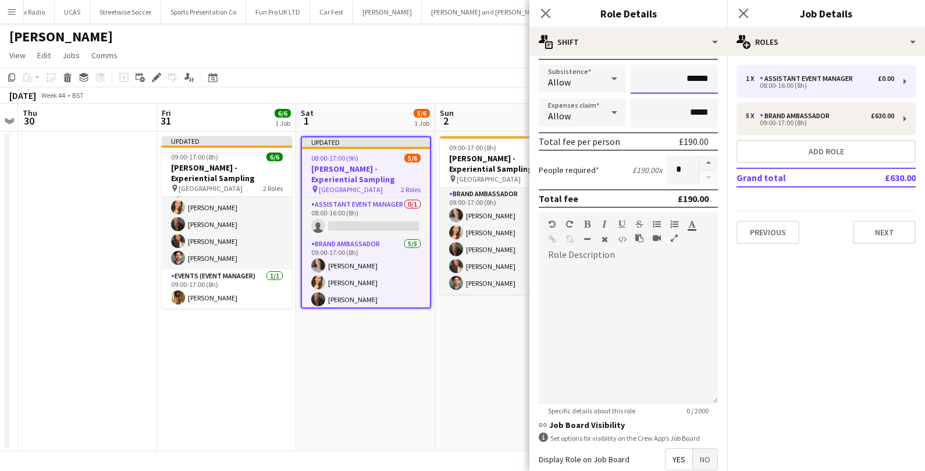
scroll to position [314, 0]
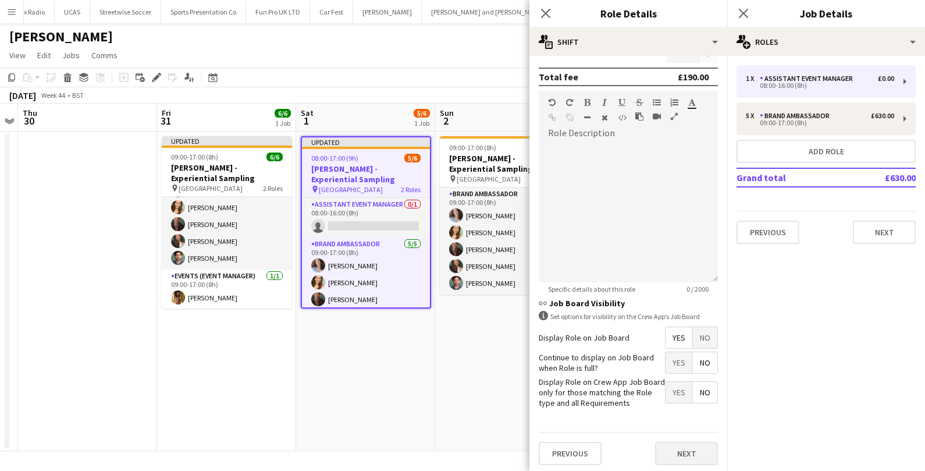
type input "******"
click at [678, 455] on button "Next" at bounding box center [686, 452] width 63 height 23
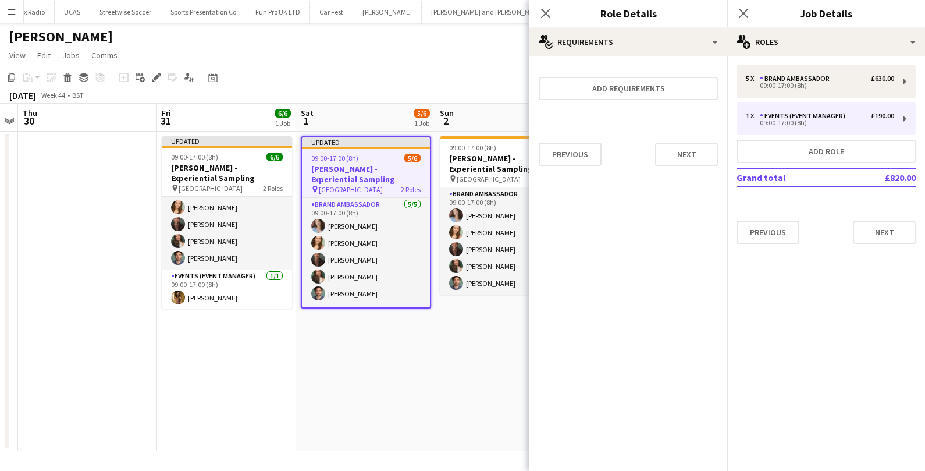
scroll to position [0, 0]
click at [691, 145] on button "Next" at bounding box center [686, 154] width 63 height 23
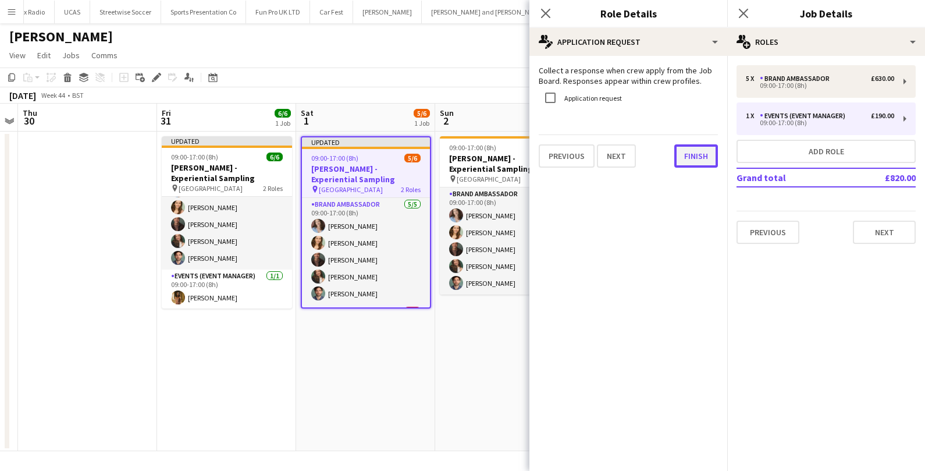
click at [687, 155] on button "Finish" at bounding box center [696, 155] width 44 height 23
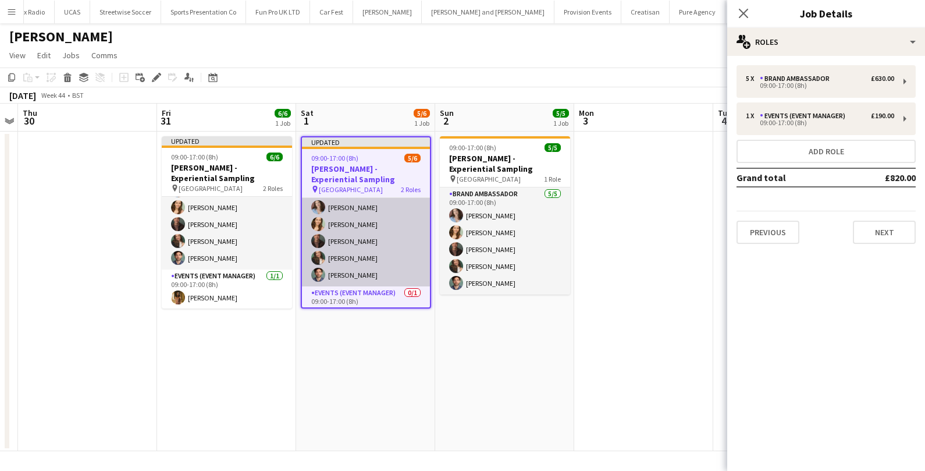
scroll to position [36, 0]
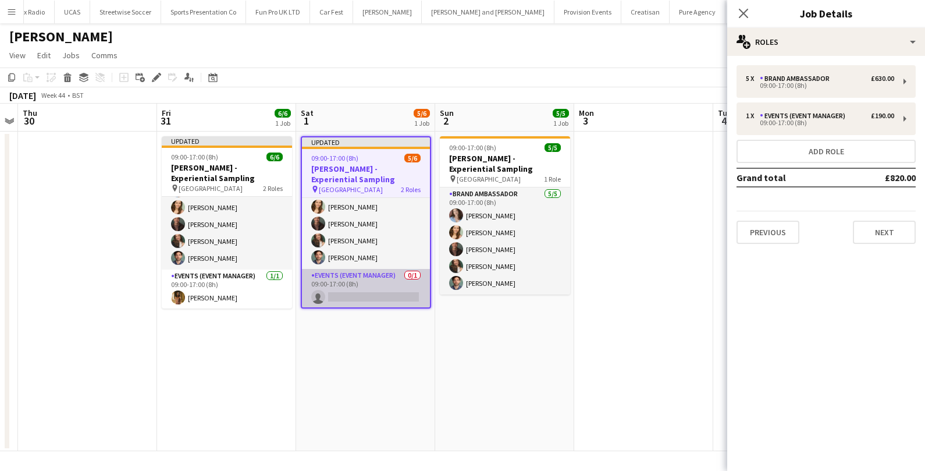
click at [358, 294] on app-card-role "Events (Event Manager) 0/1 09:00-17:00 (8h) single-neutral-actions" at bounding box center [366, 289] width 128 height 40
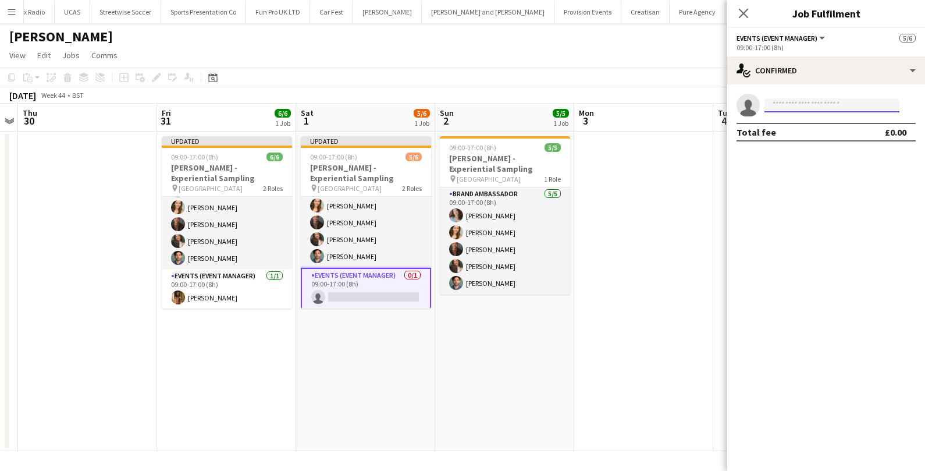
click at [859, 101] on input at bounding box center [831, 105] width 135 height 14
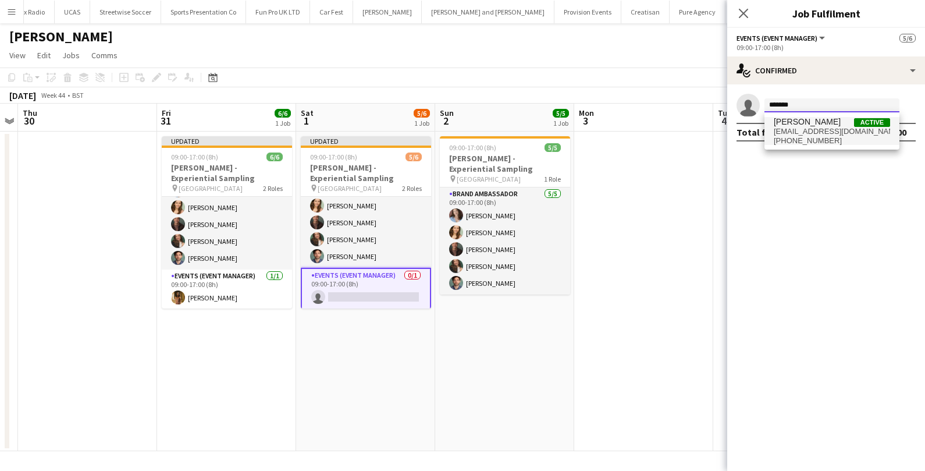
type input "*******"
click at [852, 135] on span "lsaunders_51@hotmail.com" at bounding box center [832, 131] width 116 height 9
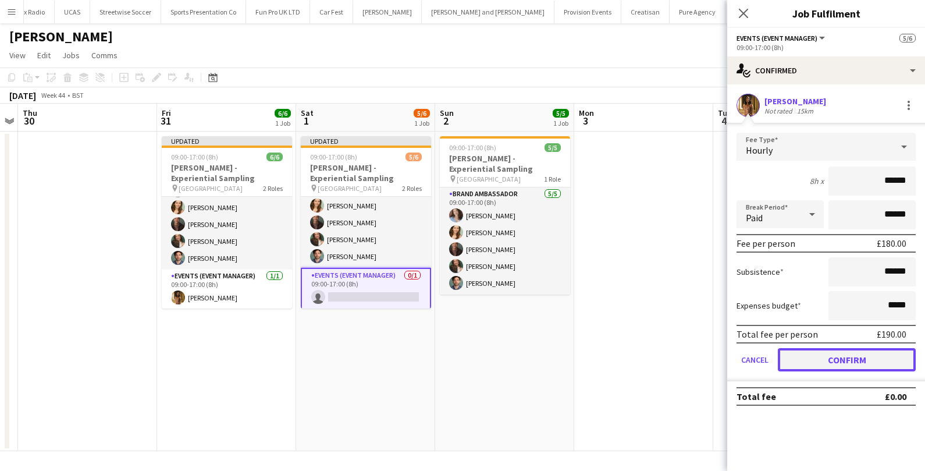
click at [820, 357] on button "Confirm" at bounding box center [847, 359] width 138 height 23
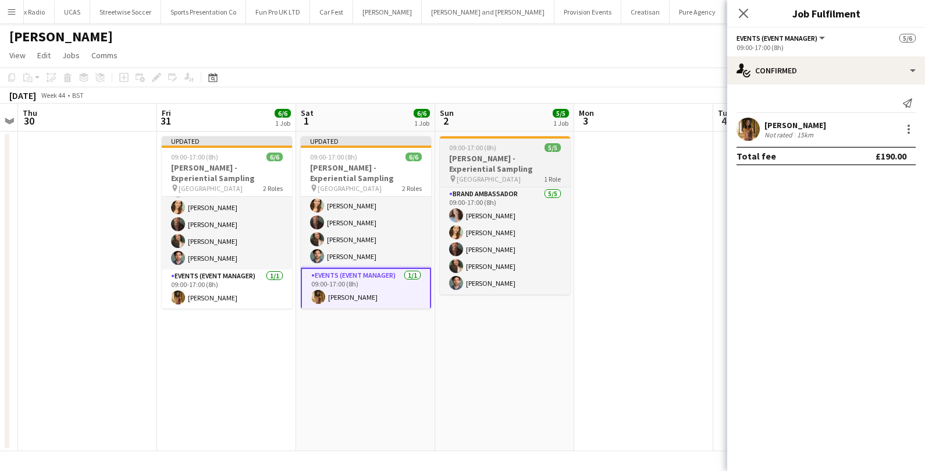
click at [517, 154] on h3 "Monty Bojangles - Experiential Sampling" at bounding box center [505, 163] width 130 height 21
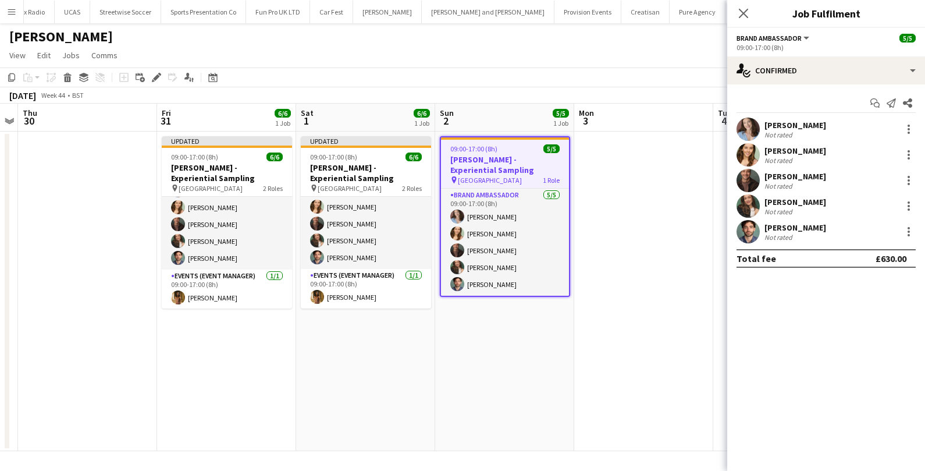
scroll to position [34, 0]
click at [155, 73] on icon "Edit" at bounding box center [156, 77] width 9 height 9
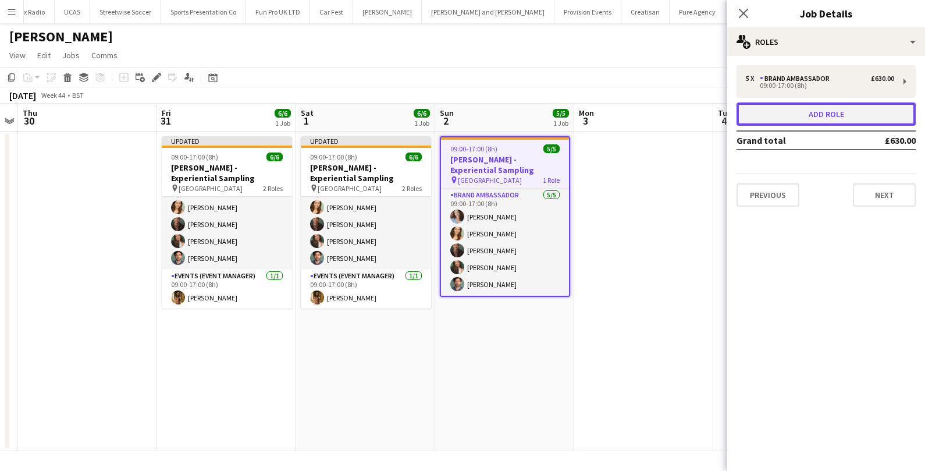
click at [756, 112] on button "Add role" at bounding box center [825, 113] width 179 height 23
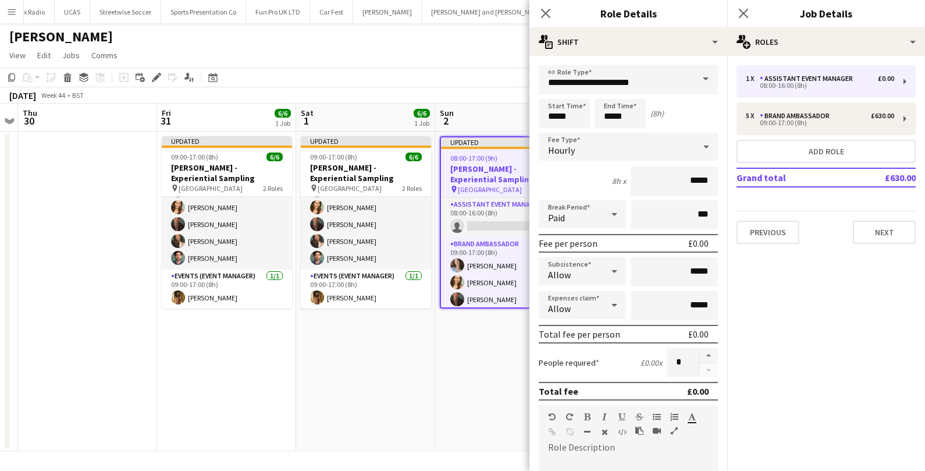
click at [705, 80] on span at bounding box center [705, 79] width 24 height 28
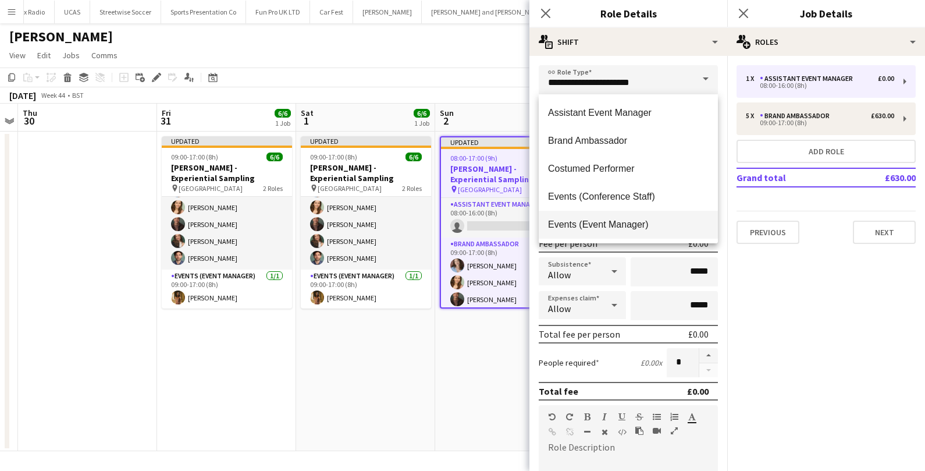
click at [643, 216] on mat-option "Events (Event Manager)" at bounding box center [628, 225] width 179 height 28
type input "**********"
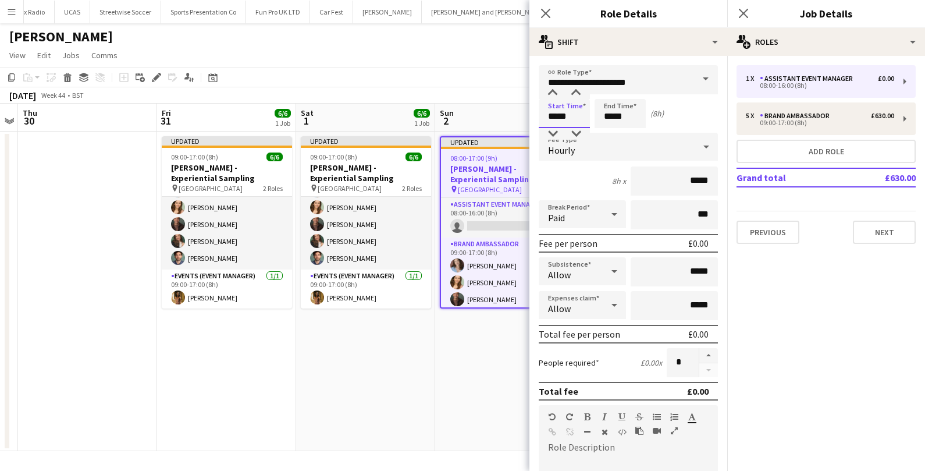
drag, startPoint x: 579, startPoint y: 118, endPoint x: 521, endPoint y: 117, distance: 58.8
click at [521, 117] on body "Menu Boards Boards Boards All jobs Status Workforce Workforce My Workforce Recr…" at bounding box center [462, 235] width 925 height 471
type input "*****"
click at [590, 150] on div "Hourly" at bounding box center [617, 147] width 156 height 28
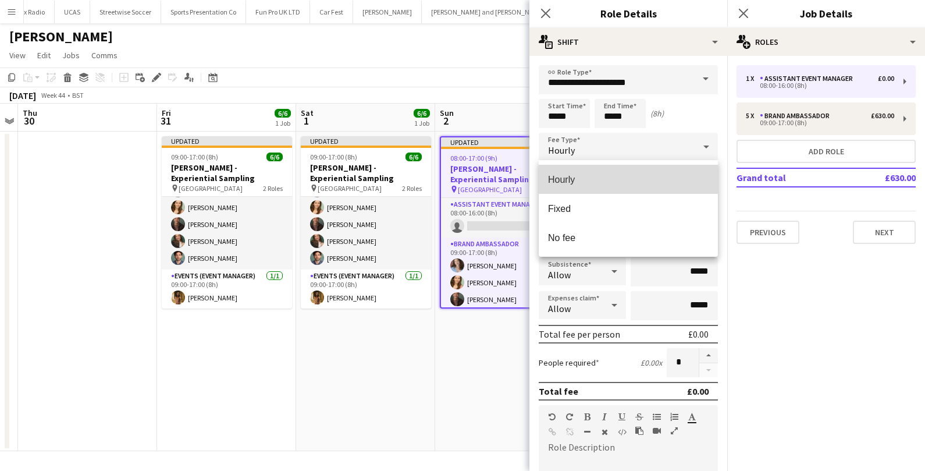
click at [593, 181] on span "Hourly" at bounding box center [628, 179] width 161 height 11
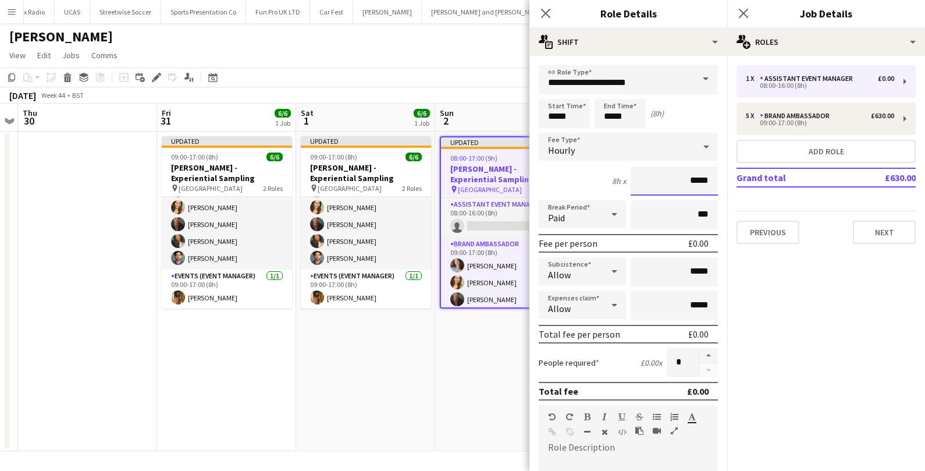
drag, startPoint x: 709, startPoint y: 180, endPoint x: 657, endPoint y: 179, distance: 52.4
click at [657, 179] on input "*****" at bounding box center [674, 180] width 87 height 29
type input "******"
click at [694, 268] on input "*****" at bounding box center [674, 271] width 87 height 29
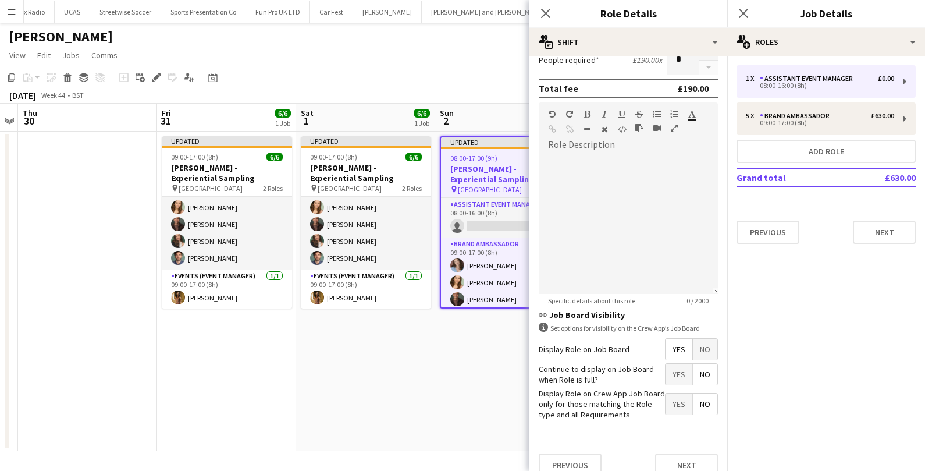
scroll to position [314, 0]
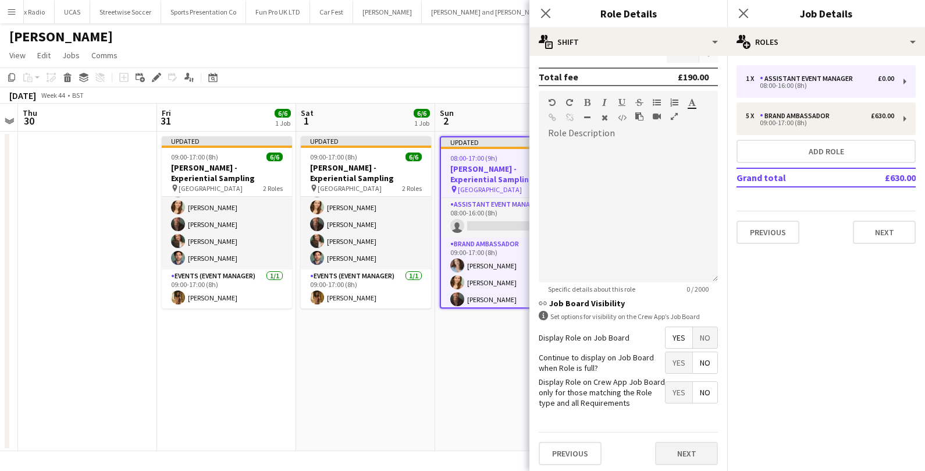
type input "******"
click at [672, 450] on button "Next" at bounding box center [686, 452] width 63 height 23
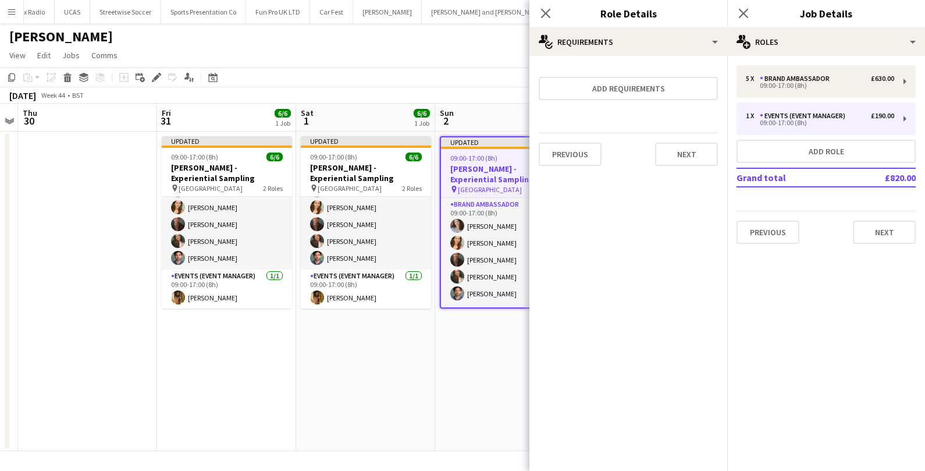
scroll to position [0, 0]
click at [703, 155] on button "Next" at bounding box center [686, 154] width 63 height 23
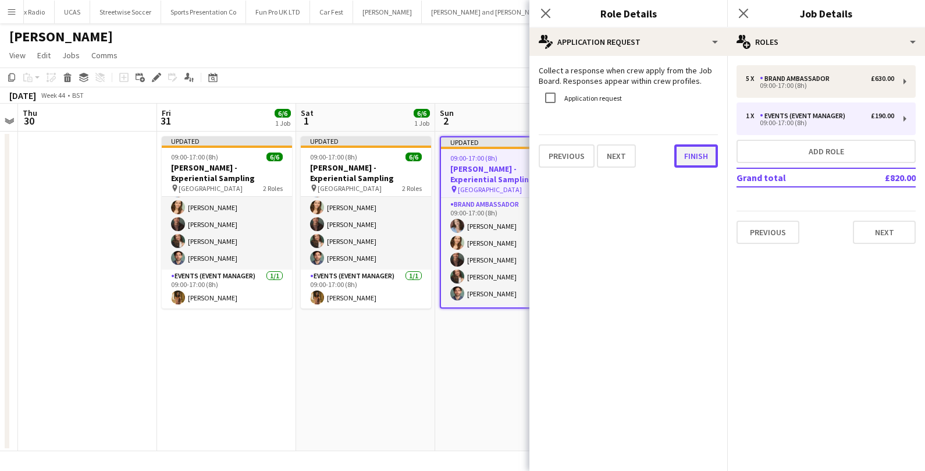
click at [700, 147] on button "Finish" at bounding box center [696, 155] width 44 height 23
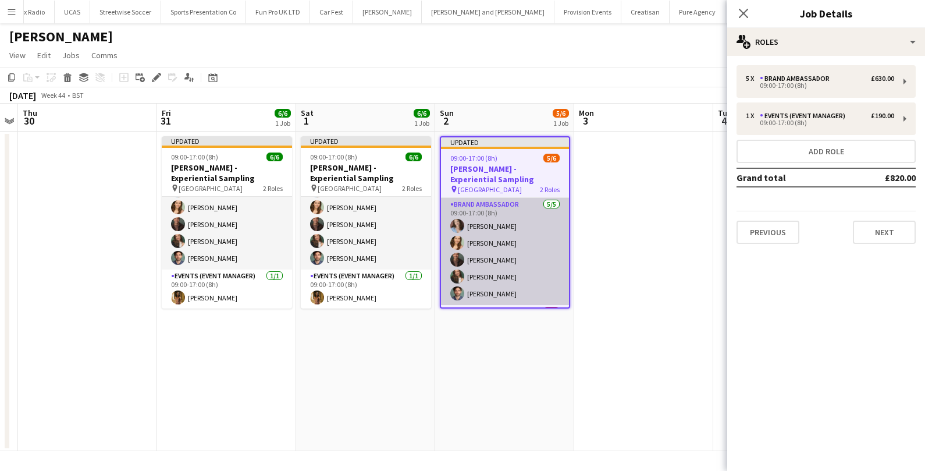
scroll to position [36, 0]
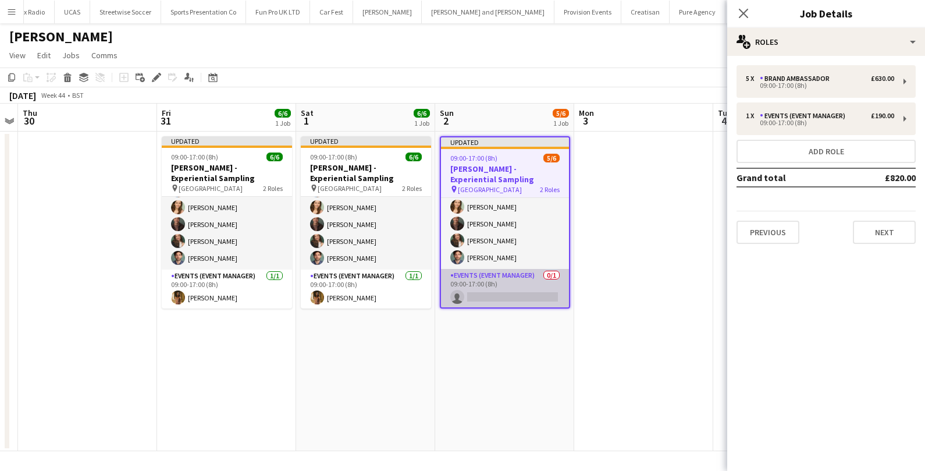
click at [498, 305] on app-card-role "Events (Event Manager) 0/1 09:00-17:00 (8h) single-neutral-actions" at bounding box center [505, 289] width 128 height 40
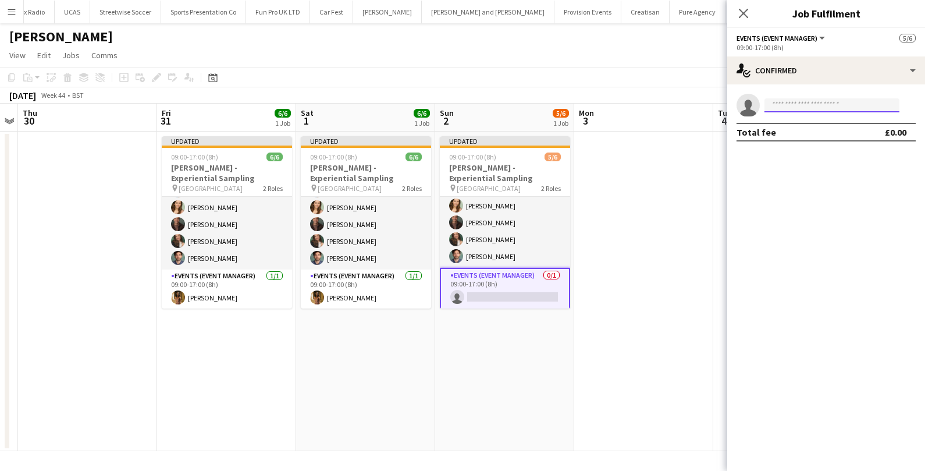
click at [814, 109] on input at bounding box center [831, 105] width 135 height 14
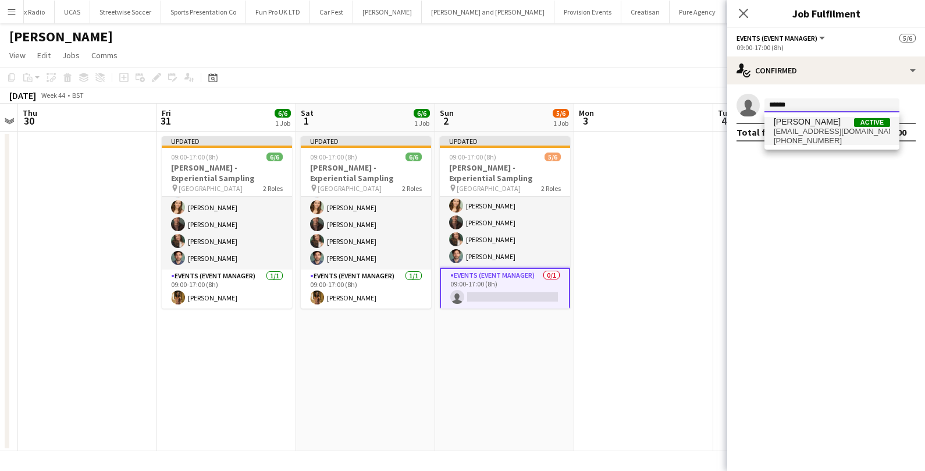
type input "******"
click at [818, 133] on span "lsaunders_51@hotmail.com" at bounding box center [832, 131] width 116 height 9
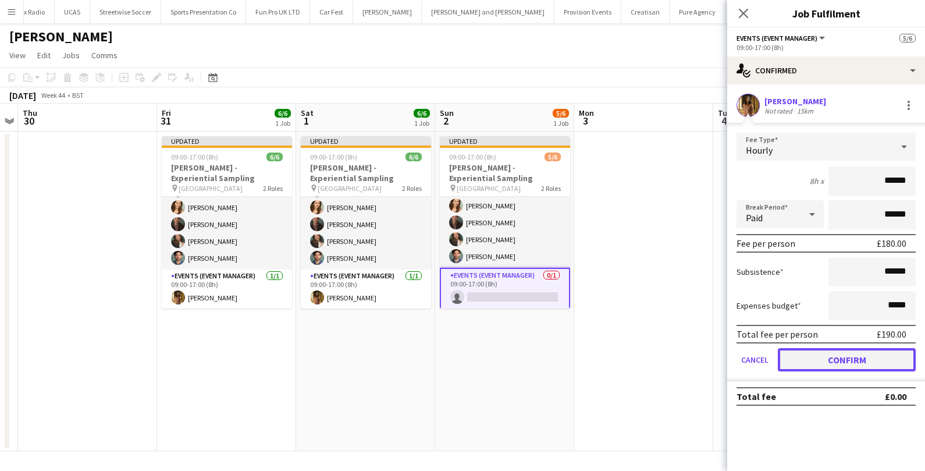
click at [805, 363] on button "Confirm" at bounding box center [847, 359] width 138 height 23
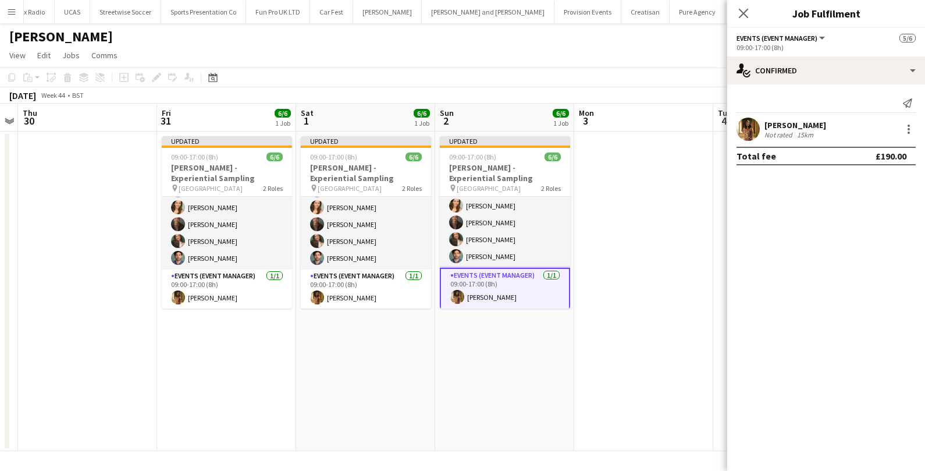
click at [663, 211] on app-date-cell at bounding box center [643, 290] width 139 height 319
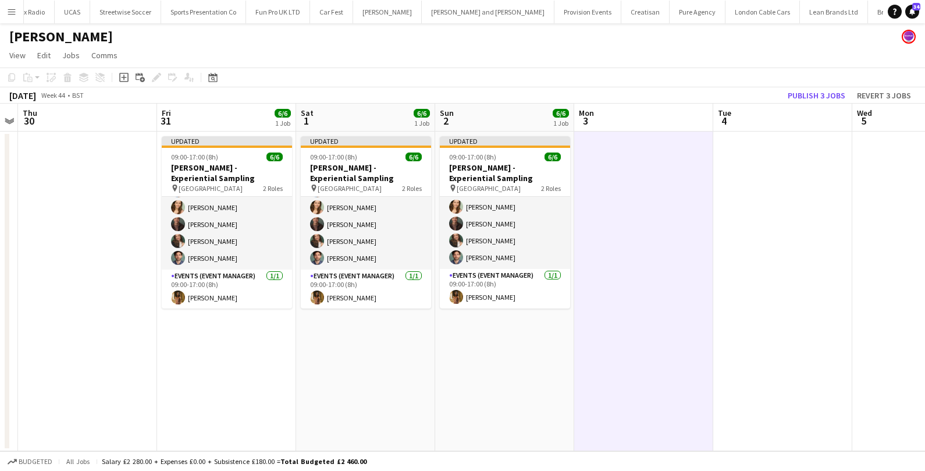
scroll to position [34, 0]
click at [813, 101] on button "Publish 3 jobs" at bounding box center [816, 95] width 67 height 15
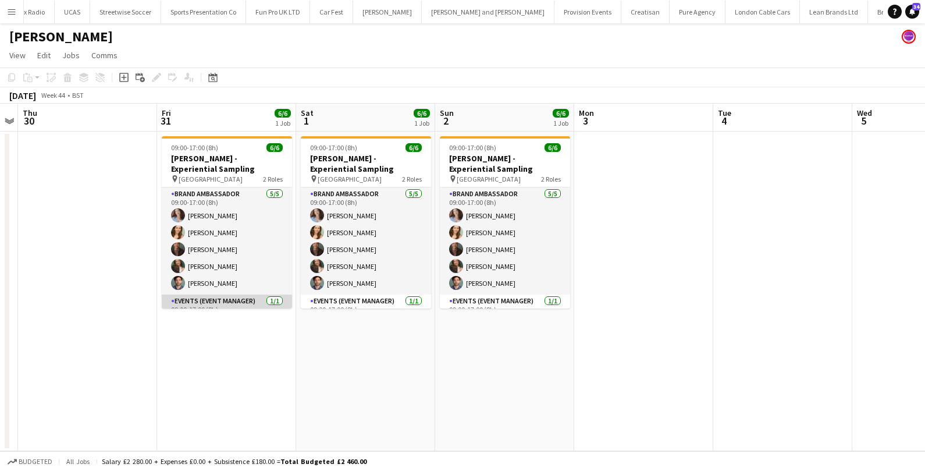
scroll to position [25, 0]
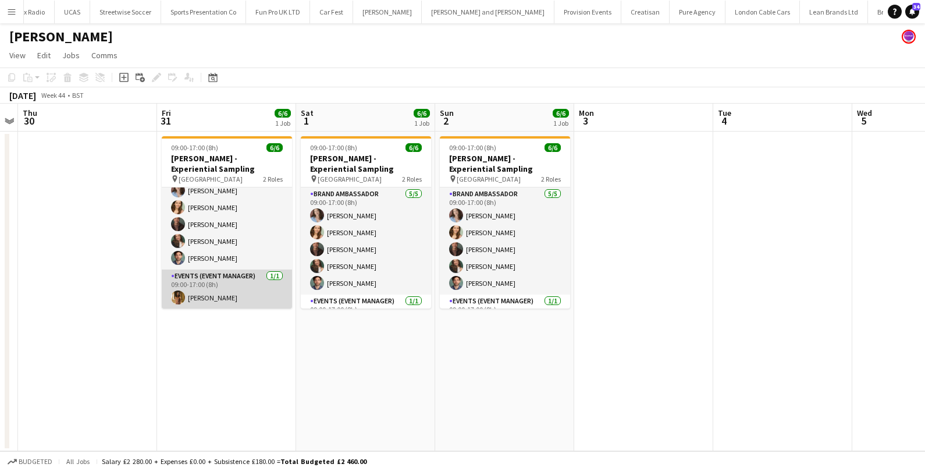
click at [235, 285] on app-card-role "Events (Event Manager) 1/1 09:00-17:00 (8h) Lyvonne Saunders" at bounding box center [227, 289] width 130 height 40
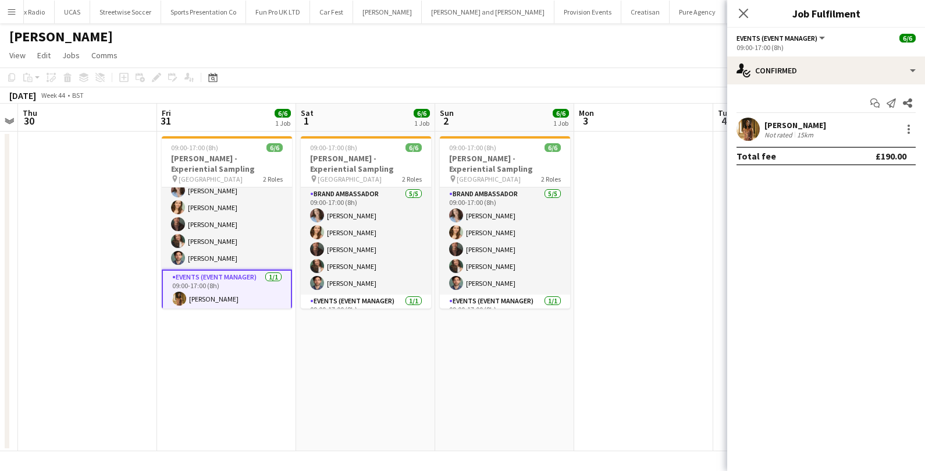
click at [771, 123] on div "Lyvonne Saunders" at bounding box center [795, 125] width 62 height 10
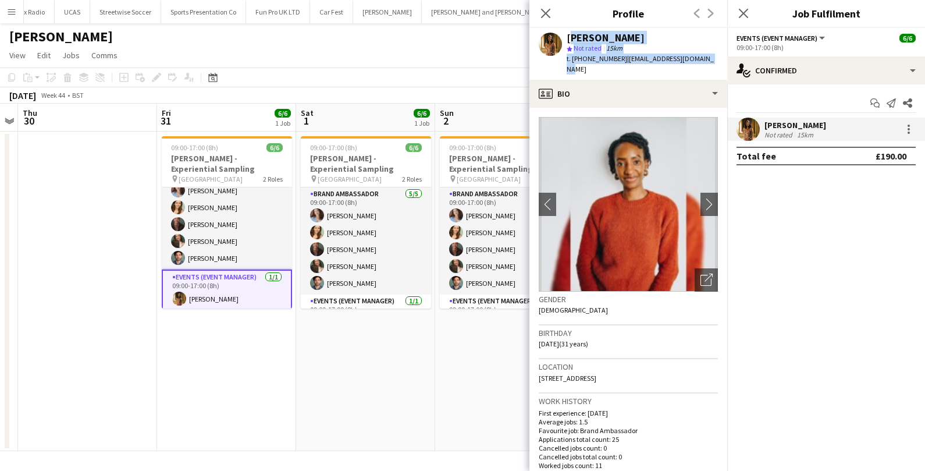
drag, startPoint x: 567, startPoint y: 38, endPoint x: 713, endPoint y: 59, distance: 148.1
click at [713, 59] on app-profile-header "Lyvonne Saunders star Not rated 15km t. +447535329140 | lsaunders_51@hotmail.com" at bounding box center [628, 54] width 198 height 52
copy div "Lyvonne Saunders star Not rated 15km t. +447535329140 | lsaunders_51@hotmail.com"
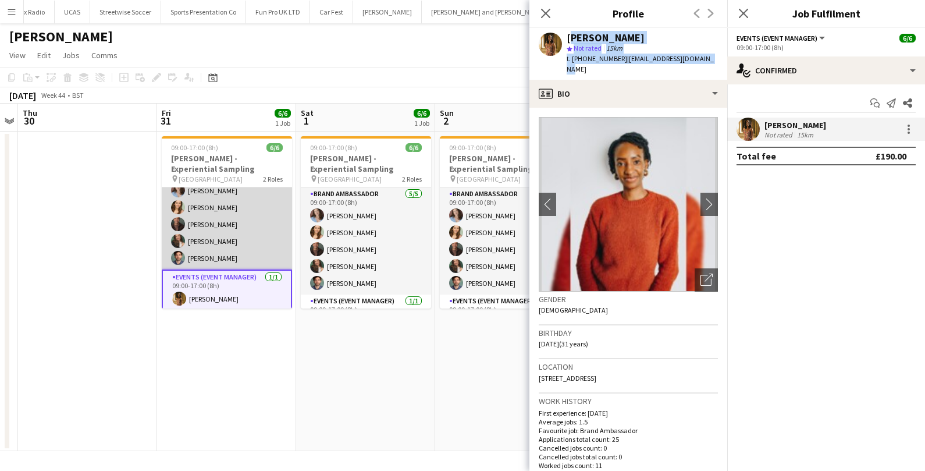
click at [234, 223] on app-card-role "Brand Ambassador 5/5 09:00-17:00 (8h) Jordan Miller Charlotte Tonge Colin Marsh…" at bounding box center [227, 215] width 130 height 107
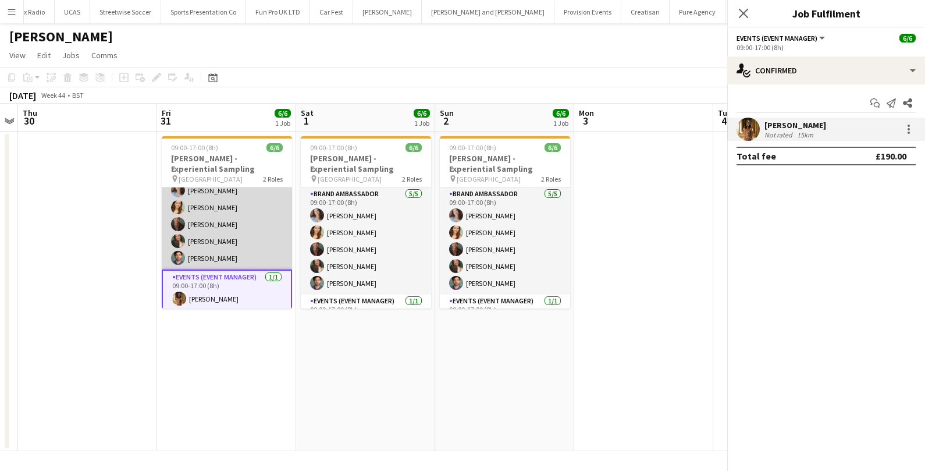
scroll to position [26, 0]
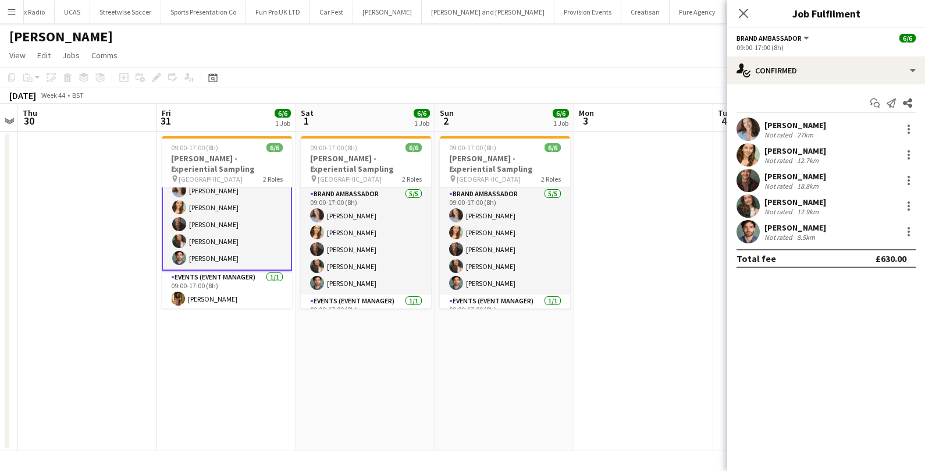
click at [796, 126] on div "Jordan Miller" at bounding box center [795, 125] width 62 height 10
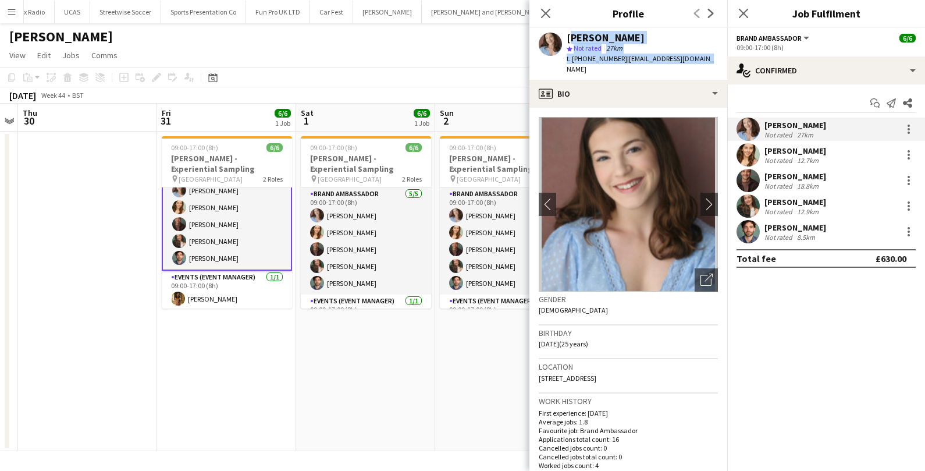
drag, startPoint x: 567, startPoint y: 39, endPoint x: 710, endPoint y: 63, distance: 145.1
click at [710, 63] on app-profile-header "Jordan Miller star Not rated 27km t. +4407789285774 | jmillerdance@gmail.com" at bounding box center [628, 54] width 198 height 52
copy div "Jordan Miller star Not rated 27km t. +4407789285774 | jmillerdance@gmail.com"
click at [793, 151] on div "Charlotte Tonge" at bounding box center [795, 150] width 62 height 10
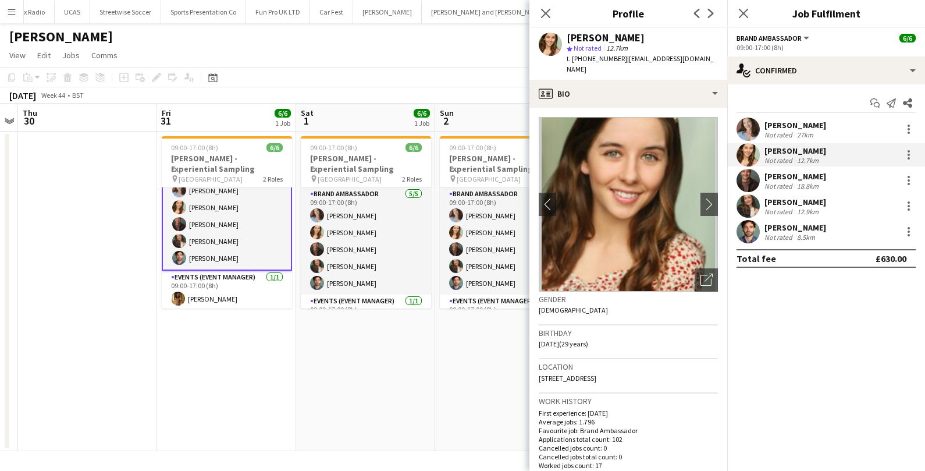
drag, startPoint x: 567, startPoint y: 37, endPoint x: 625, endPoint y: 65, distance: 65.0
click at [626, 67] on div "Charlotte Tonge star Not rated 12.7km t. +447807758254 | belleoftheballprincess…" at bounding box center [642, 54] width 151 height 42
copy div "Charlotte Tonge star Not rated 12.7km t. +447807758254 | belleoftheballprincess…"
click at [783, 177] on div "Colin Marshall" at bounding box center [795, 176] width 62 height 10
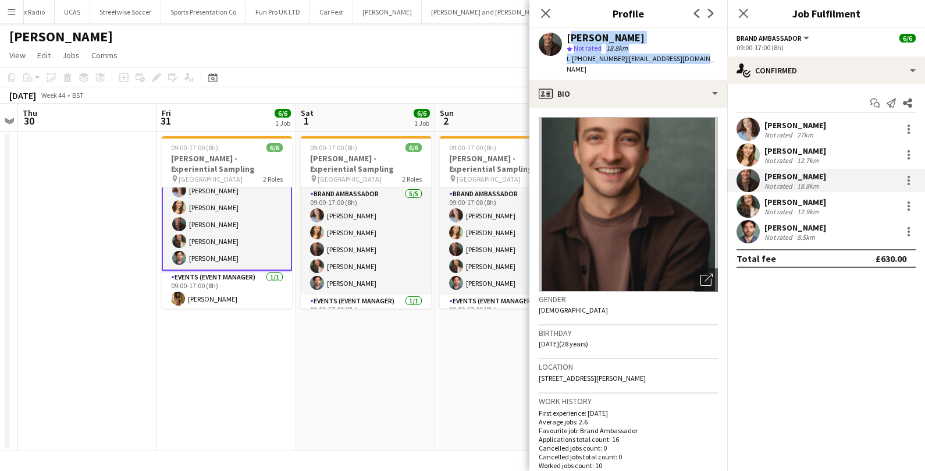
drag, startPoint x: 568, startPoint y: 37, endPoint x: 714, endPoint y: 58, distance: 148.0
click at [714, 58] on app-profile-header "Colin Marshall star Not rated 18.8km t. +447951544517 | colindmarshall@me.com" at bounding box center [628, 54] width 198 height 52
copy div "Colin Marshall star Not rated 18.8km t. +447951544517 | colindmarshall@me.com"
click at [819, 206] on div "Rebecca Cilento Not rated 12.9km" at bounding box center [795, 206] width 62 height 19
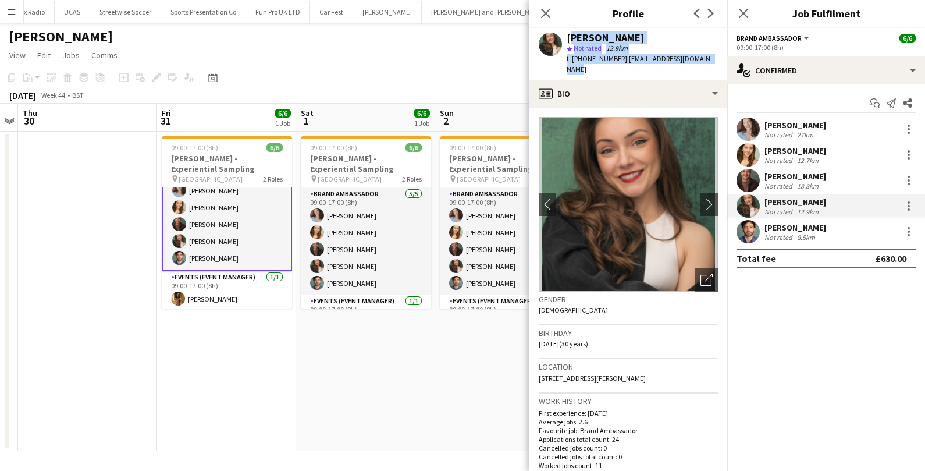
drag, startPoint x: 567, startPoint y: 38, endPoint x: 713, endPoint y: 61, distance: 148.4
click at [714, 62] on div "Rebecca Cilento star Not rated 12.9km t. +447519383294 | rebeccacilento@hotmail…" at bounding box center [628, 54] width 198 height 52
copy div "Rebecca Cilento star Not rated 12.9km t. +447519383294 | rebeccacilento@hotmail…"
click at [809, 232] on div "[PERSON_NAME]" at bounding box center [795, 227] width 62 height 10
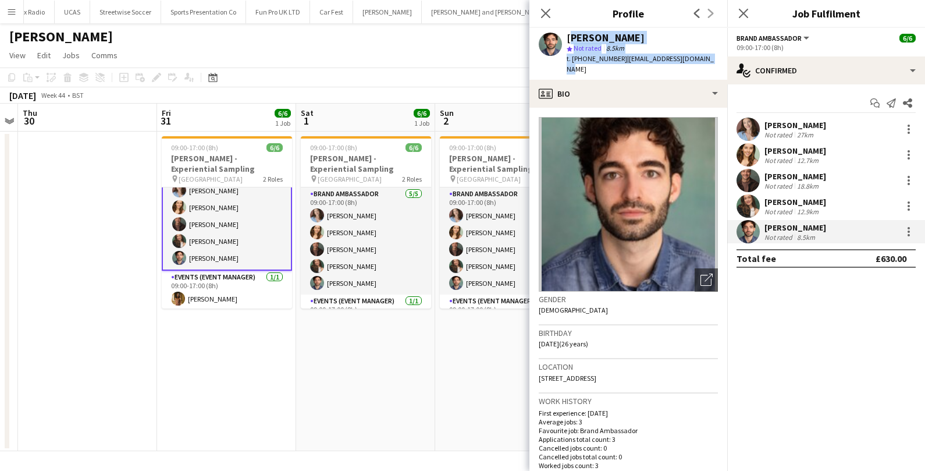
drag, startPoint x: 567, startPoint y: 38, endPoint x: 717, endPoint y: 62, distance: 152.0
click at [717, 62] on div "Callum Newman star Not rated 8.5km t. +447890672376 | callumnewman98@gmail.com" at bounding box center [628, 54] width 198 height 52
copy div "Callum Newman star Not rated 8.5km t. +447890672376 | callumnewman98@gmail.com"
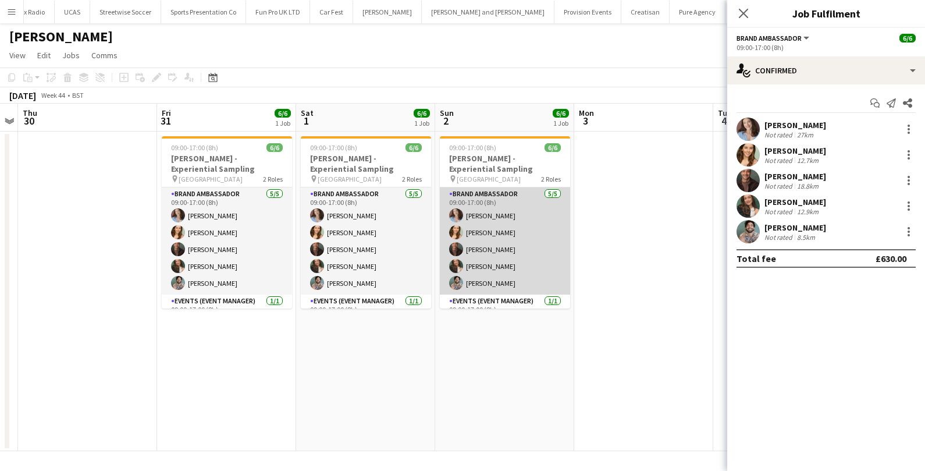
click at [484, 245] on app-card-role "Brand Ambassador 5/5 09:00-17:00 (8h) Jordan Miller Charlotte Tonge Colin Marsh…" at bounding box center [505, 240] width 130 height 107
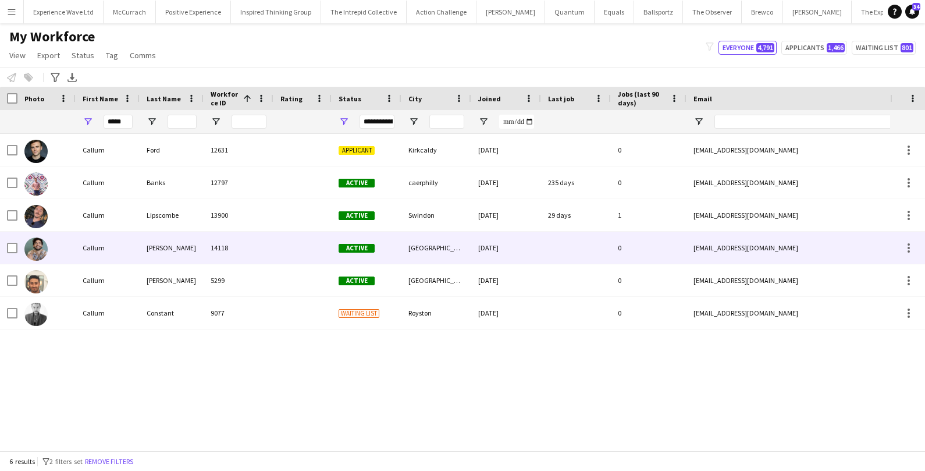
click at [104, 244] on div "Callum" at bounding box center [108, 248] width 64 height 32
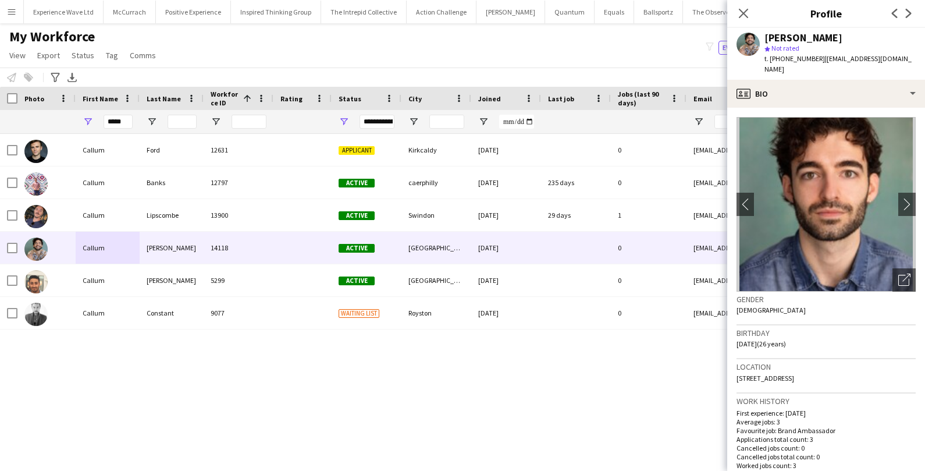
click at [486, 57] on div "My Workforce View Views Default view New view Update view Delete view Edit name…" at bounding box center [462, 48] width 925 height 40
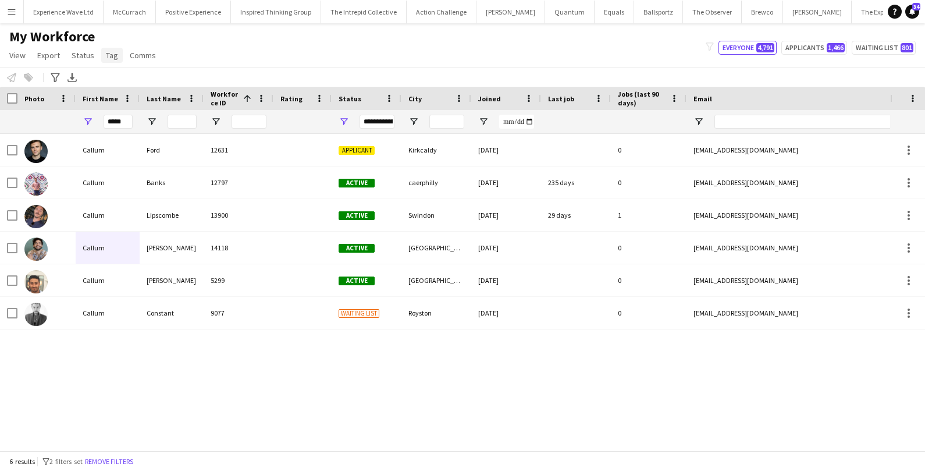
click at [110, 52] on span "Tag" at bounding box center [112, 55] width 12 height 10
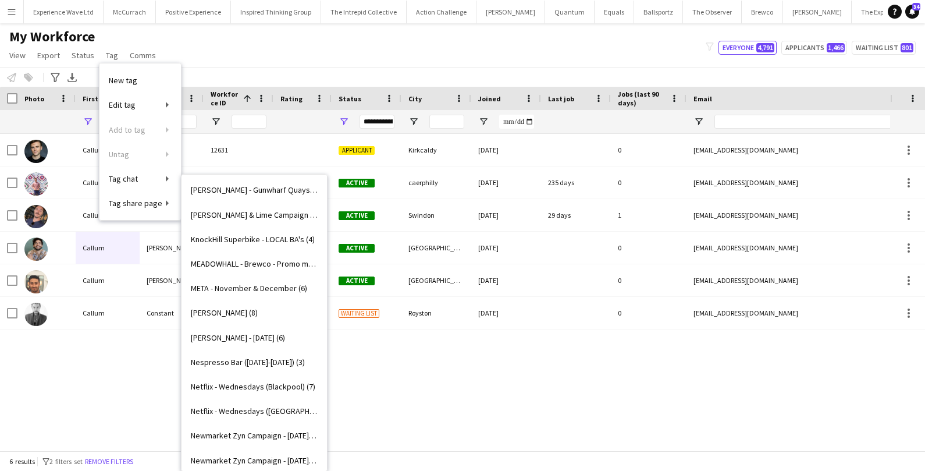
scroll to position [1156, 0]
click at [221, 338] on span "[PERSON_NAME] - [DATE] (6)" at bounding box center [238, 336] width 94 height 10
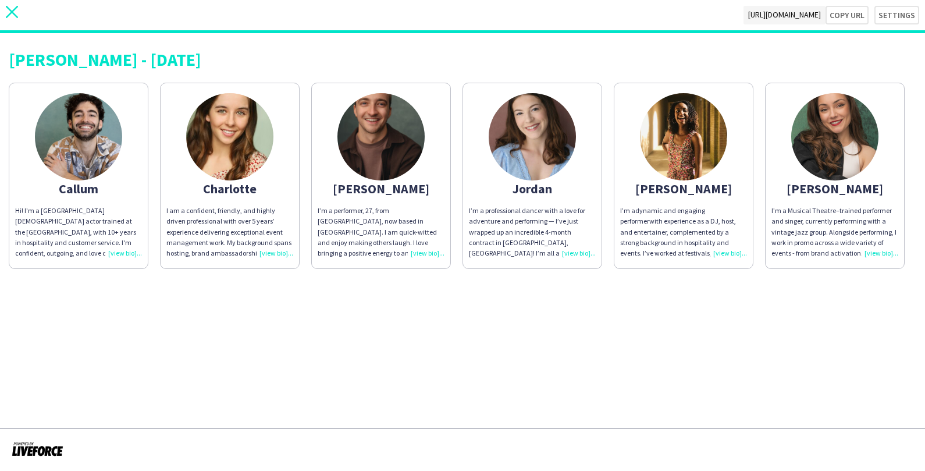
click at [11, 16] on icon "close" at bounding box center [12, 12] width 12 height 12
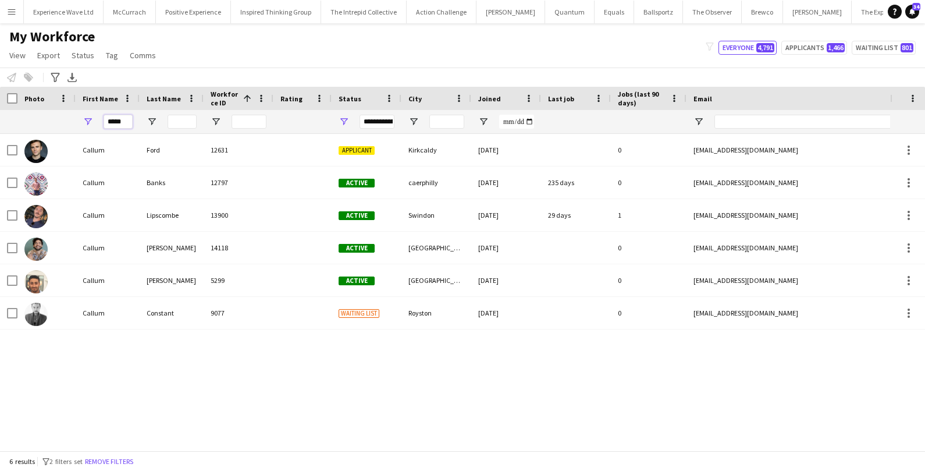
drag, startPoint x: 127, startPoint y: 120, endPoint x: 71, endPoint y: 113, distance: 56.3
click at [71, 113] on div "*****" at bounding box center [630, 121] width 1261 height 23
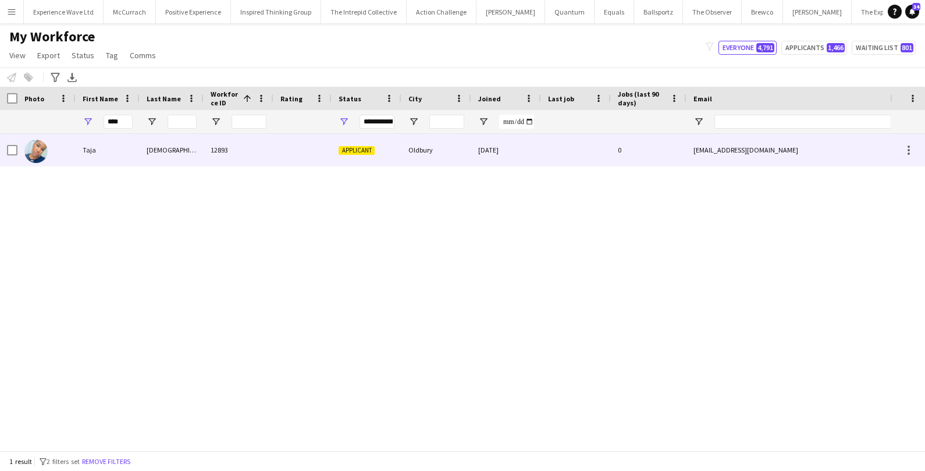
click at [62, 145] on div at bounding box center [46, 150] width 58 height 32
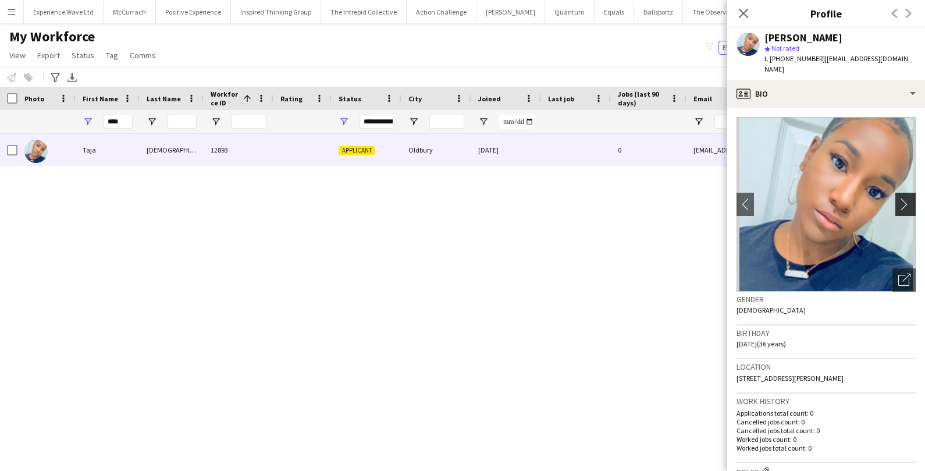
click at [902, 198] on app-icon "chevron-right" at bounding box center [907, 204] width 18 height 12
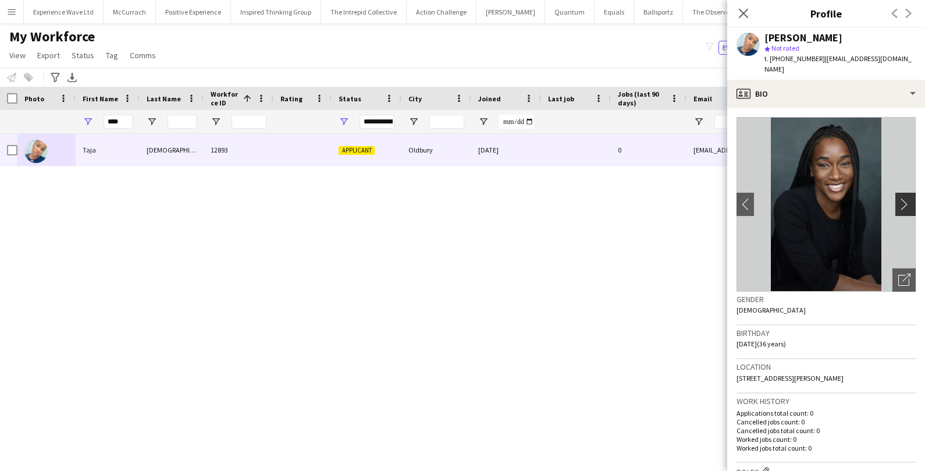
click at [902, 198] on app-icon "chevron-right" at bounding box center [907, 204] width 18 height 12
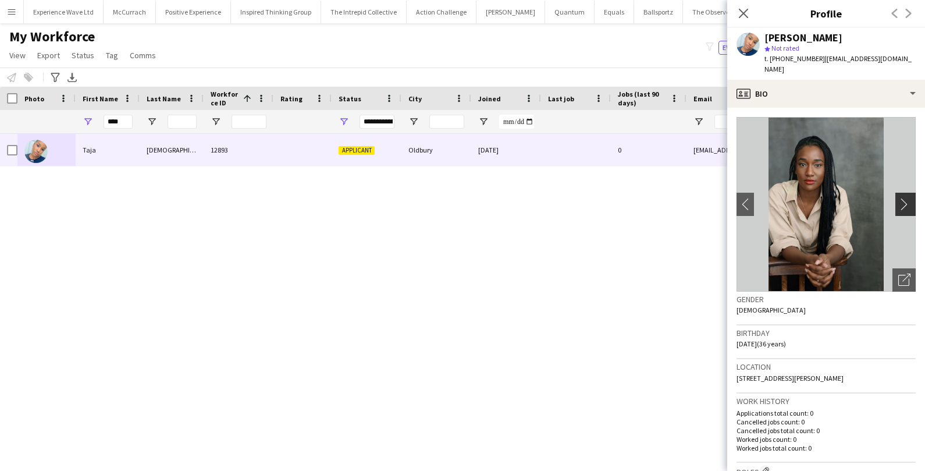
click at [902, 198] on app-icon "chevron-right" at bounding box center [907, 204] width 18 height 12
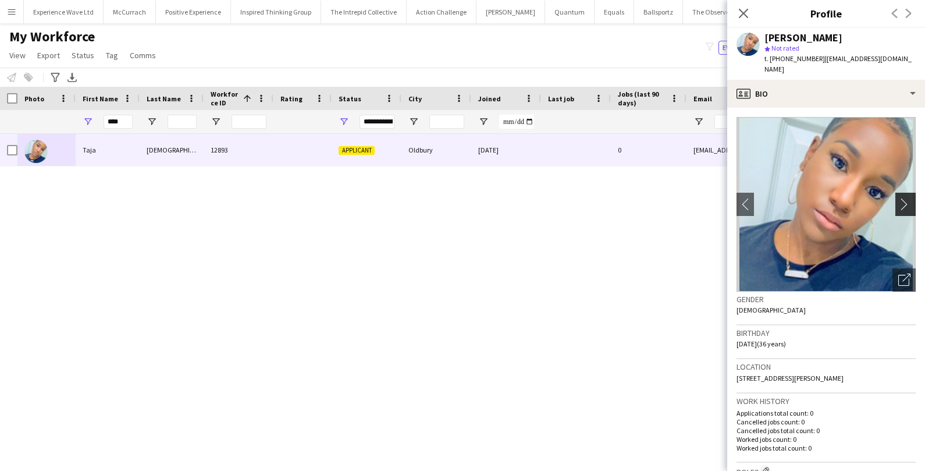
click at [902, 198] on app-icon "chevron-right" at bounding box center [907, 204] width 18 height 12
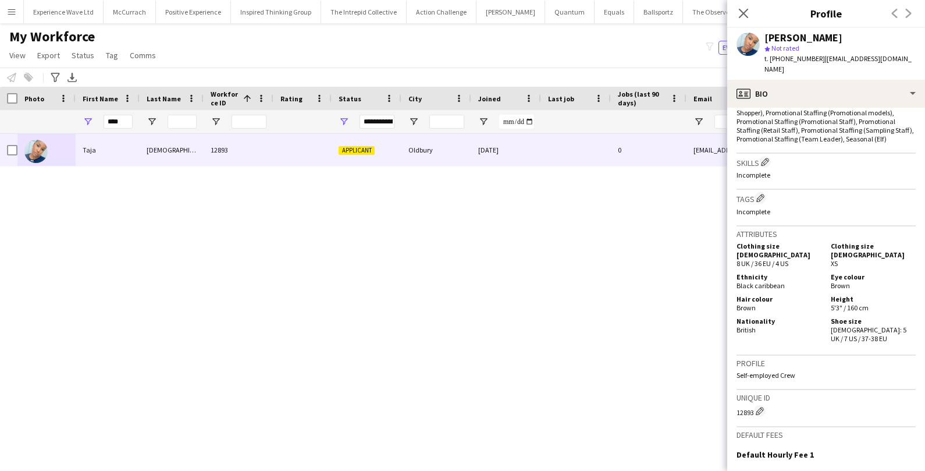
scroll to position [583, 0]
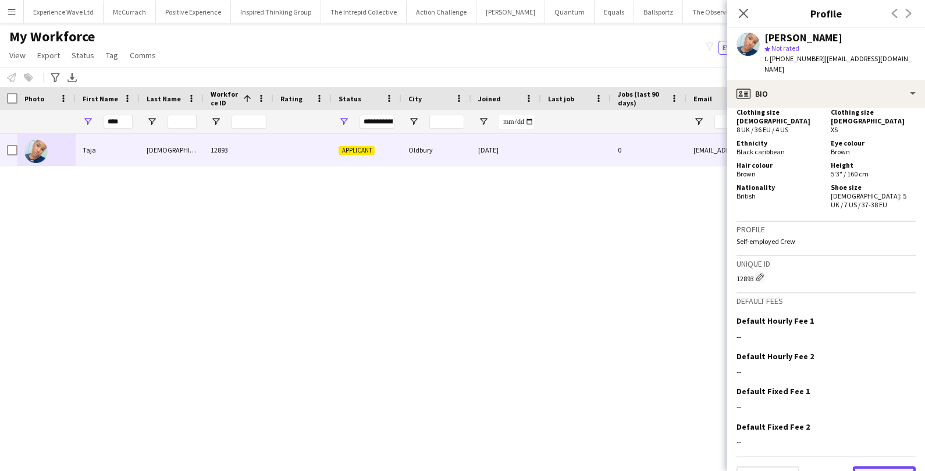
click at [890, 466] on button "Next" at bounding box center [884, 477] width 63 height 23
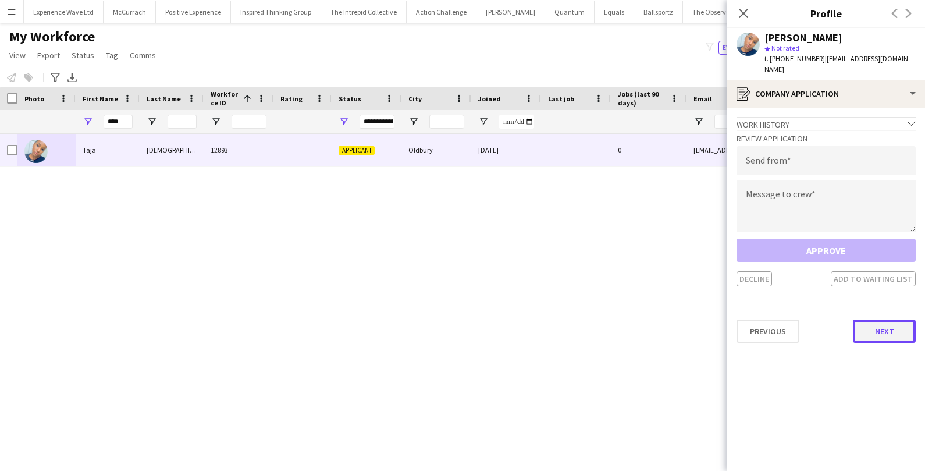
click at [881, 319] on button "Next" at bounding box center [884, 330] width 63 height 23
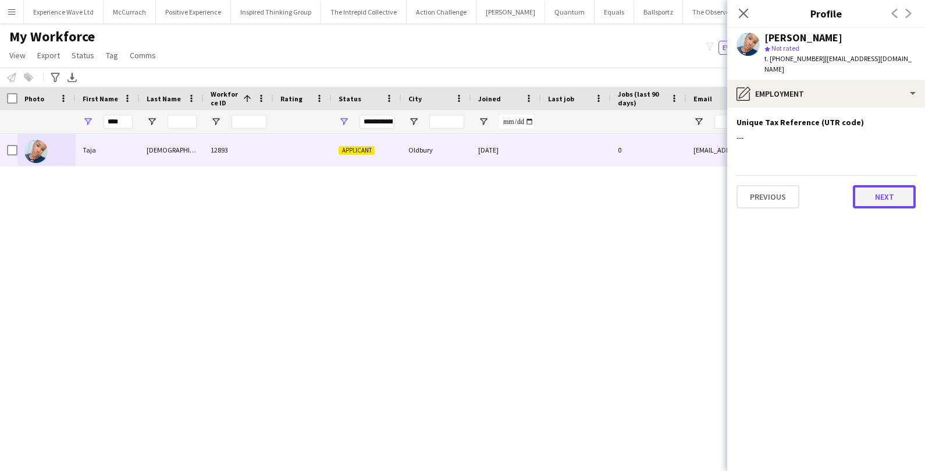
click at [889, 191] on button "Next" at bounding box center [884, 196] width 63 height 23
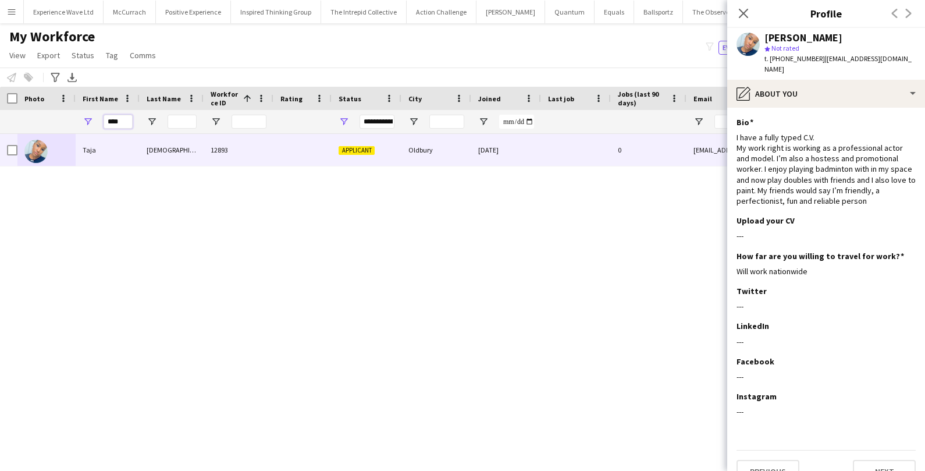
drag, startPoint x: 127, startPoint y: 121, endPoint x: 84, endPoint y: 117, distance: 42.6
click at [84, 117] on div "****" at bounding box center [108, 121] width 64 height 23
paste input "***"
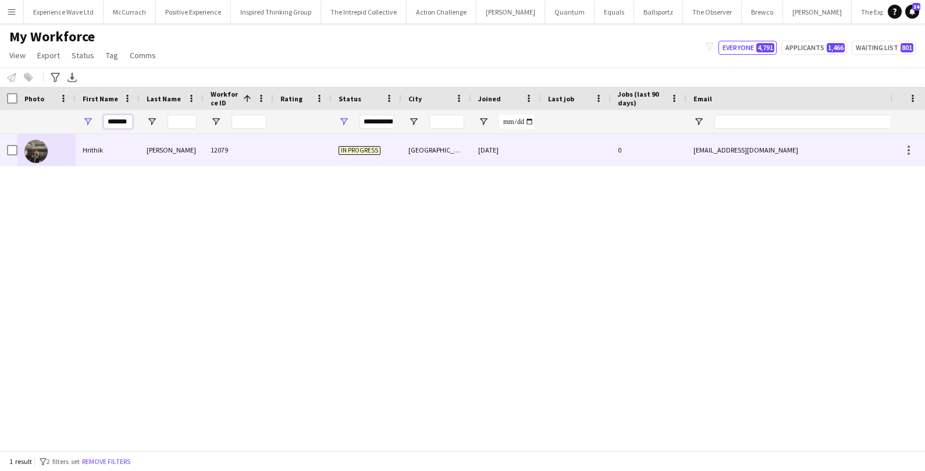
type input "*******"
click at [93, 158] on div "Hrithik" at bounding box center [108, 150] width 64 height 32
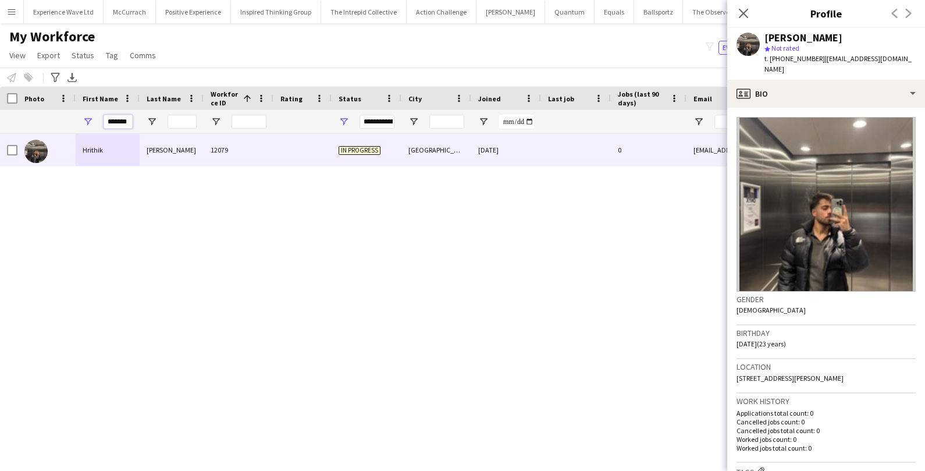
drag, startPoint x: 129, startPoint y: 118, endPoint x: 70, endPoint y: 115, distance: 58.9
click at [71, 115] on div "*******" at bounding box center [630, 121] width 1261 height 23
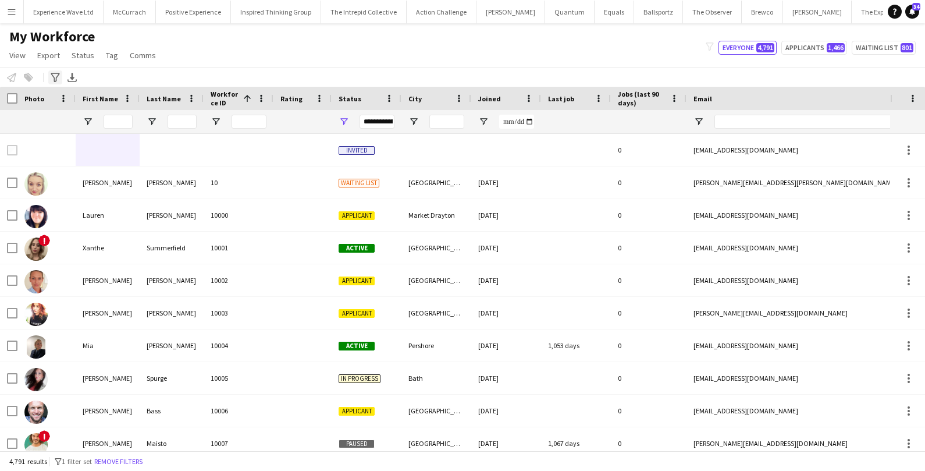
click at [56, 81] on icon "Advanced filters" at bounding box center [55, 77] width 9 height 9
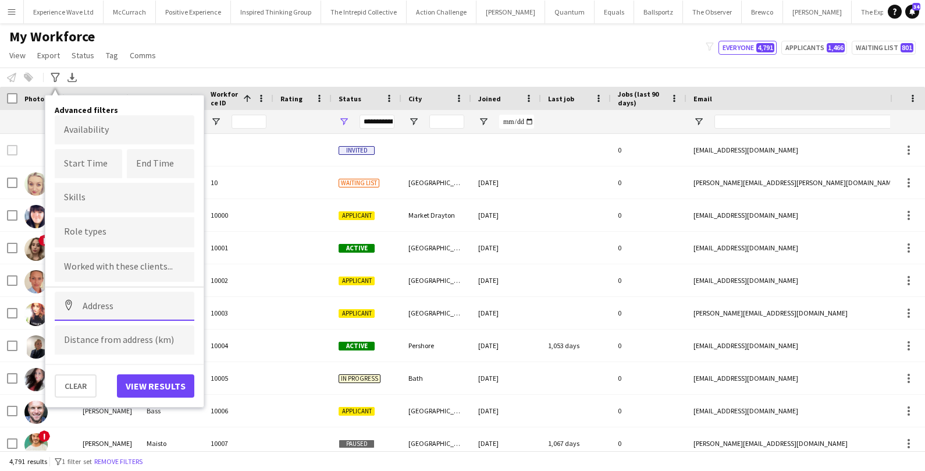
click at [97, 300] on input at bounding box center [125, 305] width 140 height 29
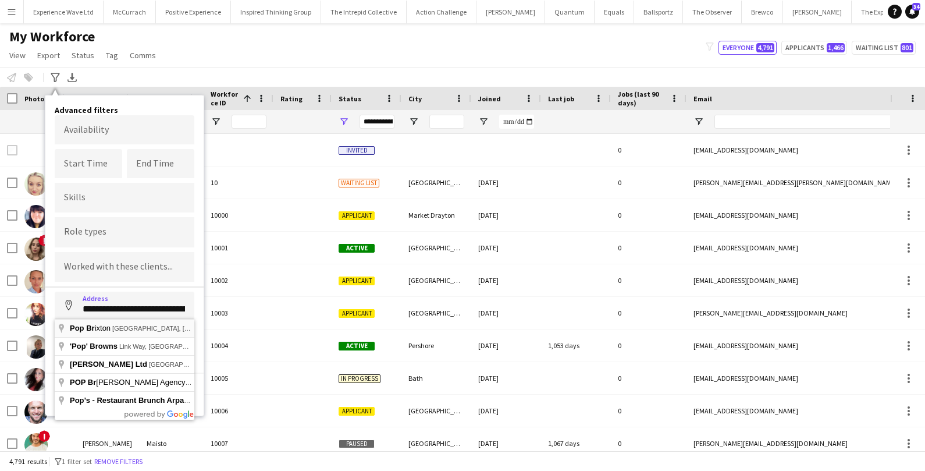
type input "**********"
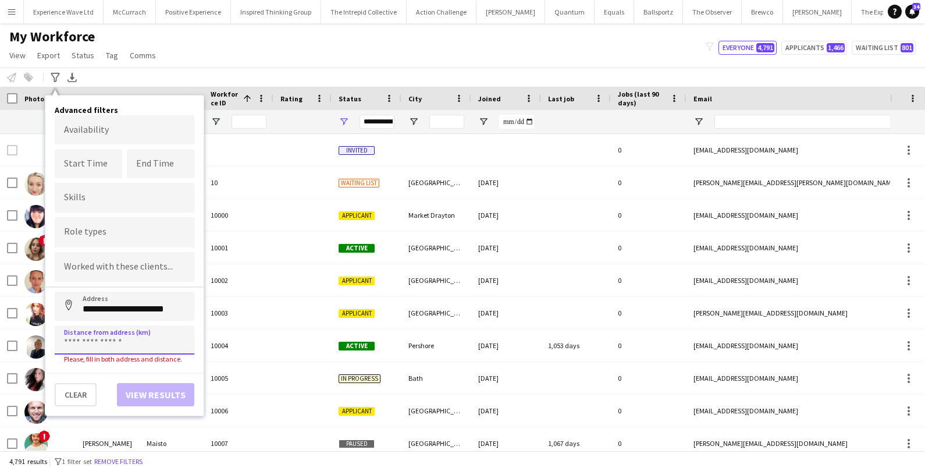
click at [102, 332] on input at bounding box center [125, 339] width 140 height 29
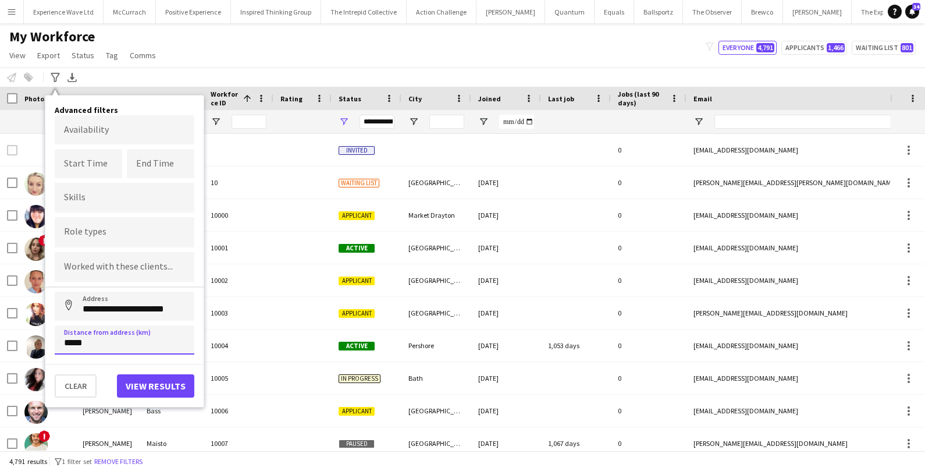
type input "*****"
click at [169, 380] on button "View results" at bounding box center [155, 385] width 77 height 23
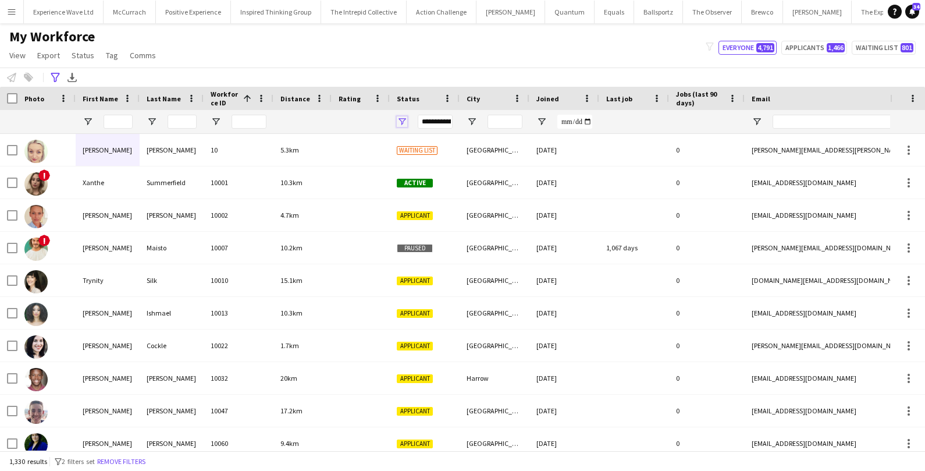
click at [403, 118] on span "Open Filter Menu" at bounding box center [402, 121] width 10 height 10
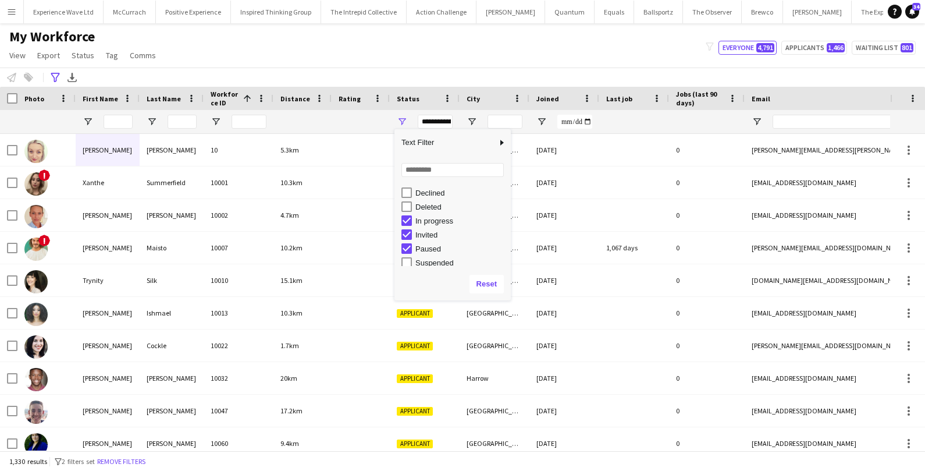
scroll to position [60, 0]
type input "**********"
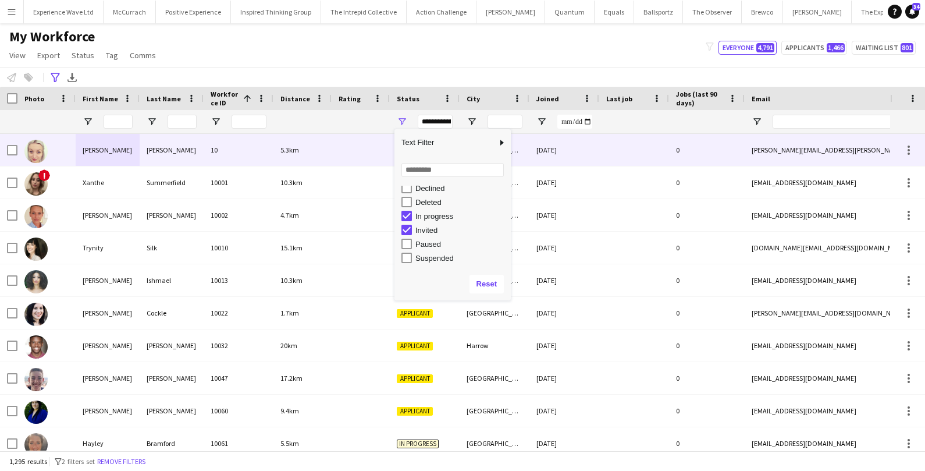
click at [342, 160] on div at bounding box center [361, 150] width 58 height 32
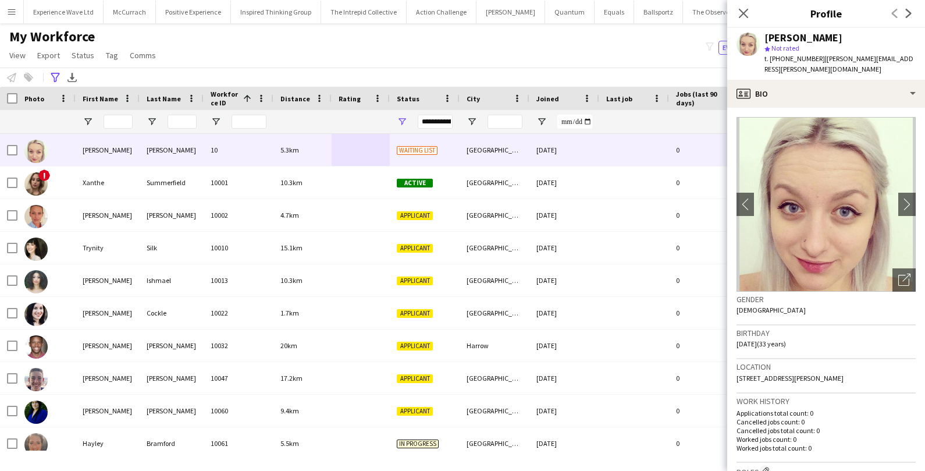
click at [374, 77] on div "**********" at bounding box center [462, 76] width 925 height 19
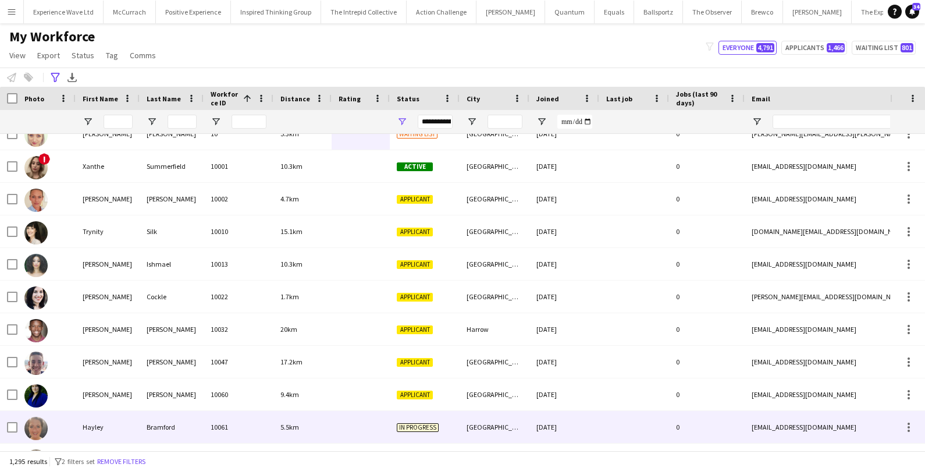
scroll to position [0, 0]
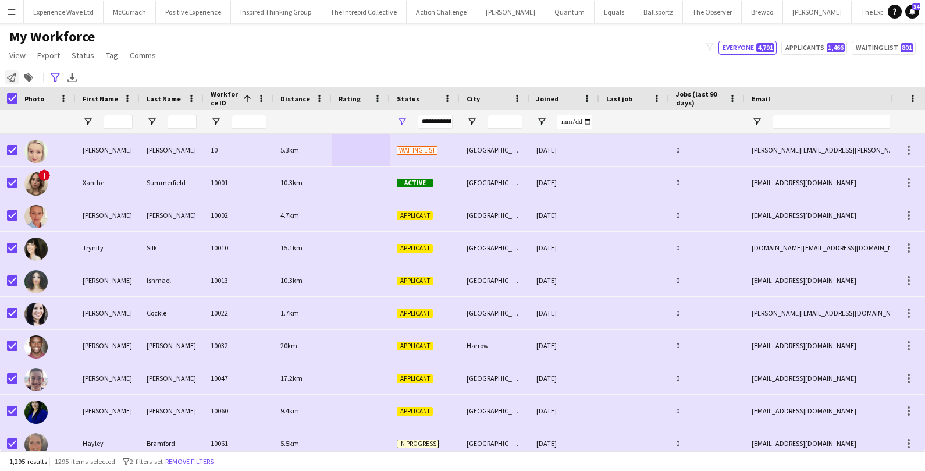
click at [10, 82] on div "Notify workforce" at bounding box center [12, 77] width 14 height 14
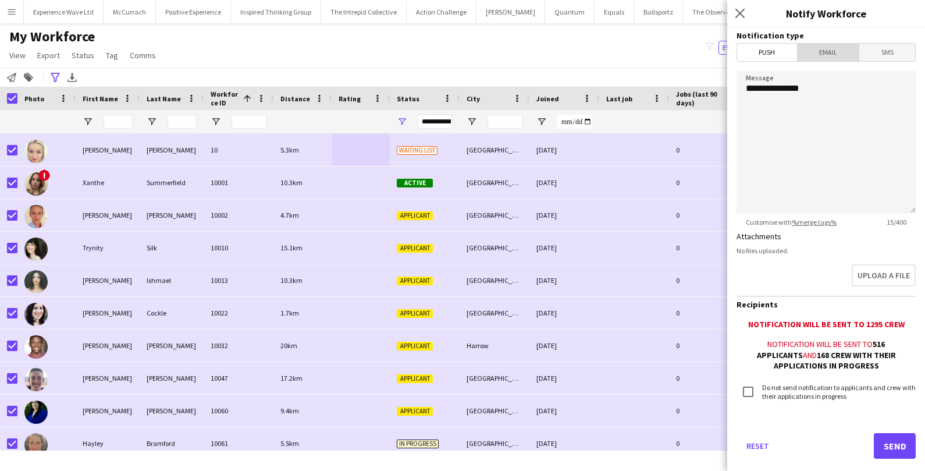
click at [825, 59] on span "Email" at bounding box center [828, 52] width 62 height 17
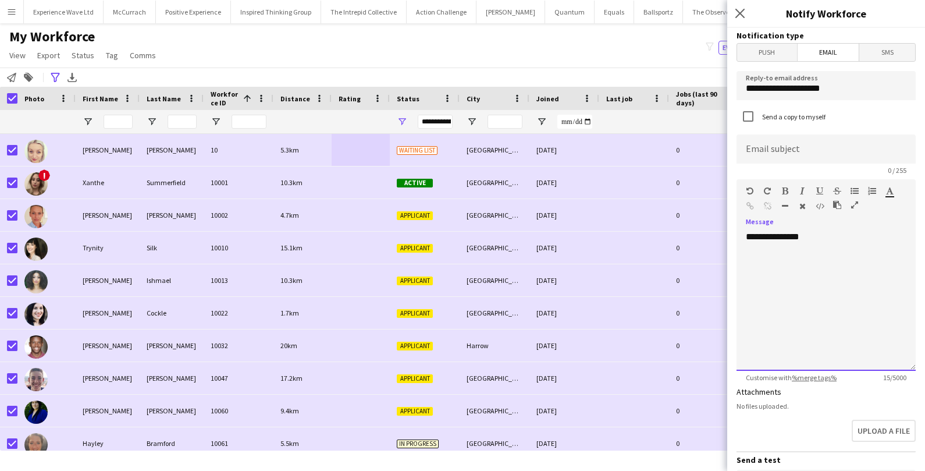
click at [782, 273] on div "**********" at bounding box center [825, 301] width 179 height 140
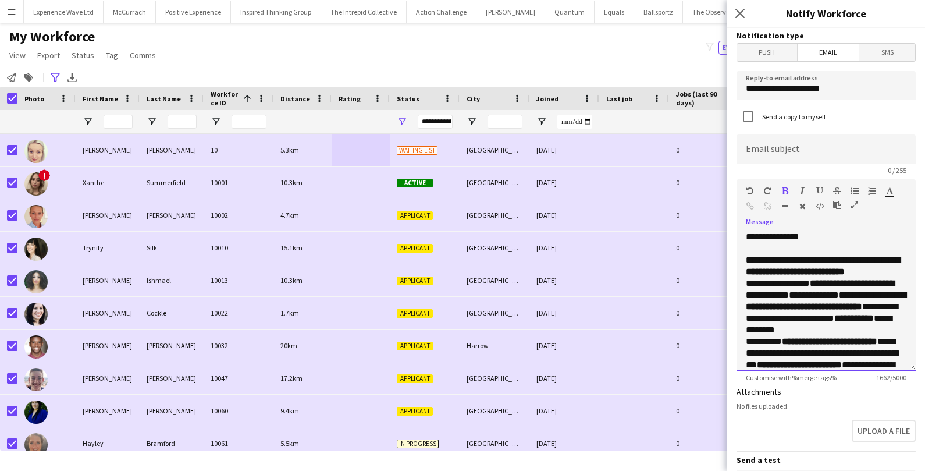
click at [806, 277] on p "**********" at bounding box center [826, 265] width 161 height 23
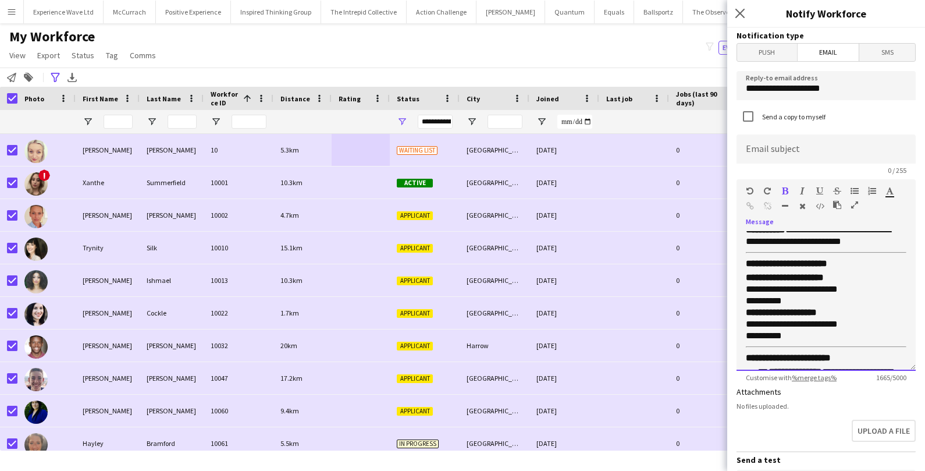
scroll to position [209, 0]
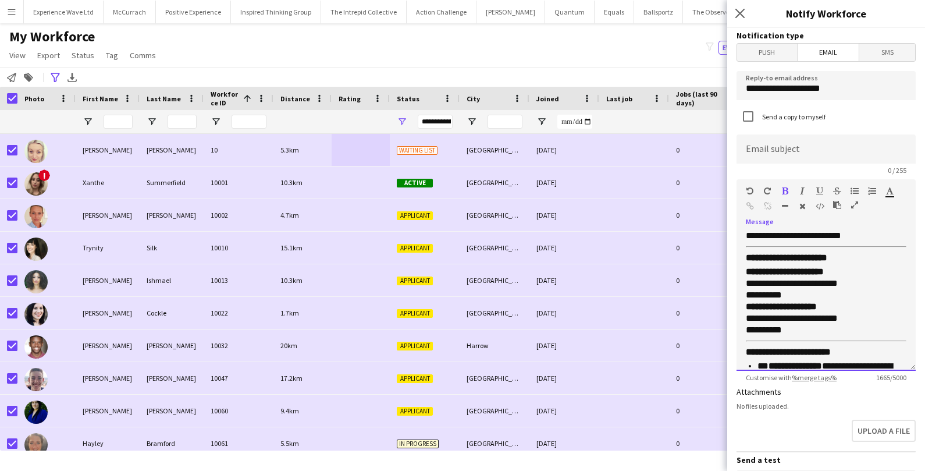
click at [799, 299] on p "**********" at bounding box center [826, 283] width 161 height 35
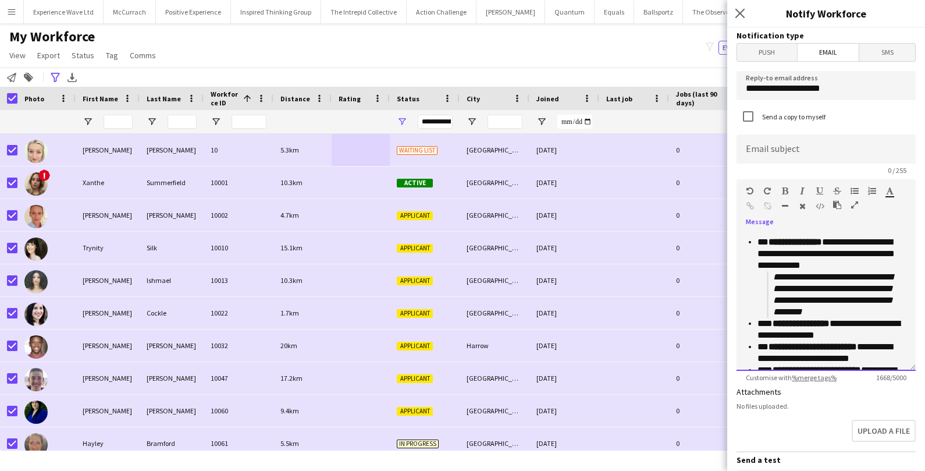
scroll to position [346, 0]
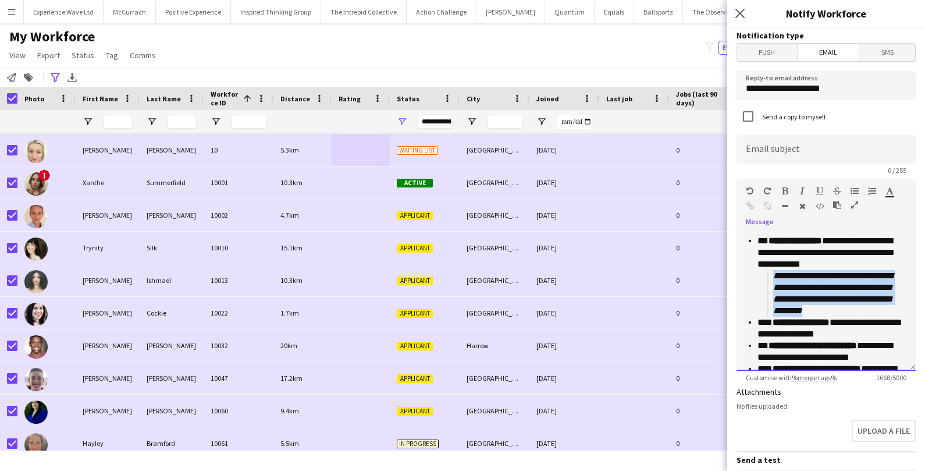
drag, startPoint x: 866, startPoint y: 315, endPoint x: 775, endPoint y: 289, distance: 94.6
click at [775, 289] on p "**********" at bounding box center [839, 293] width 133 height 47
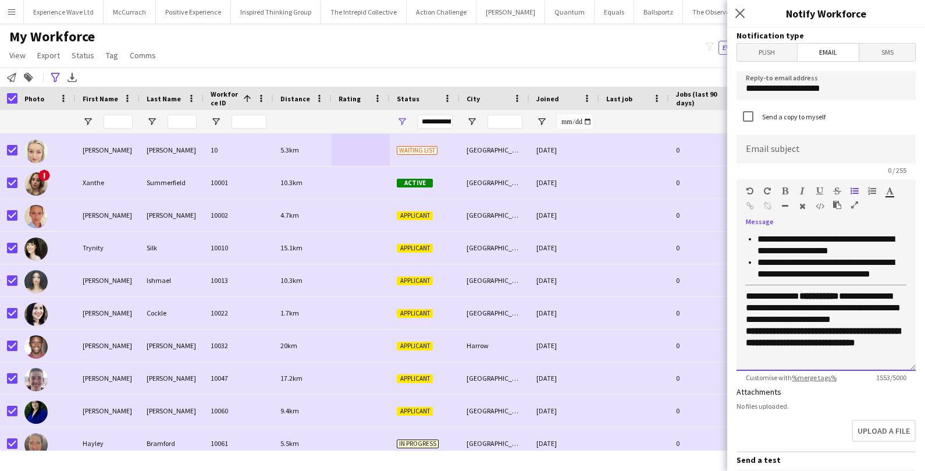
scroll to position [565, 0]
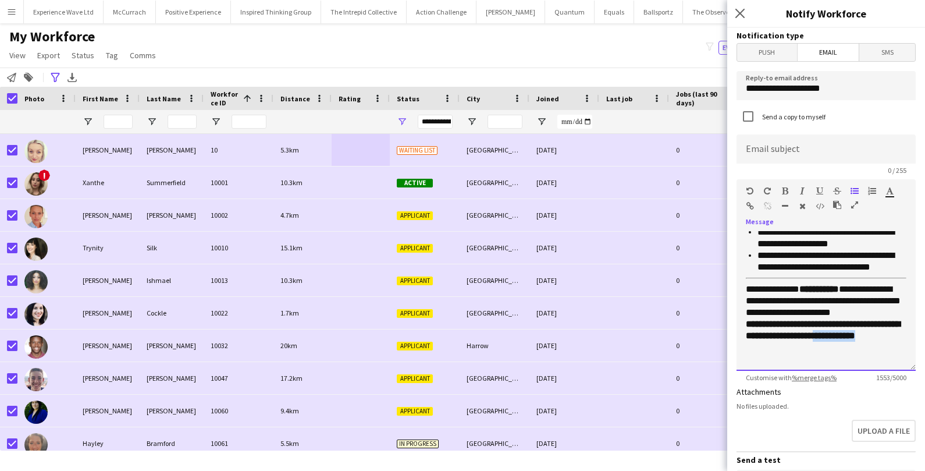
drag, startPoint x: 833, startPoint y: 358, endPoint x: 745, endPoint y: 354, distance: 87.9
click at [745, 354] on div "**********" at bounding box center [825, 301] width 179 height 140
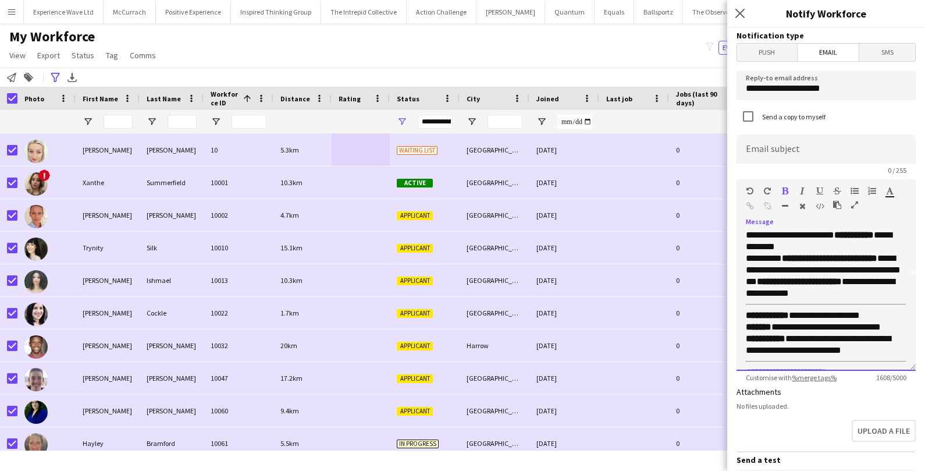
scroll to position [0, 0]
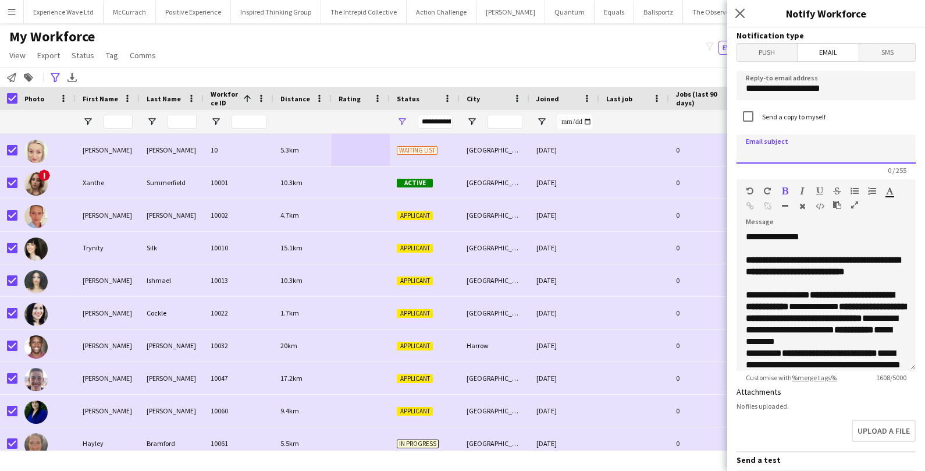
click at [777, 152] on input at bounding box center [825, 148] width 179 height 29
type input "*"
click at [759, 150] on input "**********" at bounding box center [825, 148] width 179 height 29
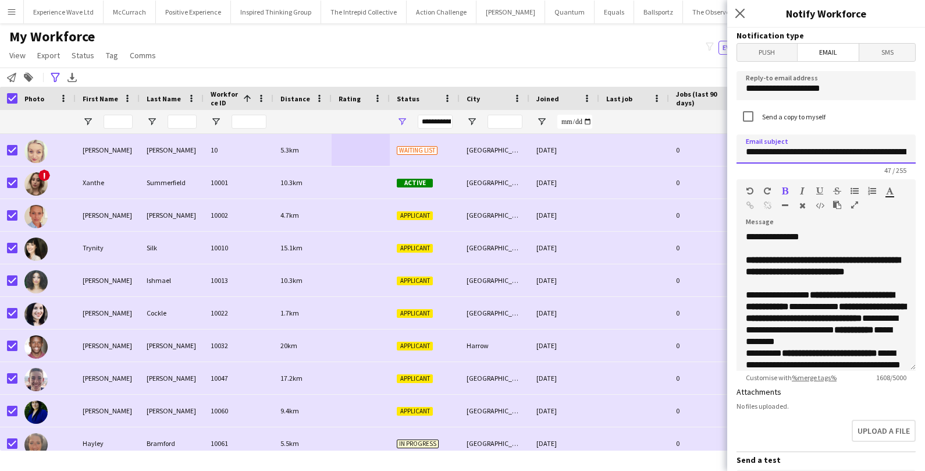
type input "**********"
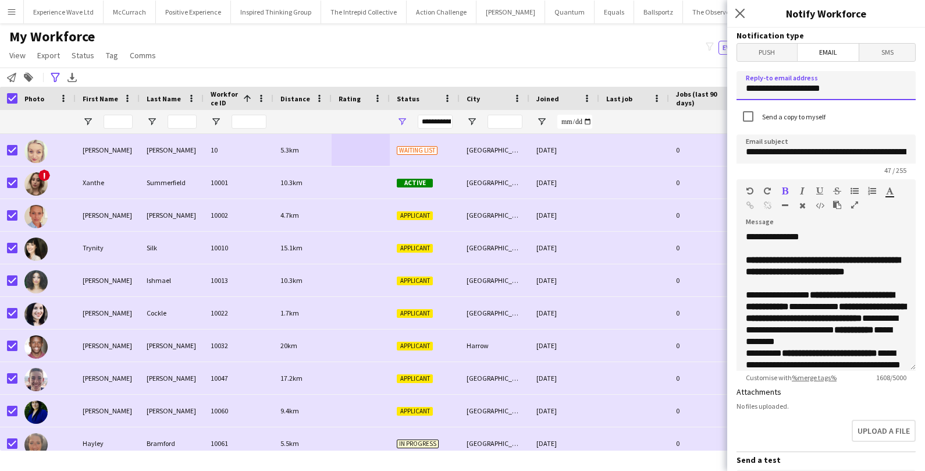
drag, startPoint x: 838, startPoint y: 87, endPoint x: 729, endPoint y: 84, distance: 109.4
click at [729, 84] on form "**********" at bounding box center [826, 387] width 198 height 718
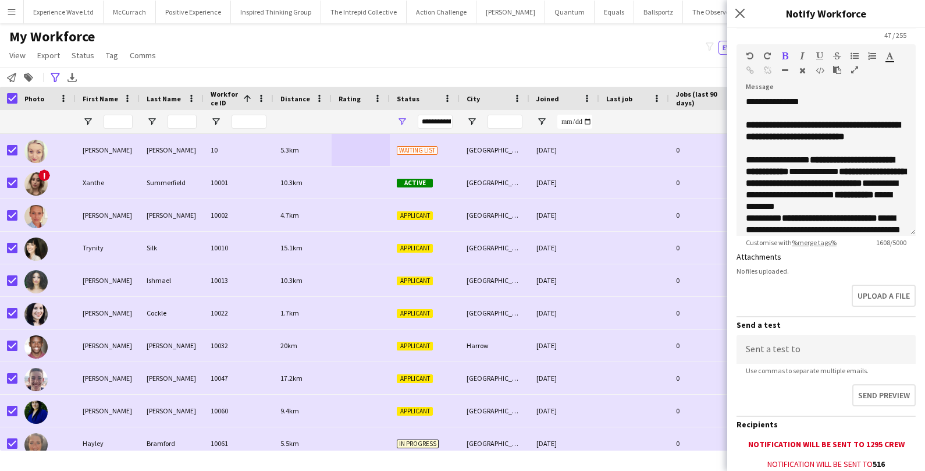
scroll to position [272, 0]
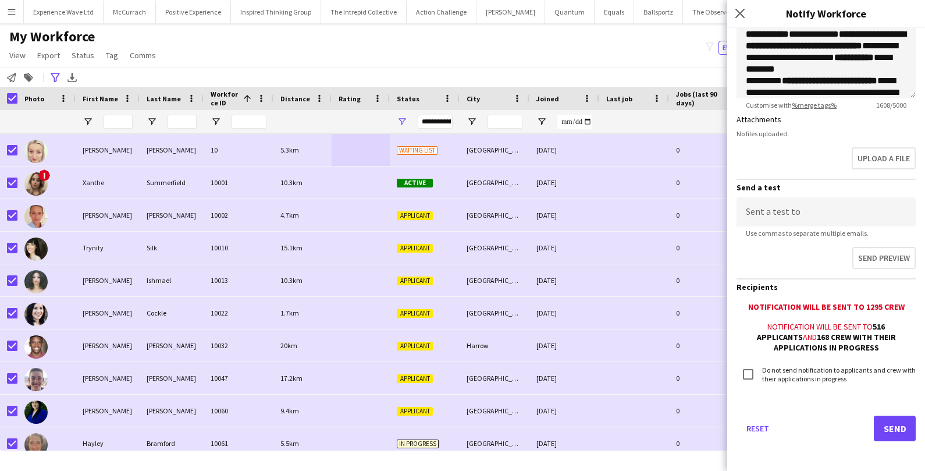
type input "**********"
click at [905, 424] on button "Send" at bounding box center [895, 428] width 42 height 26
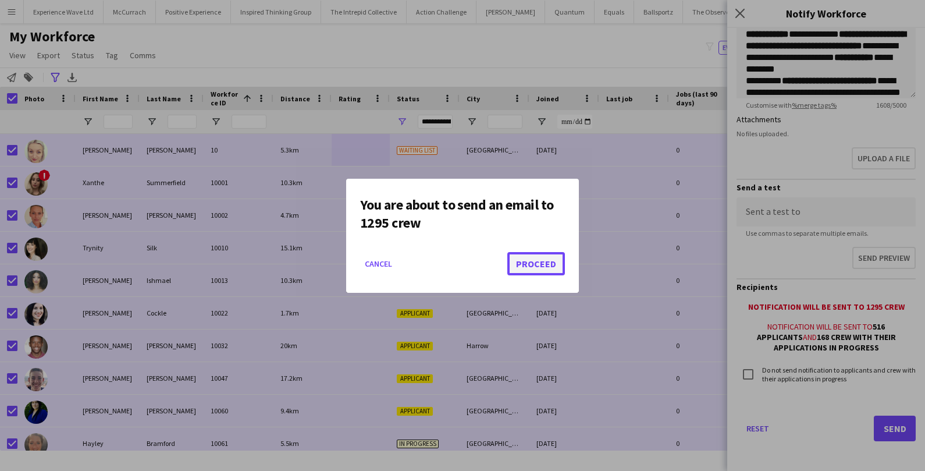
click at [524, 261] on button "Proceed" at bounding box center [536, 263] width 58 height 23
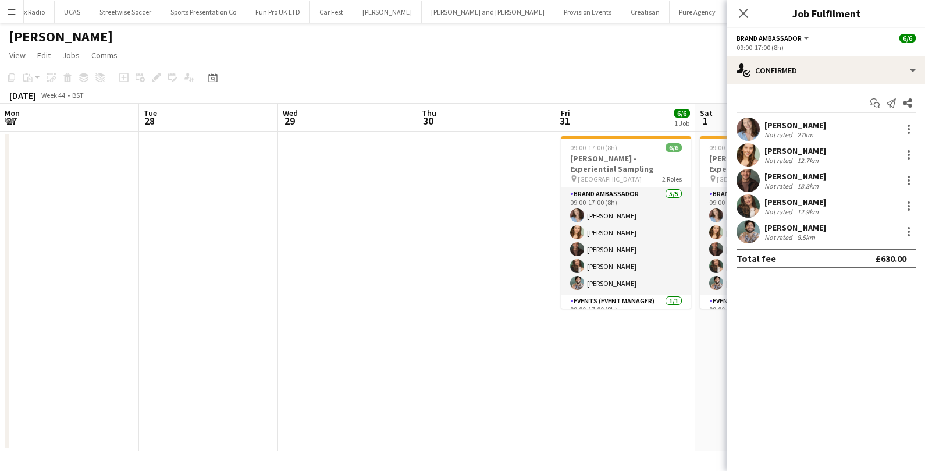
scroll to position [0, 399]
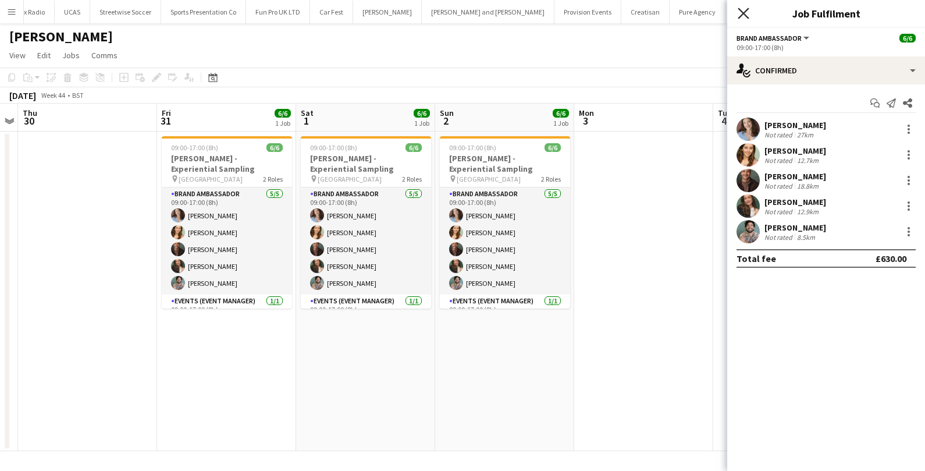
click at [745, 10] on icon "Close pop-in" at bounding box center [743, 13] width 11 height 11
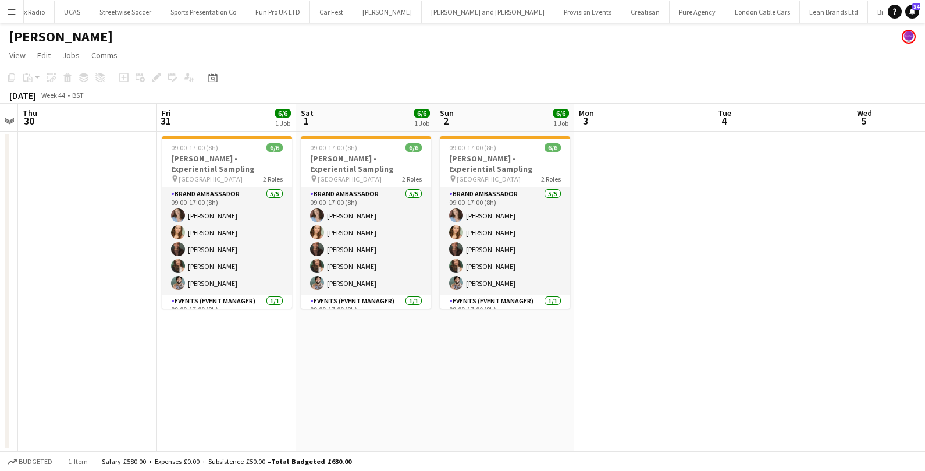
scroll to position [0, 1007]
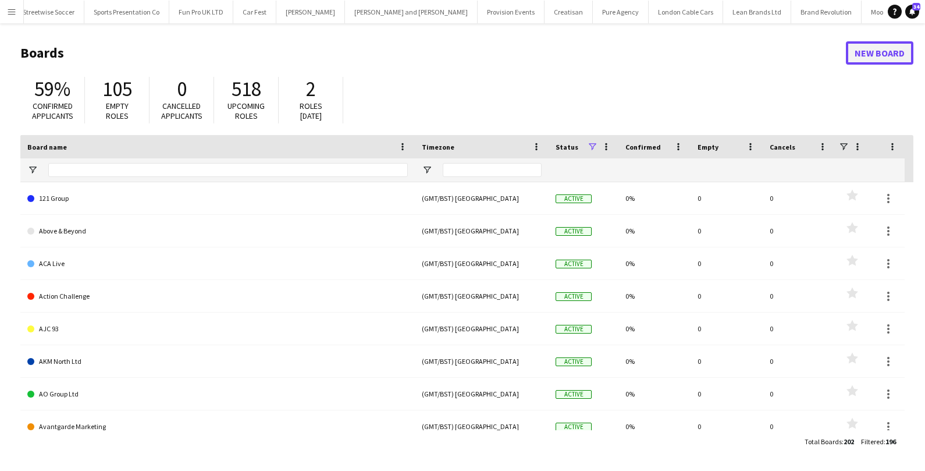
click at [866, 47] on link "New Board" at bounding box center [879, 52] width 67 height 23
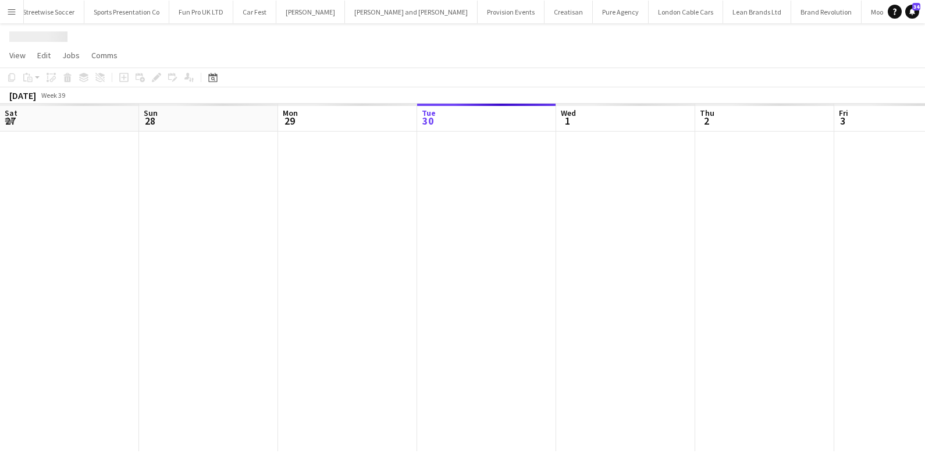
scroll to position [0, 277]
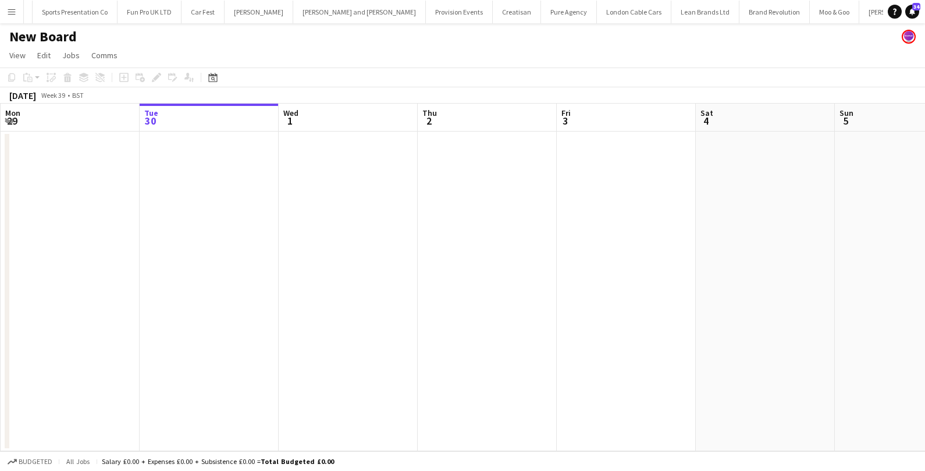
click at [56, 37] on h1 "New Board" at bounding box center [42, 36] width 67 height 17
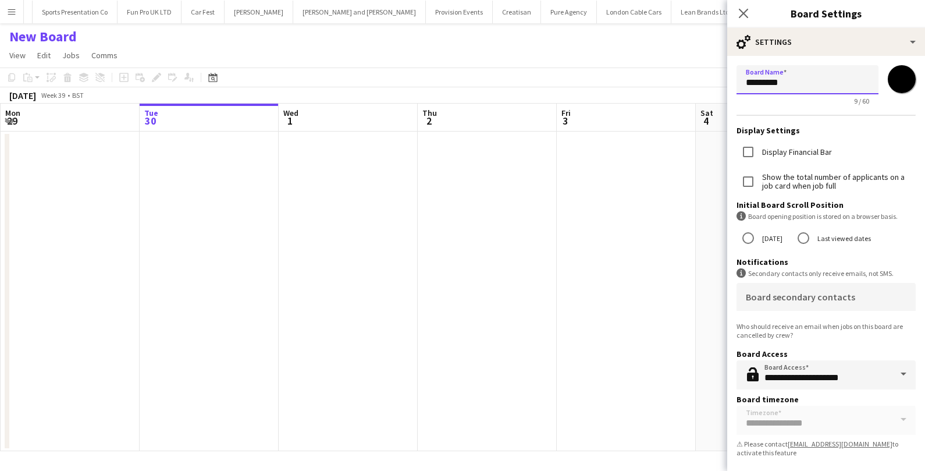
drag, startPoint x: 792, startPoint y: 84, endPoint x: 720, endPoint y: 80, distance: 71.6
click at [721, 81] on body "Menu Boards Boards Boards All jobs Status Workforce Workforce My Workforce Recr…" at bounding box center [462, 235] width 925 height 471
click at [69, 37] on h1 "New Board" at bounding box center [42, 36] width 67 height 17
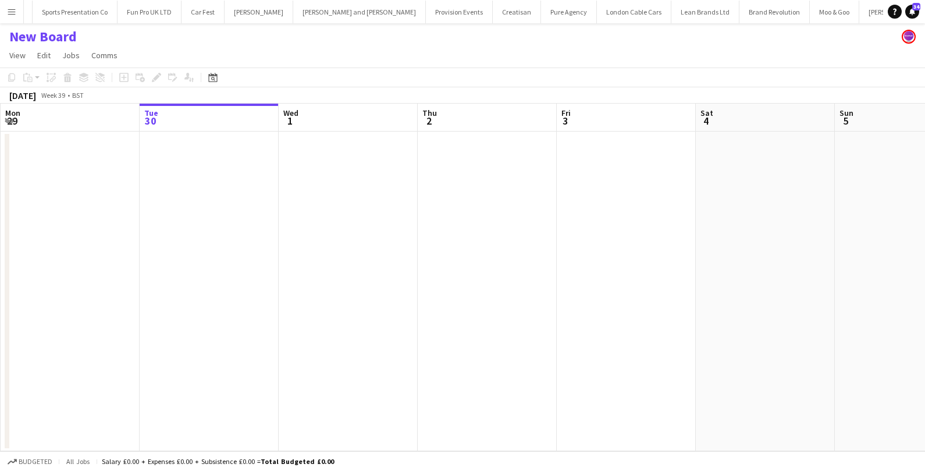
click at [69, 37] on h1 "New Board" at bounding box center [42, 36] width 67 height 17
click at [72, 34] on h1 "New Board" at bounding box center [42, 36] width 67 height 17
click at [115, 43] on div "New Board" at bounding box center [462, 34] width 925 height 22
click at [62, 37] on h1 "New Board" at bounding box center [42, 36] width 67 height 17
click at [97, 35] on div "New Board" at bounding box center [462, 34] width 925 height 22
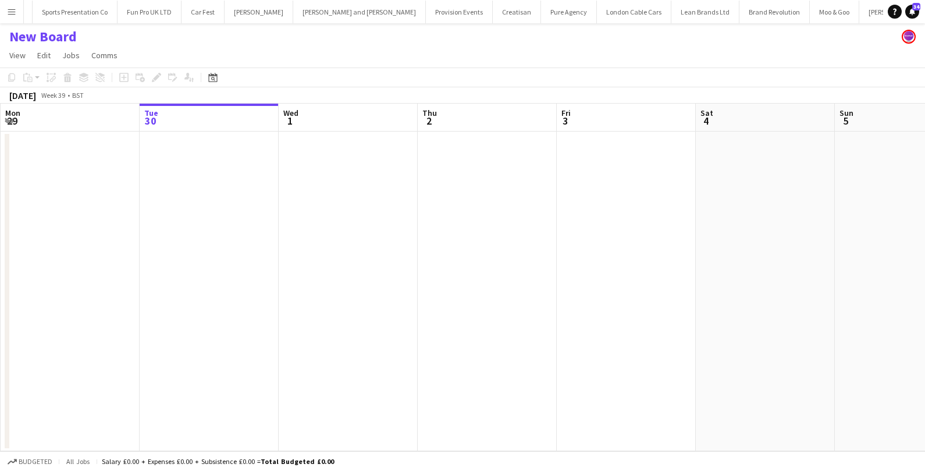
click at [35, 38] on h1 "New Board" at bounding box center [42, 36] width 67 height 17
click at [36, 39] on h1 "New Board" at bounding box center [42, 36] width 67 height 17
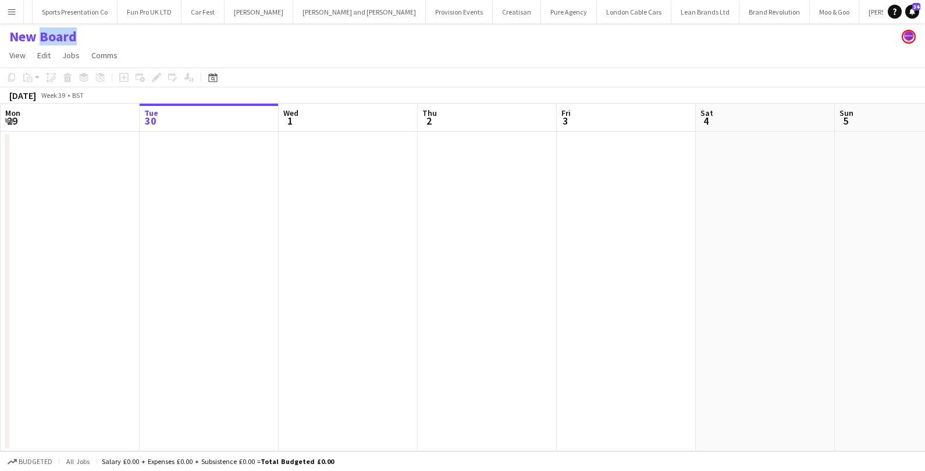
click at [36, 39] on h1 "New Board" at bounding box center [42, 36] width 67 height 17
click at [69, 44] on h1 "New Board" at bounding box center [42, 36] width 67 height 17
drag, startPoint x: 80, startPoint y: 39, endPoint x: 44, endPoint y: 39, distance: 36.1
click at [49, 39] on div "New Board" at bounding box center [462, 34] width 925 height 22
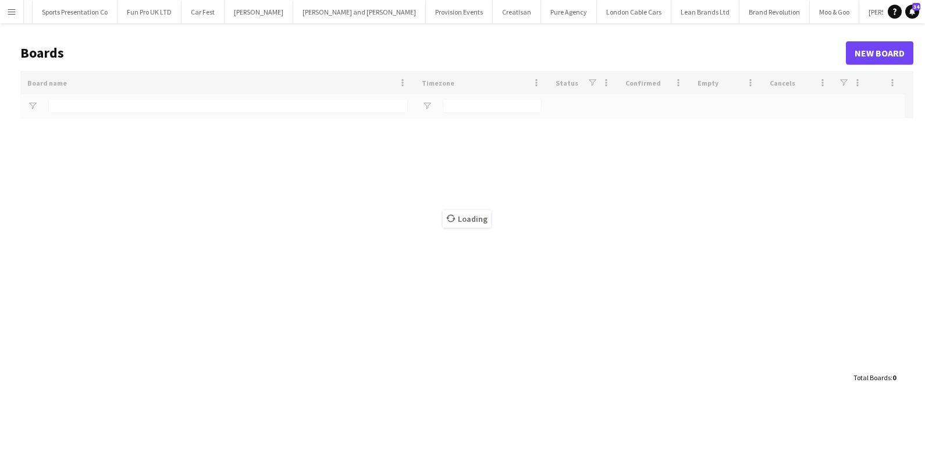
scroll to position [0, 1006]
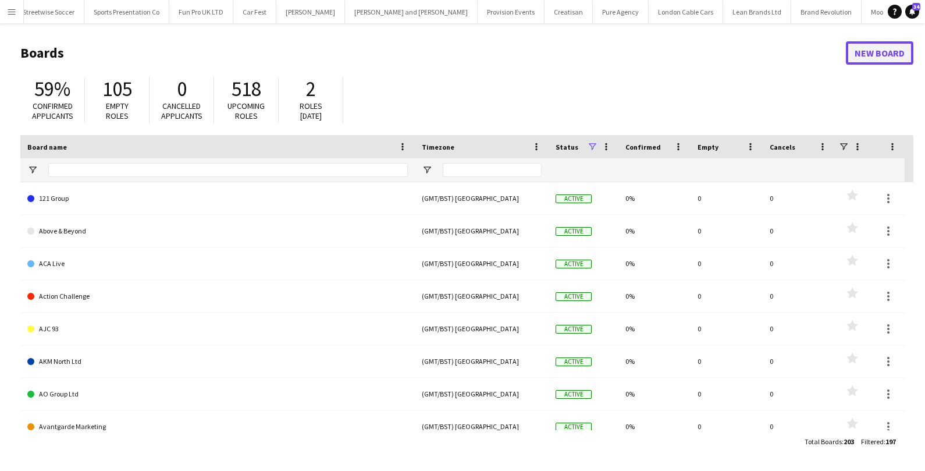
click at [864, 56] on link "New Board" at bounding box center [879, 52] width 67 height 23
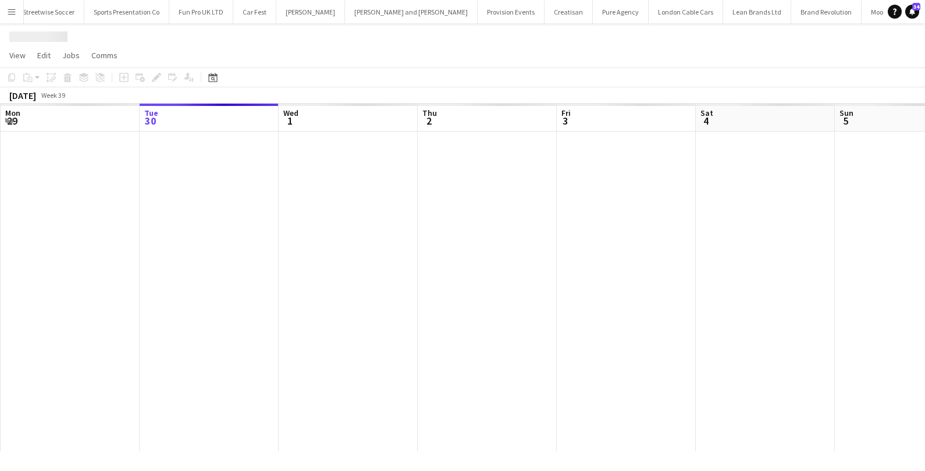
scroll to position [0, 1058]
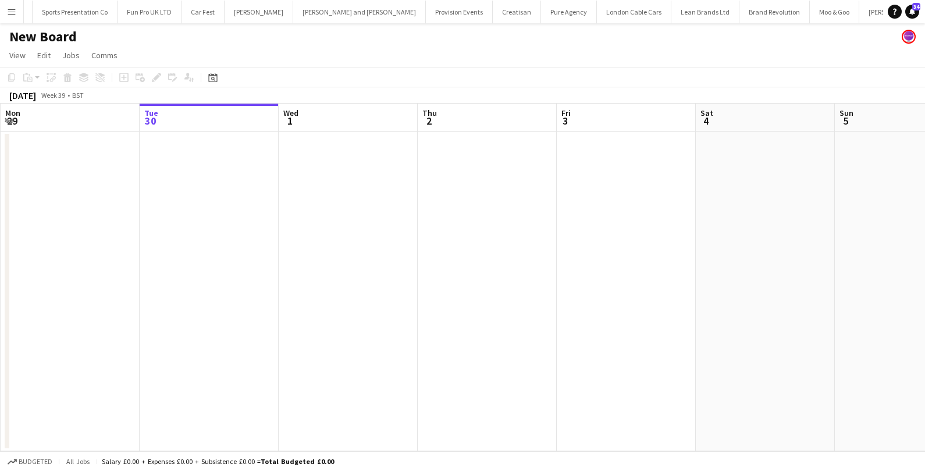
click at [73, 36] on h1 "New Board" at bounding box center [42, 36] width 67 height 17
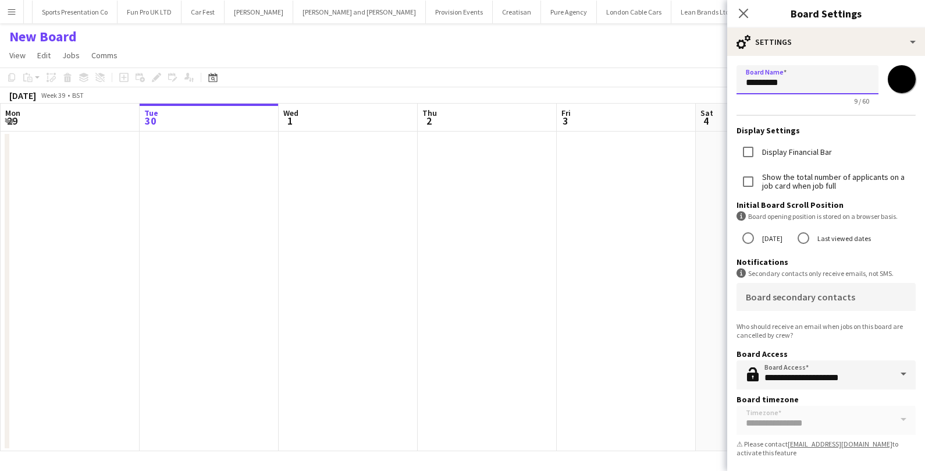
drag, startPoint x: 792, startPoint y: 86, endPoint x: 735, endPoint y: 83, distance: 57.1
click at [735, 83] on form "**********" at bounding box center [826, 263] width 198 height 415
paste input "**********"
type input "**********"
click at [905, 81] on input "*******" at bounding box center [902, 79] width 42 height 42
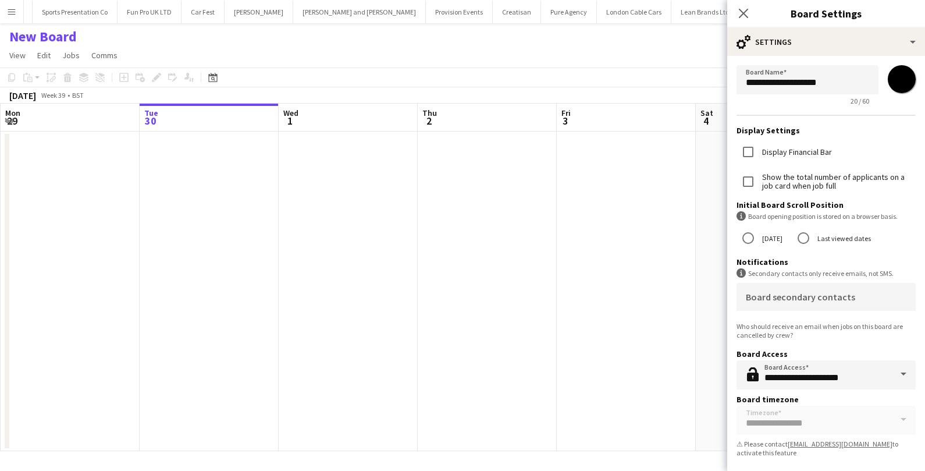
type input "*******"
click at [674, 139] on app-date-cell at bounding box center [626, 290] width 139 height 319
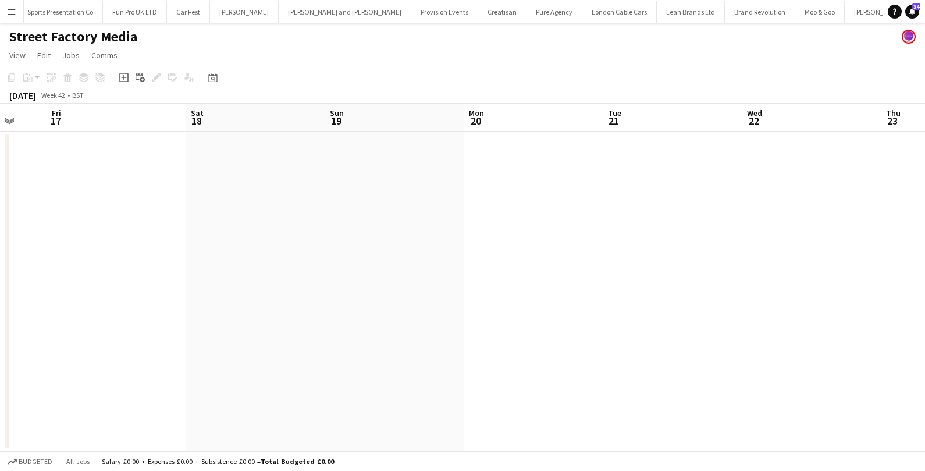
scroll to position [0, 377]
click at [400, 229] on app-date-cell at bounding box center [387, 290] width 139 height 319
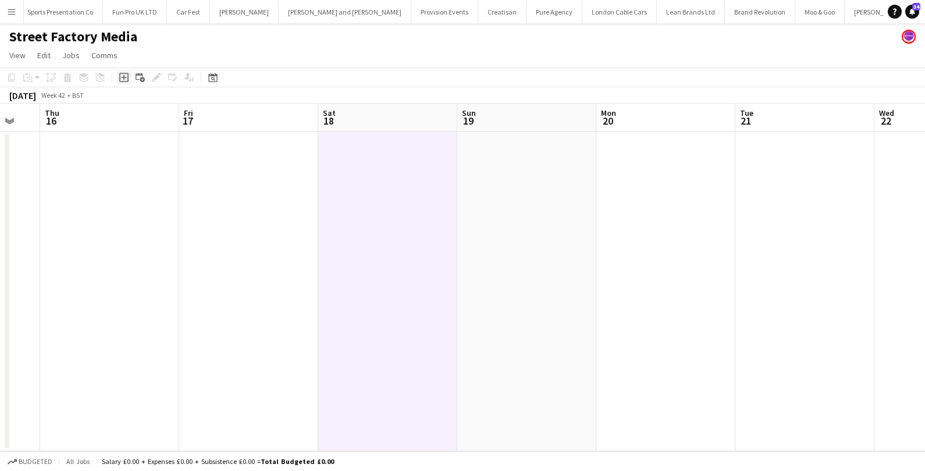
click at [122, 77] on icon at bounding box center [123, 77] width 5 height 5
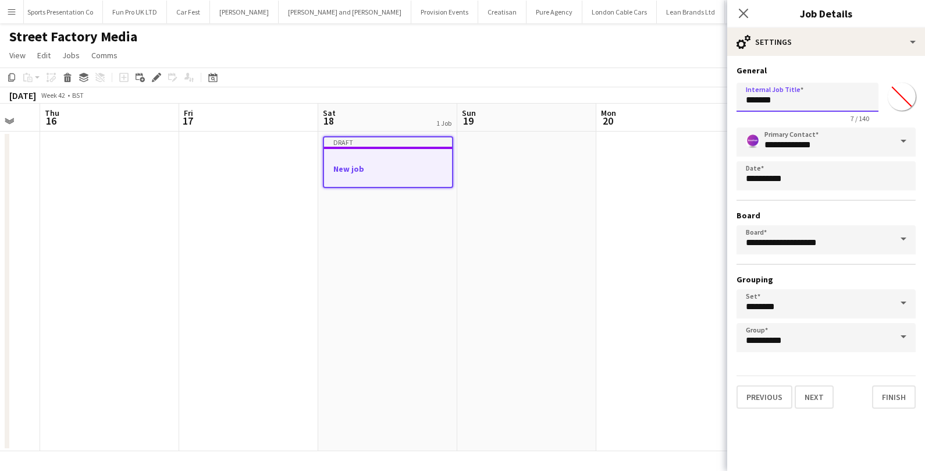
drag, startPoint x: 794, startPoint y: 99, endPoint x: 732, endPoint y: 99, distance: 62.2
click at [733, 99] on form "**********" at bounding box center [826, 236] width 198 height 343
paste input "**********"
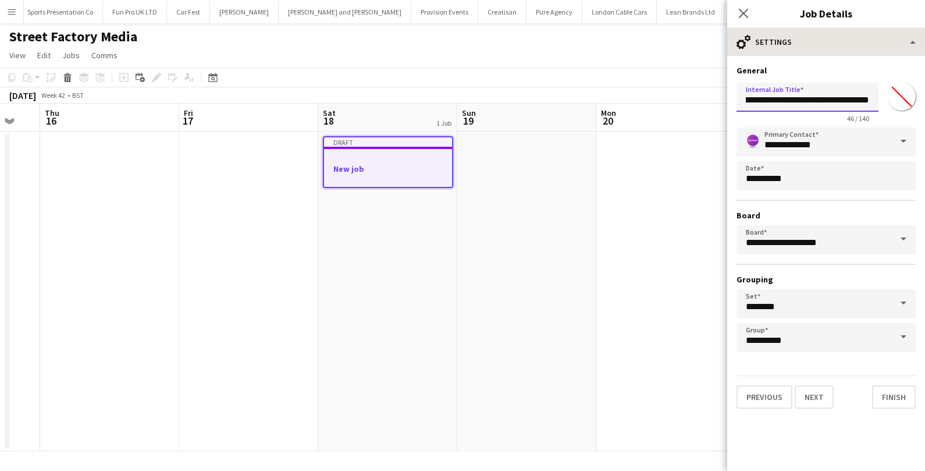
type input "**********"
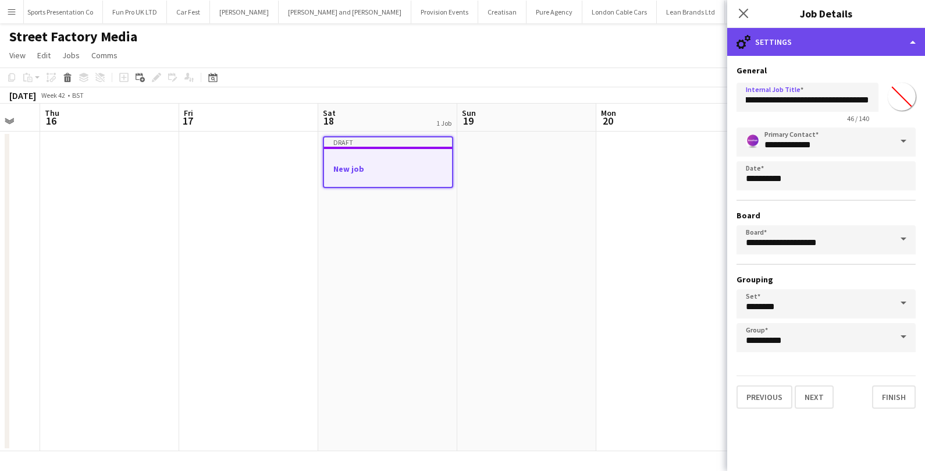
click at [834, 54] on div "cog-double-3 Settings" at bounding box center [826, 42] width 198 height 28
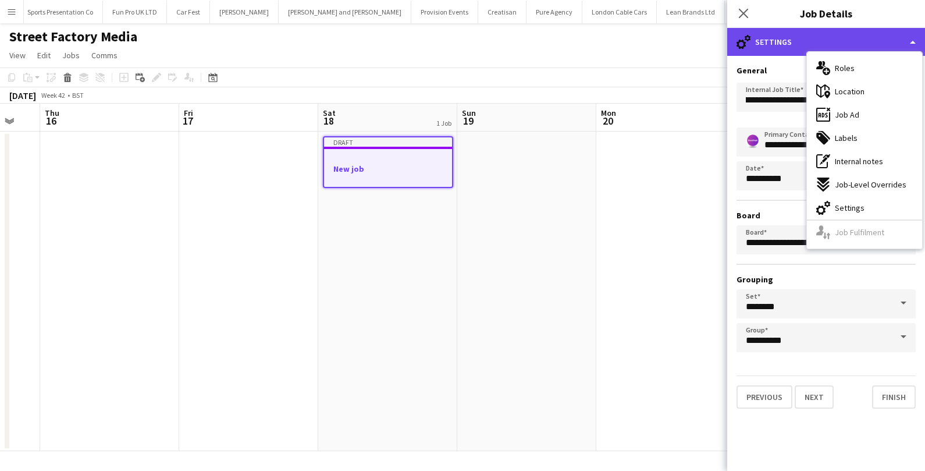
scroll to position [0, 0]
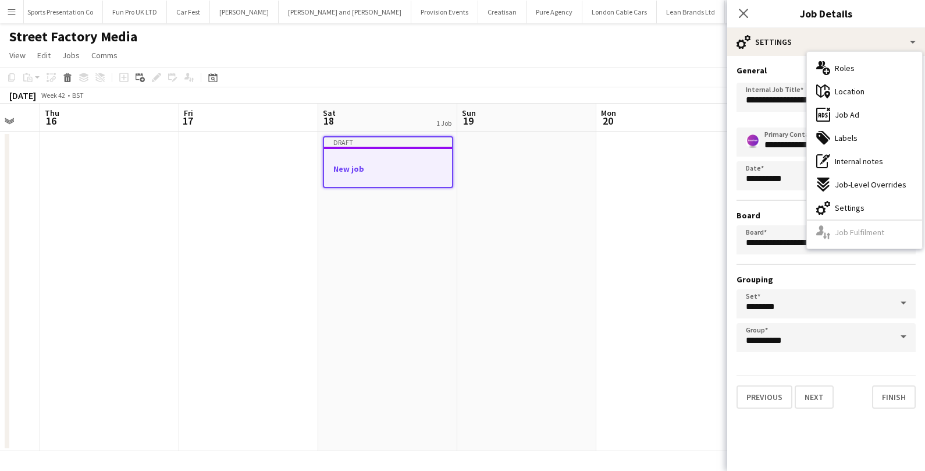
click at [853, 97] on div "maps-pin-1 Location" at bounding box center [864, 91] width 115 height 23
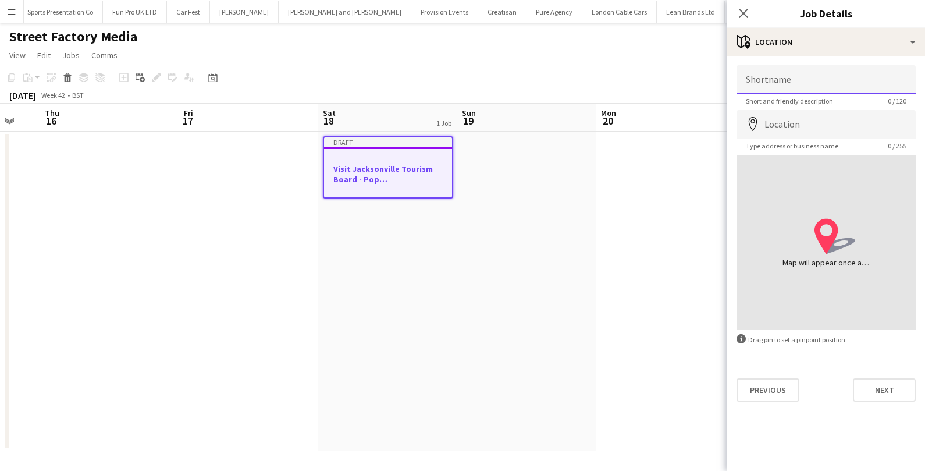
click at [792, 84] on input "Shortname" at bounding box center [825, 79] width 179 height 29
type input "**********"
click at [815, 123] on input "Location" at bounding box center [825, 124] width 179 height 29
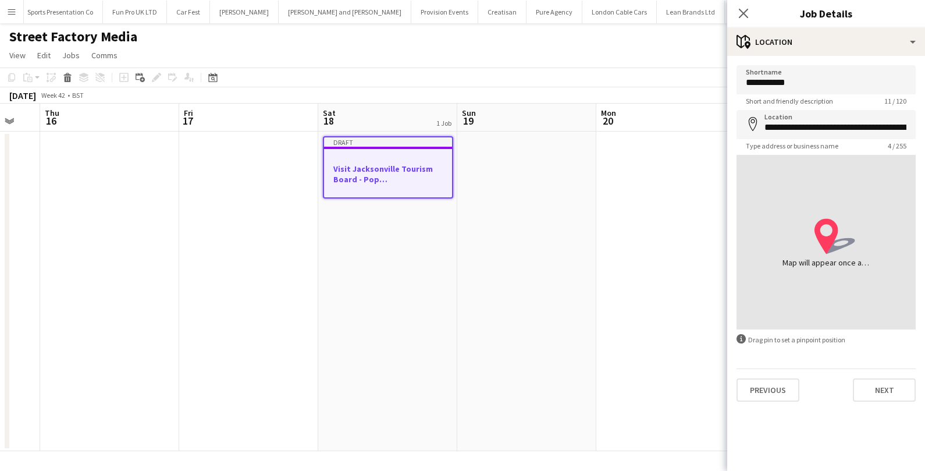
type input "**********"
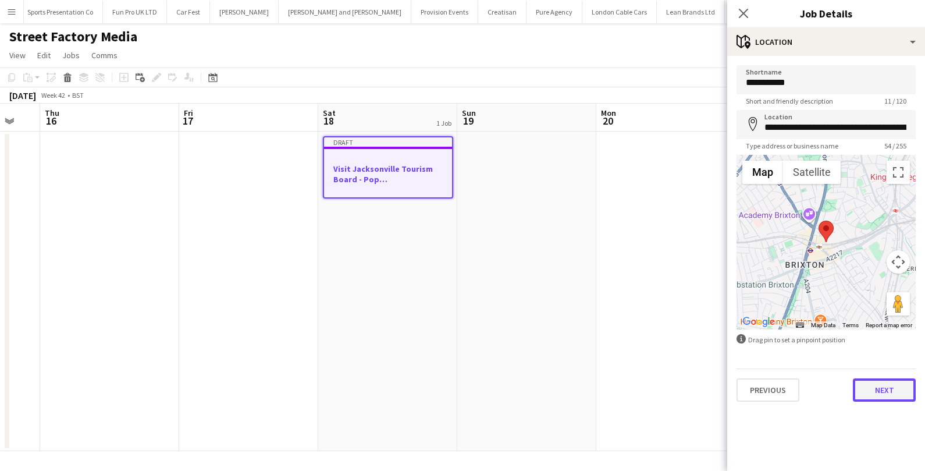
click at [867, 386] on button "Next" at bounding box center [884, 389] width 63 height 23
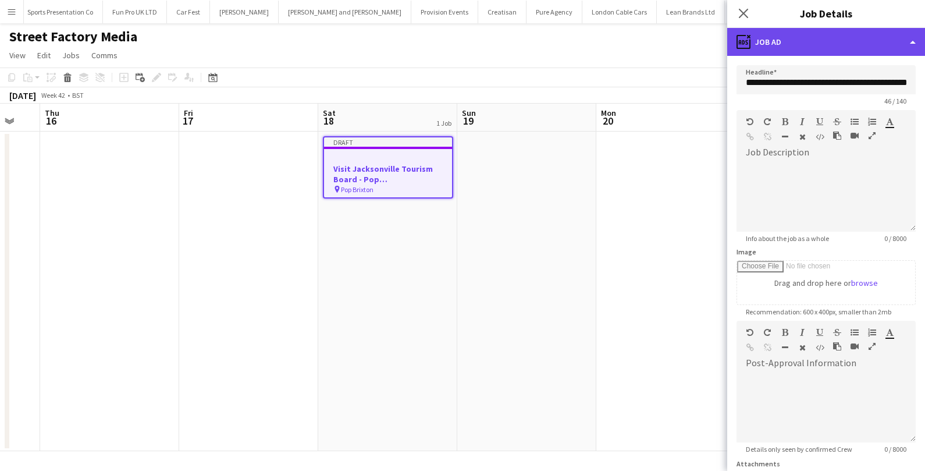
click at [861, 45] on div "ads-window Job Ad" at bounding box center [826, 42] width 198 height 28
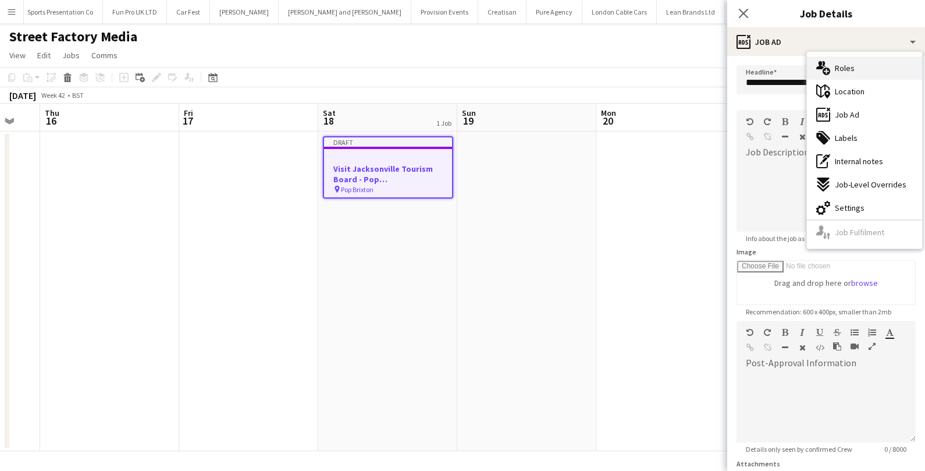
click at [862, 65] on div "multiple-users-add Roles" at bounding box center [864, 67] width 115 height 23
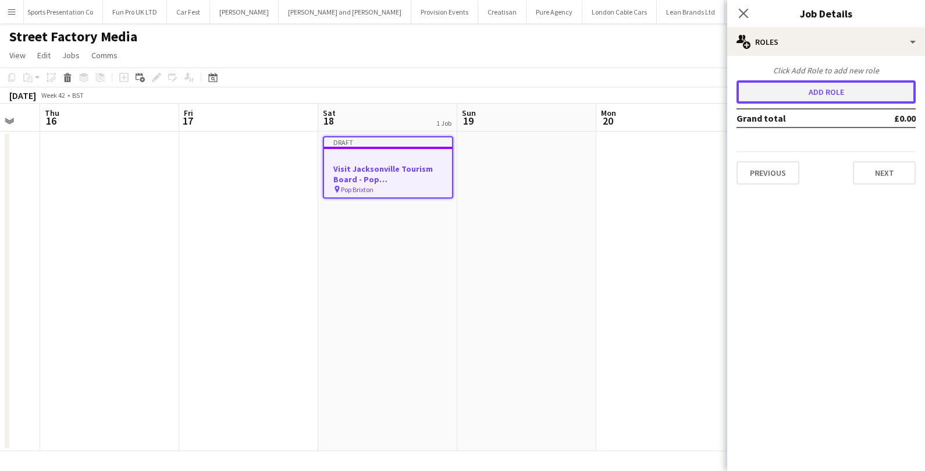
click at [795, 91] on button "Add role" at bounding box center [825, 91] width 179 height 23
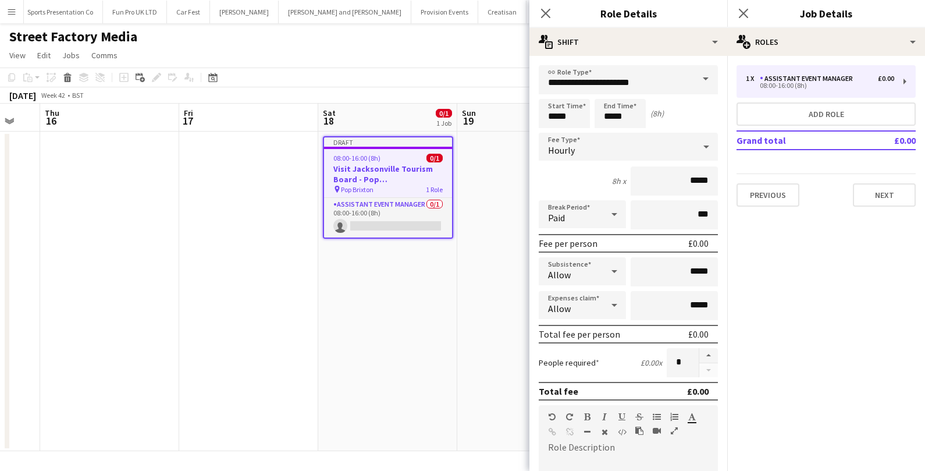
click at [706, 80] on span at bounding box center [705, 79] width 24 height 28
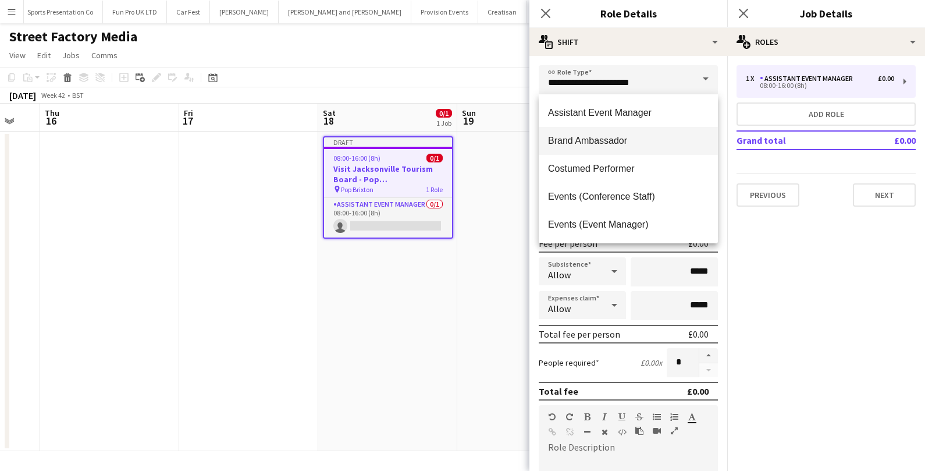
click at [647, 152] on mat-option "Brand Ambassador" at bounding box center [628, 141] width 179 height 28
type input "**********"
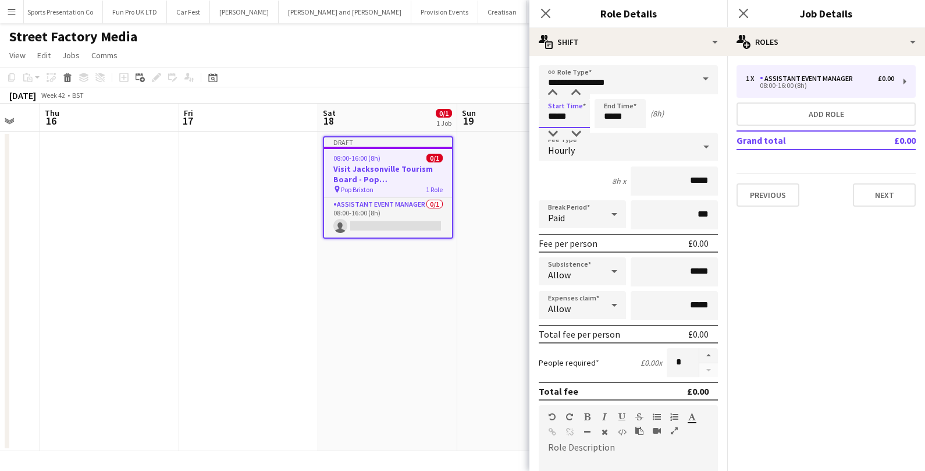
drag, startPoint x: 574, startPoint y: 117, endPoint x: 533, endPoint y: 116, distance: 40.2
click at [535, 117] on form "**********" at bounding box center [628, 426] width 198 height 723
type input "*****"
drag, startPoint x: 711, startPoint y: 177, endPoint x: 664, endPoint y: 177, distance: 47.1
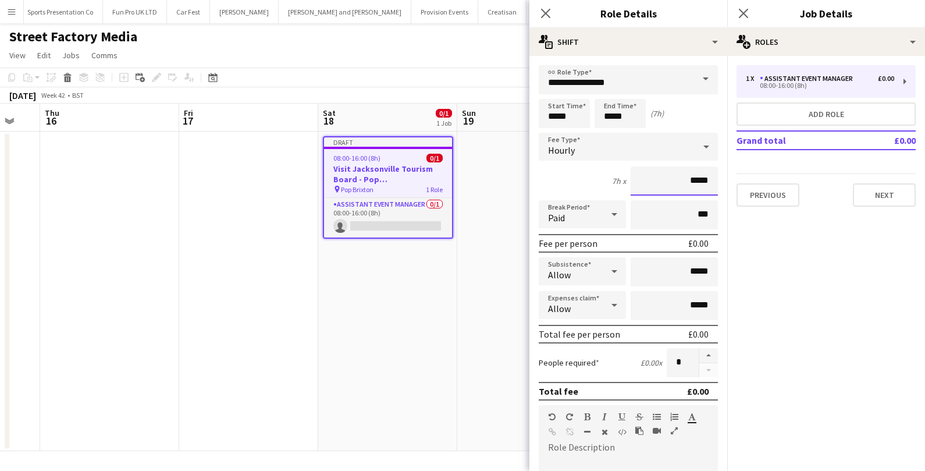
click at [665, 177] on input "*****" at bounding box center [674, 180] width 87 height 29
type input "******"
click at [693, 269] on input "*****" at bounding box center [674, 271] width 87 height 29
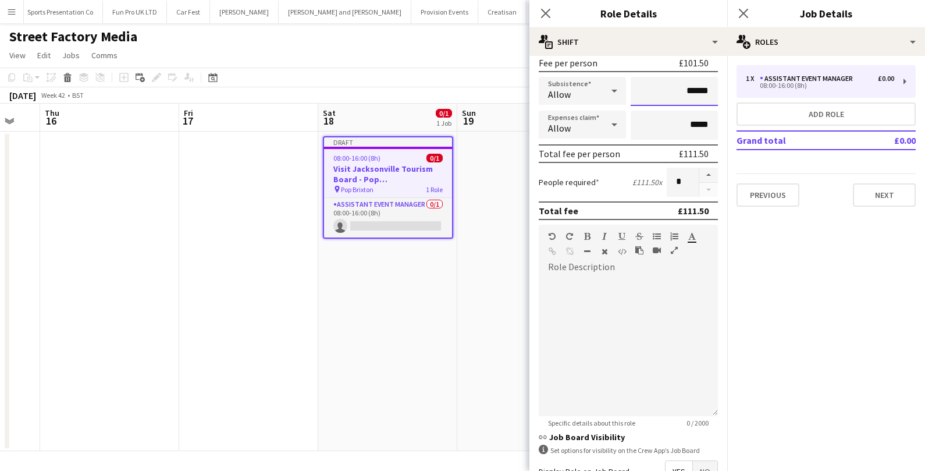
scroll to position [165, 0]
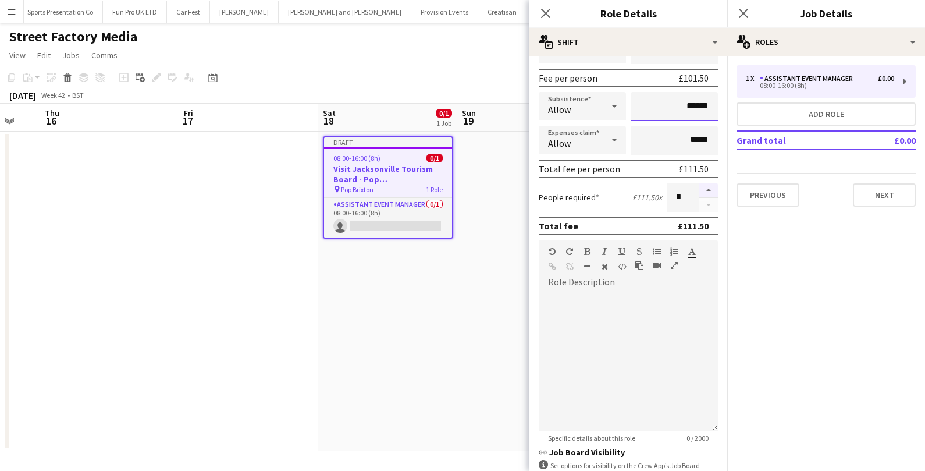
type input "******"
click at [713, 184] on button "button" at bounding box center [708, 190] width 19 height 15
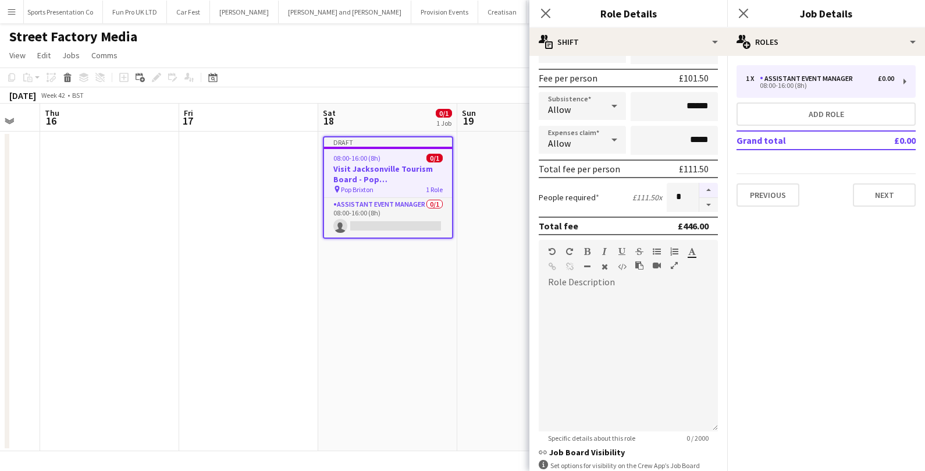
type input "*"
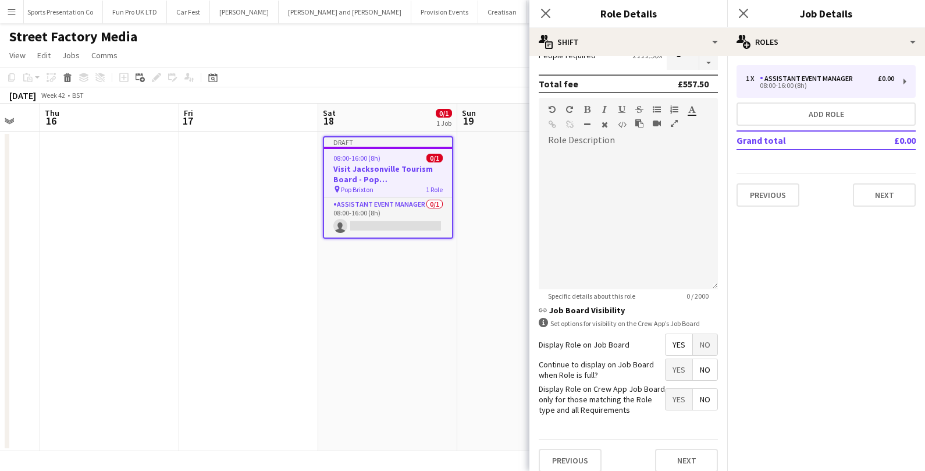
scroll to position [314, 0]
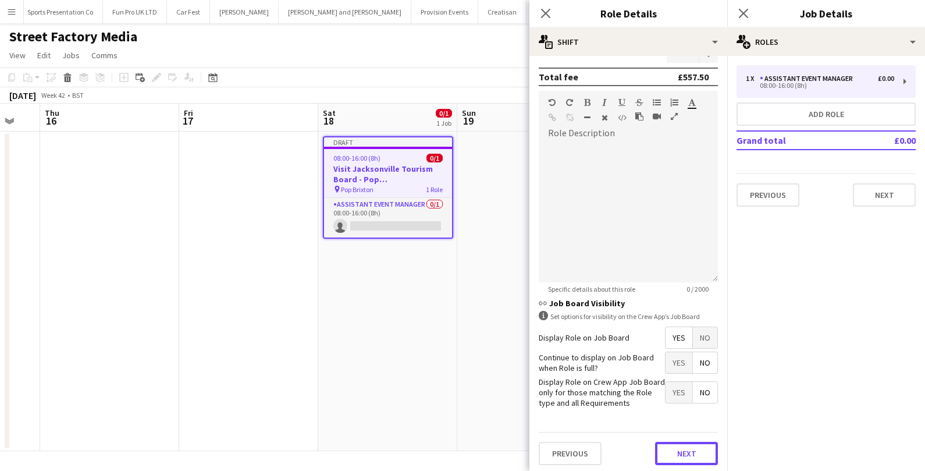
click at [688, 446] on button "Next" at bounding box center [686, 452] width 63 height 23
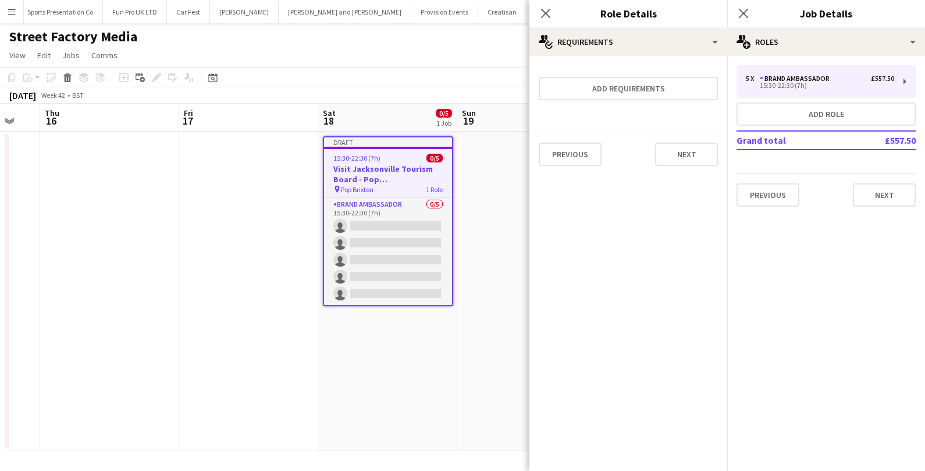
scroll to position [0, 0]
click at [704, 152] on button "Next" at bounding box center [686, 154] width 63 height 23
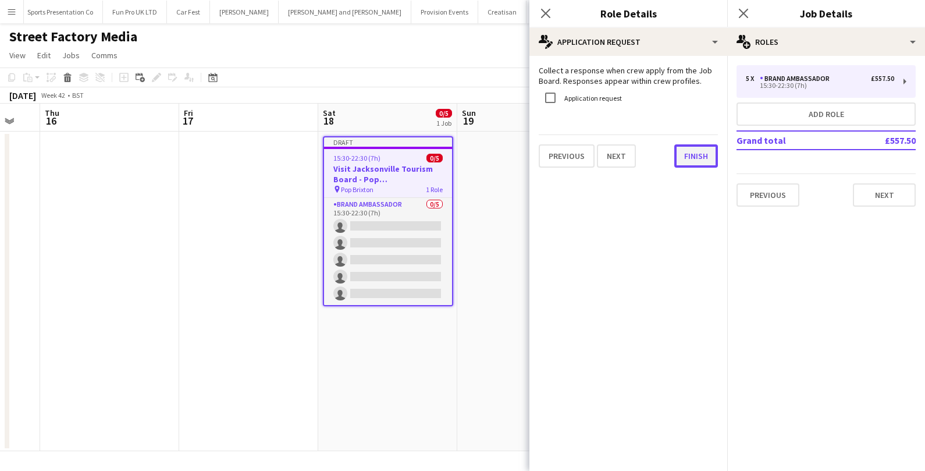
click at [696, 162] on button "Finish" at bounding box center [696, 155] width 44 height 23
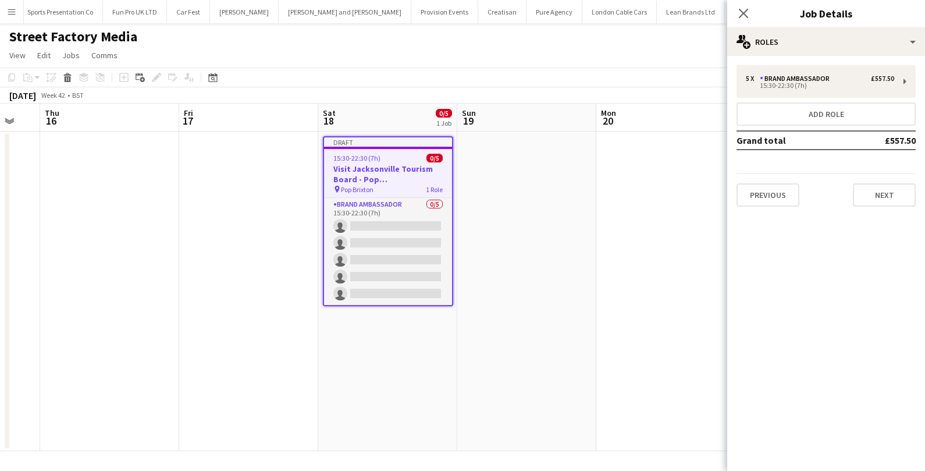
click at [509, 227] on app-date-cell at bounding box center [526, 290] width 139 height 319
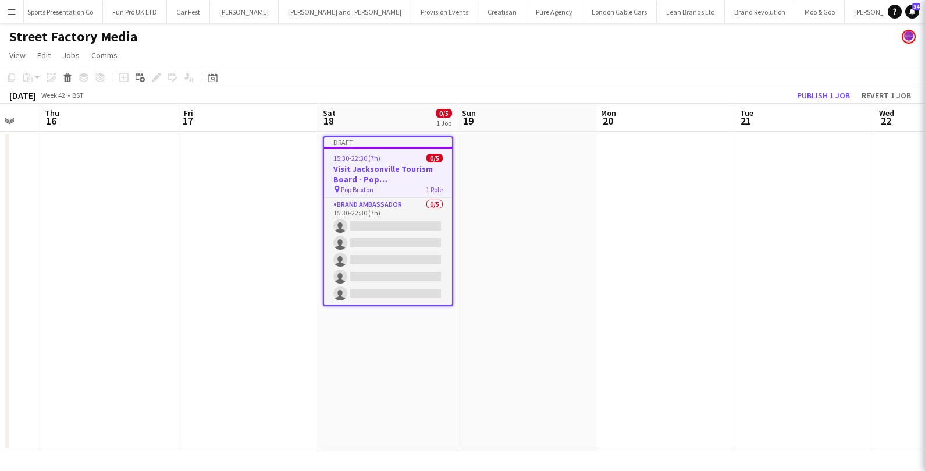
scroll to position [0, 376]
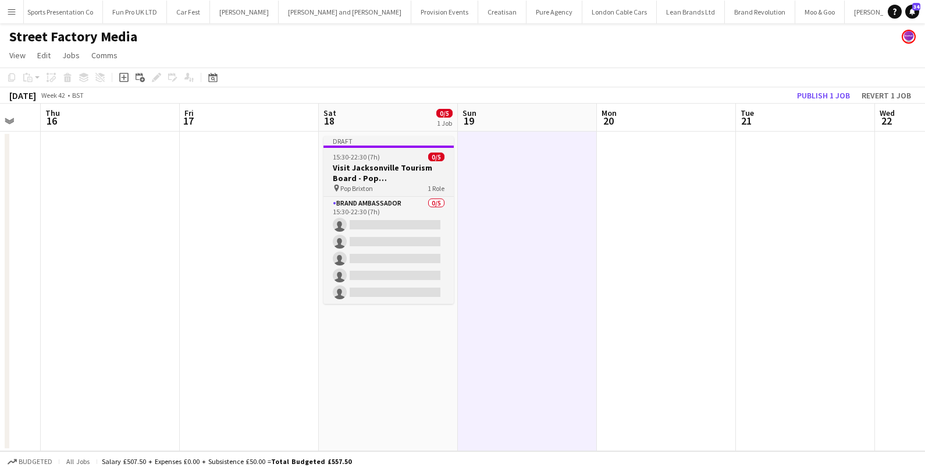
click at [391, 161] on div "15:30-22:30 (7h) 0/5" at bounding box center [388, 156] width 130 height 9
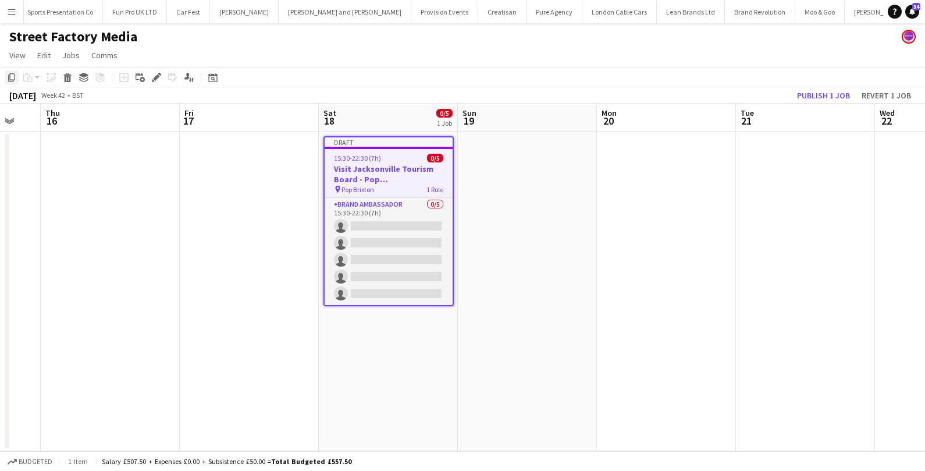
click at [8, 78] on icon "Copy" at bounding box center [11, 77] width 9 height 9
click at [536, 155] on app-date-cell at bounding box center [527, 290] width 139 height 319
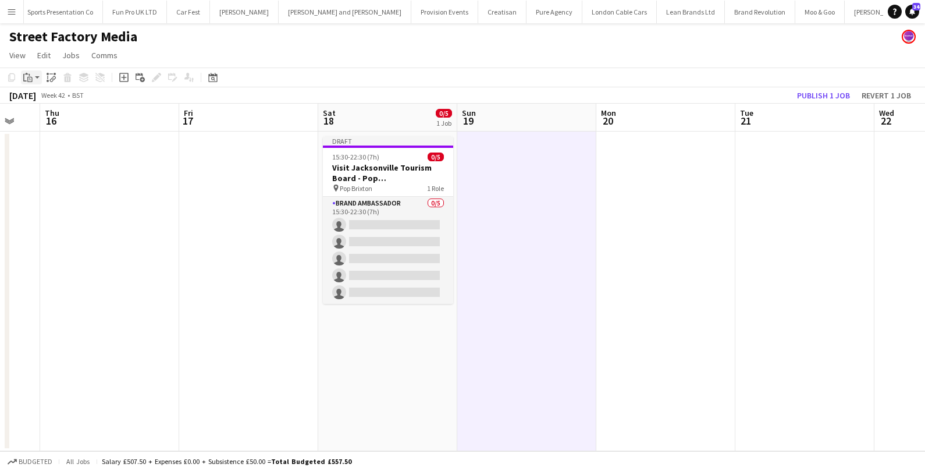
click at [35, 79] on app-action-btn "Paste" at bounding box center [31, 77] width 21 height 14
click at [42, 102] on link "Paste Command V" at bounding box center [77, 99] width 92 height 10
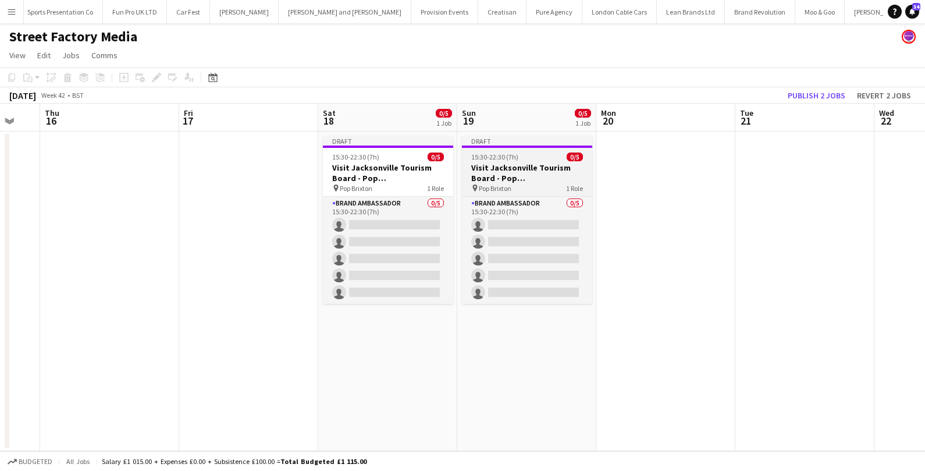
click at [508, 159] on span "15:30-22:30 (7h)" at bounding box center [494, 156] width 47 height 9
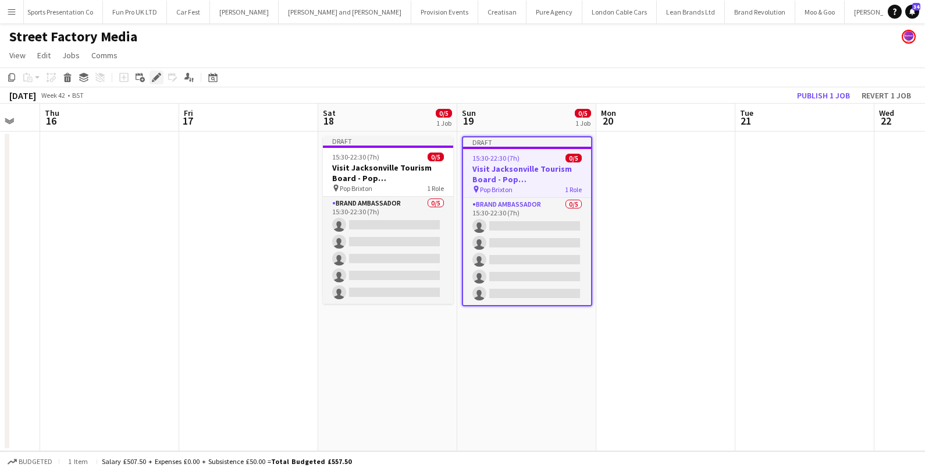
click at [158, 79] on icon "Edit" at bounding box center [156, 77] width 9 height 9
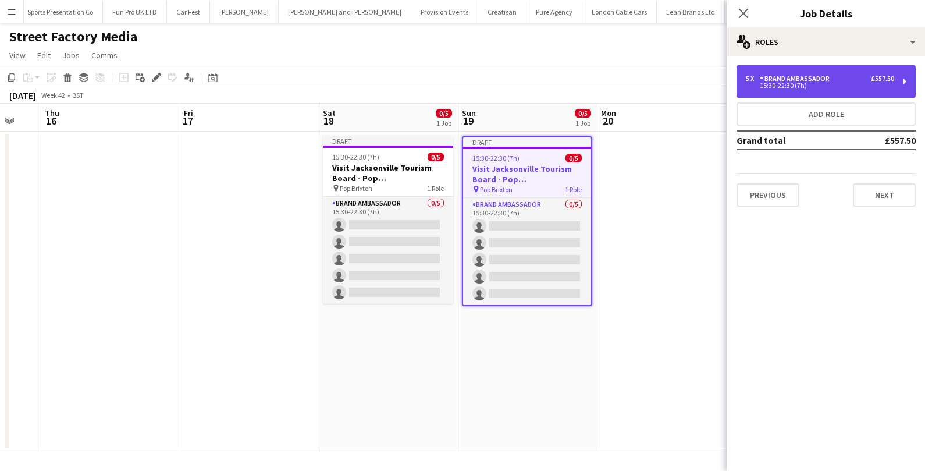
click at [792, 86] on div "15:30-22:30 (7h)" at bounding box center [820, 86] width 148 height 6
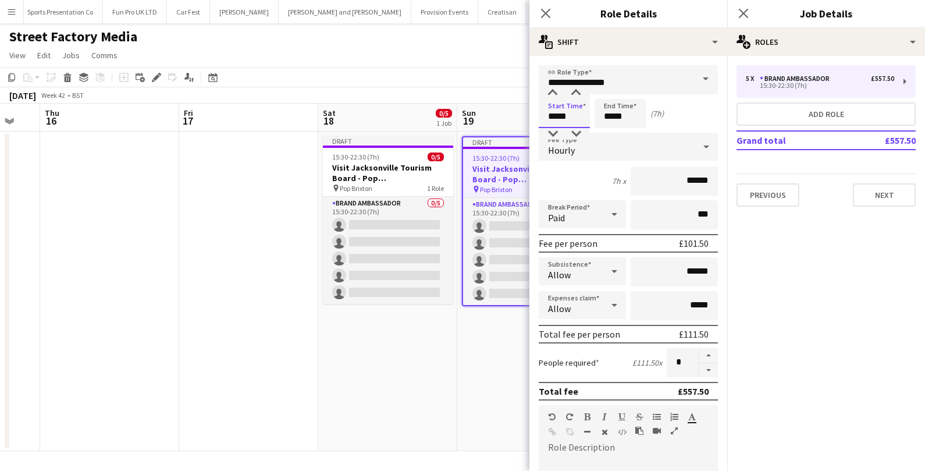
drag, startPoint x: 572, startPoint y: 115, endPoint x: 521, endPoint y: 113, distance: 51.2
click at [521, 113] on body "Menu Boards Boards Boards All jobs Status Workforce Workforce My Workforce Recr…" at bounding box center [462, 235] width 925 height 471
type input "*****"
drag, startPoint x: 626, startPoint y: 112, endPoint x: 589, endPoint y: 112, distance: 37.2
click at [592, 112] on div "Start Time ***** End Time ***** (11h)" at bounding box center [628, 113] width 179 height 29
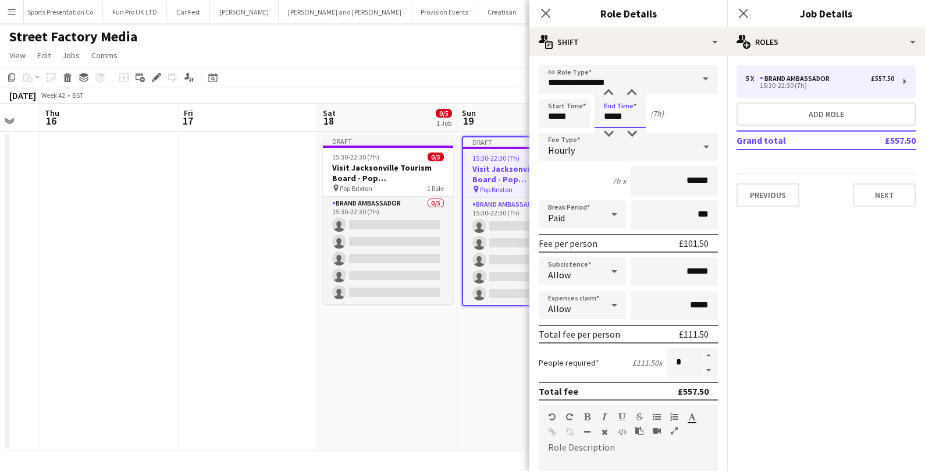
scroll to position [314, 0]
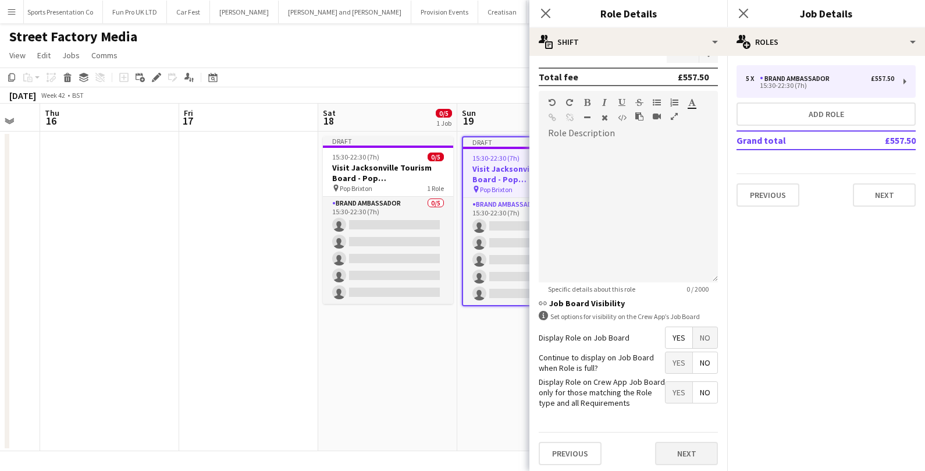
type input "*****"
click at [695, 453] on button "Next" at bounding box center [686, 452] width 63 height 23
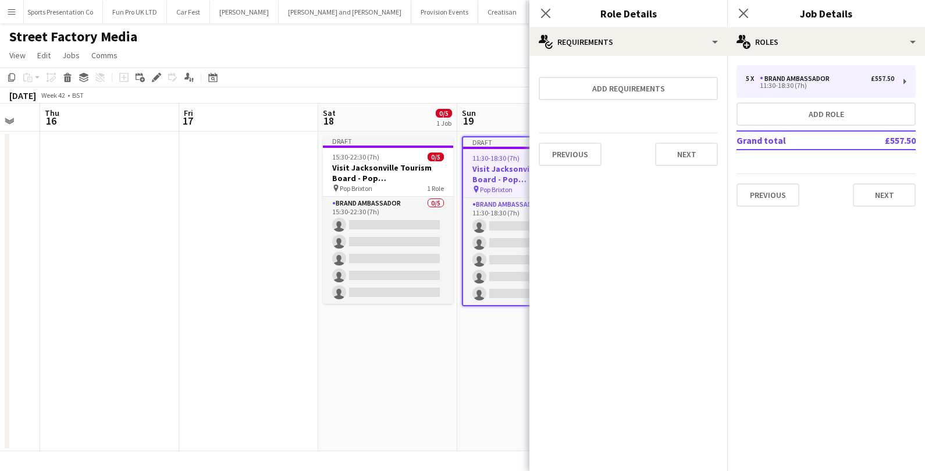
click at [675, 138] on div "Previous Next" at bounding box center [628, 154] width 179 height 42
click at [671, 148] on button "Next" at bounding box center [686, 154] width 63 height 23
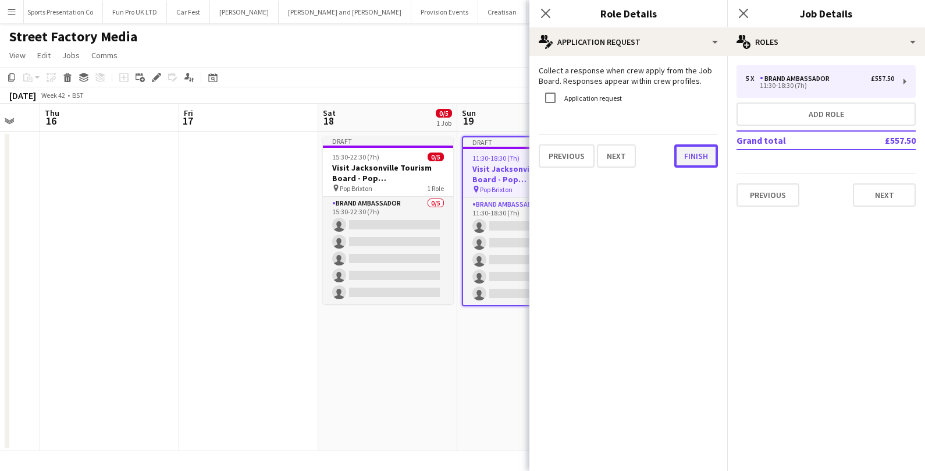
click at [679, 155] on button "Finish" at bounding box center [696, 155] width 44 height 23
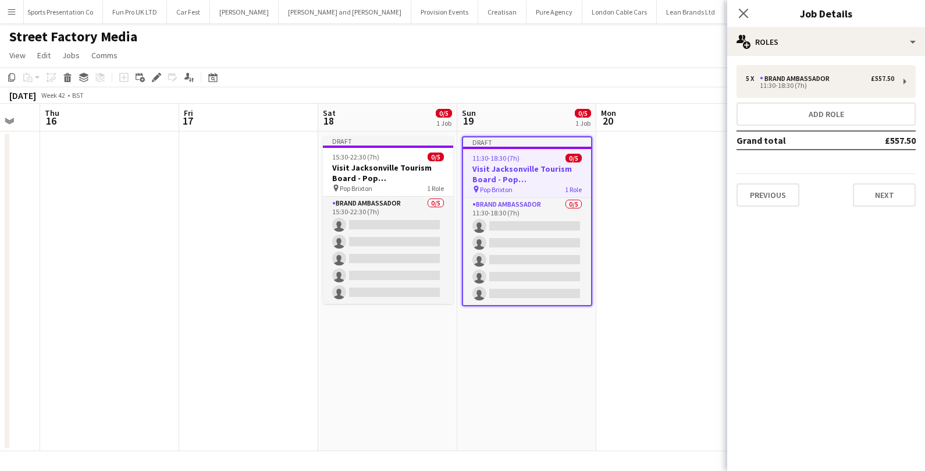
click at [458, 364] on app-date-cell "Draft 11:30-18:30 (7h) 0/5 Visit Jacksonville Tourism Board - Pop Brixton pin P…" at bounding box center [526, 290] width 139 height 319
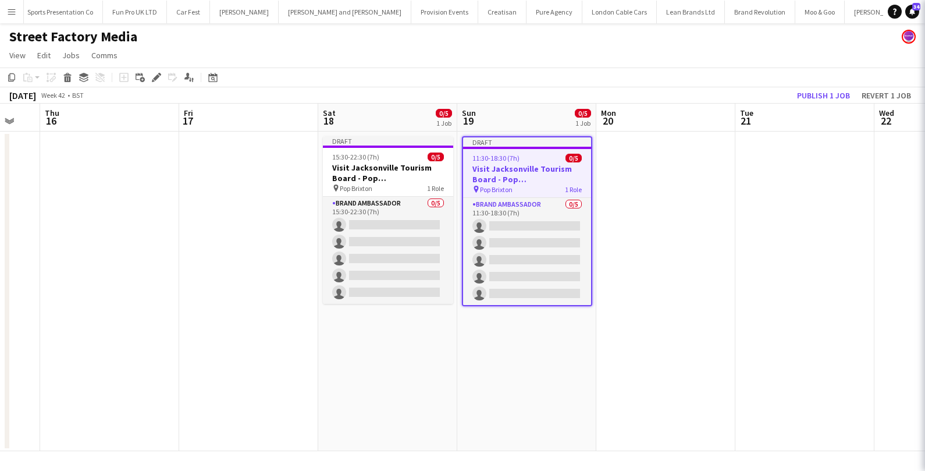
scroll to position [0, 376]
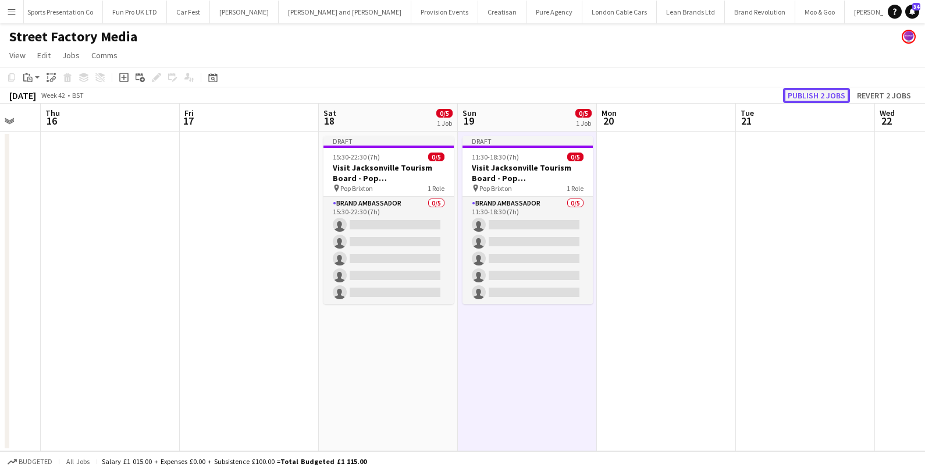
click at [785, 93] on button "Publish 2 jobs" at bounding box center [816, 95] width 67 height 15
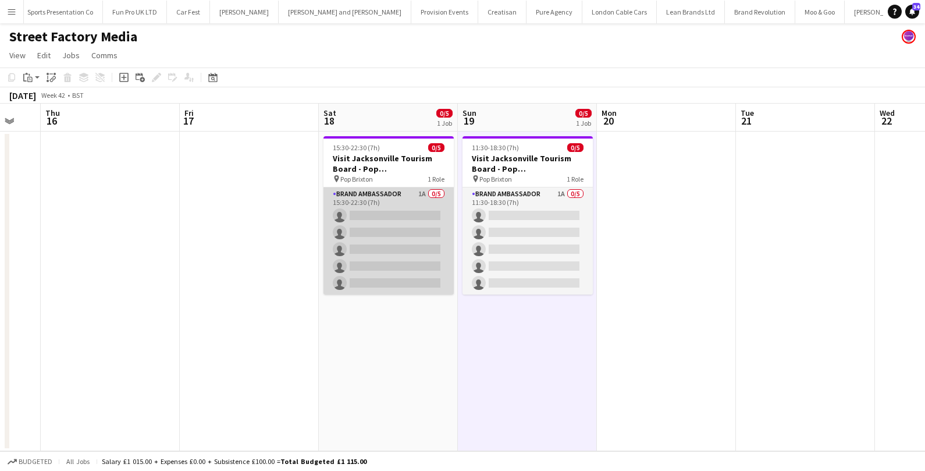
click at [386, 219] on app-card-role "Brand Ambassador 1A 0/5 15:30-22:30 (7h) single-neutral-actions single-neutral-…" at bounding box center [388, 240] width 130 height 107
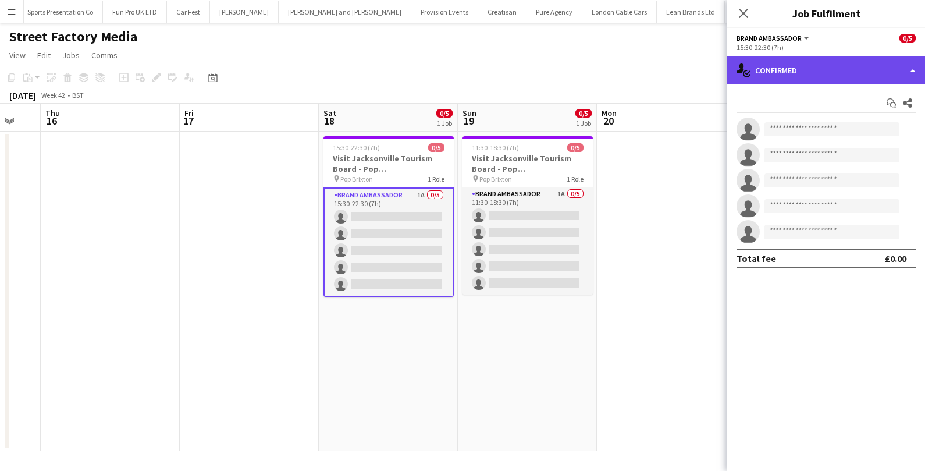
click at [770, 66] on div "single-neutral-actions-check-2 Confirmed" at bounding box center [826, 70] width 198 height 28
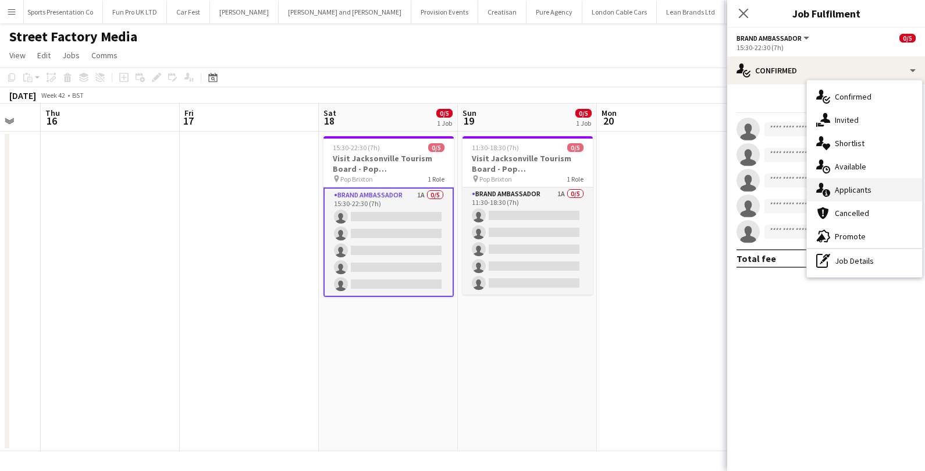
click at [823, 183] on icon "single-neutral-actions-information" at bounding box center [823, 190] width 14 height 14
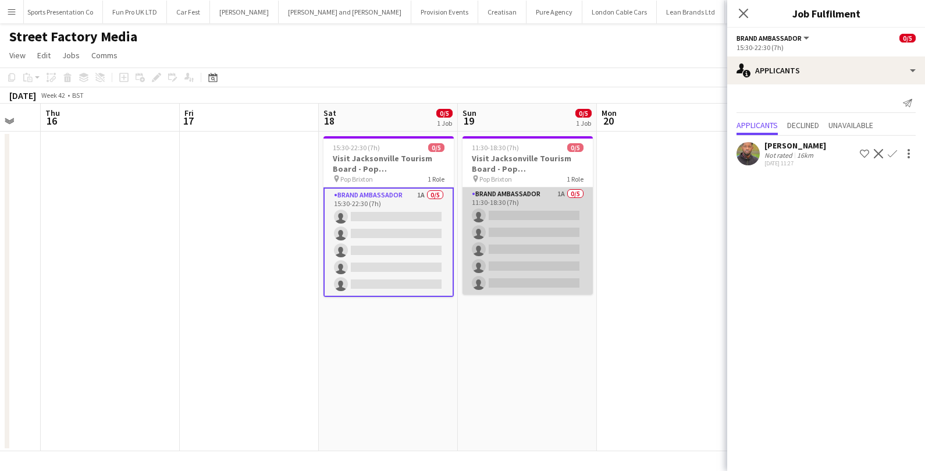
click at [547, 221] on app-card-role "Brand Ambassador 1A 0/5 11:30-18:30 (7h) single-neutral-actions single-neutral-…" at bounding box center [527, 240] width 130 height 107
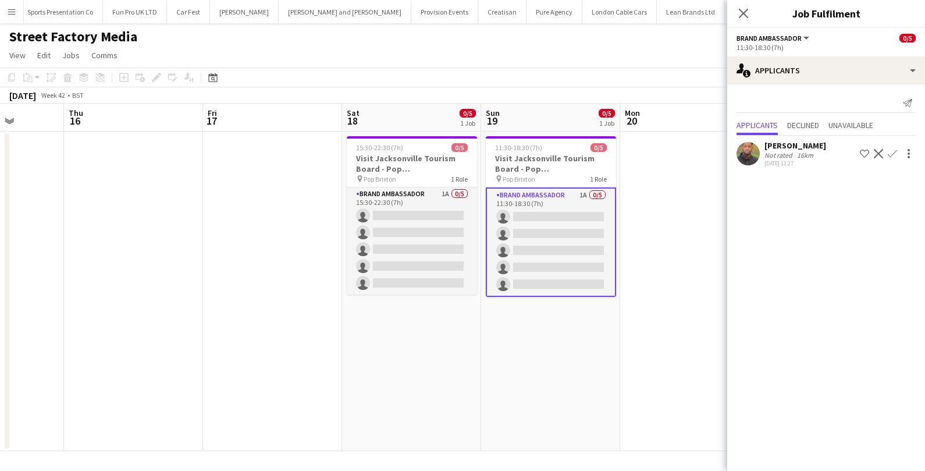
drag, startPoint x: 547, startPoint y: 221, endPoint x: 282, endPoint y: 115, distance: 285.8
click at [282, 115] on app-calendar-viewport "Mon 13 Tue 14 Wed 15 Thu 16 Fri 17 Sat 18 0/5 1 Job Sun 19 0/5 1 Job Mon 20 Tue…" at bounding box center [462, 277] width 925 height 347
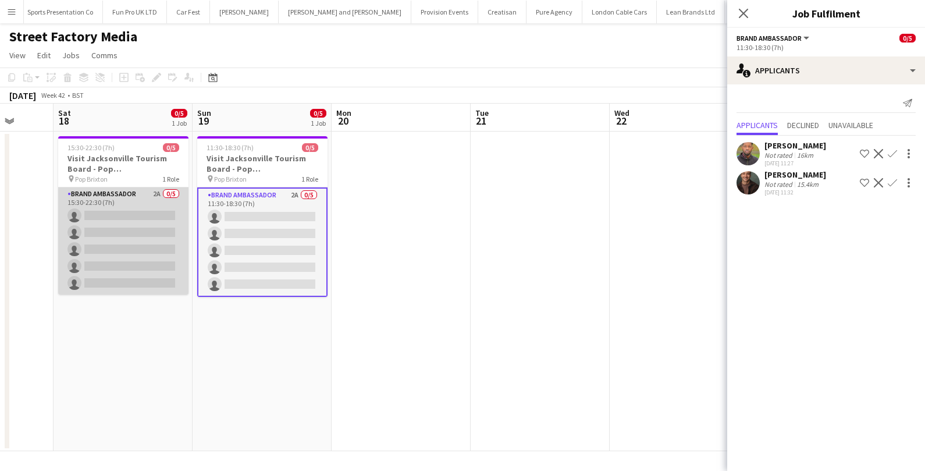
click at [109, 266] on app-card-role "Brand Ambassador 2A 0/5 15:30-22:30 (7h) single-neutral-actions single-neutral-…" at bounding box center [123, 240] width 130 height 107
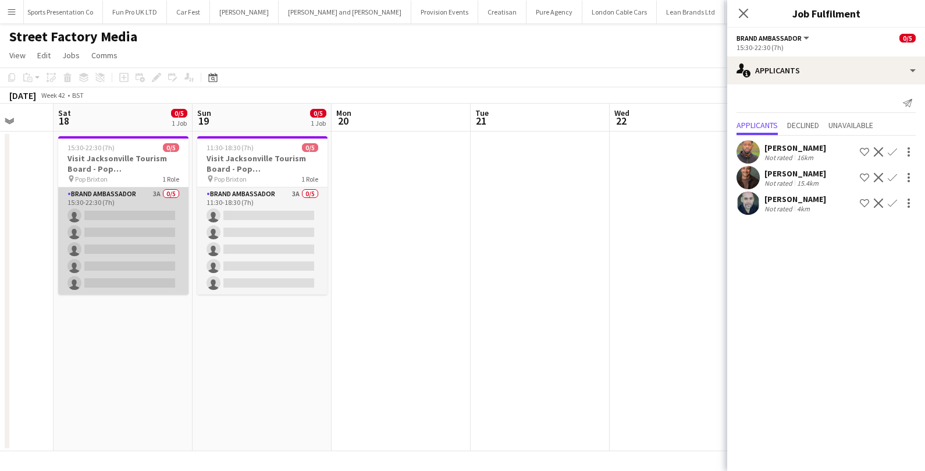
click at [143, 234] on app-card-role "Brand Ambassador 3A 0/5 15:30-22:30 (7h) single-neutral-actions single-neutral-…" at bounding box center [123, 240] width 130 height 107
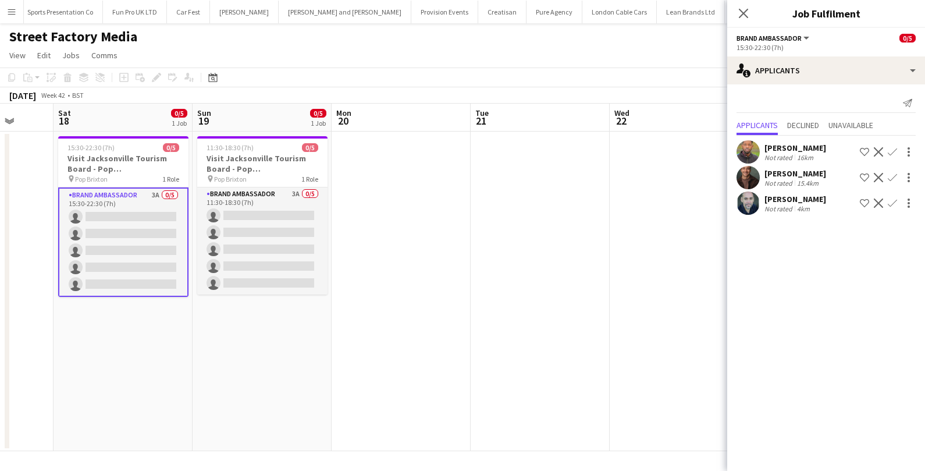
click at [86, 264] on app-card-role "Brand Ambassador 3A 0/5 15:30-22:30 (7h) single-neutral-actions single-neutral-…" at bounding box center [123, 241] width 130 height 109
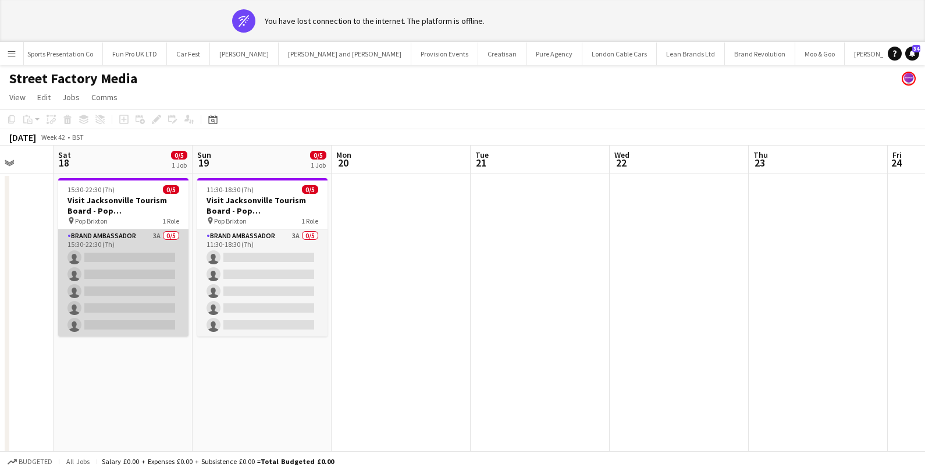
scroll to position [0, 363]
click at [122, 254] on app-card-role "Brand Ambassador 3A 0/5 15:30-22:30 (7h) single-neutral-actions single-neutral-…" at bounding box center [124, 282] width 130 height 107
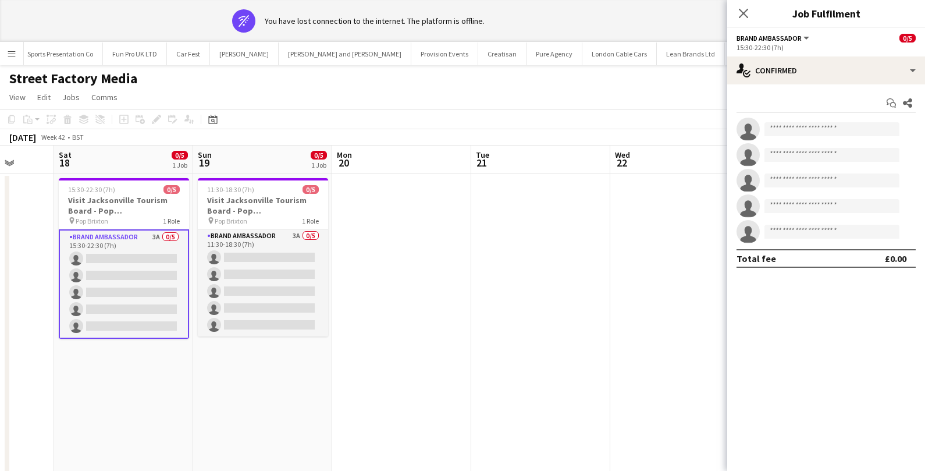
click at [797, 119] on app-invite-slot "single-neutral-actions" at bounding box center [826, 128] width 198 height 23
click at [787, 122] on input at bounding box center [831, 129] width 135 height 14
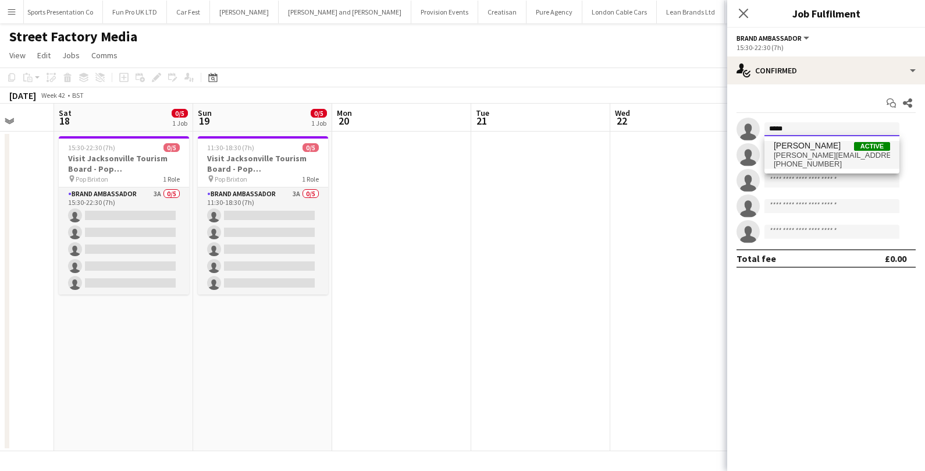
type input "*****"
click at [839, 160] on span "+447504023134" at bounding box center [832, 163] width 116 height 9
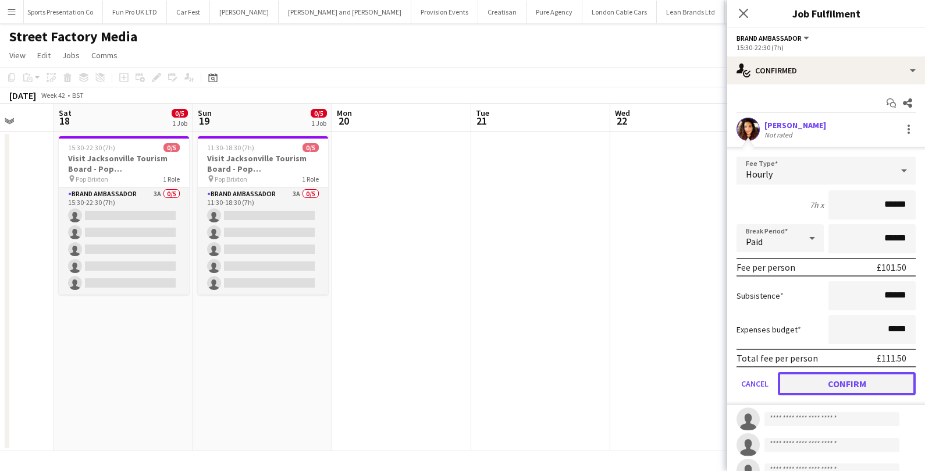
click at [804, 379] on button "Confirm" at bounding box center [847, 383] width 138 height 23
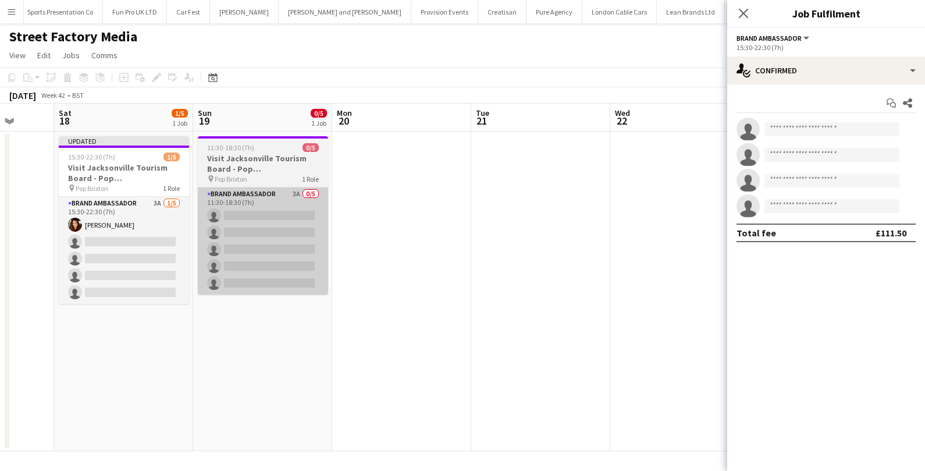
click at [309, 247] on app-card-role "Brand Ambassador 3A 0/5 11:30-18:30 (7h) single-neutral-actions single-neutral-…" at bounding box center [263, 240] width 130 height 107
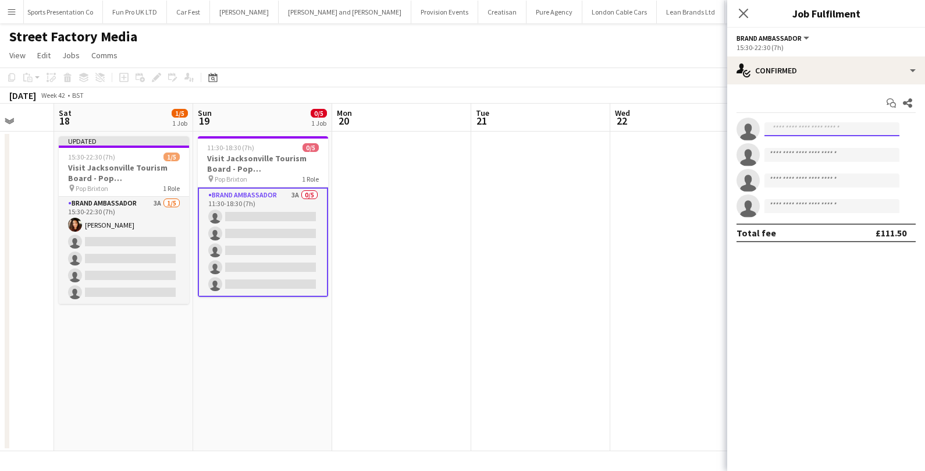
click at [786, 133] on input at bounding box center [831, 129] width 135 height 14
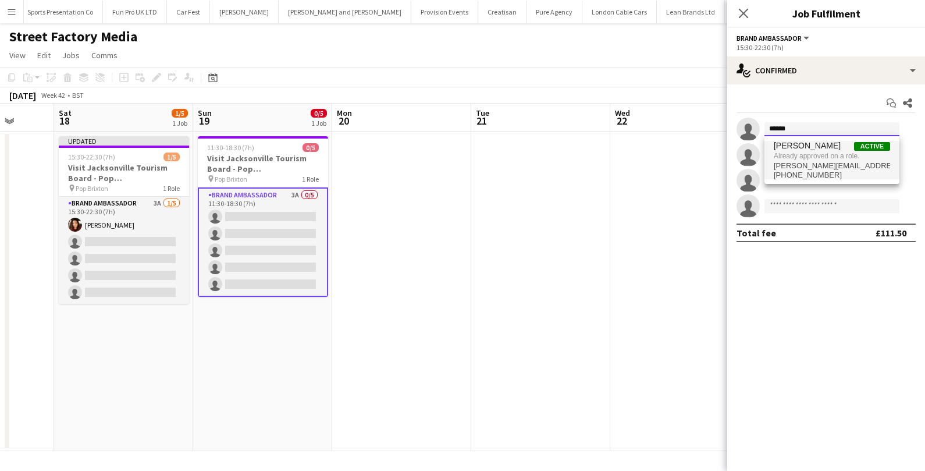
type input "******"
click at [809, 159] on span "Already approved on a role." at bounding box center [832, 156] width 116 height 10
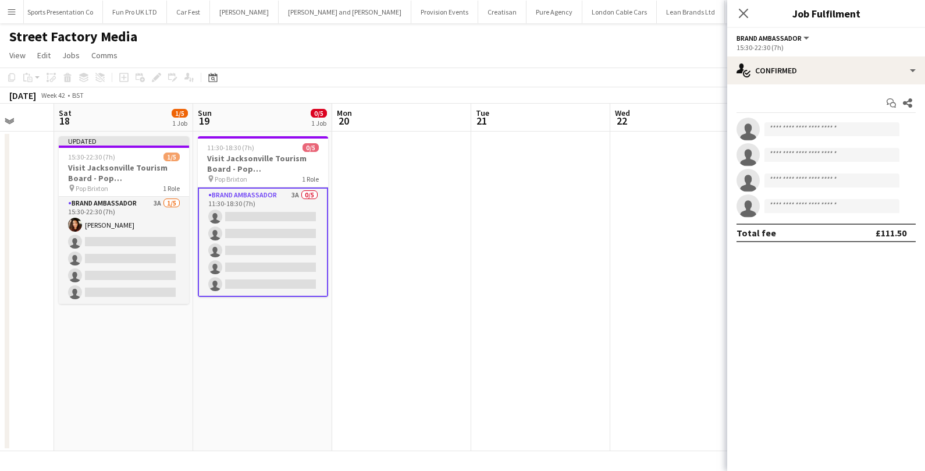
click at [358, 295] on app-date-cell at bounding box center [401, 290] width 139 height 319
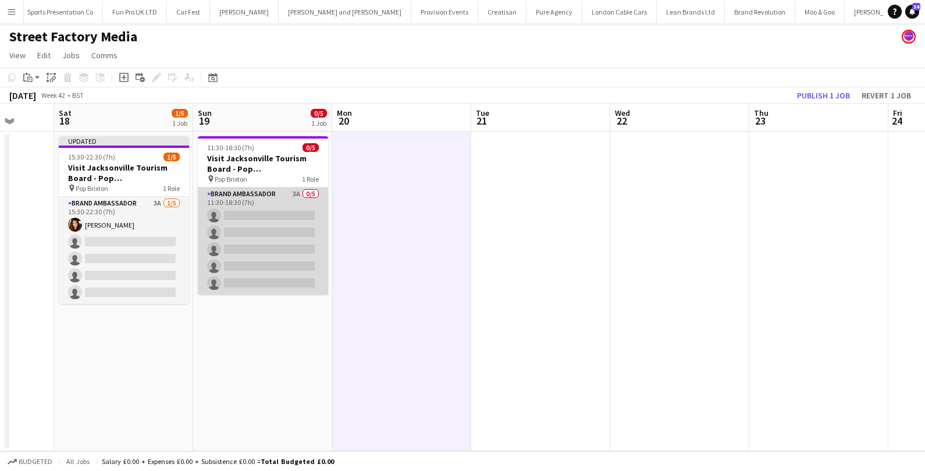
click at [238, 241] on app-card-role "Brand Ambassador 3A 0/5 11:30-18:30 (7h) single-neutral-actions single-neutral-…" at bounding box center [263, 240] width 130 height 107
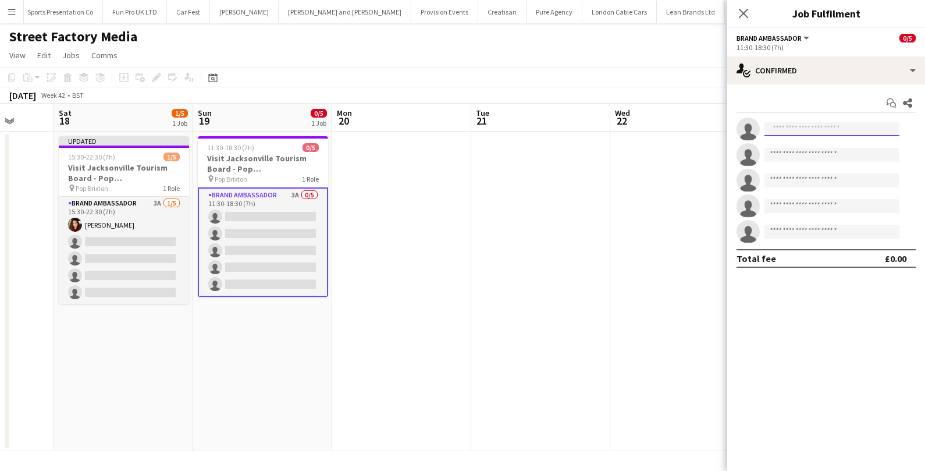
click at [816, 129] on input at bounding box center [831, 129] width 135 height 14
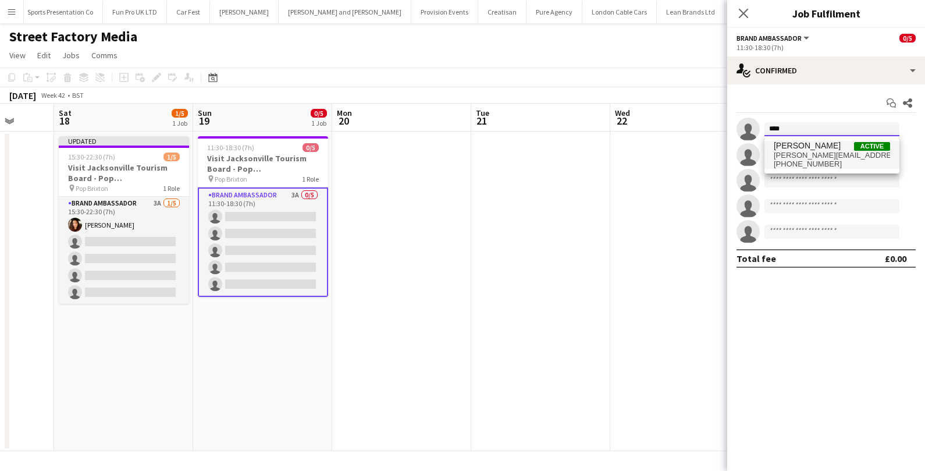
type input "****"
click at [842, 156] on span "charpentier.medina@gmail.com" at bounding box center [832, 155] width 116 height 9
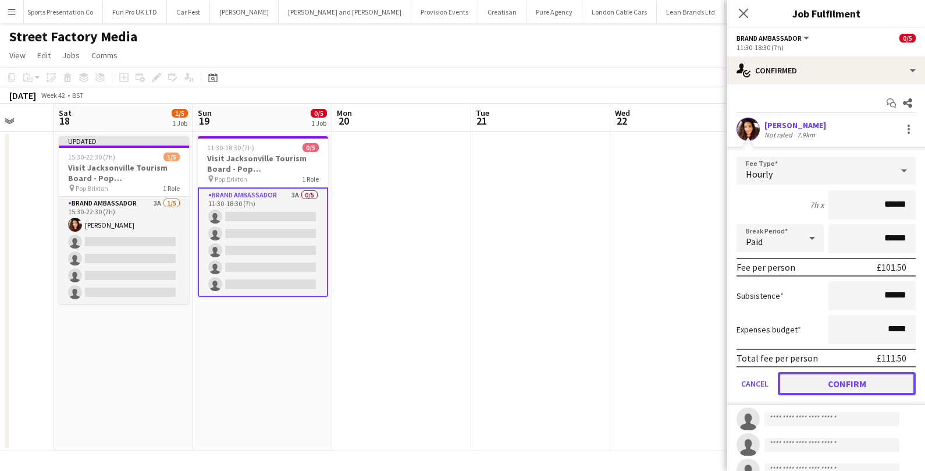
click at [809, 383] on button "Confirm" at bounding box center [847, 383] width 138 height 23
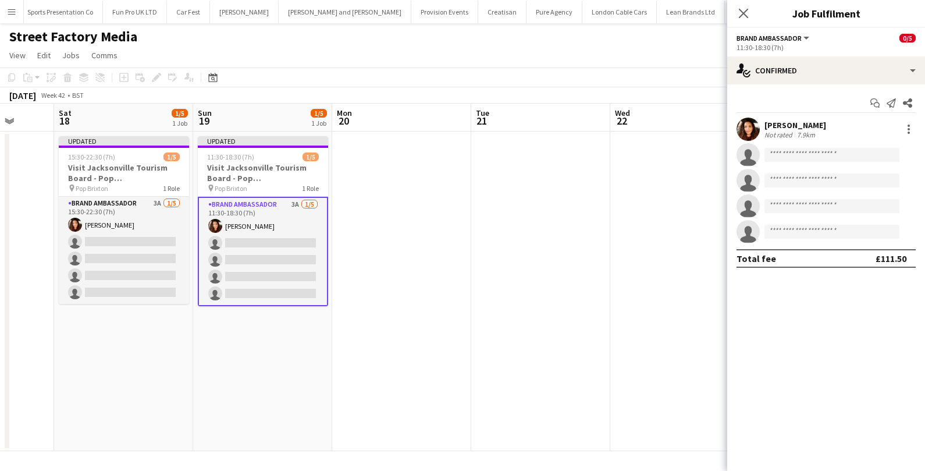
click at [572, 318] on app-date-cell at bounding box center [540, 290] width 139 height 319
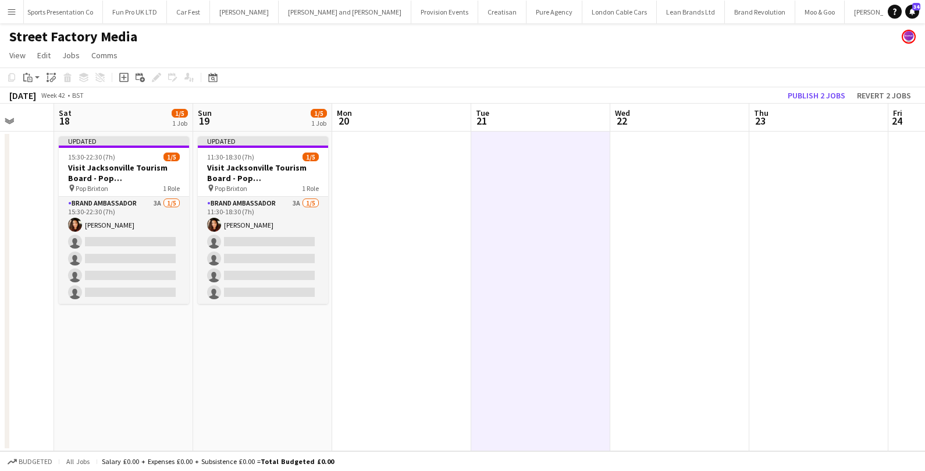
click at [821, 87] on div "October 2025 Week 42 • BST Publish 2 jobs Revert 2 jobs" at bounding box center [462, 95] width 925 height 16
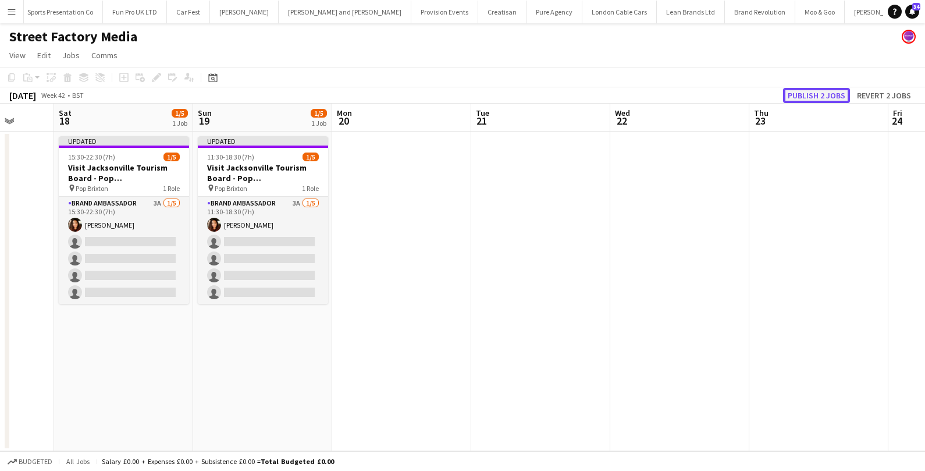
click at [808, 101] on button "Publish 2 jobs" at bounding box center [816, 95] width 67 height 15
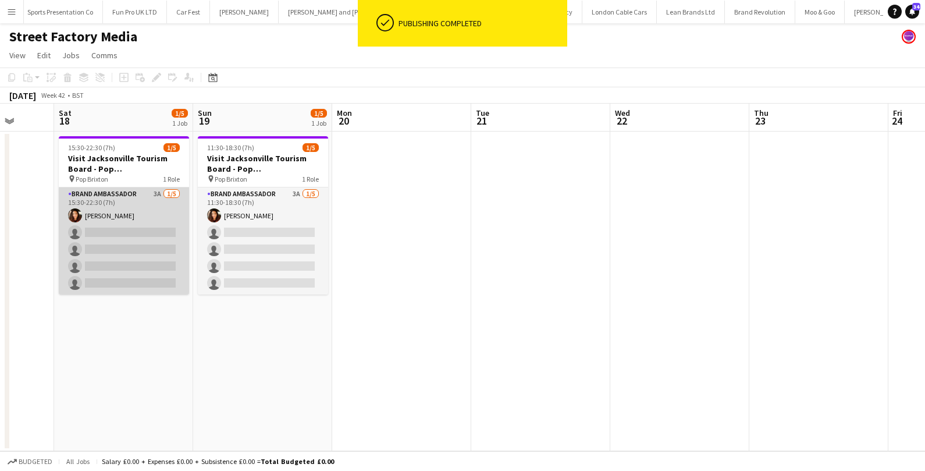
click at [137, 258] on app-card-role "Brand Ambassador 3A 1/5 15:30-22:30 (7h) Medina Charpentier single-neutral-acti…" at bounding box center [124, 240] width 130 height 107
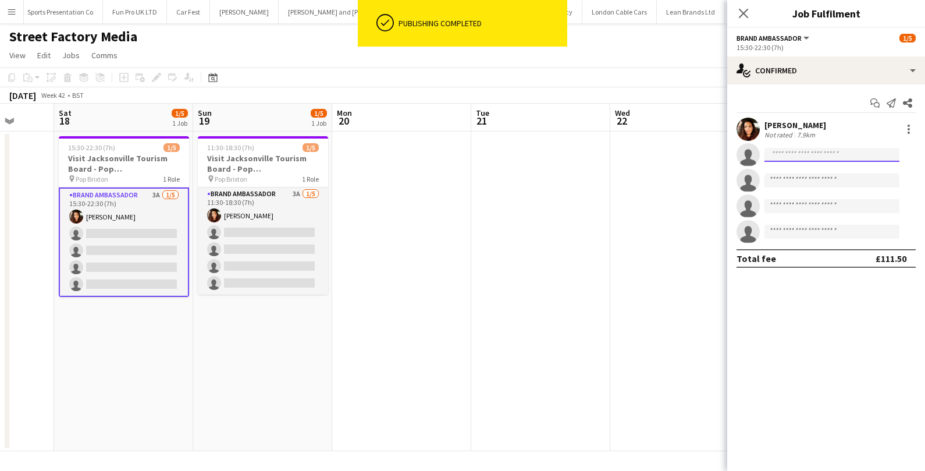
click at [798, 157] on input at bounding box center [831, 155] width 135 height 14
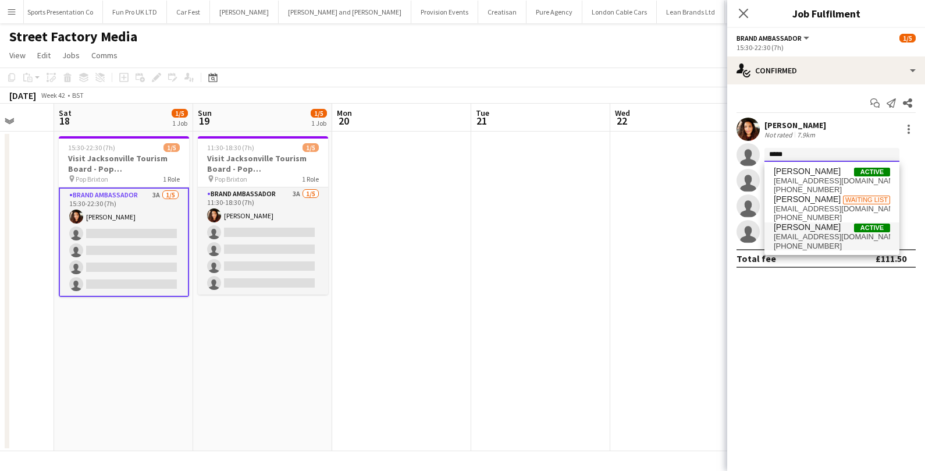
type input "*****"
click at [821, 247] on span "+447951544517" at bounding box center [832, 245] width 116 height 9
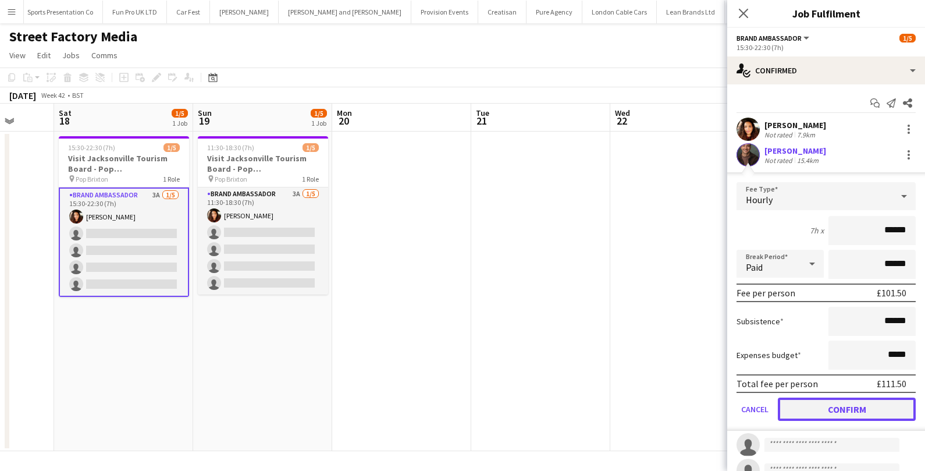
click at [831, 409] on button "Confirm" at bounding box center [847, 408] width 138 height 23
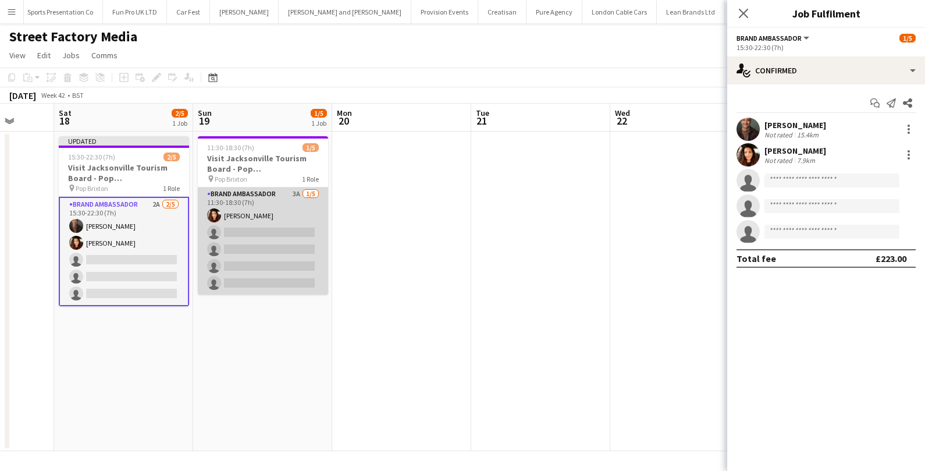
click at [289, 290] on app-card-role "Brand Ambassador 3A 1/5 11:30-18:30 (7h) Medina Charpentier single-neutral-acti…" at bounding box center [263, 240] width 130 height 107
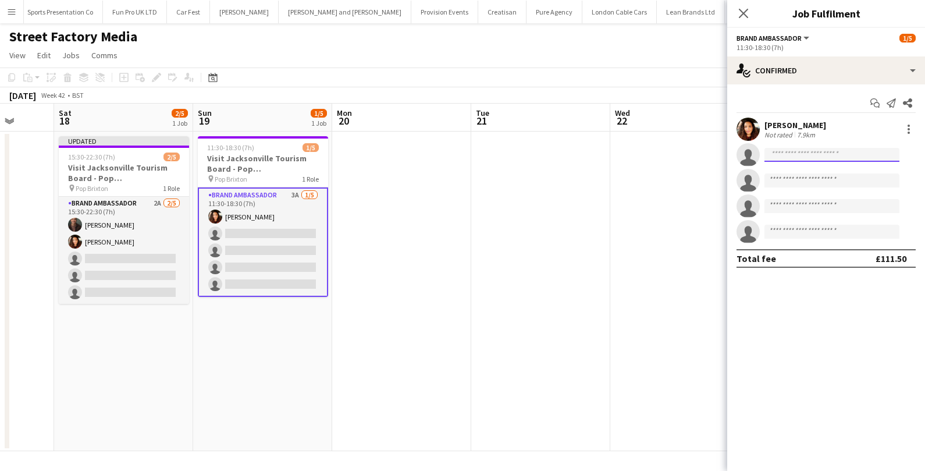
click at [828, 152] on input at bounding box center [831, 155] width 135 height 14
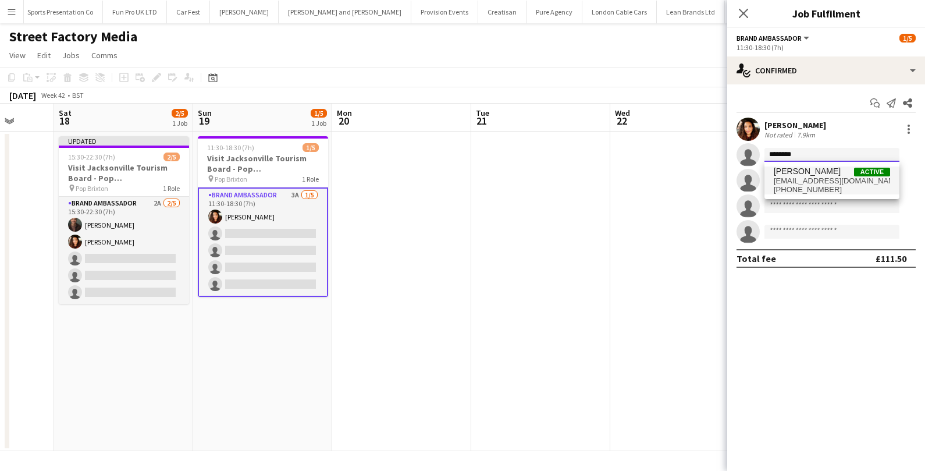
type input "********"
click at [827, 178] on span "colindmarshall@me.com" at bounding box center [832, 180] width 116 height 9
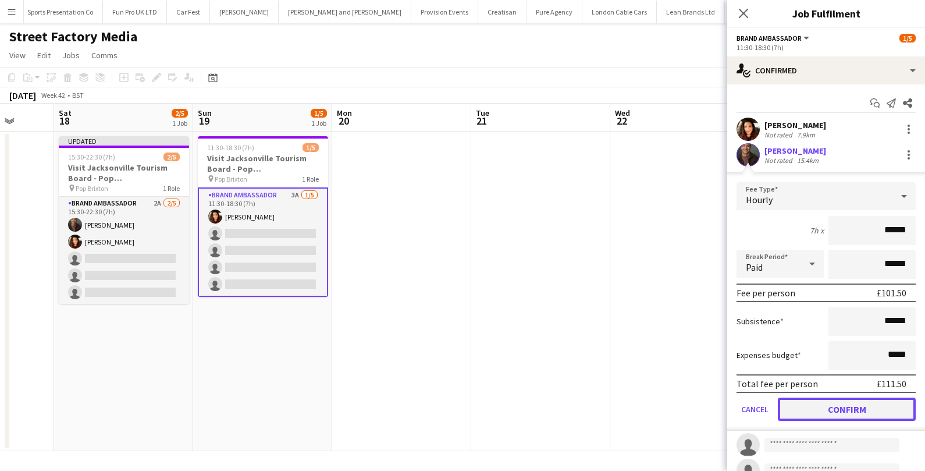
click at [833, 407] on button "Confirm" at bounding box center [847, 408] width 138 height 23
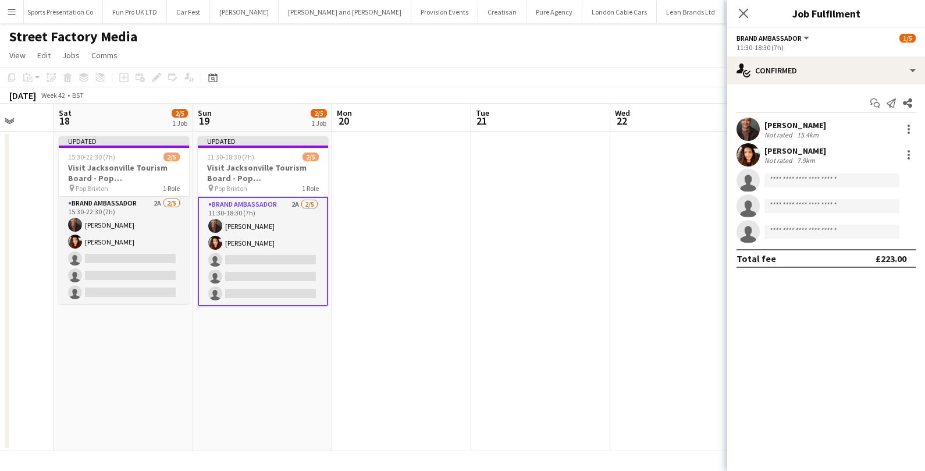
click at [621, 305] on app-date-cell at bounding box center [679, 290] width 139 height 319
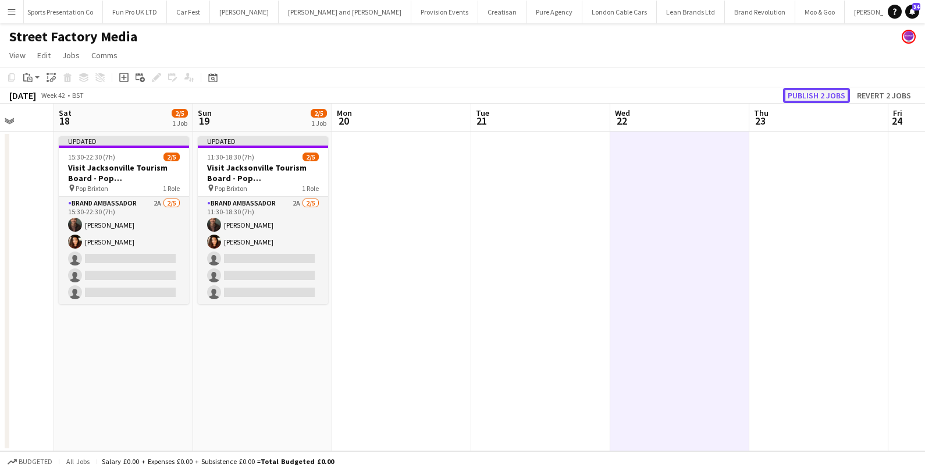
click at [819, 98] on button "Publish 2 jobs" at bounding box center [816, 95] width 67 height 15
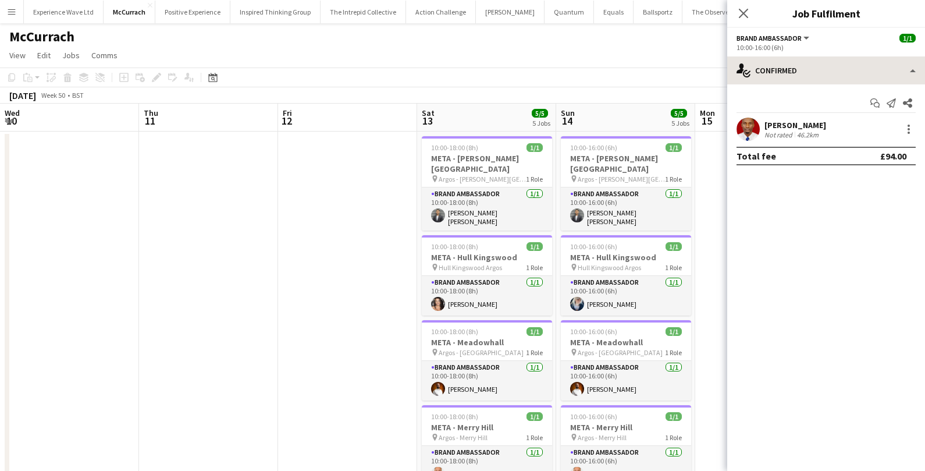
scroll to position [0, 389]
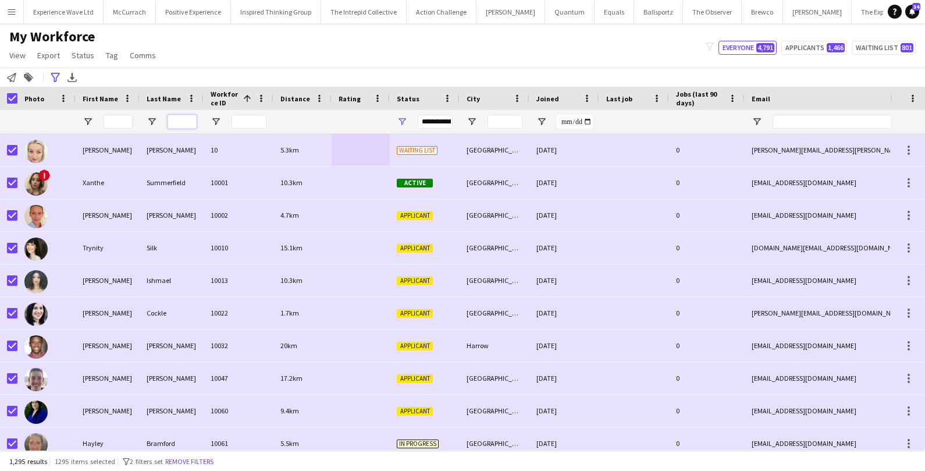
click at [175, 120] on input "Last Name Filter Input" at bounding box center [182, 122] width 29 height 14
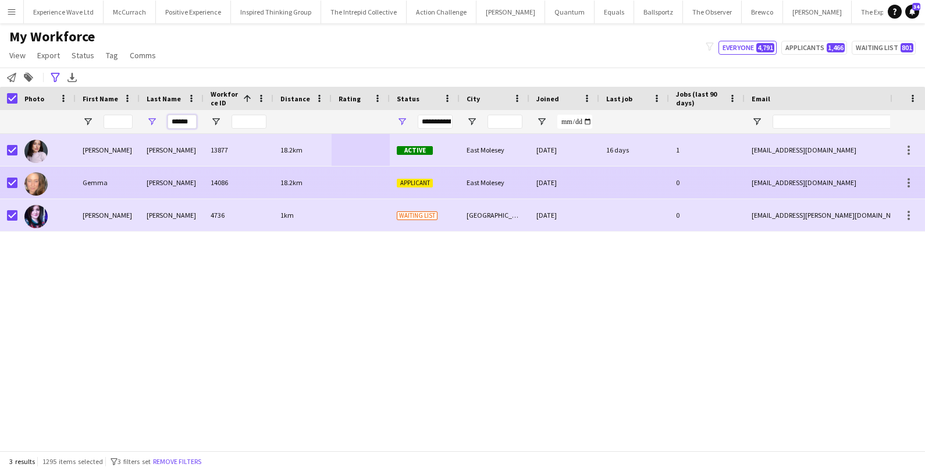
type input "******"
click at [132, 182] on div "Gemma" at bounding box center [108, 182] width 64 height 32
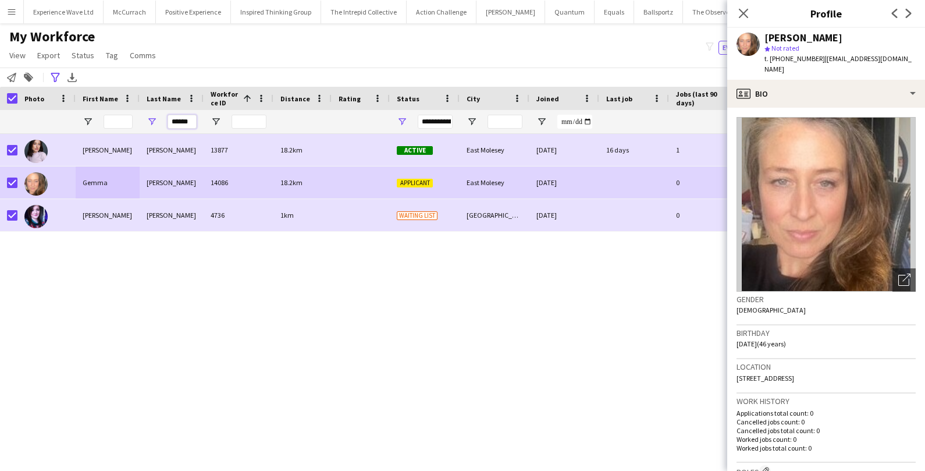
drag, startPoint x: 192, startPoint y: 117, endPoint x: 144, endPoint y: 115, distance: 48.3
click at [144, 116] on div "******" at bounding box center [172, 121] width 64 height 23
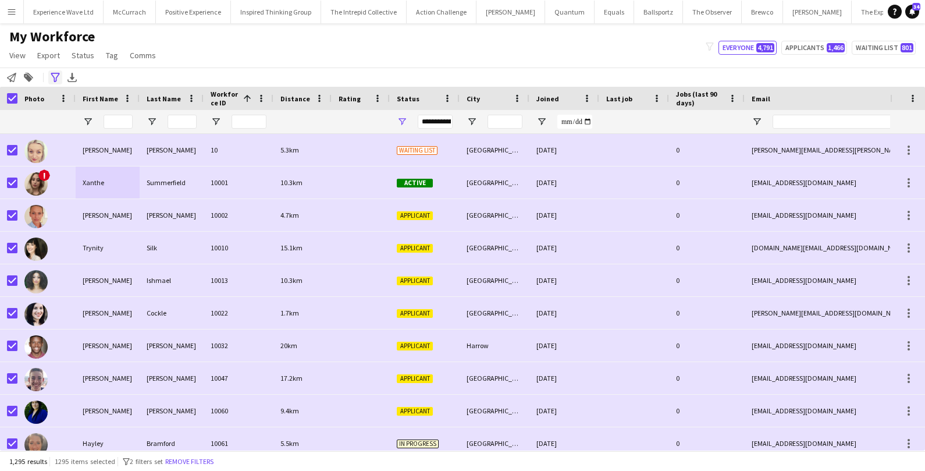
click at [54, 74] on icon "Advanced filters" at bounding box center [55, 77] width 9 height 9
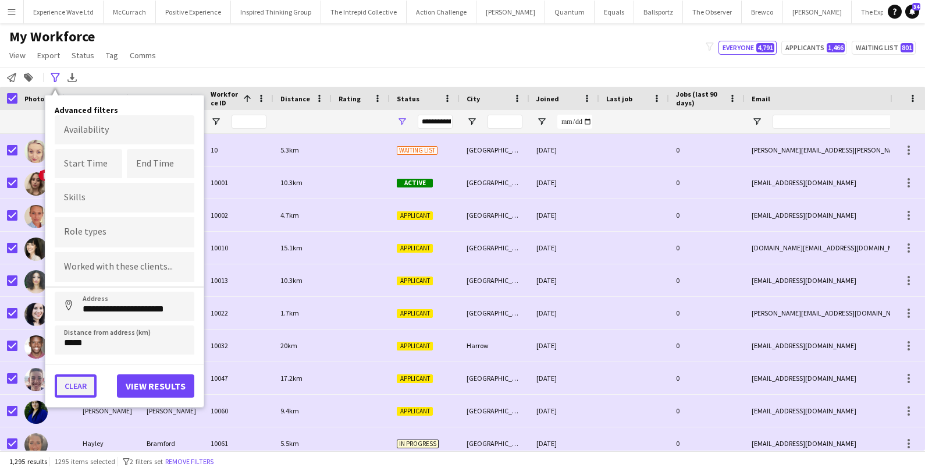
click at [67, 384] on button "Clear" at bounding box center [76, 385] width 42 height 23
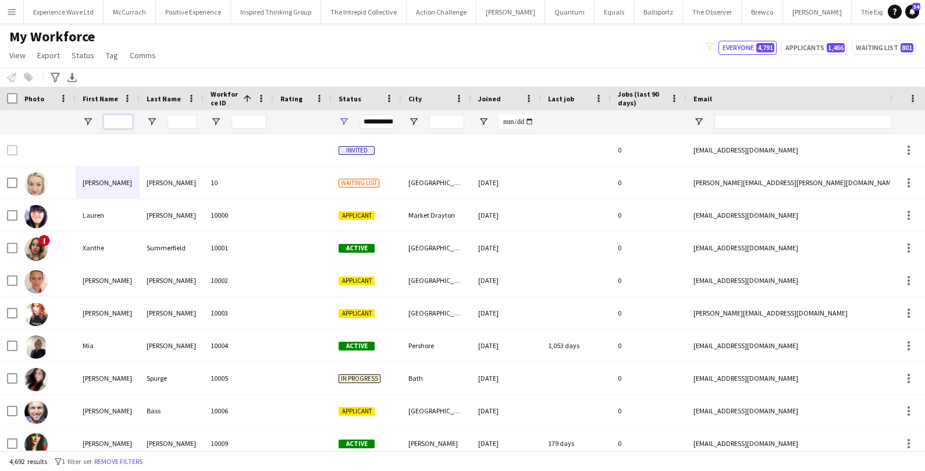
click at [127, 121] on input "First Name Filter Input" at bounding box center [118, 122] width 29 height 14
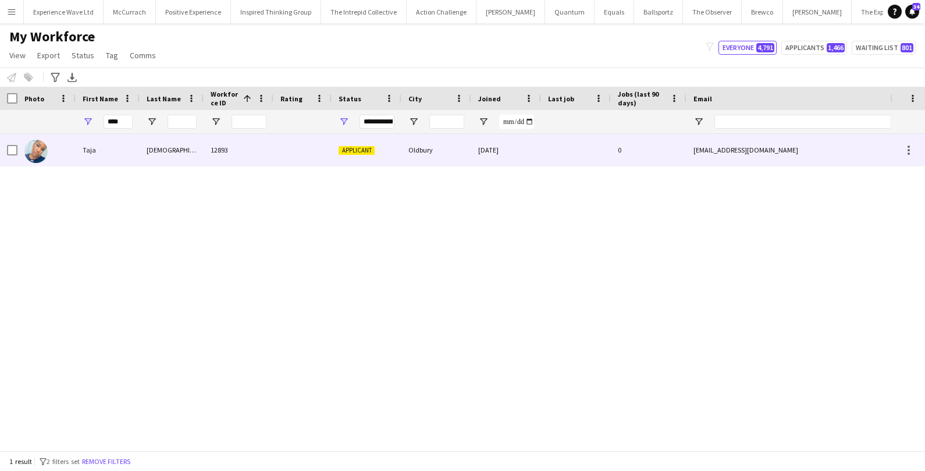
click at [193, 141] on div "[DEMOGRAPHIC_DATA]" at bounding box center [172, 150] width 64 height 32
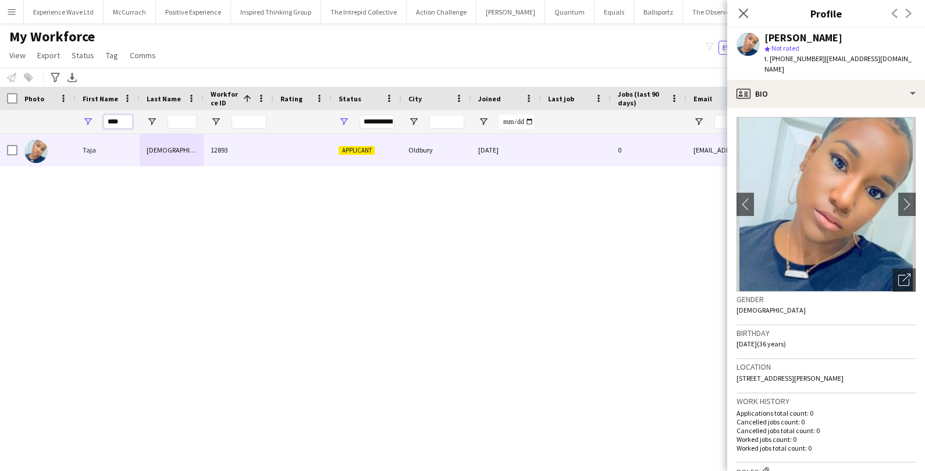
drag, startPoint x: 122, startPoint y: 124, endPoint x: 73, endPoint y: 124, distance: 48.9
click at [73, 124] on div "****" at bounding box center [630, 121] width 1261 height 23
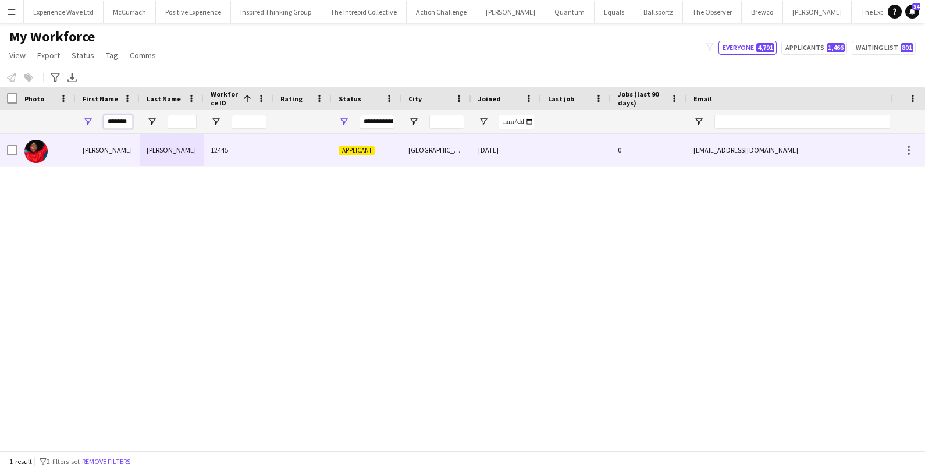
type input "*******"
click at [128, 155] on div "[PERSON_NAME]" at bounding box center [108, 150] width 64 height 32
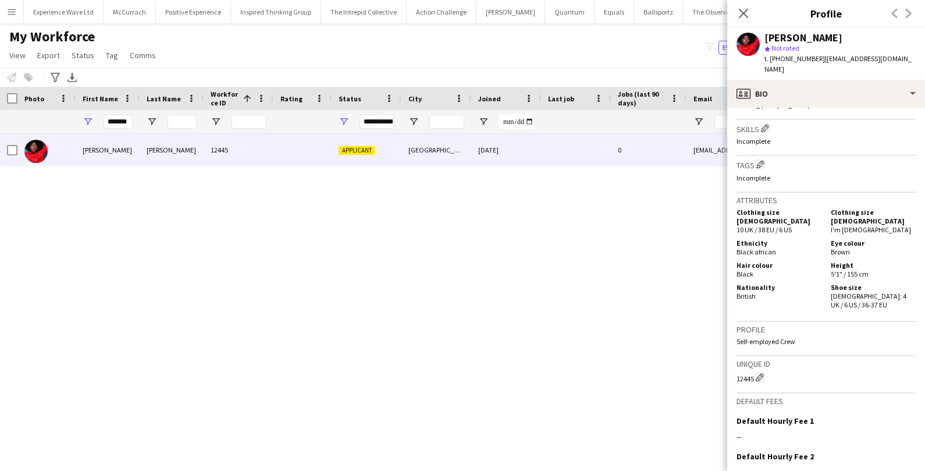
scroll to position [556, 0]
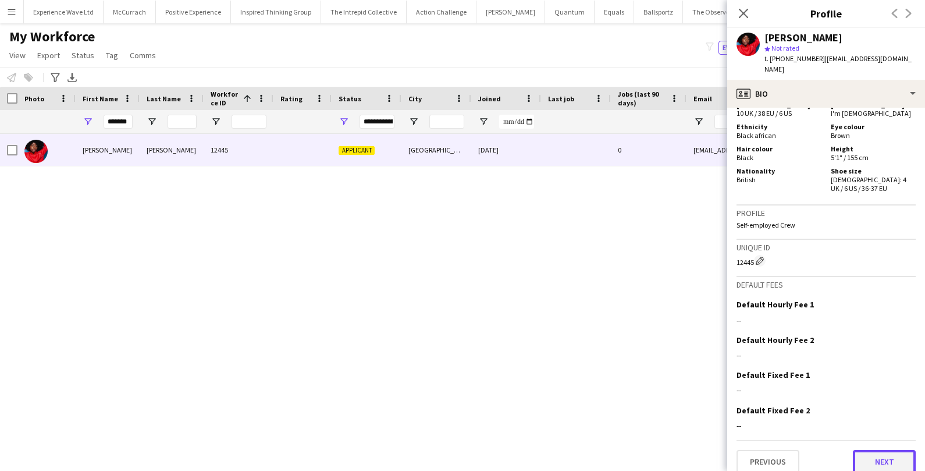
click at [875, 457] on button "Next" at bounding box center [884, 461] width 63 height 23
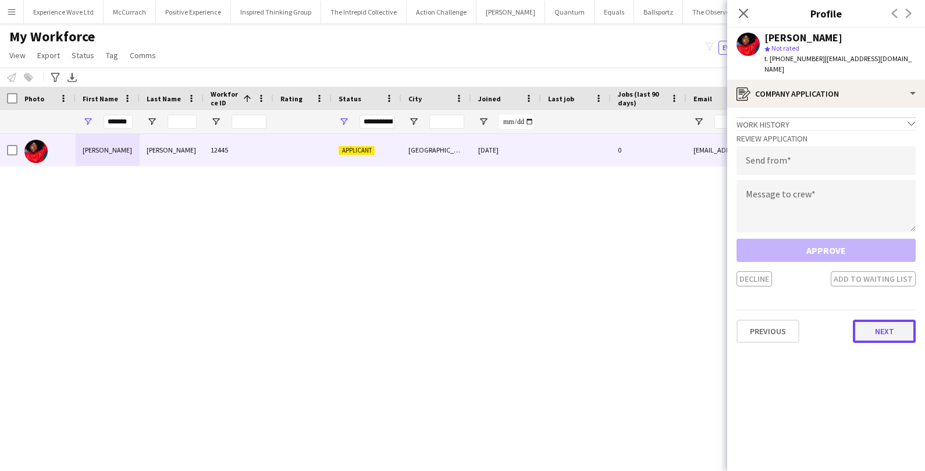
click at [867, 319] on button "Next" at bounding box center [884, 330] width 63 height 23
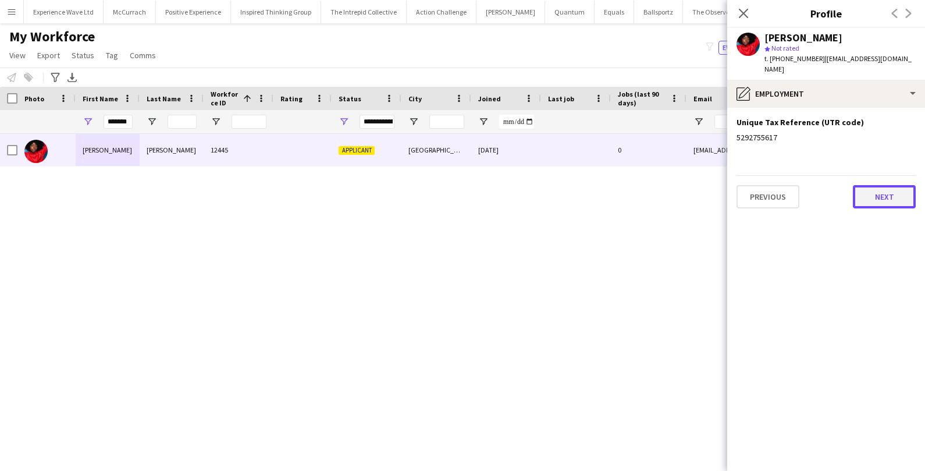
click at [882, 185] on button "Next" at bounding box center [884, 196] width 63 height 23
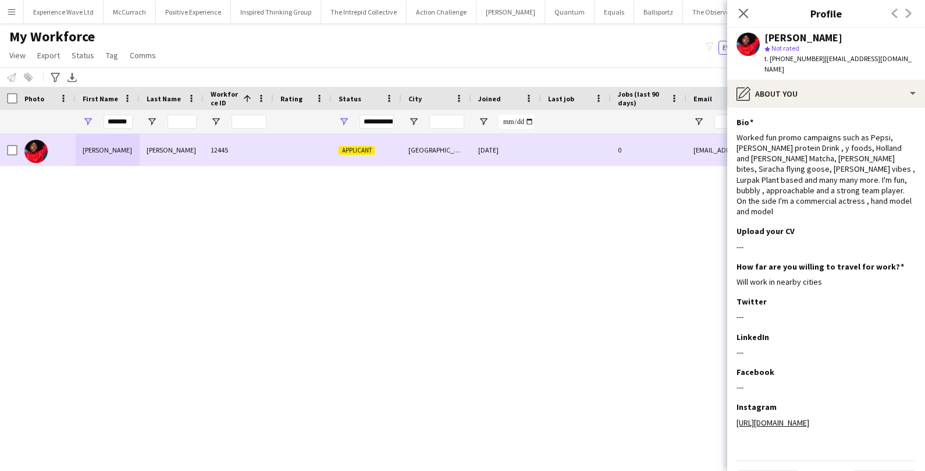
click at [485, 151] on div "[DATE]" at bounding box center [506, 150] width 70 height 32
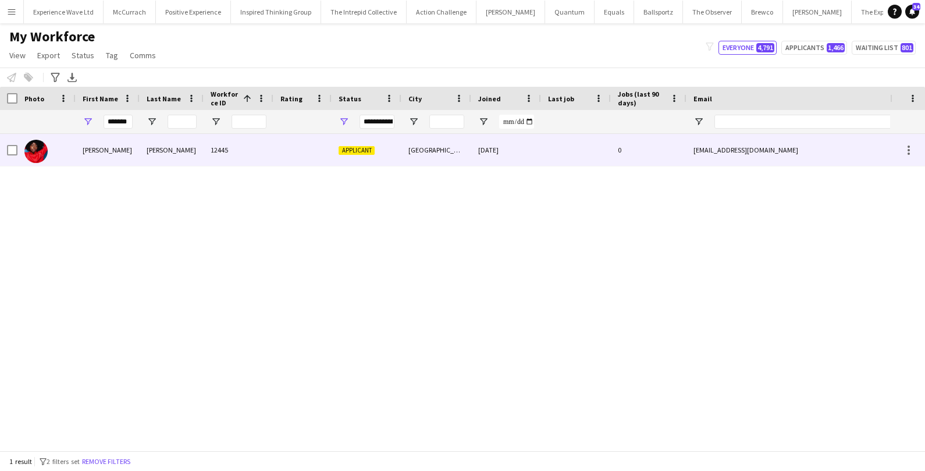
click at [485, 151] on div "[DATE]" at bounding box center [506, 150] width 70 height 32
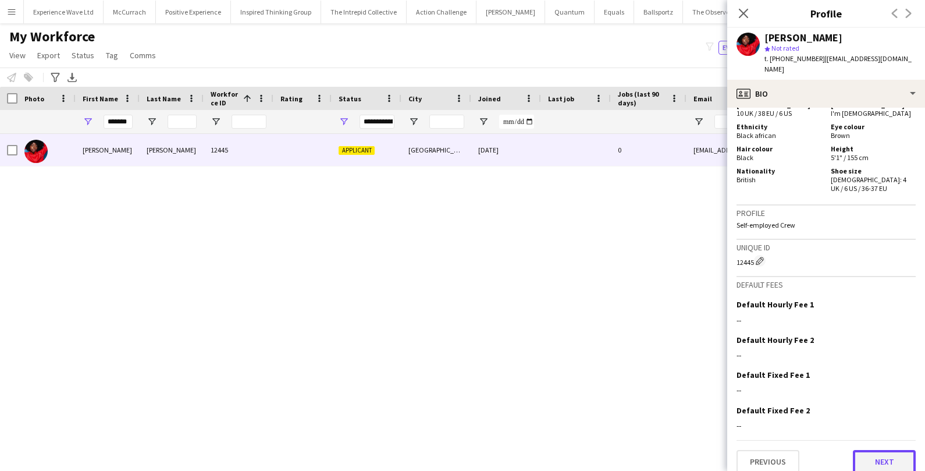
click at [875, 455] on button "Next" at bounding box center [884, 461] width 63 height 23
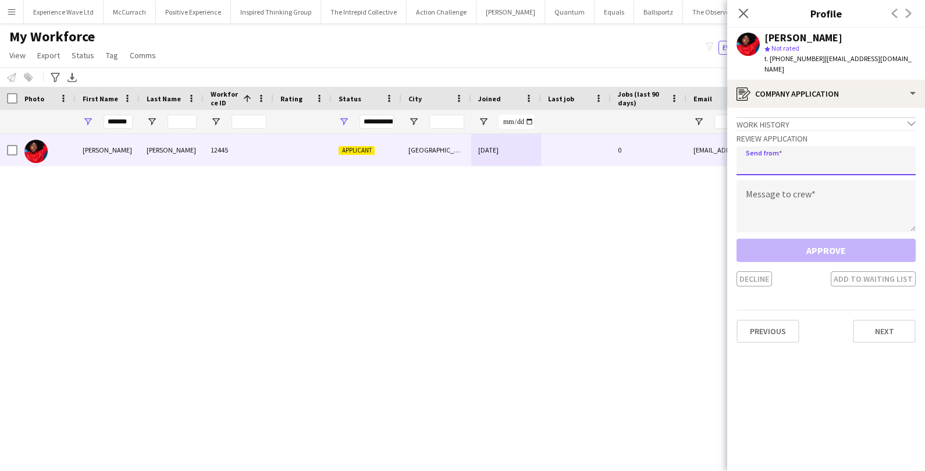
click at [799, 151] on input "email" at bounding box center [825, 160] width 179 height 29
type input "**********"
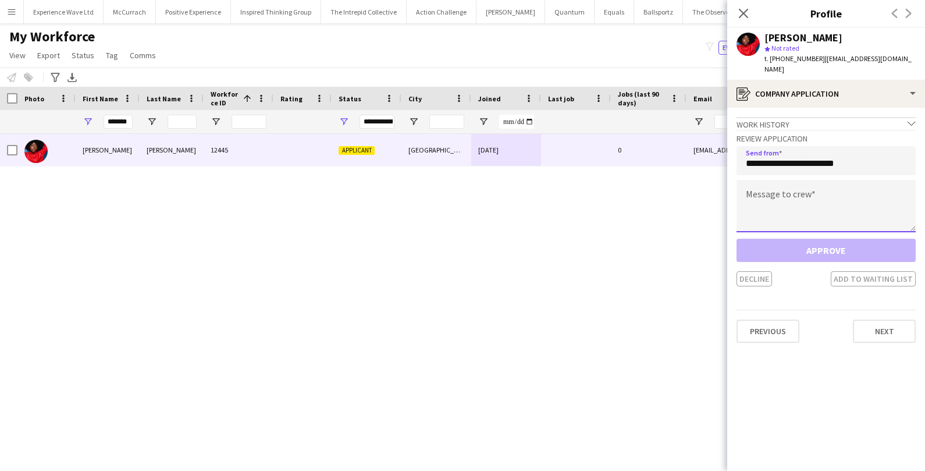
click at [816, 206] on textarea at bounding box center [825, 206] width 179 height 52
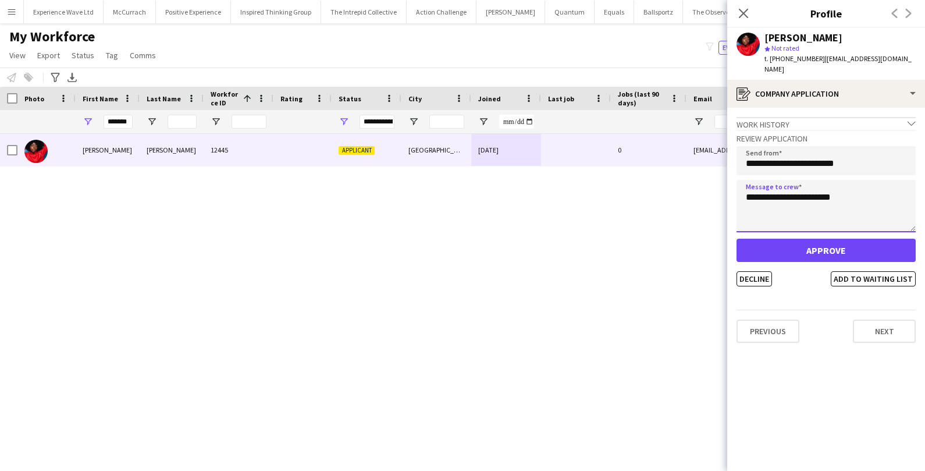
type textarea "**********"
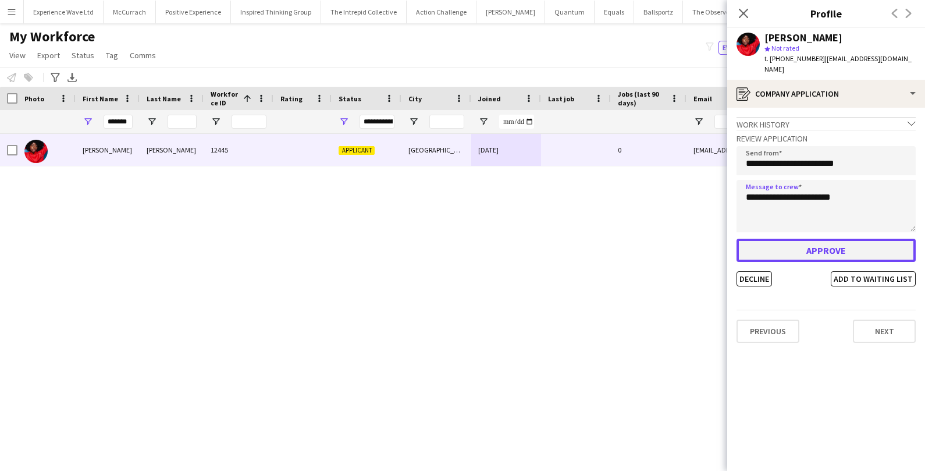
click at [843, 241] on button "Approve" at bounding box center [825, 249] width 179 height 23
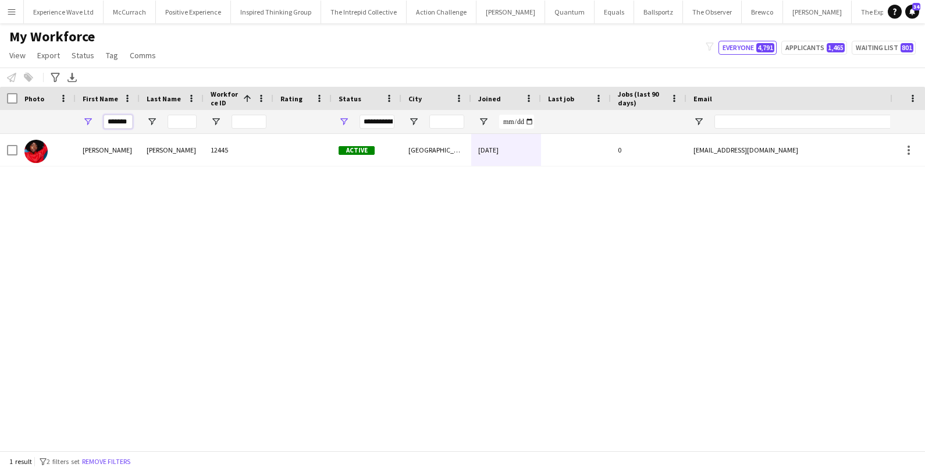
drag, startPoint x: 131, startPoint y: 120, endPoint x: 97, endPoint y: 121, distance: 34.3
click at [97, 121] on div "*******" at bounding box center [108, 121] width 64 height 23
paste input "**"
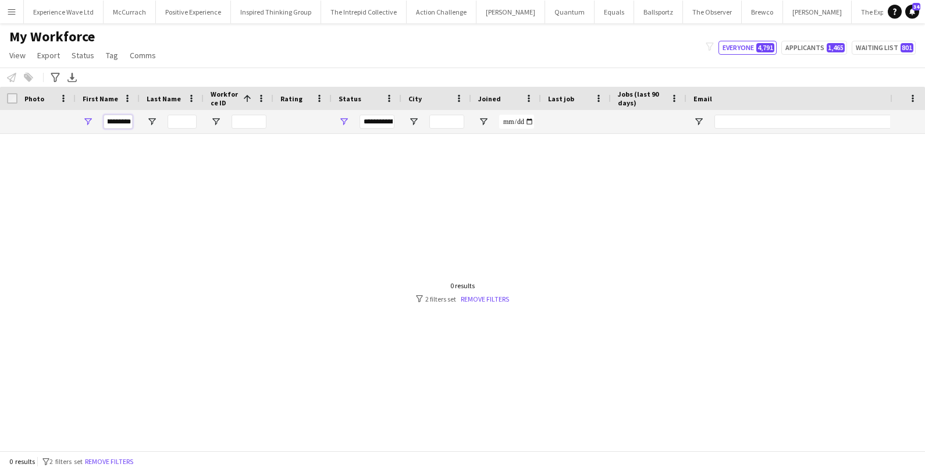
click at [108, 122] on input "*********" at bounding box center [118, 122] width 29 height 14
click at [108, 122] on input "*****" at bounding box center [118, 122] width 29 height 14
type input "*****"
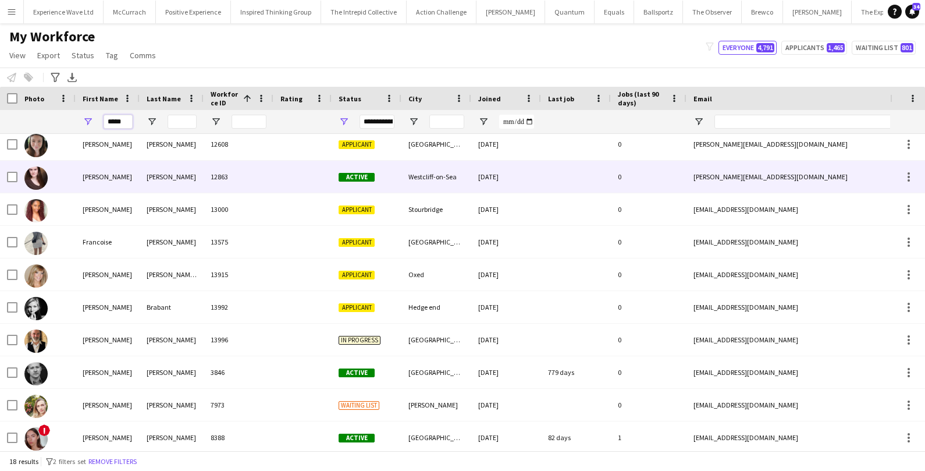
scroll to position [249, 0]
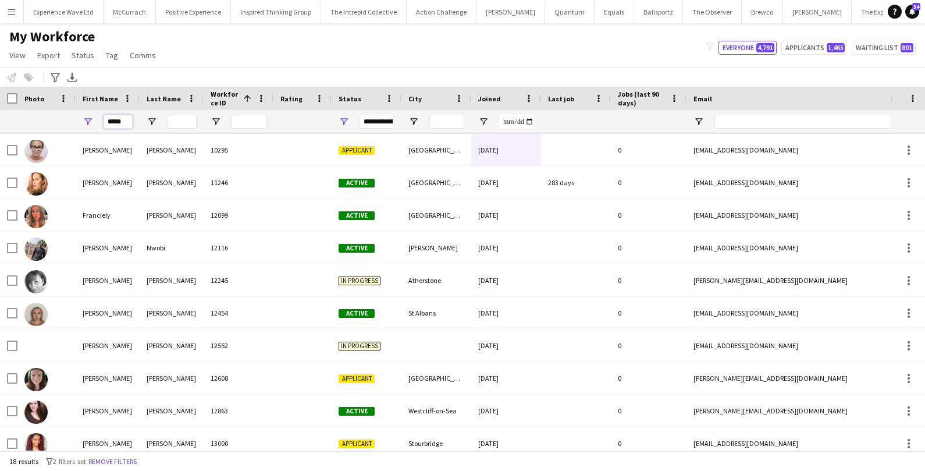
drag, startPoint x: 126, startPoint y: 119, endPoint x: 82, endPoint y: 116, distance: 44.3
click at [82, 116] on div "*****" at bounding box center [108, 121] width 64 height 23
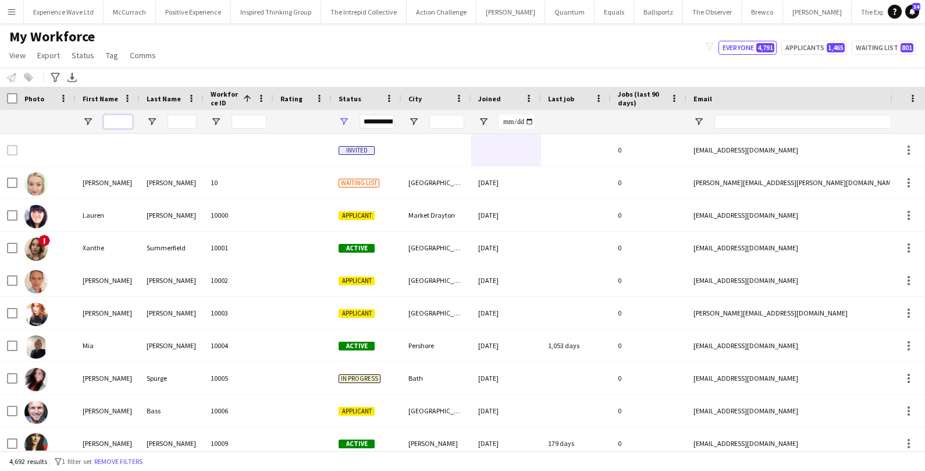
paste input "*****"
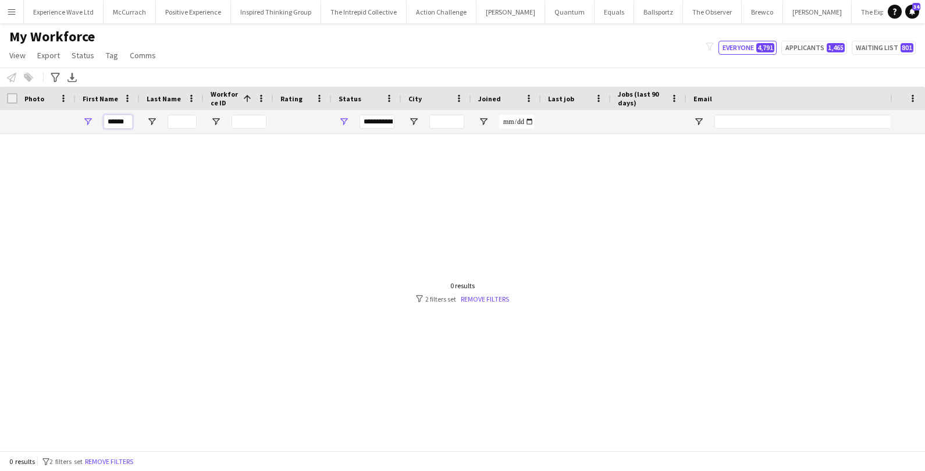
click at [109, 123] on input "*****" at bounding box center [118, 122] width 29 height 14
type input "*****"
drag, startPoint x: 124, startPoint y: 124, endPoint x: 89, endPoint y: 123, distance: 35.5
click at [89, 123] on div "*****" at bounding box center [108, 121] width 64 height 23
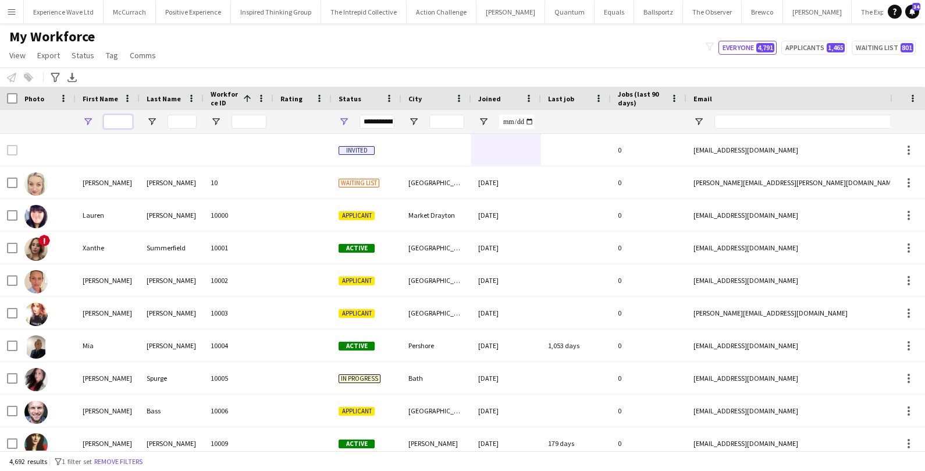
paste input "*******"
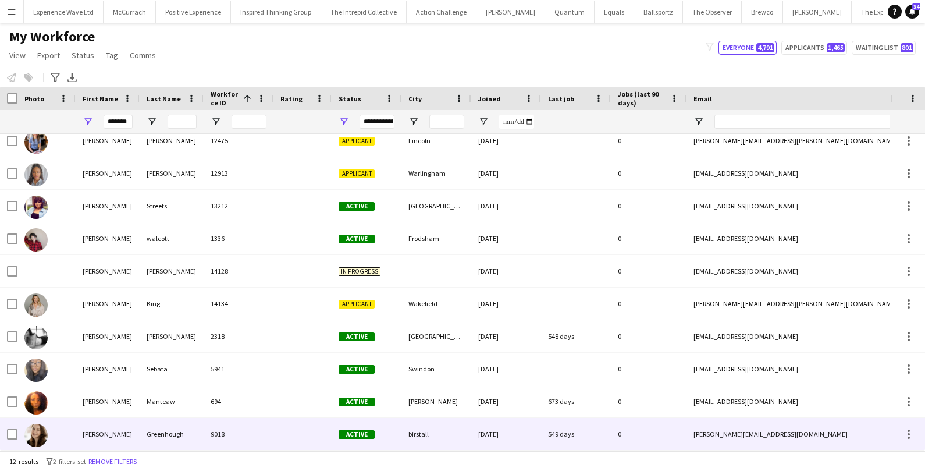
click at [103, 440] on div "[PERSON_NAME]" at bounding box center [108, 434] width 64 height 32
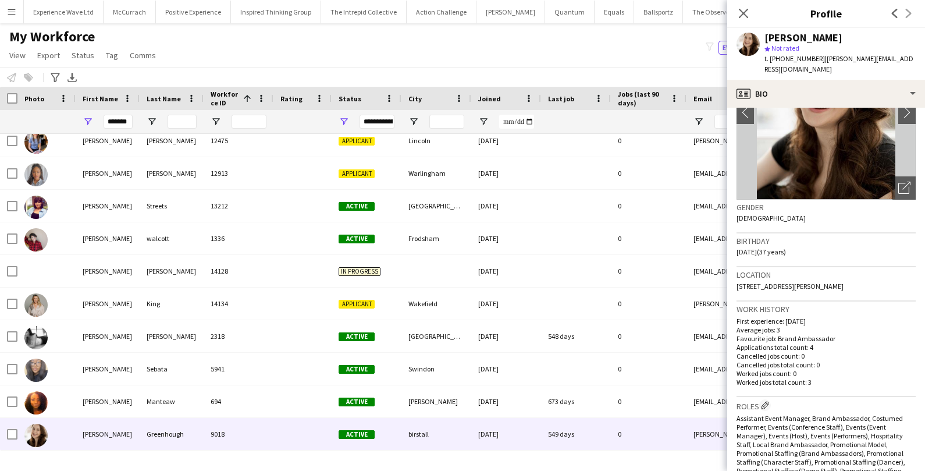
scroll to position [0, 0]
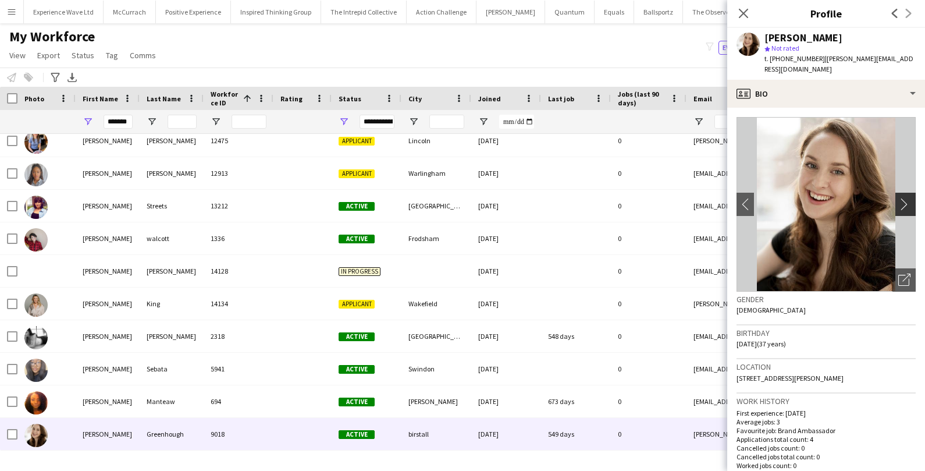
click at [903, 211] on button "chevron-right" at bounding box center [906, 204] width 23 height 23
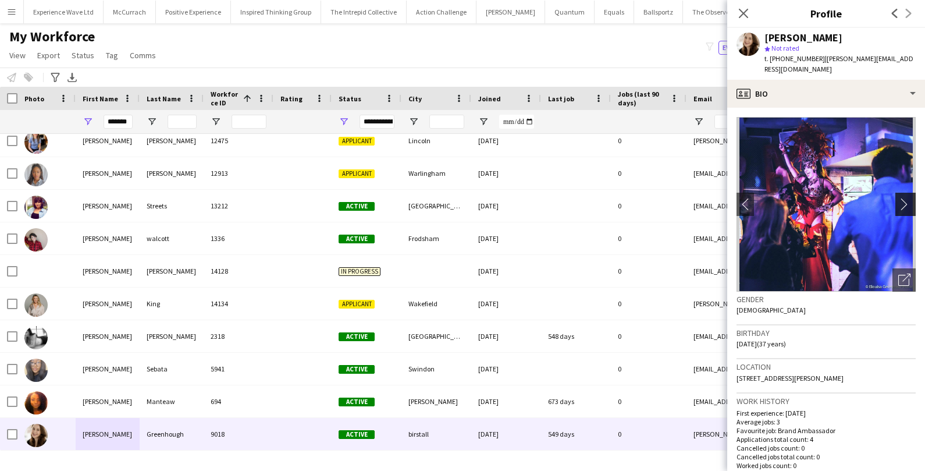
click at [902, 212] on button "chevron-right" at bounding box center [906, 204] width 23 height 23
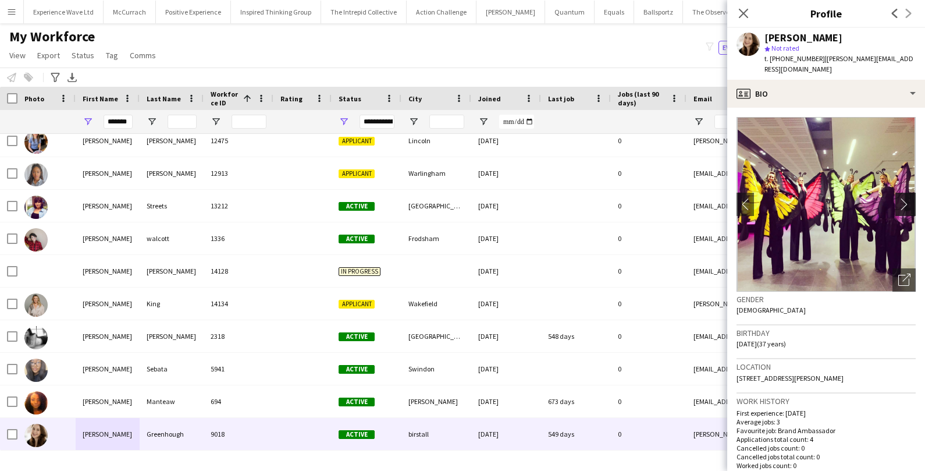
click at [902, 212] on button "chevron-right" at bounding box center [906, 204] width 23 height 23
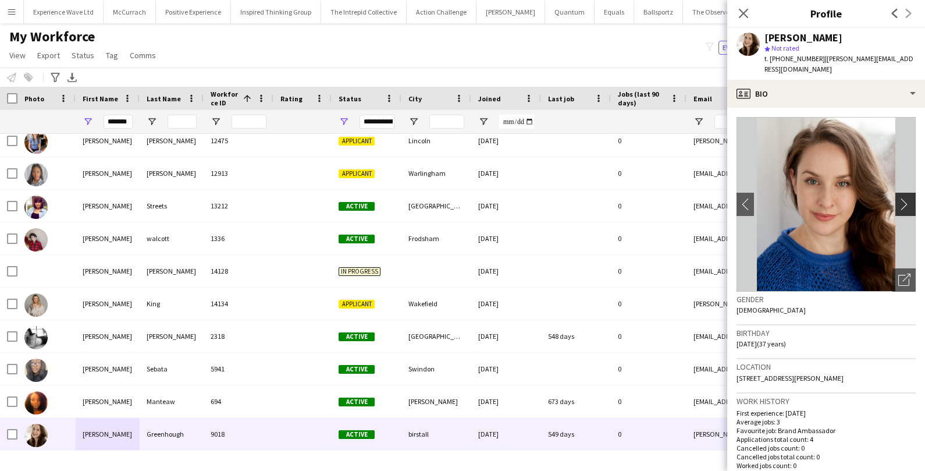
click at [902, 212] on button "chevron-right" at bounding box center [906, 204] width 23 height 23
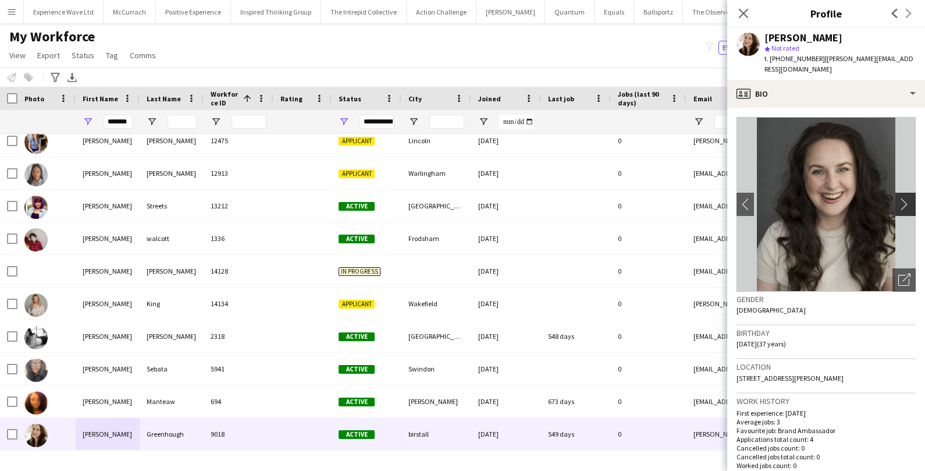
click at [902, 212] on button "chevron-right" at bounding box center [906, 204] width 23 height 23
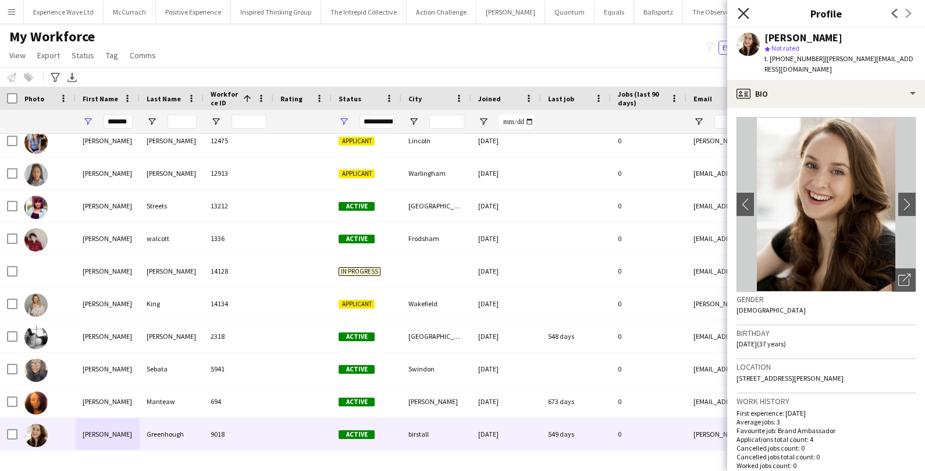
click at [743, 13] on icon at bounding box center [743, 13] width 11 height 11
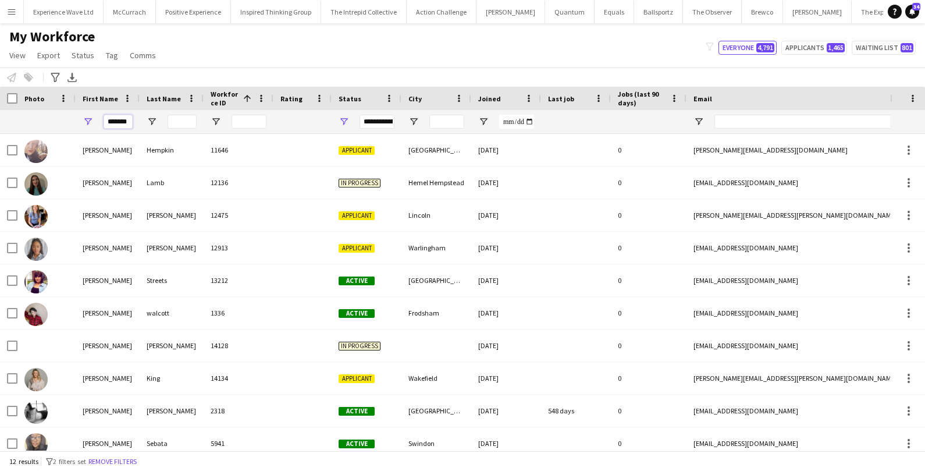
drag, startPoint x: 130, startPoint y: 119, endPoint x: 85, endPoint y: 117, distance: 44.8
click at [85, 117] on div "*******" at bounding box center [108, 121] width 64 height 23
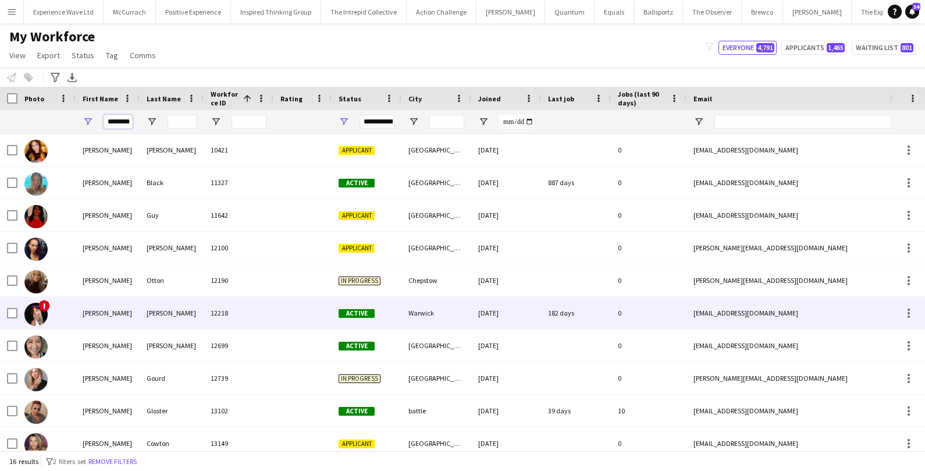
scroll to position [41, 0]
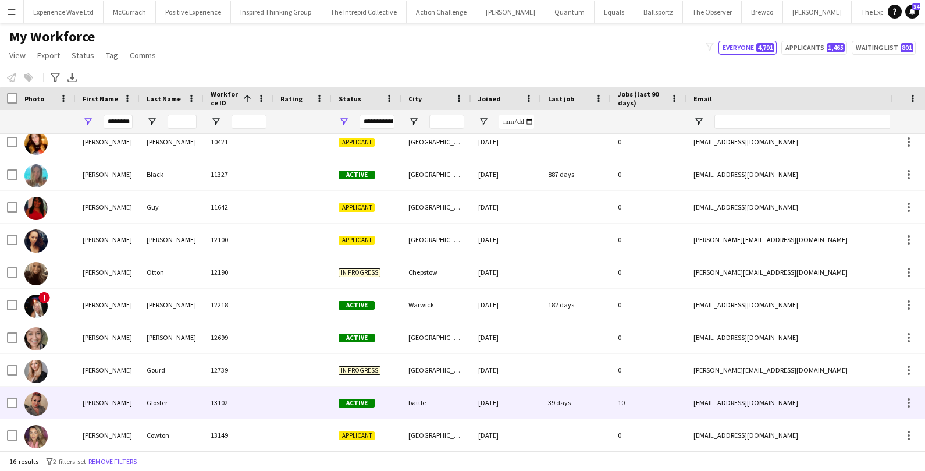
click at [95, 407] on div "[PERSON_NAME]" at bounding box center [108, 402] width 64 height 32
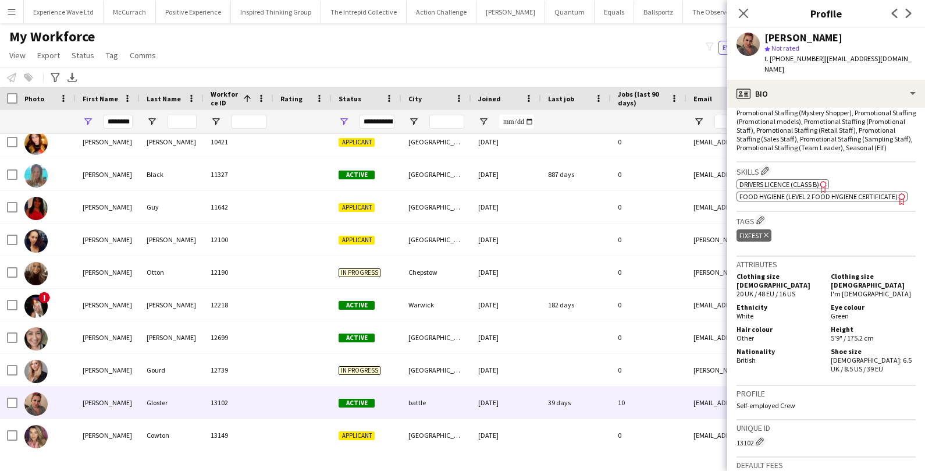
scroll to position [653, 0]
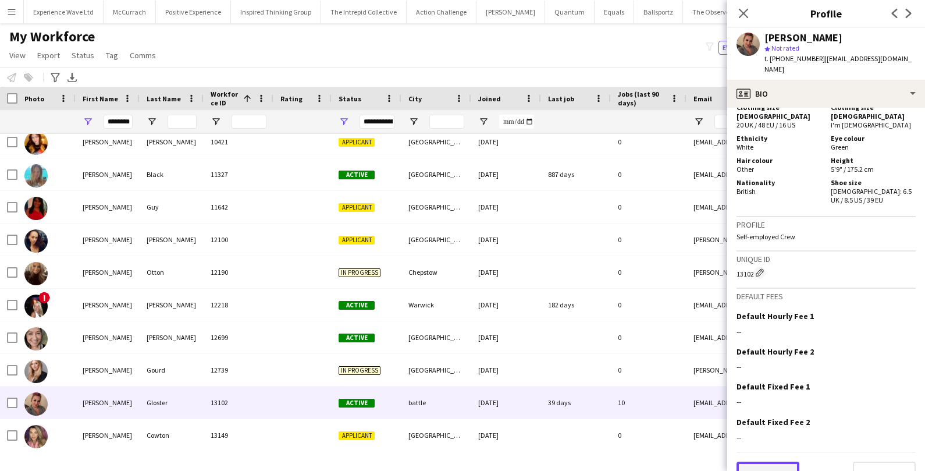
click at [784, 461] on button "Previous" at bounding box center [767, 472] width 63 height 23
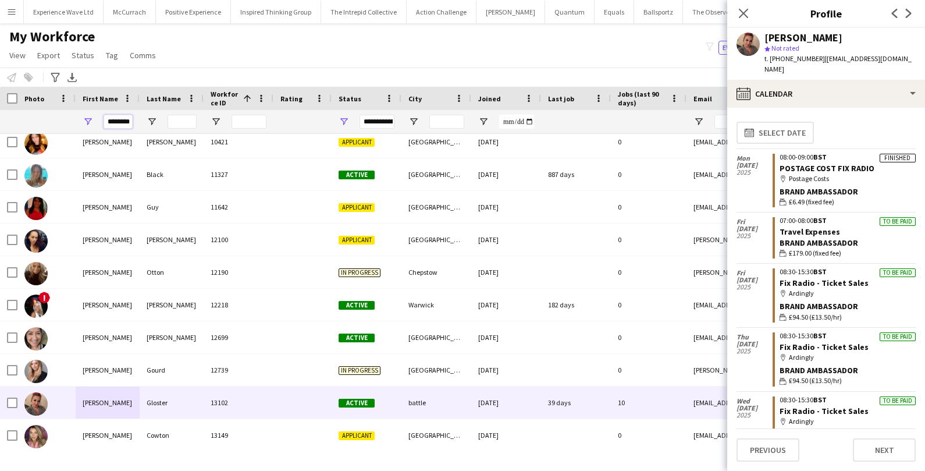
scroll to position [0, 5]
drag, startPoint x: 108, startPoint y: 123, endPoint x: 146, endPoint y: 123, distance: 37.8
click at [146, 123] on div "********" at bounding box center [630, 121] width 1261 height 23
type input "*"
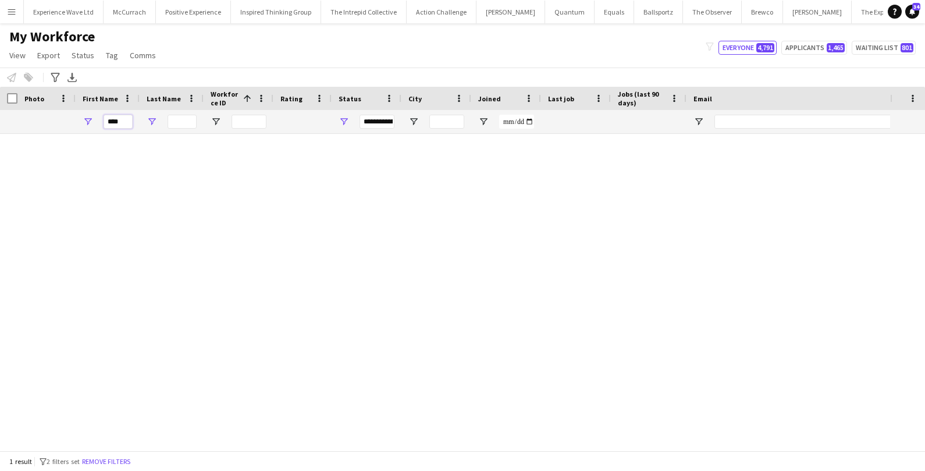
scroll to position [0, 0]
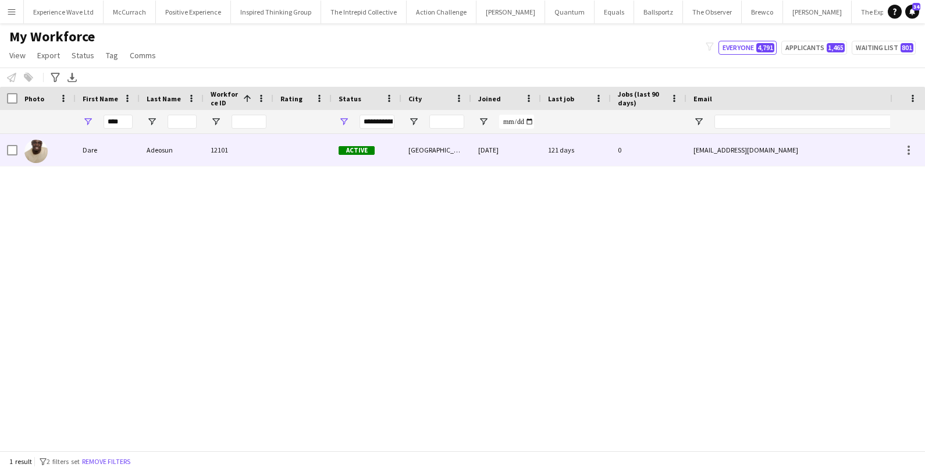
click at [138, 147] on div "Dare" at bounding box center [108, 150] width 64 height 32
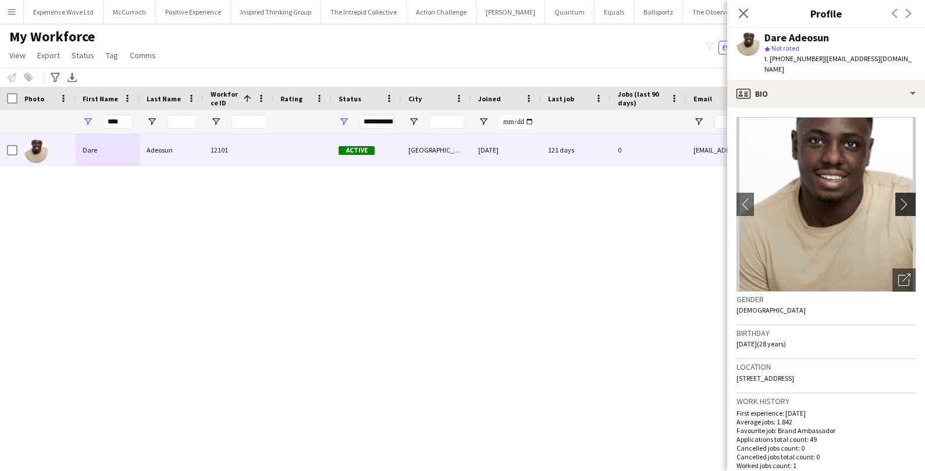
click at [902, 198] on app-icon "chevron-right" at bounding box center [907, 204] width 18 height 12
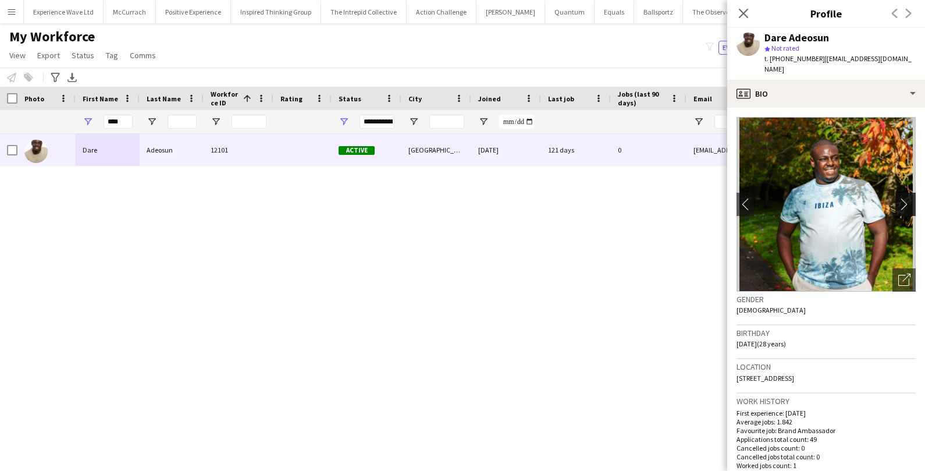
click at [902, 198] on app-icon "chevron-right" at bounding box center [907, 204] width 18 height 12
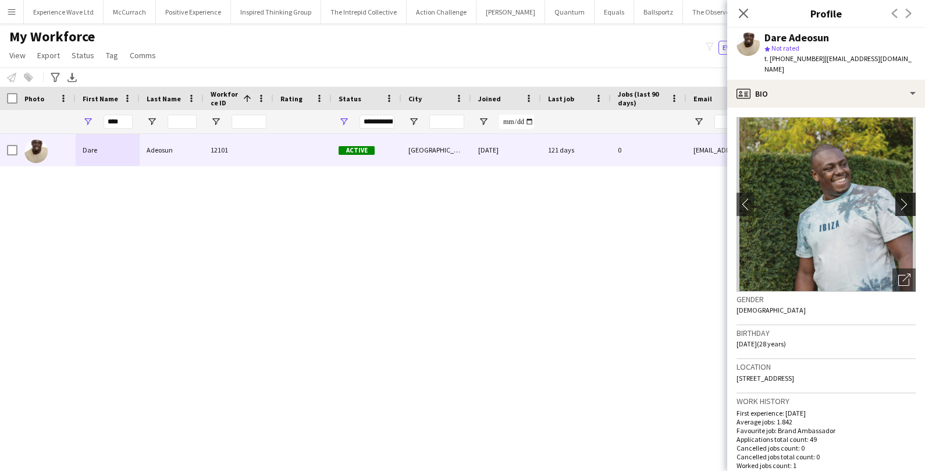
click at [902, 198] on app-icon "chevron-right" at bounding box center [907, 204] width 18 height 12
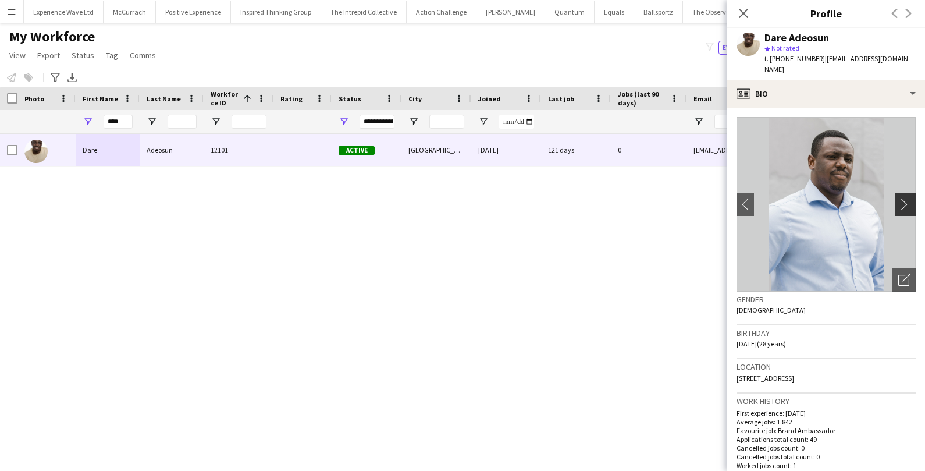
click at [902, 198] on app-icon "chevron-right" at bounding box center [907, 204] width 18 height 12
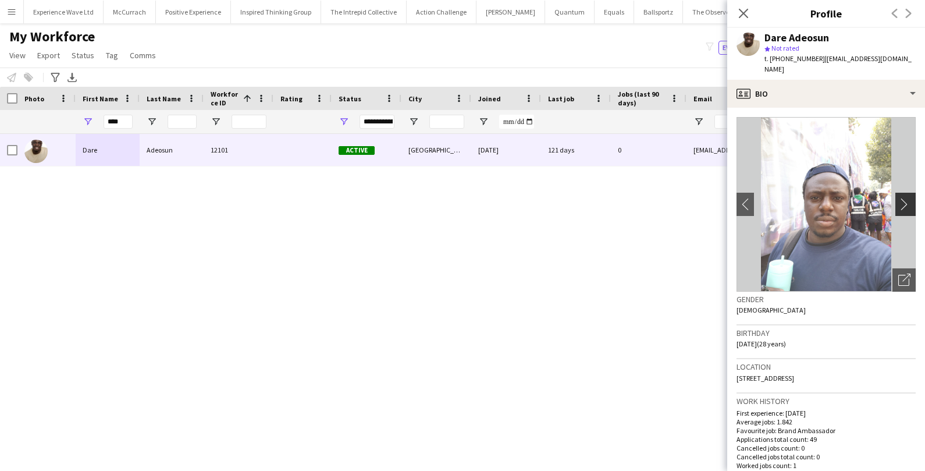
click at [902, 198] on app-icon "chevron-right" at bounding box center [907, 204] width 18 height 12
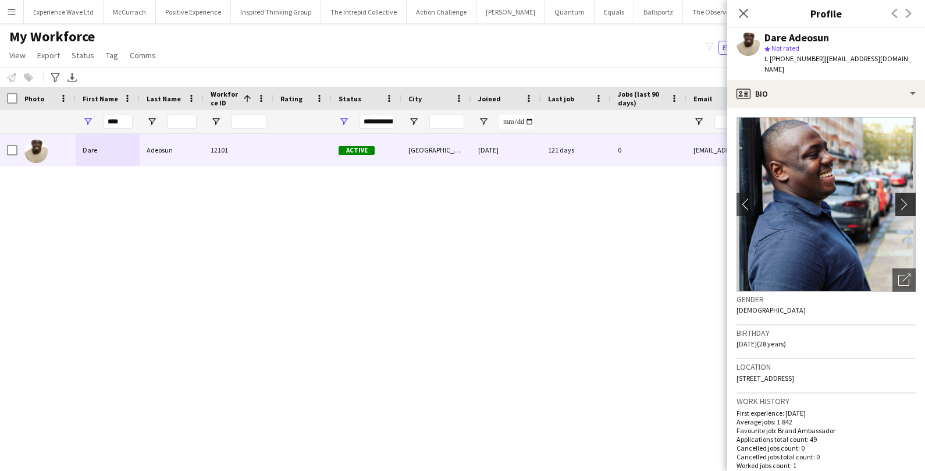
click at [902, 198] on app-icon "chevron-right" at bounding box center [907, 204] width 18 height 12
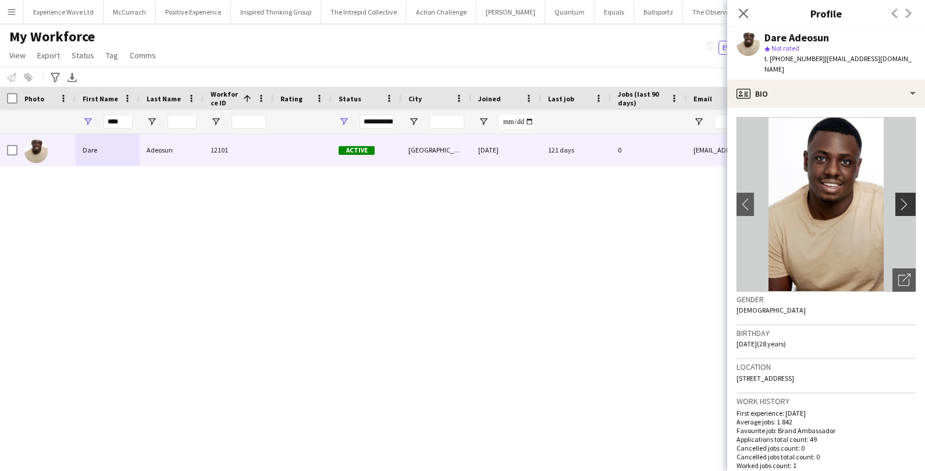
click at [902, 198] on app-icon "chevron-right" at bounding box center [907, 204] width 18 height 12
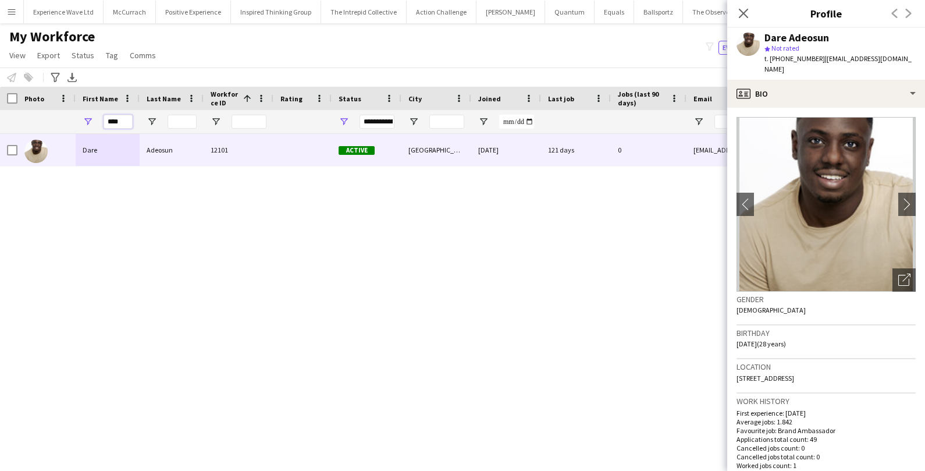
drag, startPoint x: 127, startPoint y: 123, endPoint x: 90, endPoint y: 121, distance: 37.3
click at [90, 121] on div "****" at bounding box center [108, 121] width 64 height 23
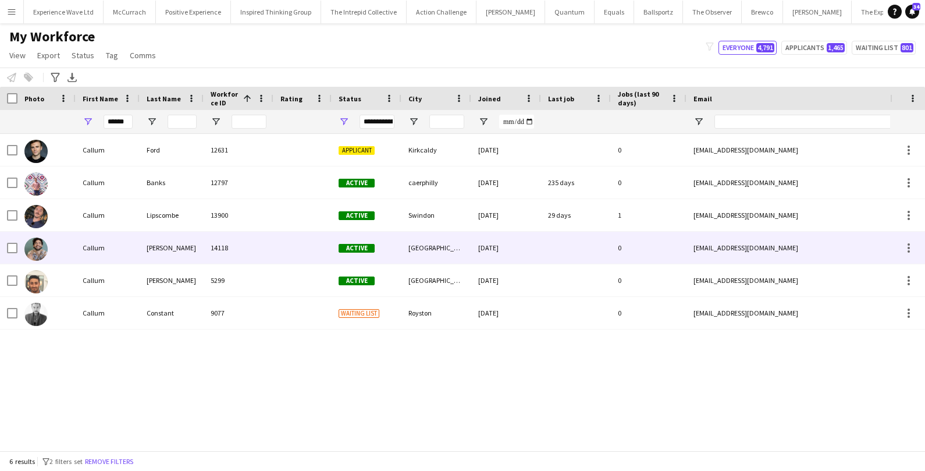
click at [97, 244] on div "Callum" at bounding box center [108, 248] width 64 height 32
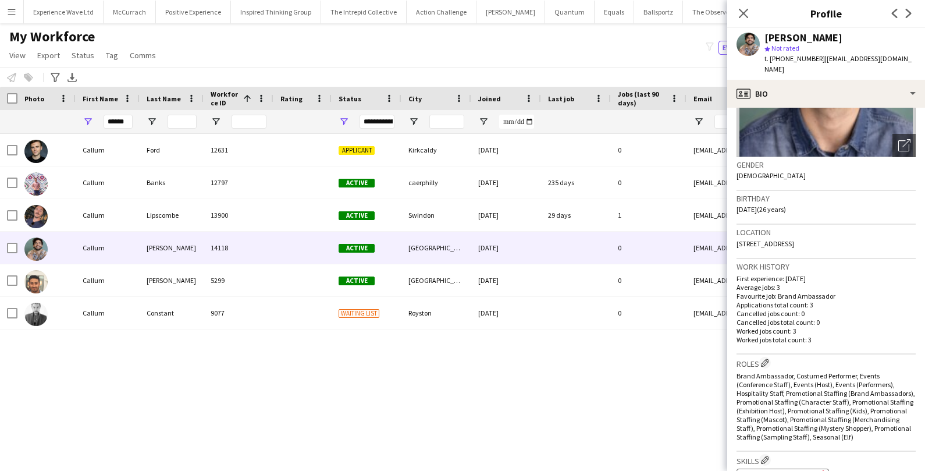
scroll to position [12, 0]
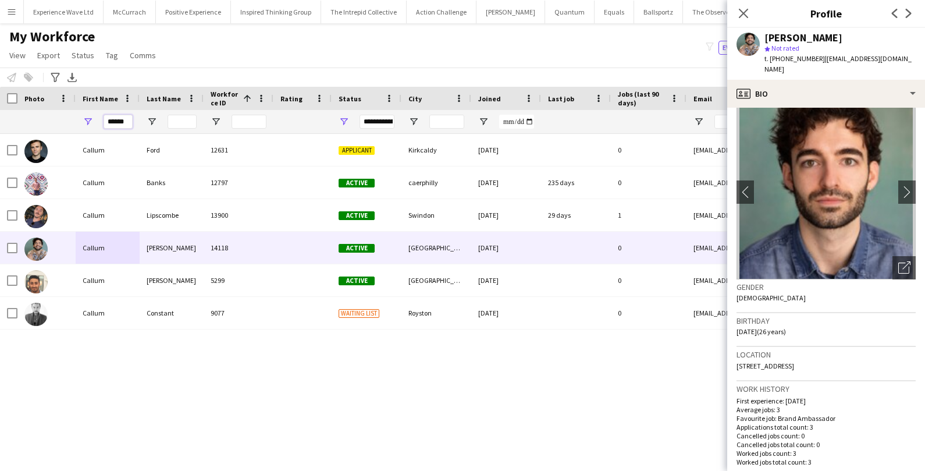
drag, startPoint x: 127, startPoint y: 120, endPoint x: 106, endPoint y: 119, distance: 21.0
click at [106, 119] on input "******" at bounding box center [118, 122] width 29 height 14
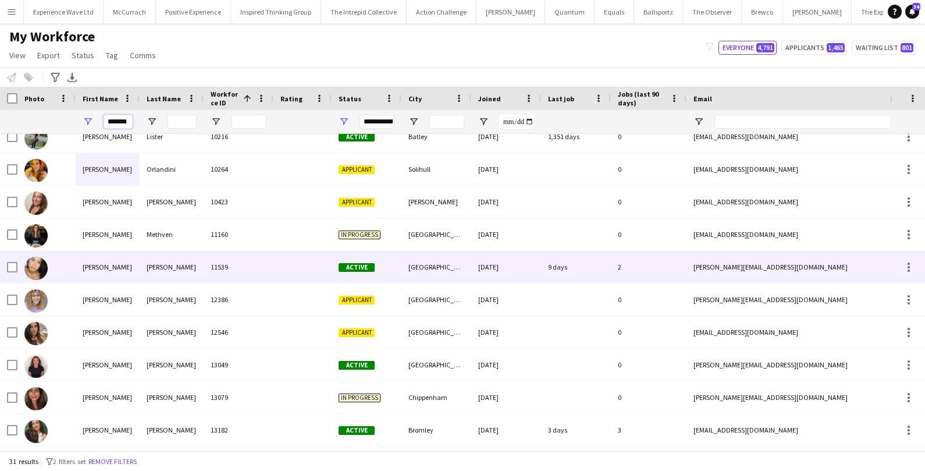
scroll to position [112, 0]
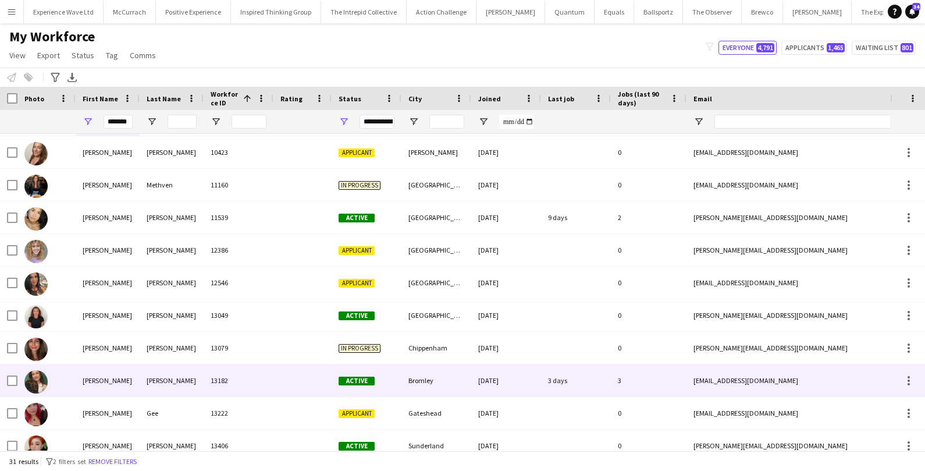
click at [113, 382] on div "Rebecca" at bounding box center [108, 380] width 64 height 32
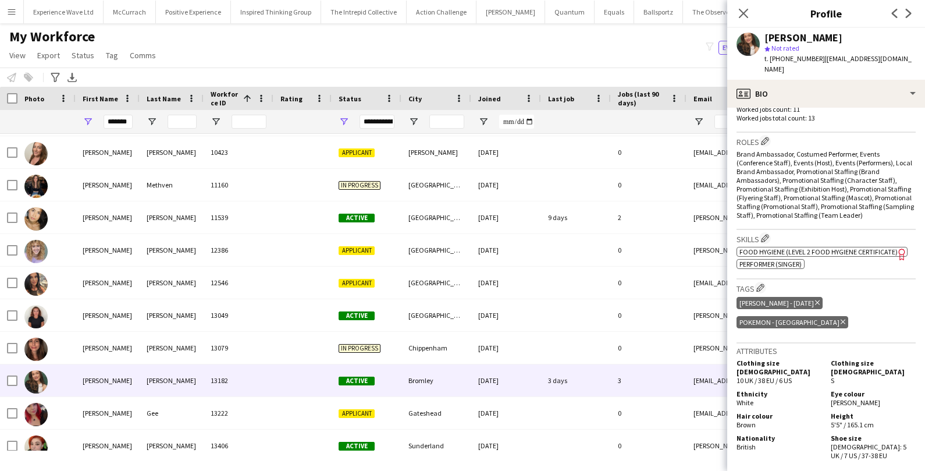
scroll to position [357, 0]
drag, startPoint x: 106, startPoint y: 120, endPoint x: 159, endPoint y: 116, distance: 53.1
click at [159, 116] on div "*******" at bounding box center [630, 121] width 1261 height 23
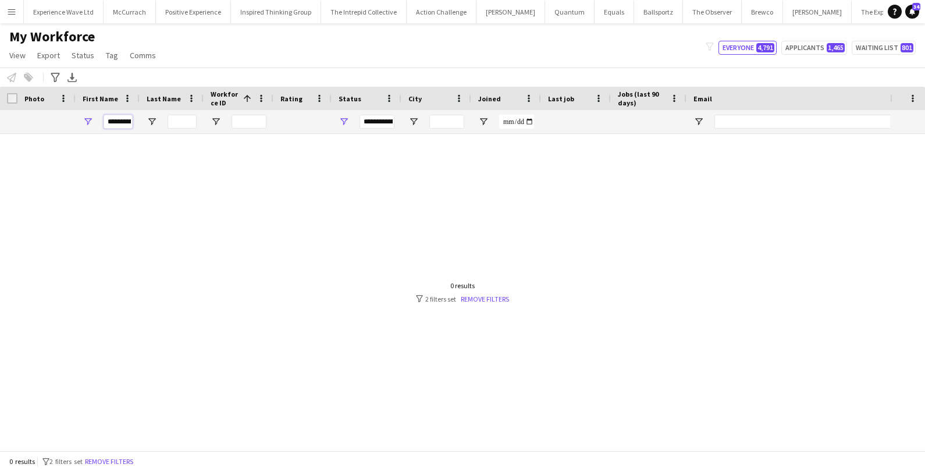
scroll to position [0, 10]
drag, startPoint x: 108, startPoint y: 122, endPoint x: 143, endPoint y: 120, distance: 34.3
click at [143, 121] on div "**********" at bounding box center [630, 121] width 1261 height 23
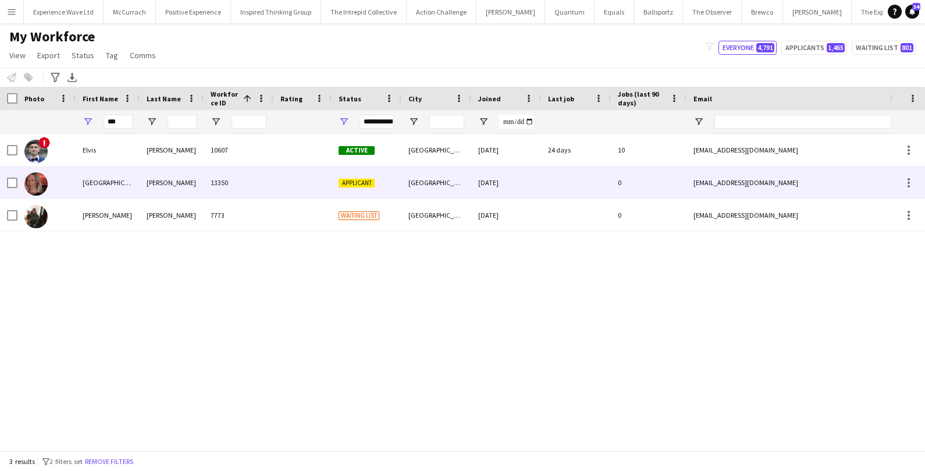
click at [98, 188] on div "Elva" at bounding box center [108, 182] width 64 height 32
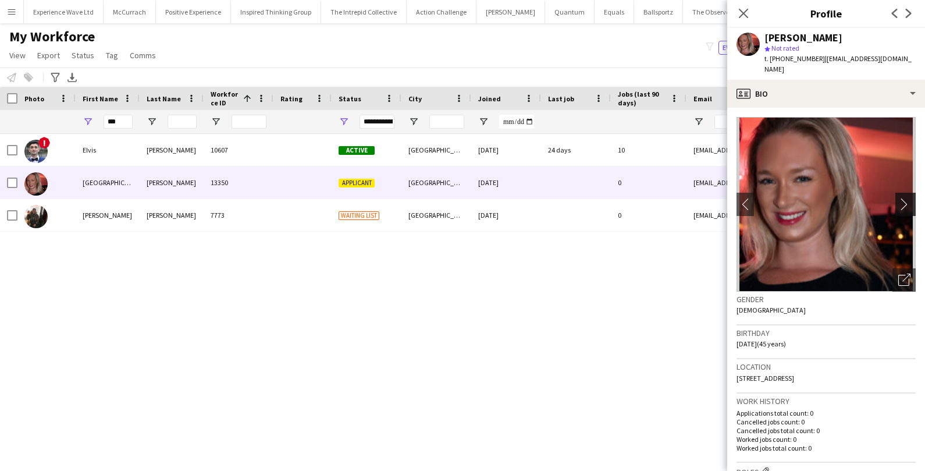
click at [899, 198] on app-icon "chevron-right" at bounding box center [907, 204] width 18 height 12
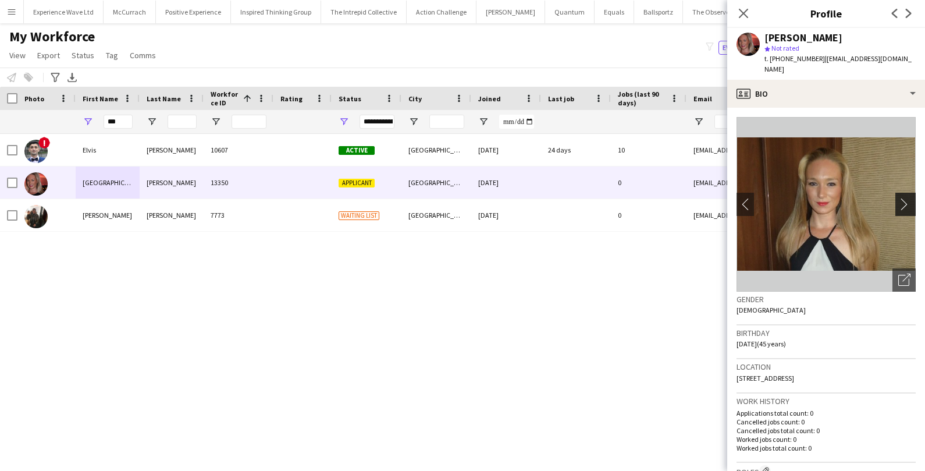
click at [899, 198] on app-icon "chevron-right" at bounding box center [907, 204] width 18 height 12
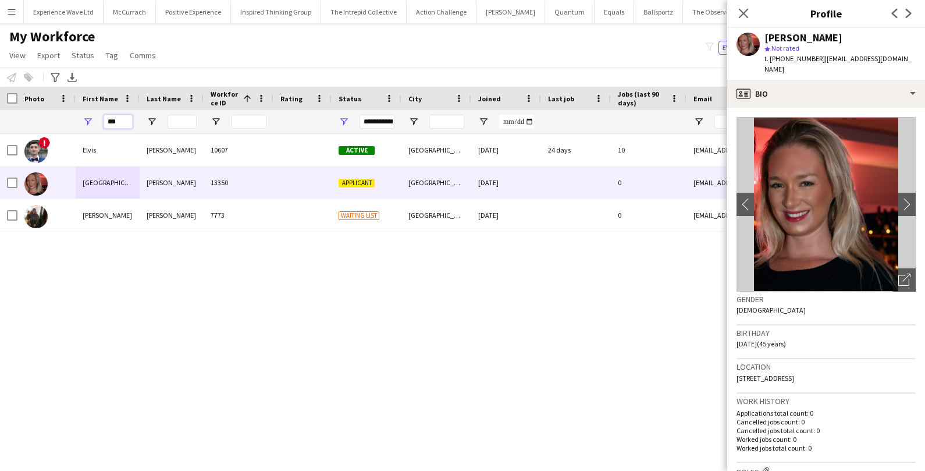
drag, startPoint x: 121, startPoint y: 123, endPoint x: 86, endPoint y: 117, distance: 36.1
click at [86, 117] on div "***" at bounding box center [108, 121] width 64 height 23
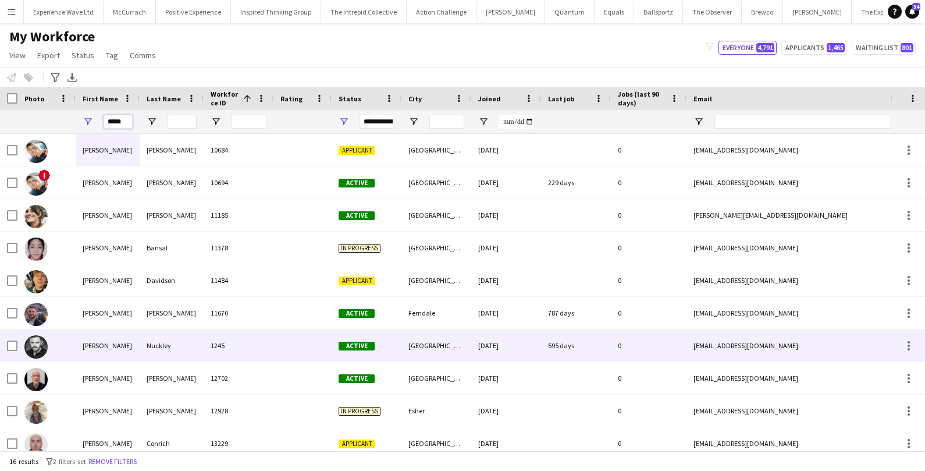
scroll to position [196, 0]
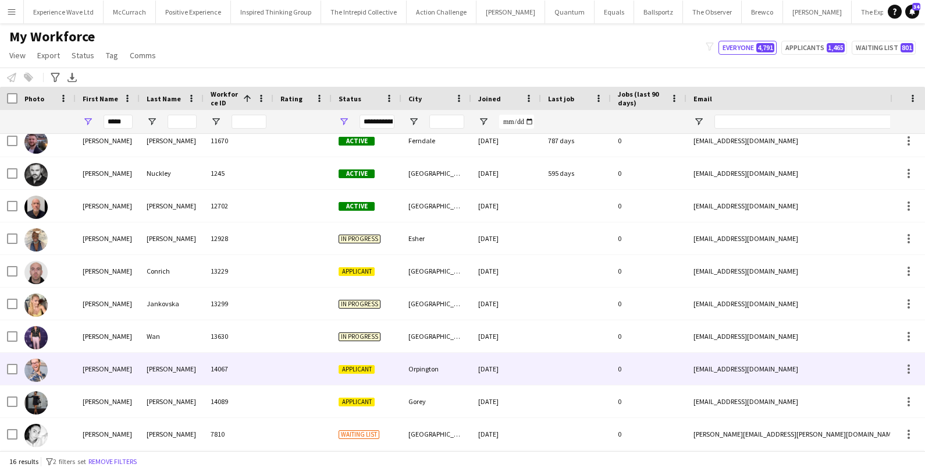
click at [97, 371] on div "SIMON" at bounding box center [108, 368] width 64 height 32
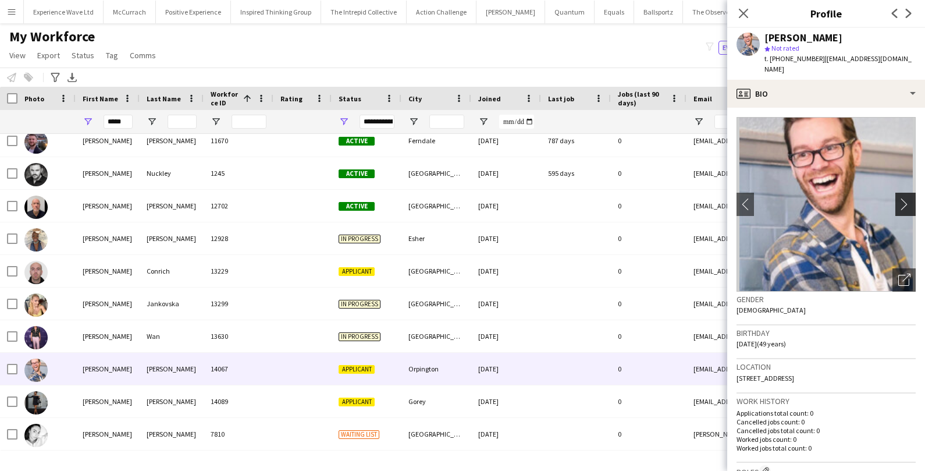
click at [907, 198] on app-icon "chevron-right" at bounding box center [907, 204] width 18 height 12
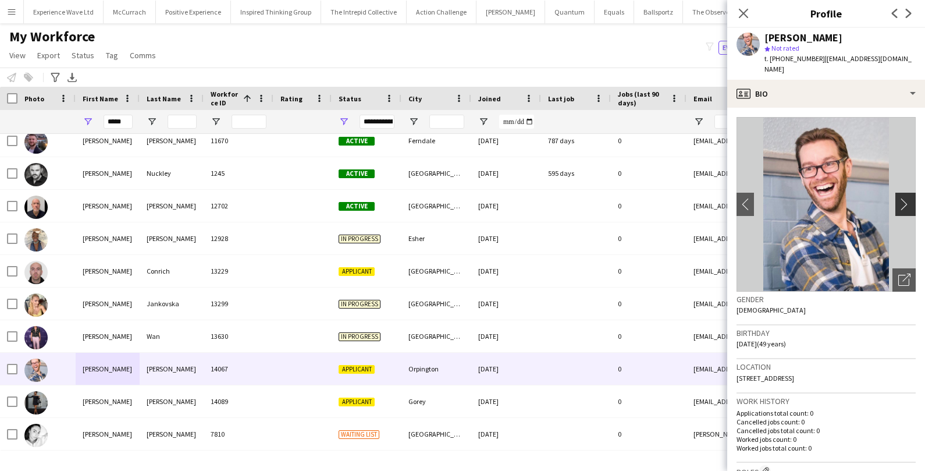
click at [907, 198] on app-icon "chevron-right" at bounding box center [907, 204] width 18 height 12
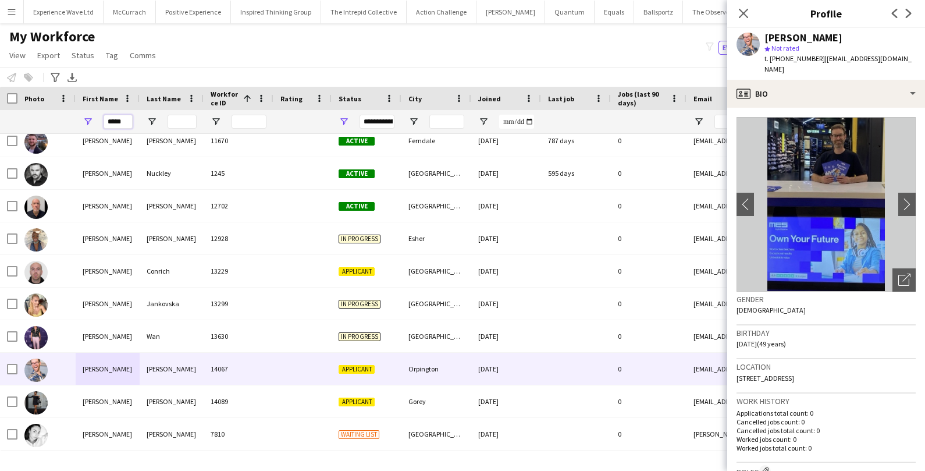
drag, startPoint x: 130, startPoint y: 119, endPoint x: 84, endPoint y: 113, distance: 46.3
click at [84, 113] on div "*****" at bounding box center [108, 121] width 64 height 23
paste input "*"
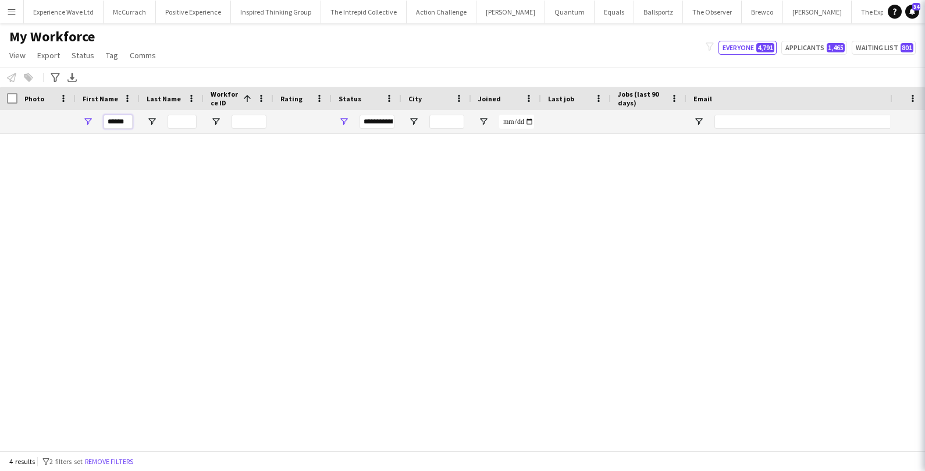
scroll to position [0, 0]
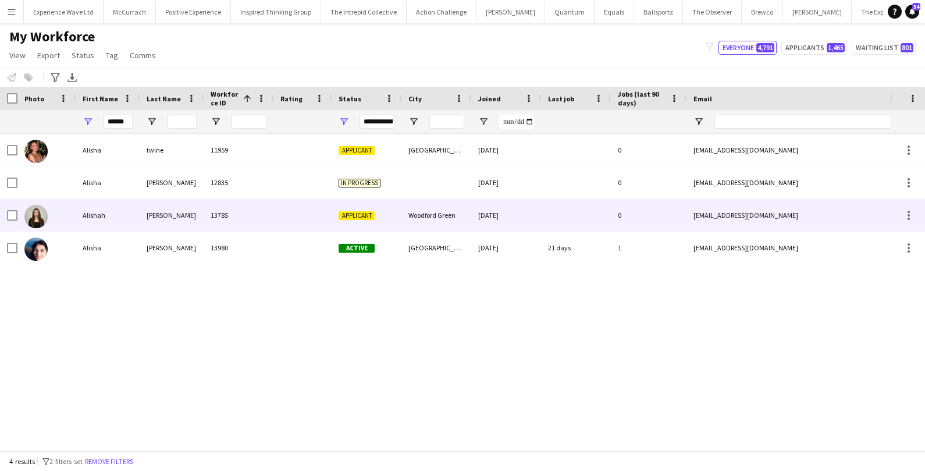
click at [72, 217] on div at bounding box center [46, 215] width 58 height 32
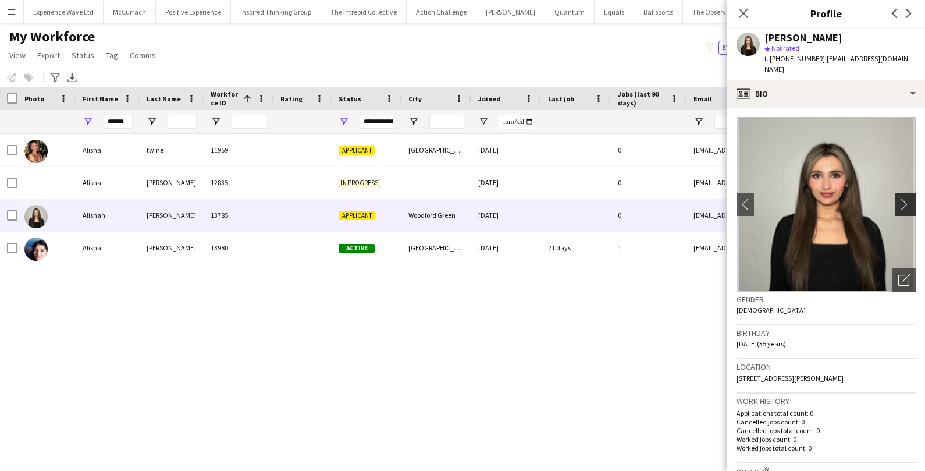
click at [901, 198] on app-icon "chevron-right" at bounding box center [907, 204] width 18 height 12
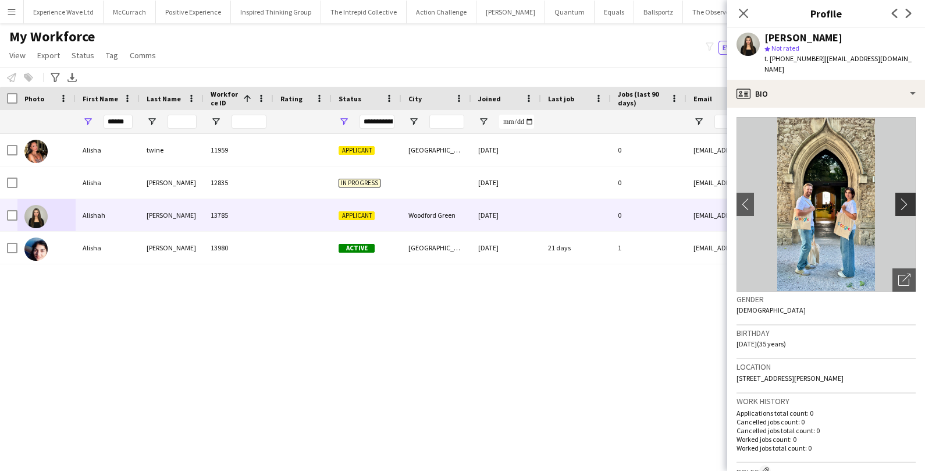
click at [904, 198] on app-icon "chevron-right" at bounding box center [907, 204] width 18 height 12
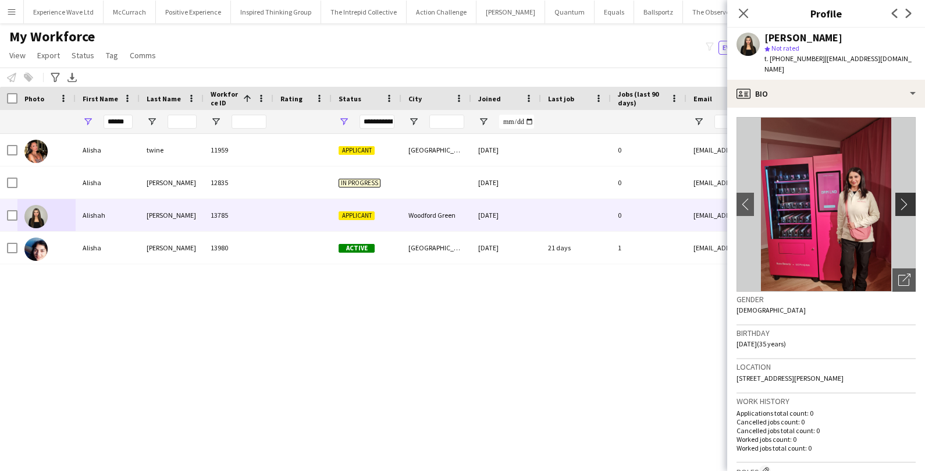
click at [903, 198] on app-icon "chevron-right" at bounding box center [907, 204] width 18 height 12
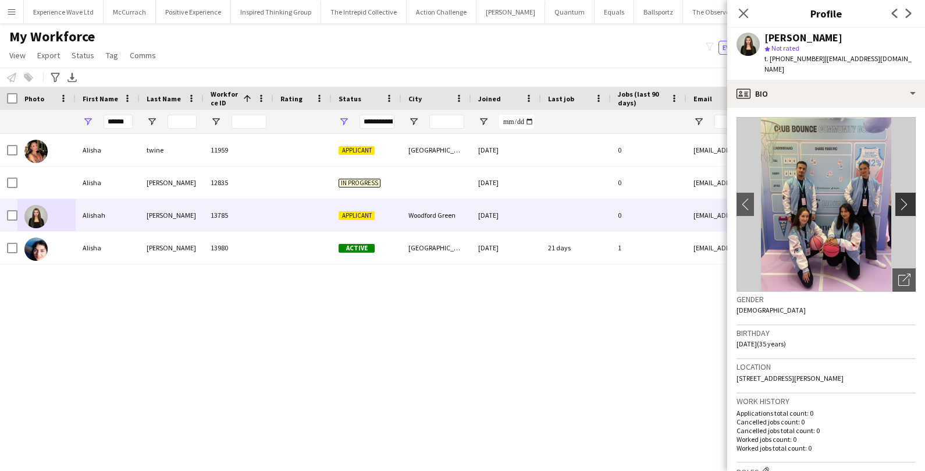
click at [903, 198] on app-icon "chevron-right" at bounding box center [907, 204] width 18 height 12
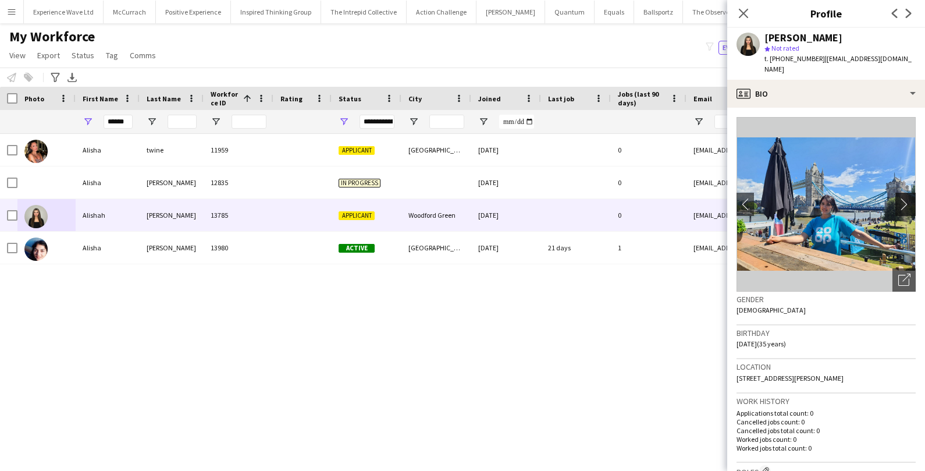
click at [903, 198] on app-icon "chevron-right" at bounding box center [907, 204] width 18 height 12
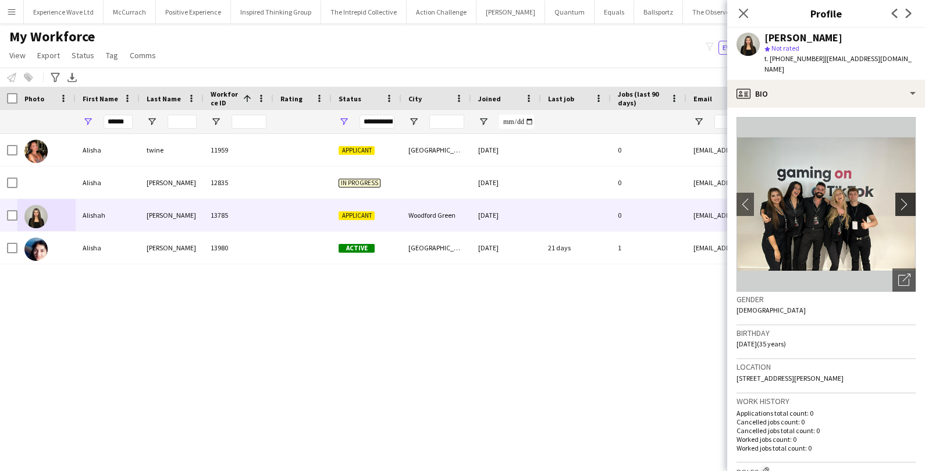
click at [903, 198] on app-icon "chevron-right" at bounding box center [907, 204] width 18 height 12
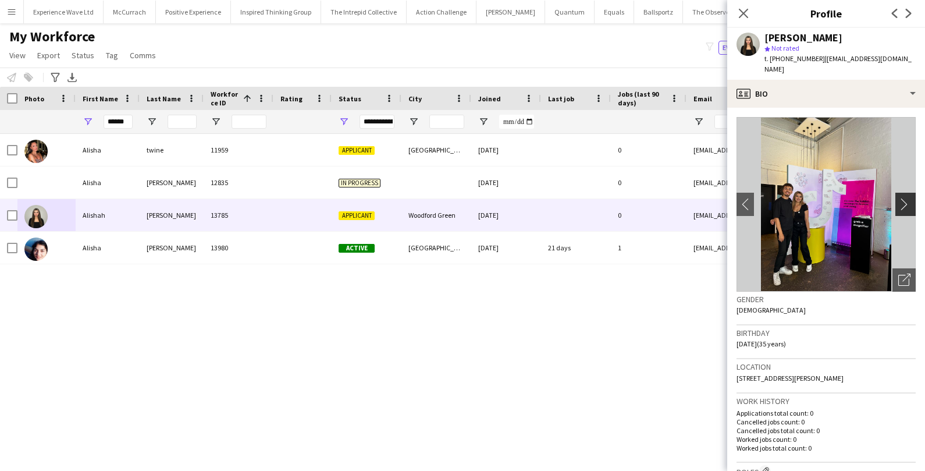
click at [903, 198] on app-icon "chevron-right" at bounding box center [907, 204] width 18 height 12
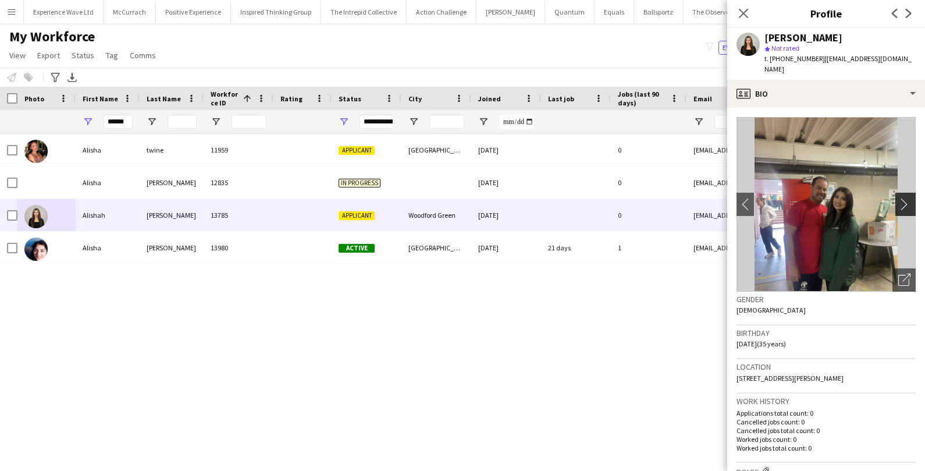
click at [903, 198] on app-icon "chevron-right" at bounding box center [907, 204] width 18 height 12
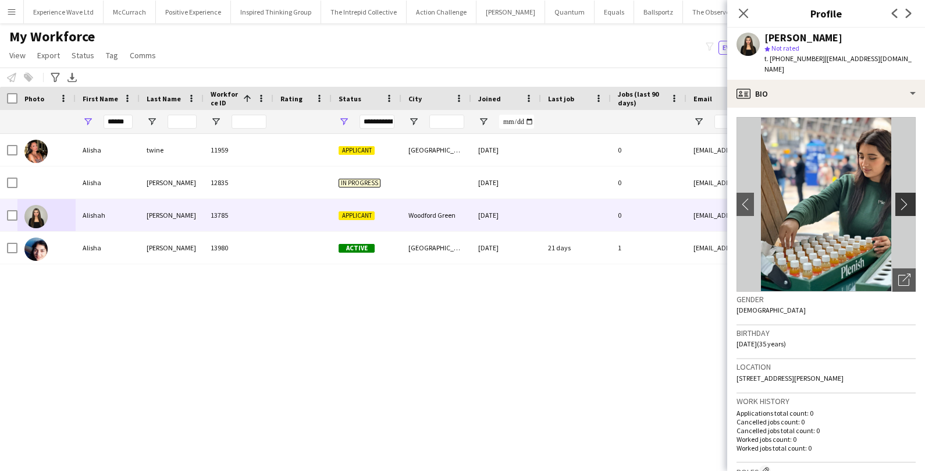
click at [903, 198] on app-icon "chevron-right" at bounding box center [907, 204] width 18 height 12
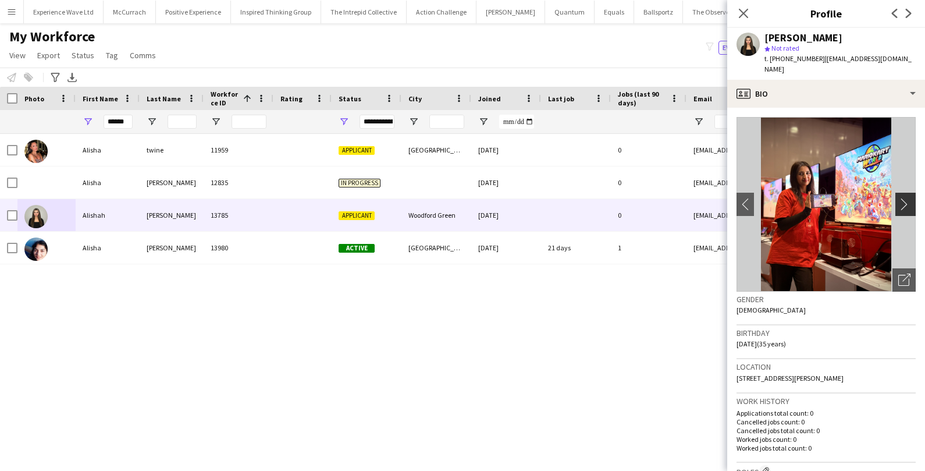
click at [903, 198] on app-icon "chevron-right" at bounding box center [907, 204] width 18 height 12
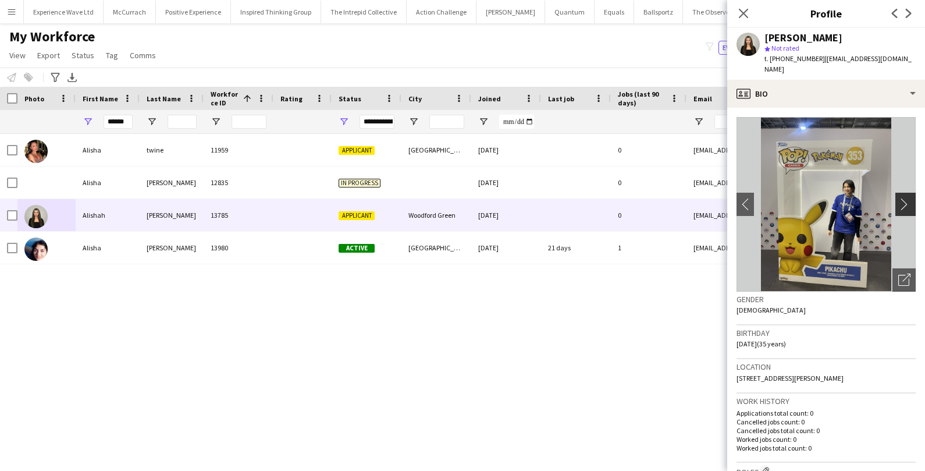
click at [903, 198] on app-icon "chevron-right" at bounding box center [907, 204] width 18 height 12
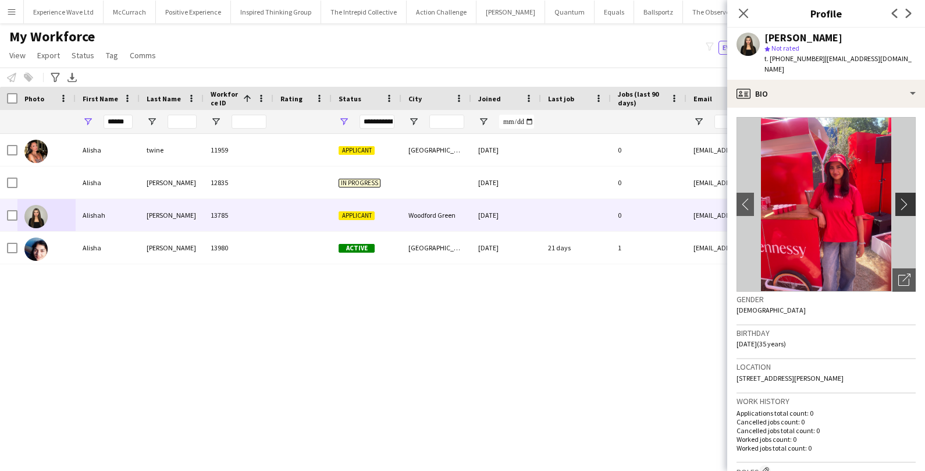
click at [903, 198] on app-icon "chevron-right" at bounding box center [907, 204] width 18 height 12
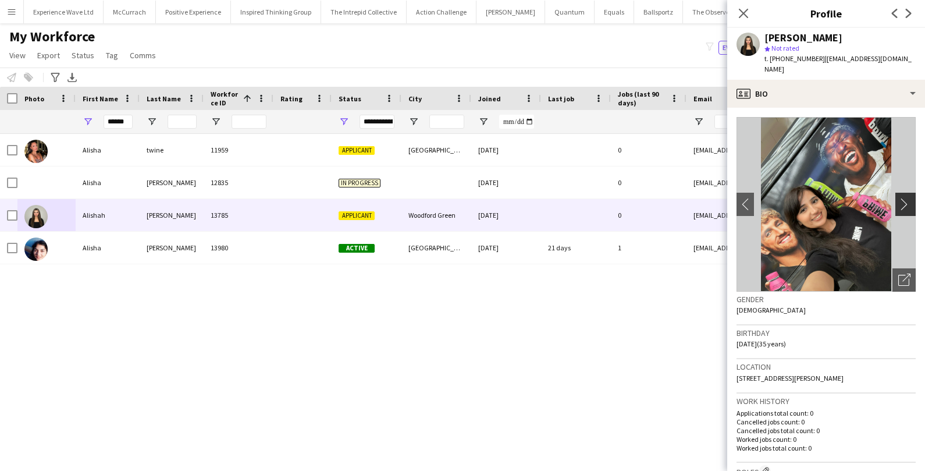
click at [903, 198] on app-icon "chevron-right" at bounding box center [907, 204] width 18 height 12
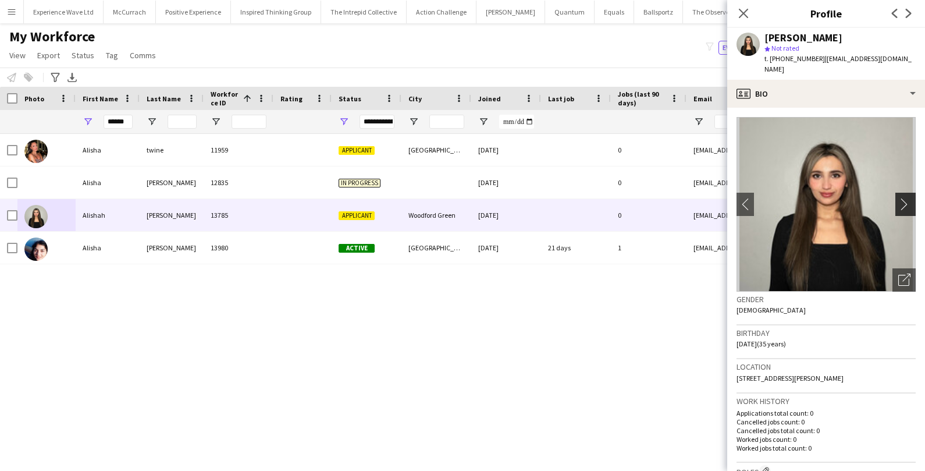
click at [903, 198] on app-icon "chevron-right" at bounding box center [907, 204] width 18 height 12
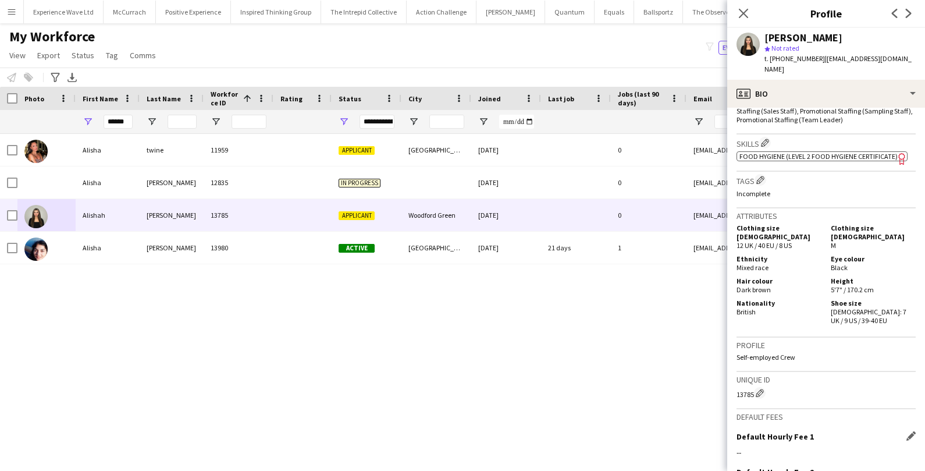
scroll to position [590, 0]
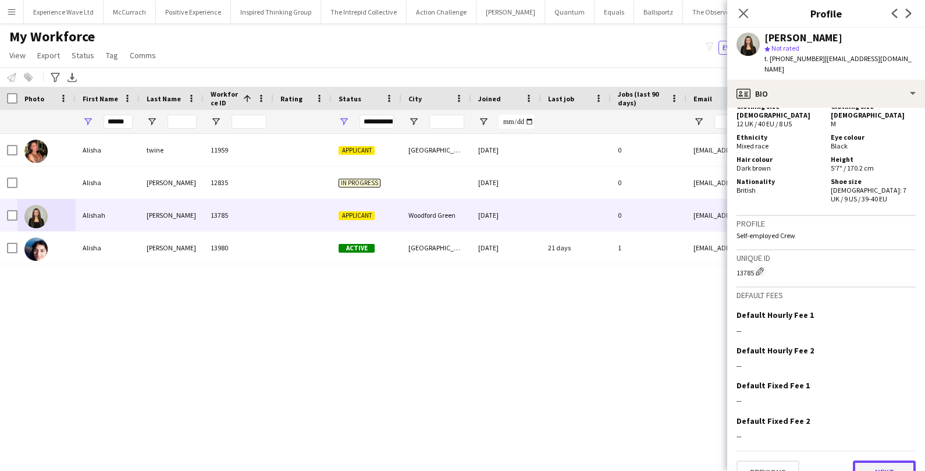
click at [878, 460] on button "Next" at bounding box center [884, 471] width 63 height 23
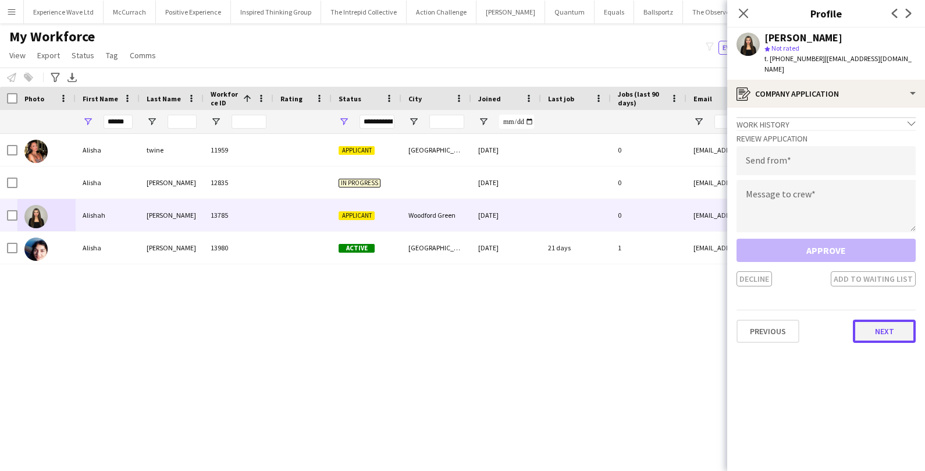
click at [882, 329] on button "Next" at bounding box center [884, 330] width 63 height 23
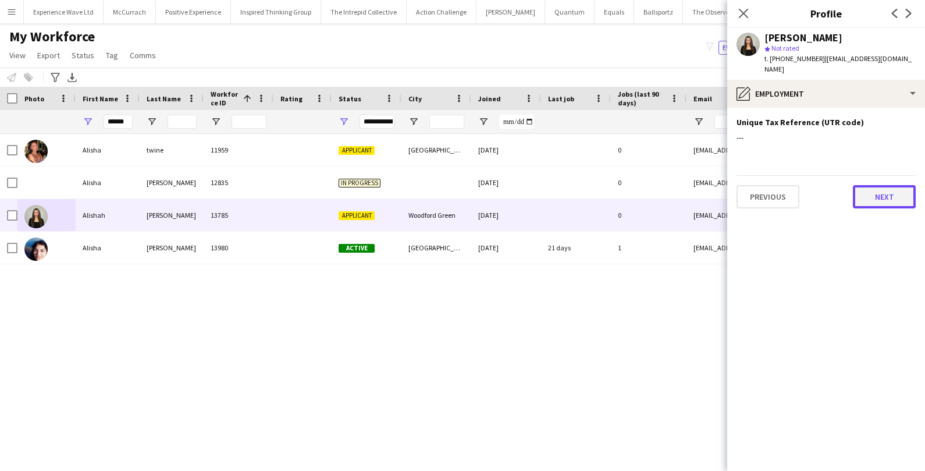
click at [903, 194] on button "Next" at bounding box center [884, 196] width 63 height 23
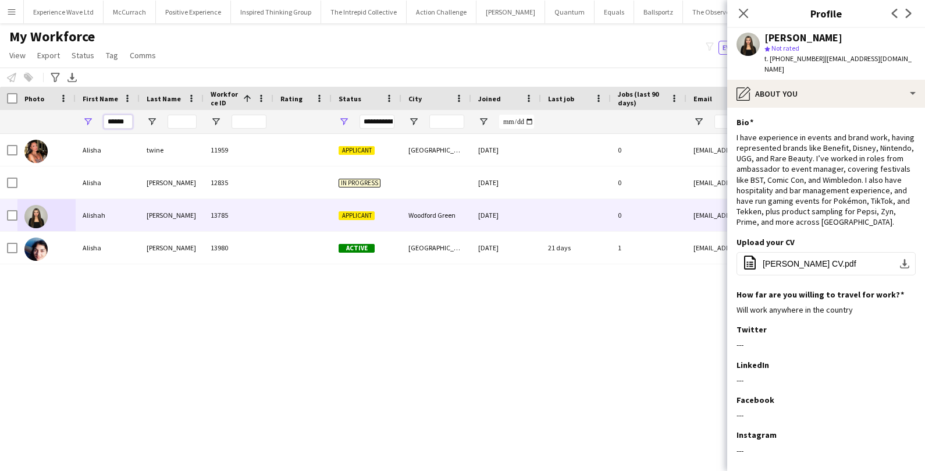
drag, startPoint x: 126, startPoint y: 123, endPoint x: 103, endPoint y: 123, distance: 23.3
click at [104, 123] on input "******" at bounding box center [118, 122] width 29 height 14
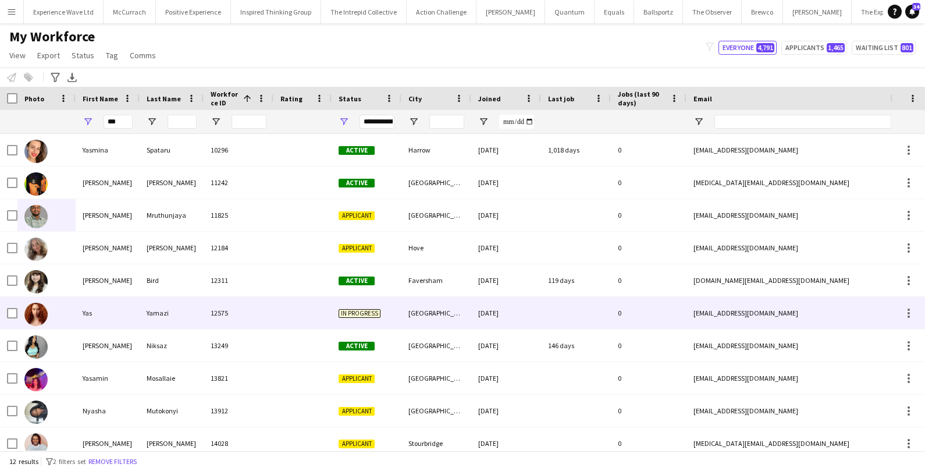
click at [113, 317] on div "Yas" at bounding box center [108, 313] width 64 height 32
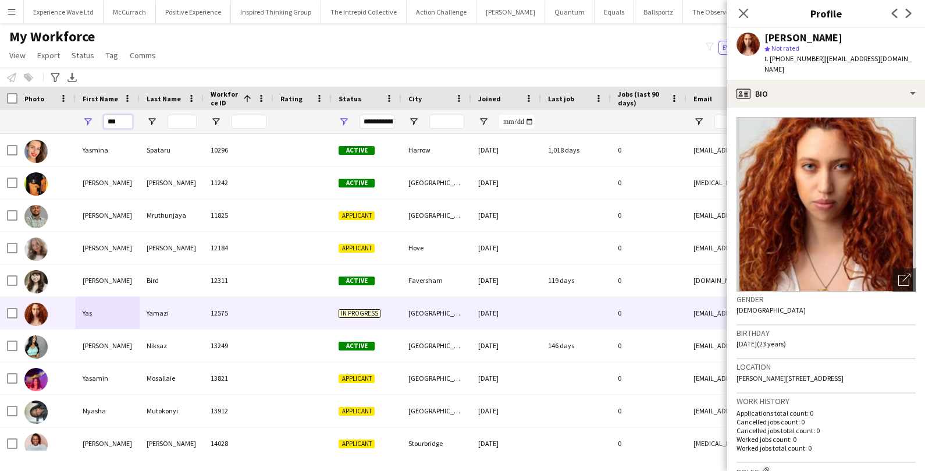
drag, startPoint x: 125, startPoint y: 123, endPoint x: 86, endPoint y: 116, distance: 40.2
click at [86, 116] on div "***" at bounding box center [108, 121] width 64 height 23
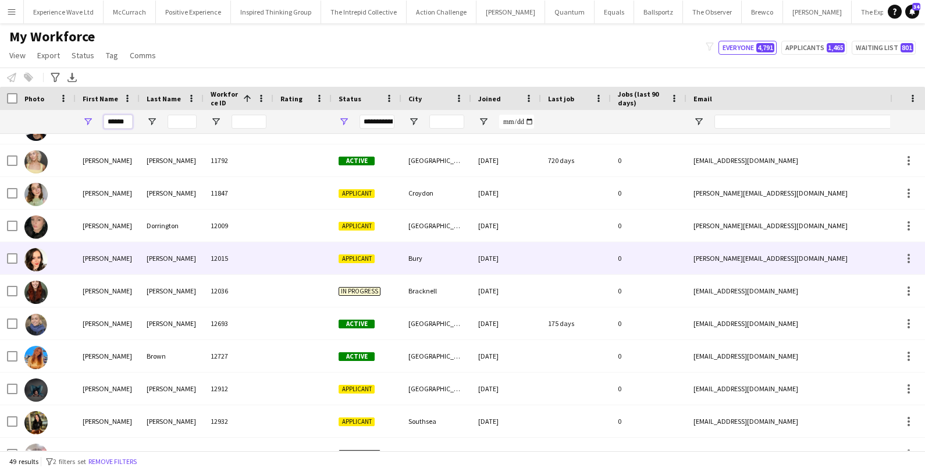
scroll to position [564, 0]
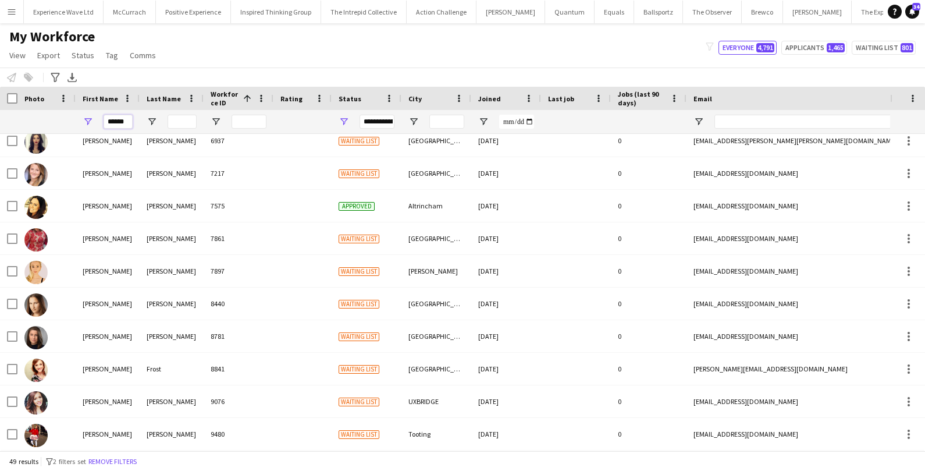
type input "******"
click at [729, 121] on input "Email Filter Input" at bounding box center [813, 122] width 198 height 14
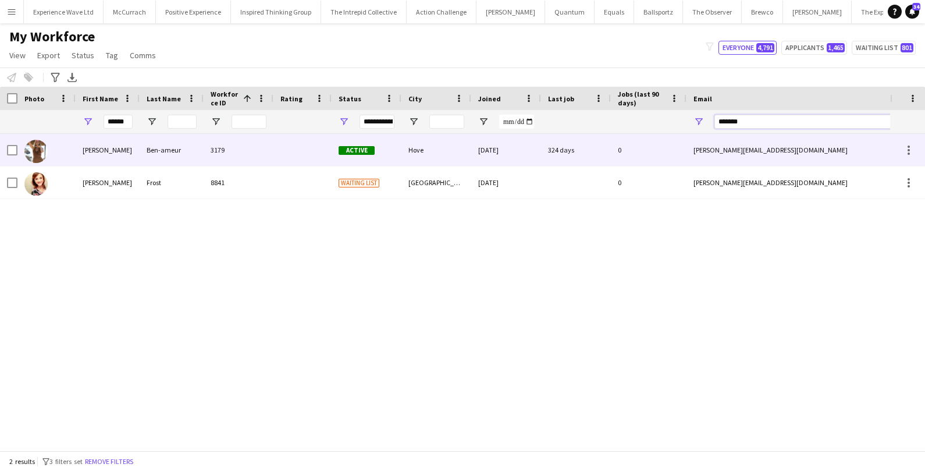
type input "*******"
click at [700, 152] on div "hannah_sabrina@aol.com" at bounding box center [802, 150] width 233 height 32
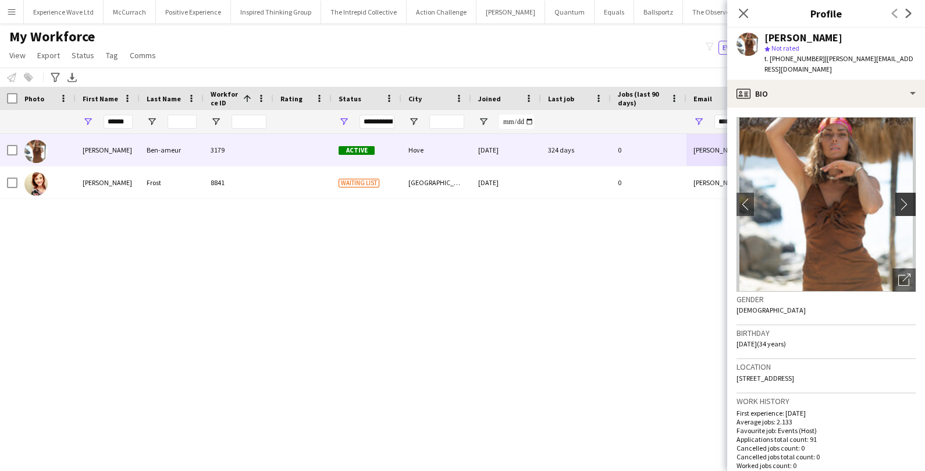
click at [907, 198] on app-icon "chevron-right" at bounding box center [907, 204] width 18 height 12
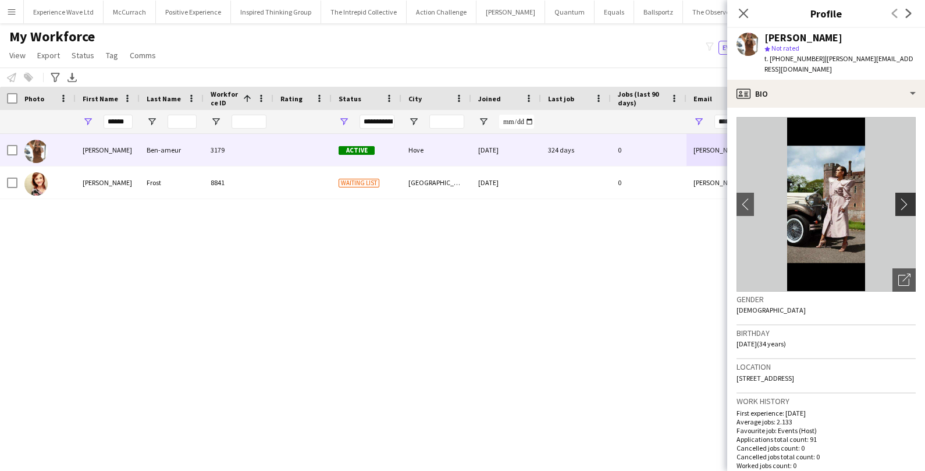
click at [907, 198] on app-icon "chevron-right" at bounding box center [907, 204] width 18 height 12
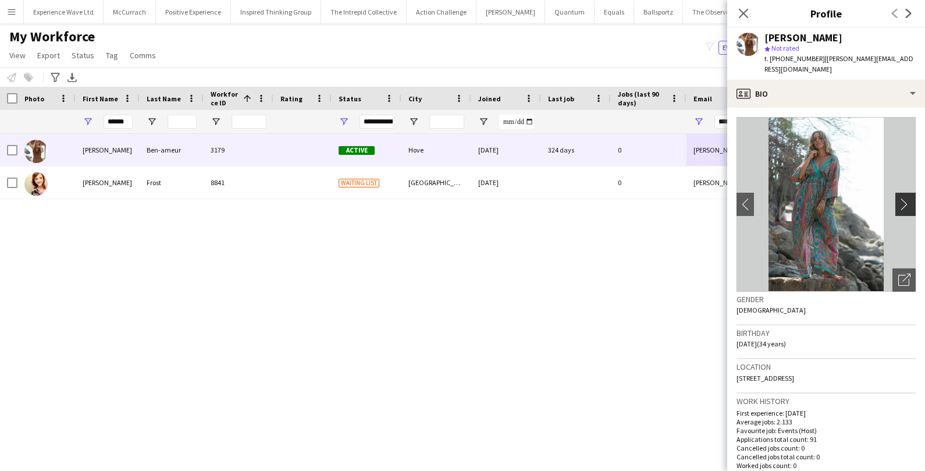
click at [907, 198] on app-icon "chevron-right" at bounding box center [907, 204] width 18 height 12
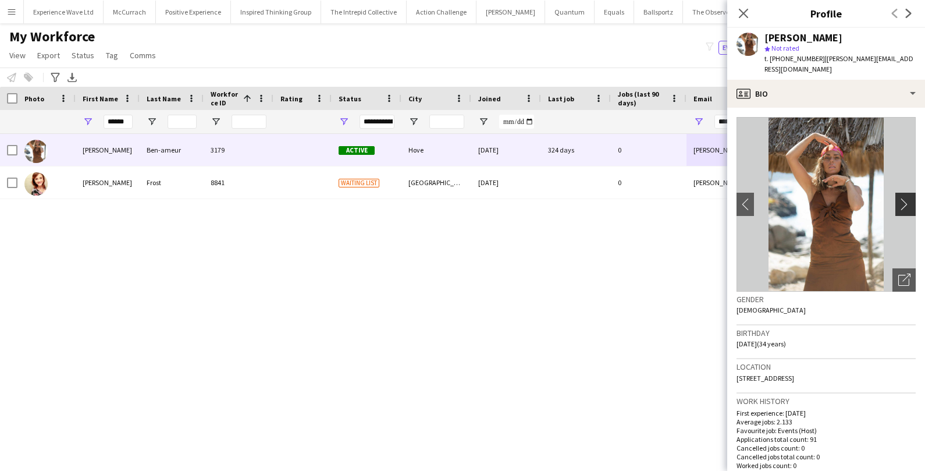
click at [907, 198] on app-icon "chevron-right" at bounding box center [907, 204] width 18 height 12
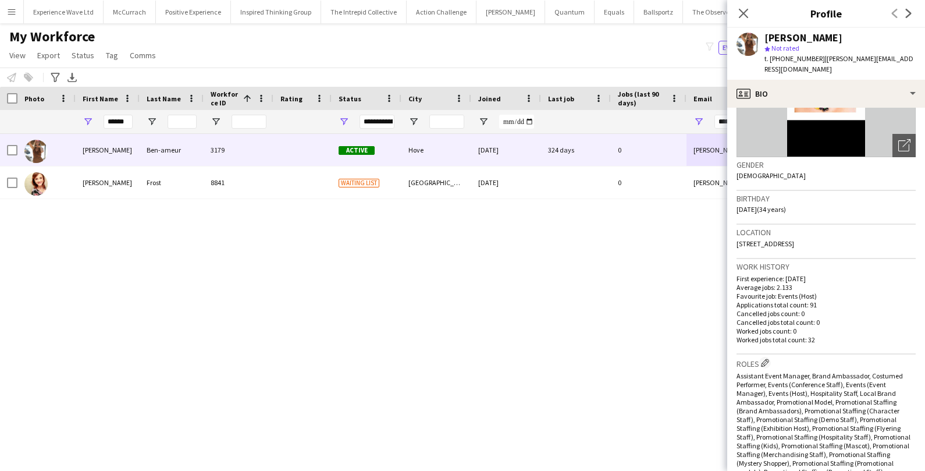
click at [570, 286] on div "Hannah Frost 8841 Waiting list London 19-12-2019 0 hannah_frost@btinternet.com …" at bounding box center [445, 292] width 890 height 316
click at [745, 6] on div "Close pop-in" at bounding box center [743, 13] width 33 height 27
click at [743, 10] on icon "Close pop-in" at bounding box center [743, 13] width 11 height 11
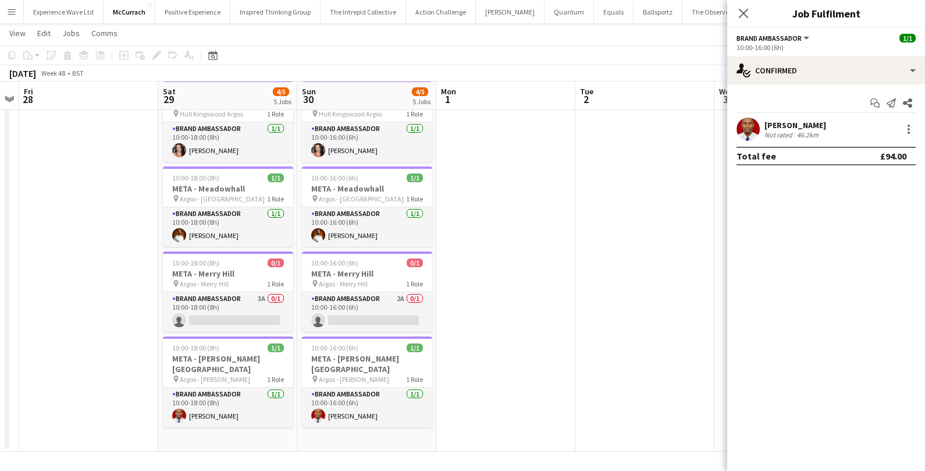
scroll to position [0, 332]
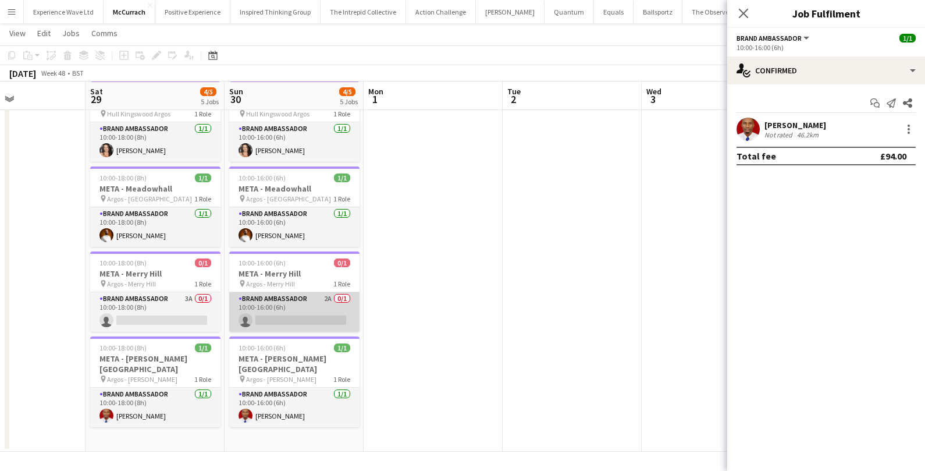
click at [304, 294] on app-card-role "Brand Ambassador 2A 0/1 10:00-16:00 (6h) single-neutral-actions" at bounding box center [294, 312] width 130 height 40
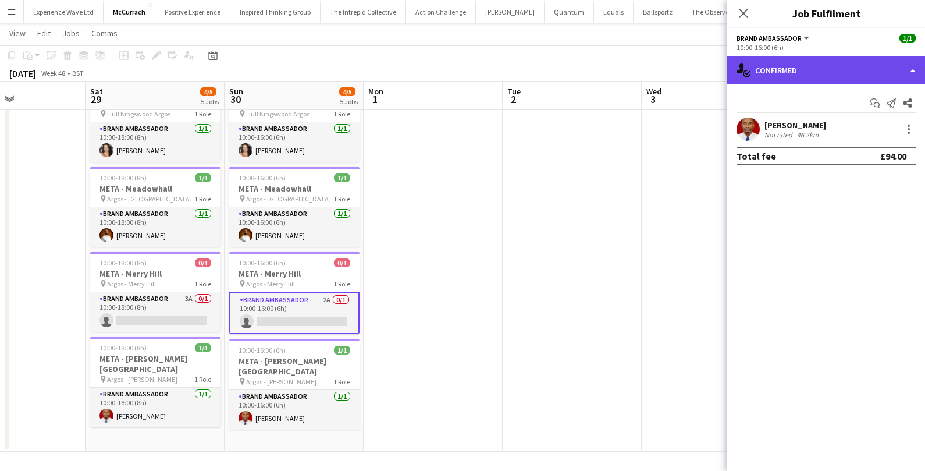
click at [825, 67] on div "single-neutral-actions-check-2 Confirmed" at bounding box center [826, 70] width 198 height 28
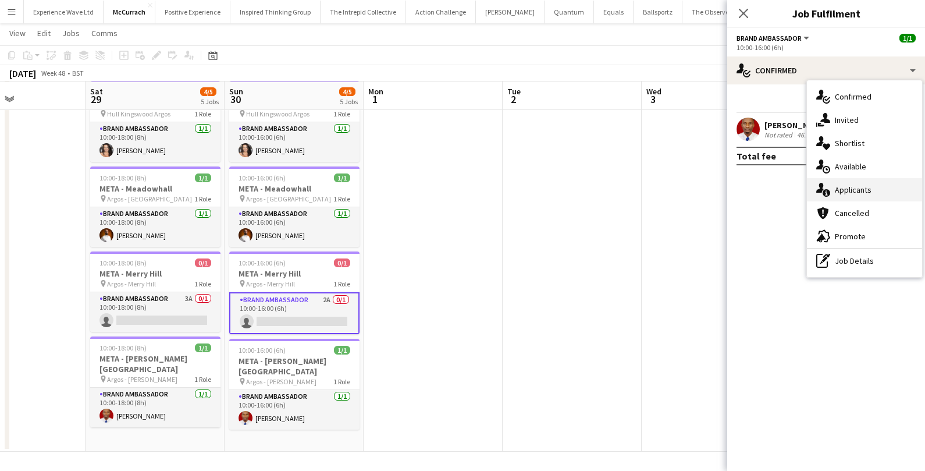
click at [822, 197] on div "single-neutral-actions-information Applicants" at bounding box center [864, 189] width 115 height 23
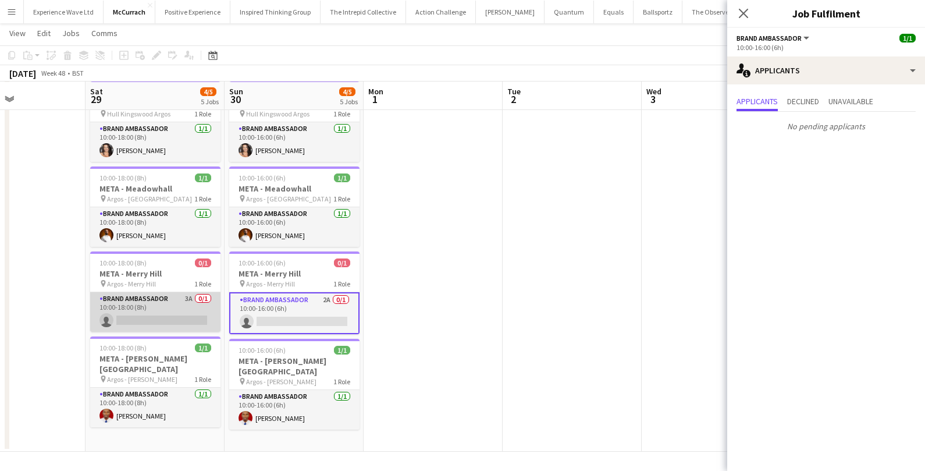
click at [149, 313] on app-card-role "Brand Ambassador 3A 0/1 10:00-18:00 (8h) single-neutral-actions" at bounding box center [155, 312] width 130 height 40
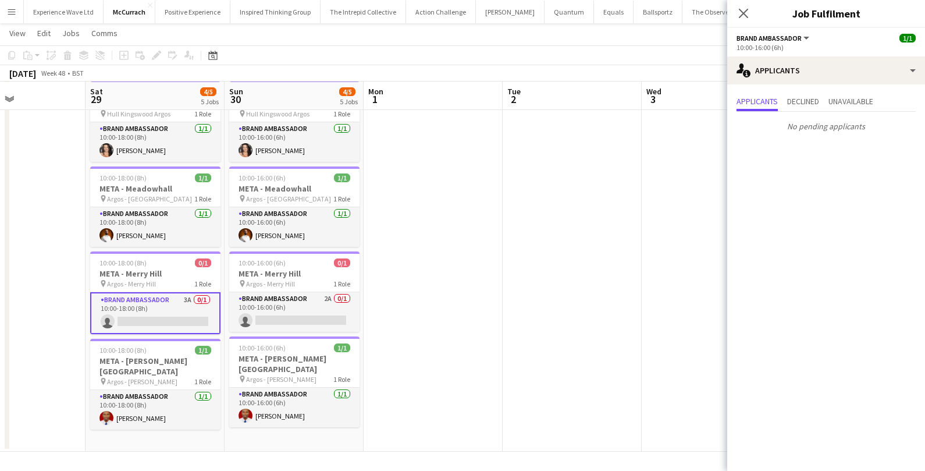
click at [164, 300] on app-card-role "Brand Ambassador 3A 0/1 10:00-18:00 (8h) single-neutral-actions" at bounding box center [155, 313] width 130 height 42
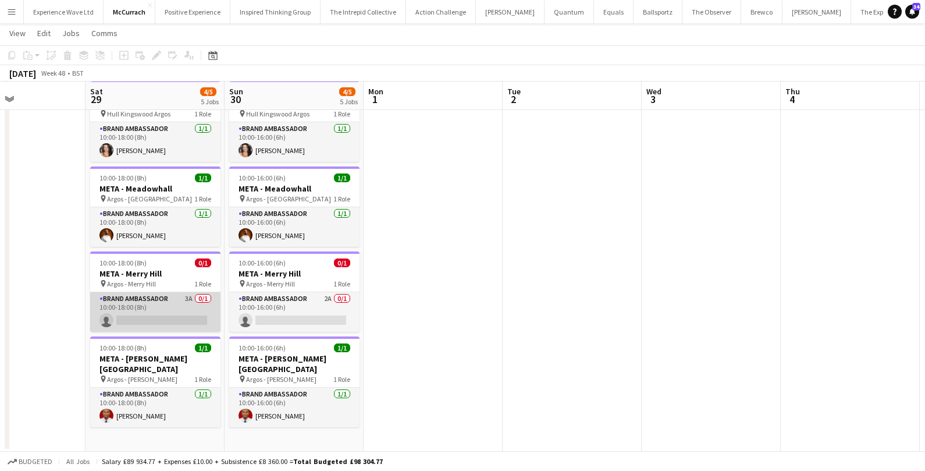
click at [172, 304] on app-card-role "Brand Ambassador 3A 0/1 10:00-18:00 (8h) single-neutral-actions" at bounding box center [155, 312] width 130 height 40
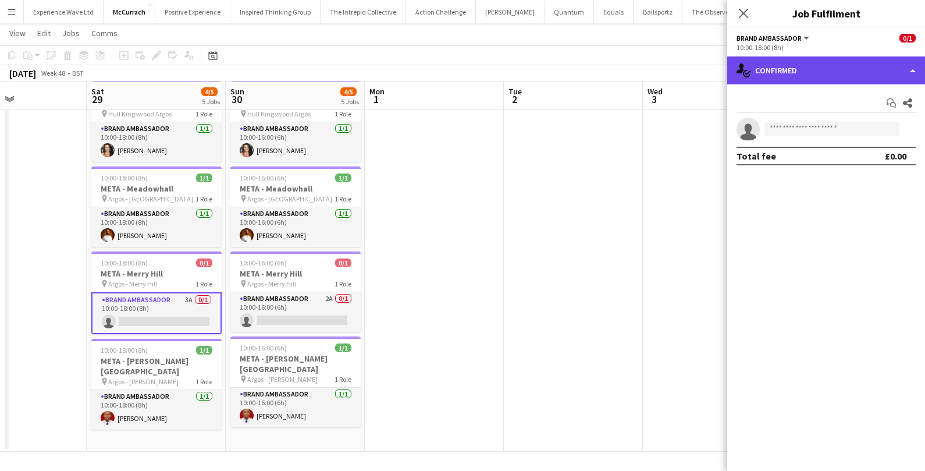
click at [796, 81] on div "single-neutral-actions-check-2 Confirmed" at bounding box center [826, 70] width 198 height 28
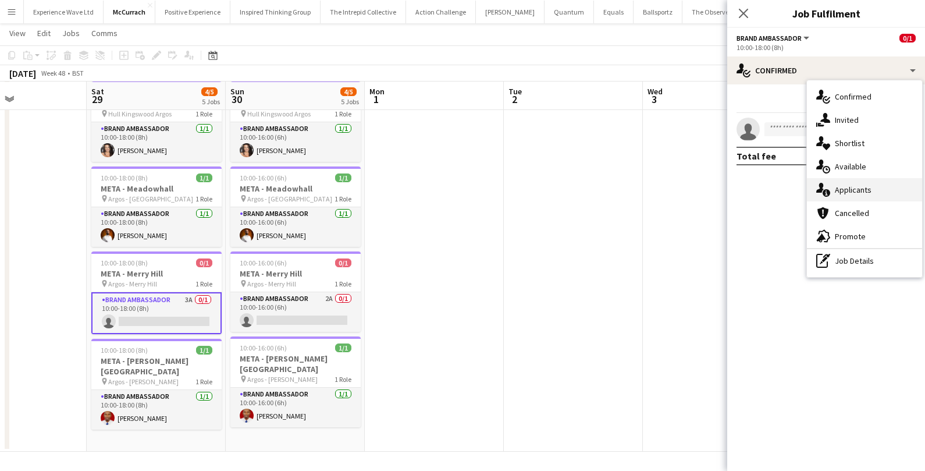
click at [832, 180] on div "single-neutral-actions-information Applicants" at bounding box center [864, 189] width 115 height 23
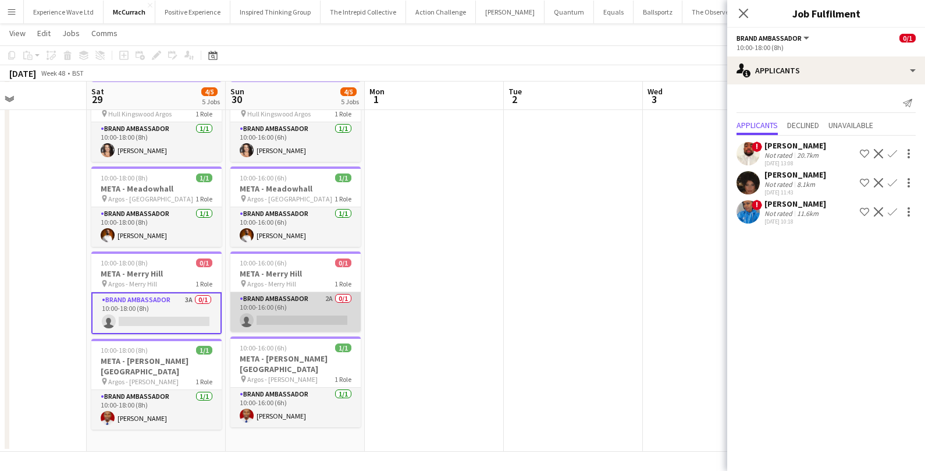
click at [300, 309] on app-card-role "Brand Ambassador 2A 0/1 10:00-16:00 (6h) single-neutral-actions" at bounding box center [295, 312] width 130 height 40
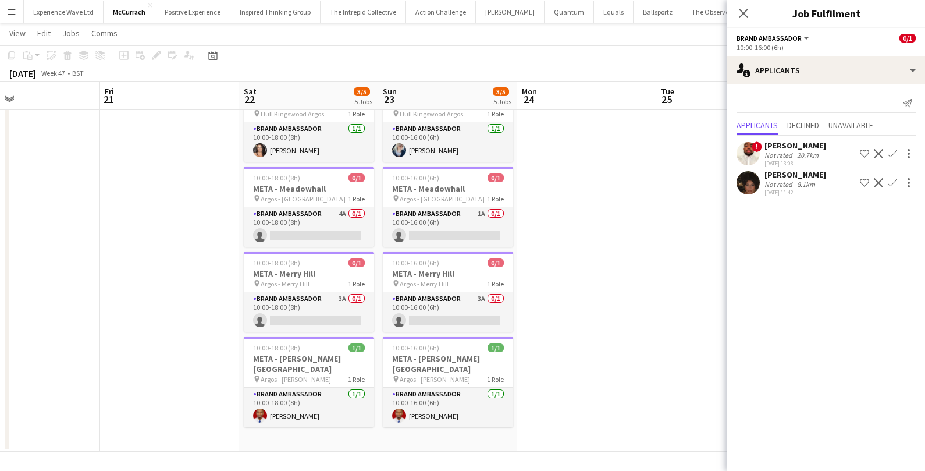
scroll to position [0, 304]
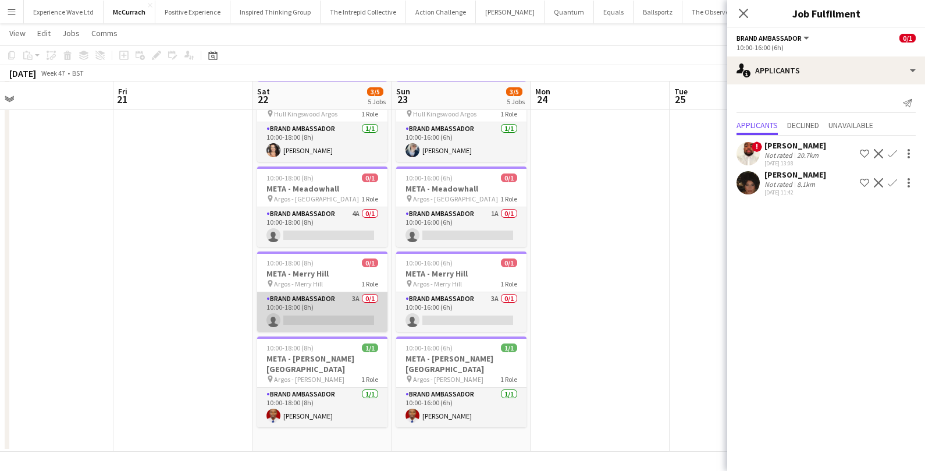
click at [322, 306] on app-card-role "Brand Ambassador 3A 0/1 10:00-18:00 (8h) single-neutral-actions" at bounding box center [322, 312] width 130 height 40
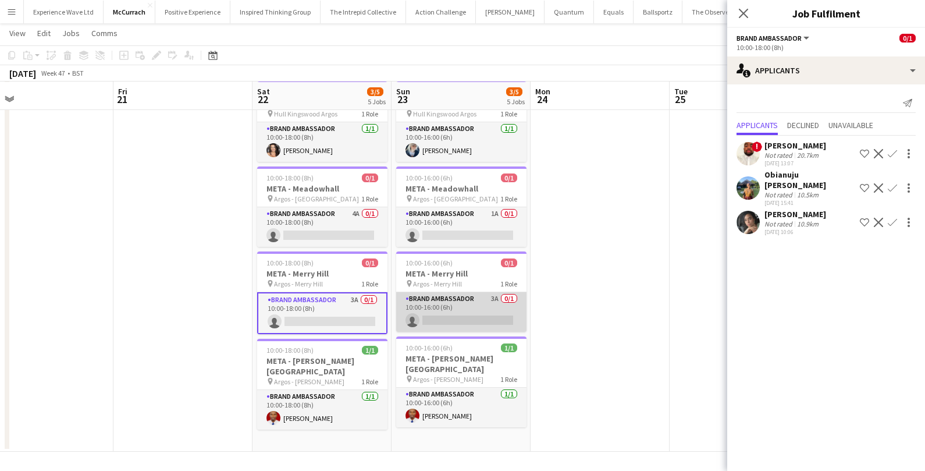
click at [438, 308] on app-card-role "Brand Ambassador 3A 0/1 10:00-16:00 (6h) single-neutral-actions" at bounding box center [461, 312] width 130 height 40
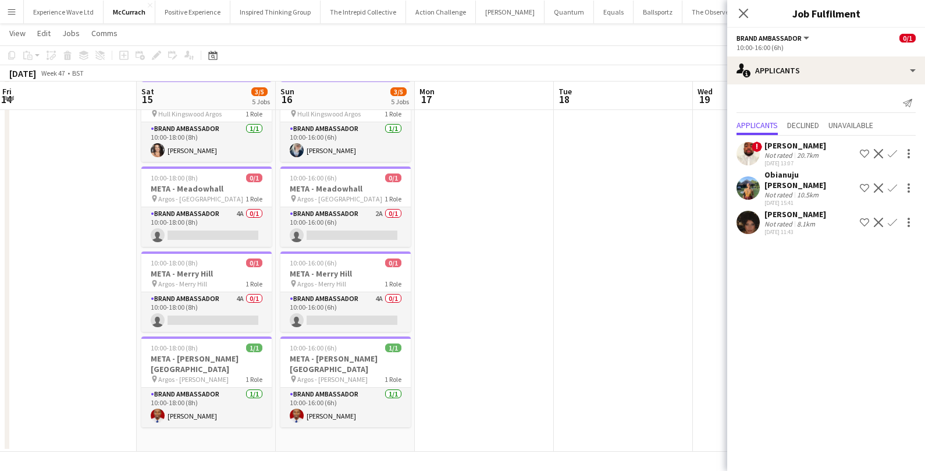
scroll to position [0, 312]
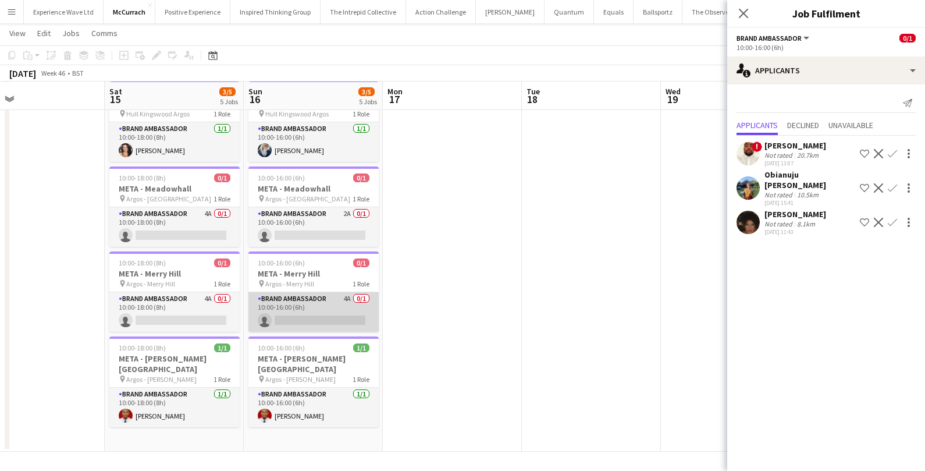
click at [334, 297] on app-card-role "Brand Ambassador 4A 0/1 10:00-16:00 (6h) single-neutral-actions" at bounding box center [313, 312] width 130 height 40
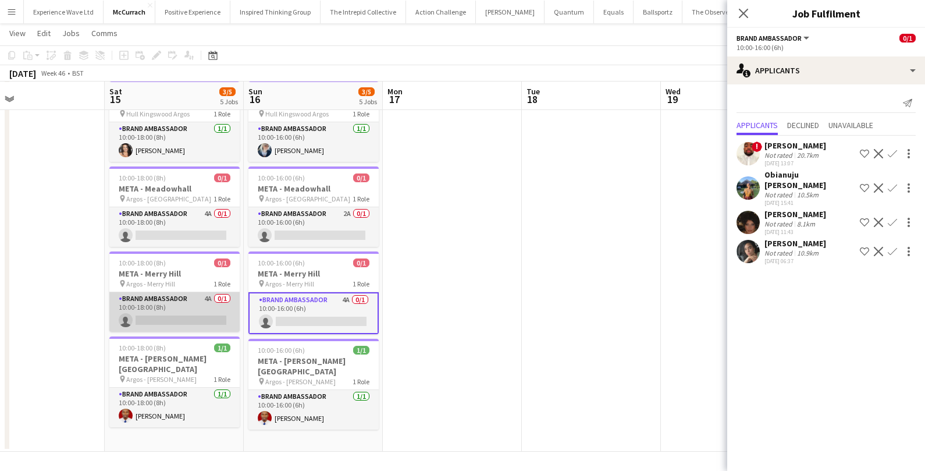
click at [206, 307] on app-card-role "Brand Ambassador 4A 0/1 10:00-18:00 (8h) single-neutral-actions" at bounding box center [174, 312] width 130 height 40
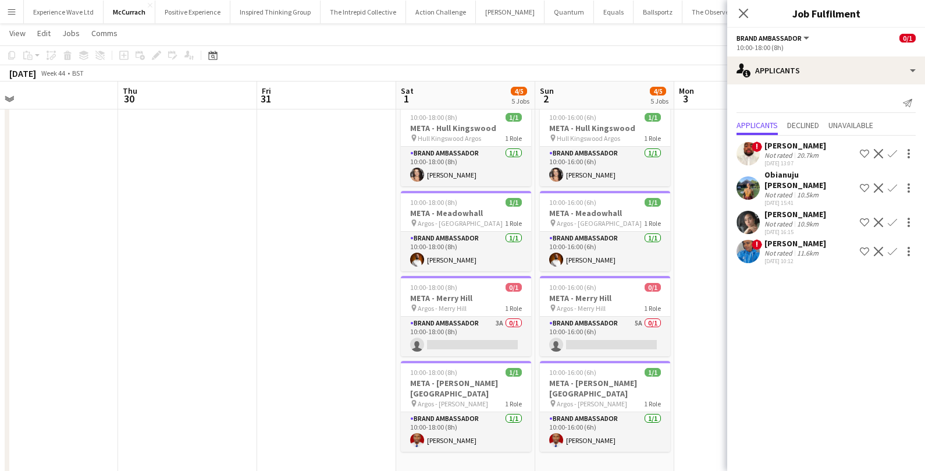
scroll to position [0, 298]
click at [478, 341] on app-card-role "Brand Ambassador 3A 0/1 10:00-18:00 (8h) single-neutral-actions" at bounding box center [466, 336] width 130 height 40
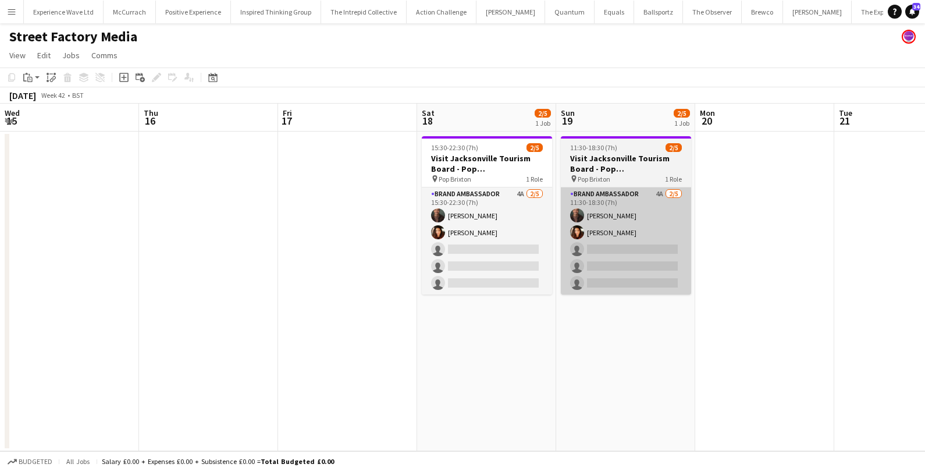
scroll to position [0, 363]
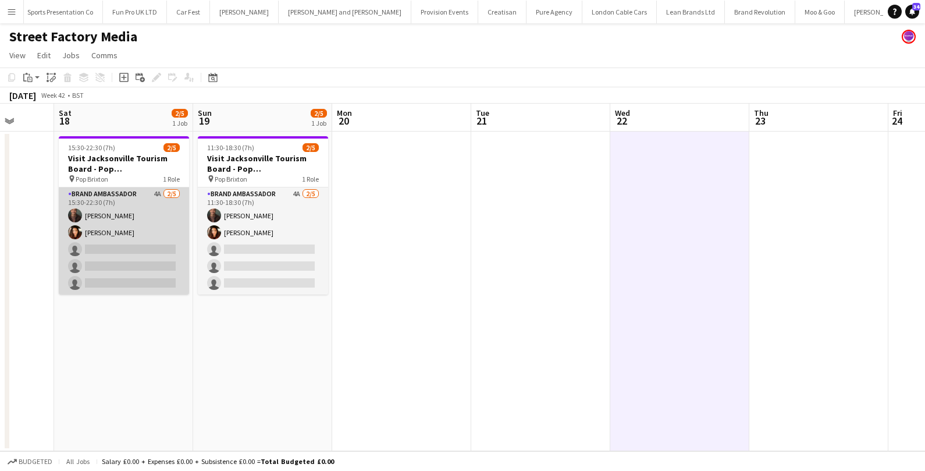
click at [171, 222] on app-card-role "Brand Ambassador 4A [DATE] 15:30-22:30 (7h) [PERSON_NAME] [PERSON_NAME] single-…" at bounding box center [124, 240] width 130 height 107
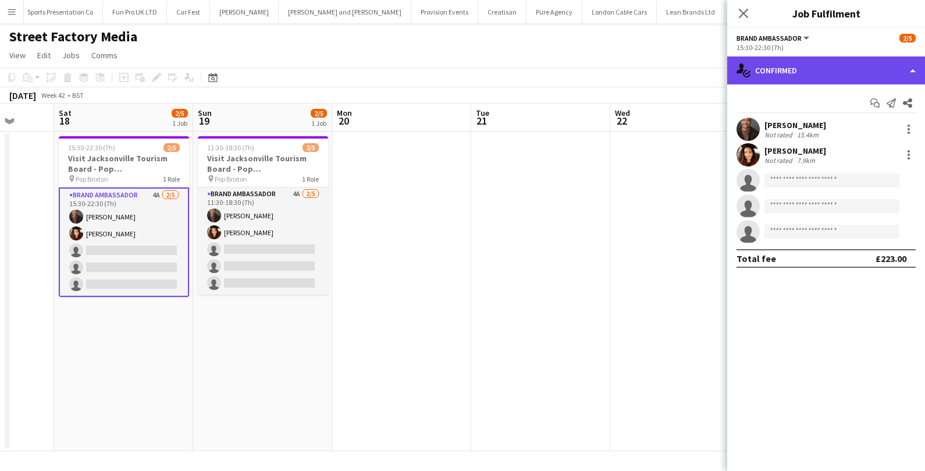
click at [778, 70] on div "single-neutral-actions-check-2 Confirmed" at bounding box center [826, 70] width 198 height 28
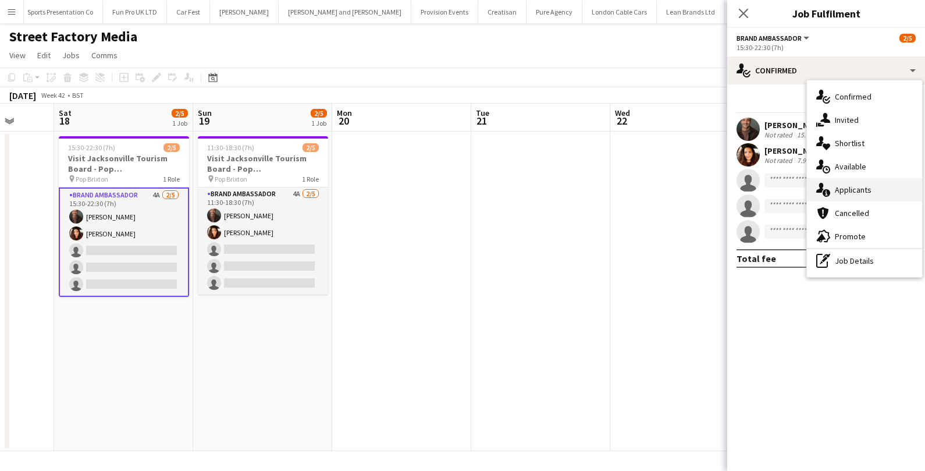
click at [838, 187] on span "Applicants" at bounding box center [853, 189] width 37 height 10
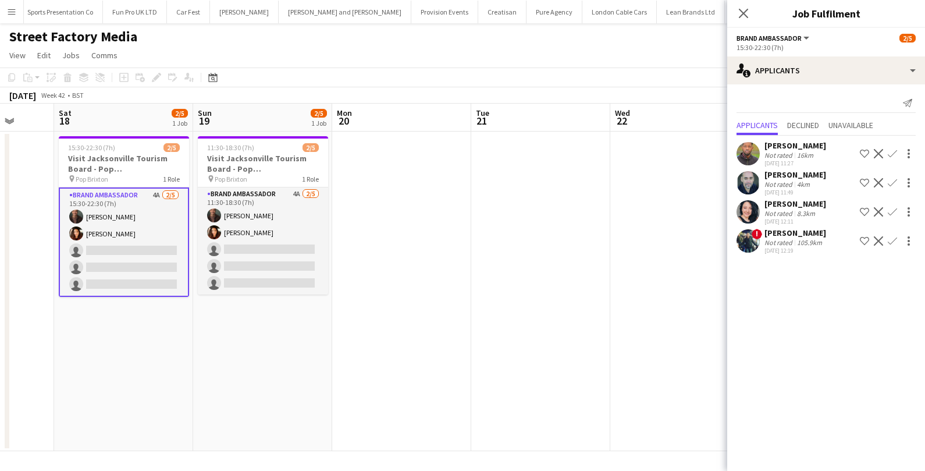
click at [130, 257] on app-card-role "Brand Ambassador 4A [DATE] 15:30-22:30 (7h) [PERSON_NAME] [PERSON_NAME] single-…" at bounding box center [124, 241] width 130 height 109
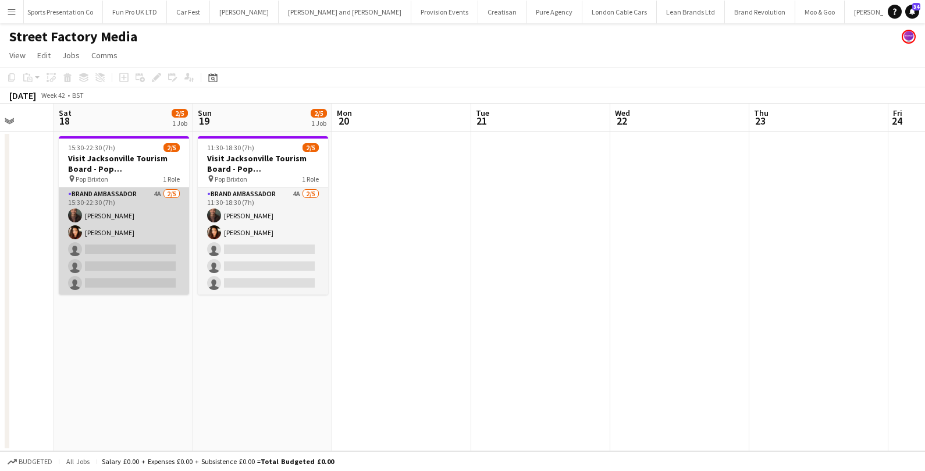
click at [131, 258] on app-card-role "Brand Ambassador 4A [DATE] 15:30-22:30 (7h) [PERSON_NAME] [PERSON_NAME] single-…" at bounding box center [124, 240] width 130 height 107
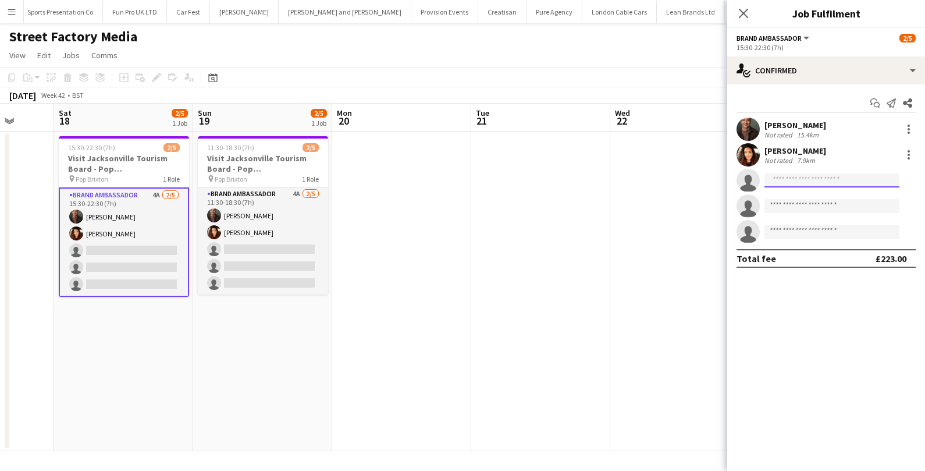
click at [808, 185] on input at bounding box center [831, 180] width 135 height 14
type input "****"
click at [806, 207] on span "[EMAIL_ADDRESS][DOMAIN_NAME]" at bounding box center [832, 206] width 116 height 9
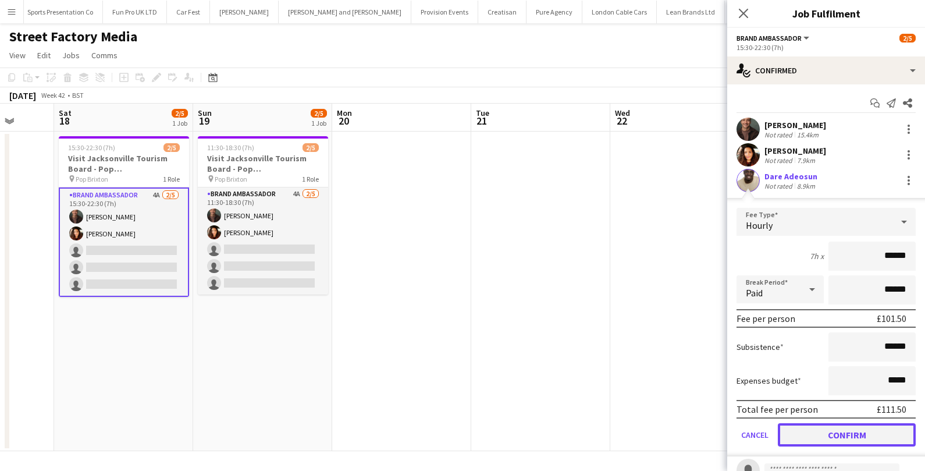
click at [813, 436] on button "Confirm" at bounding box center [847, 434] width 138 height 23
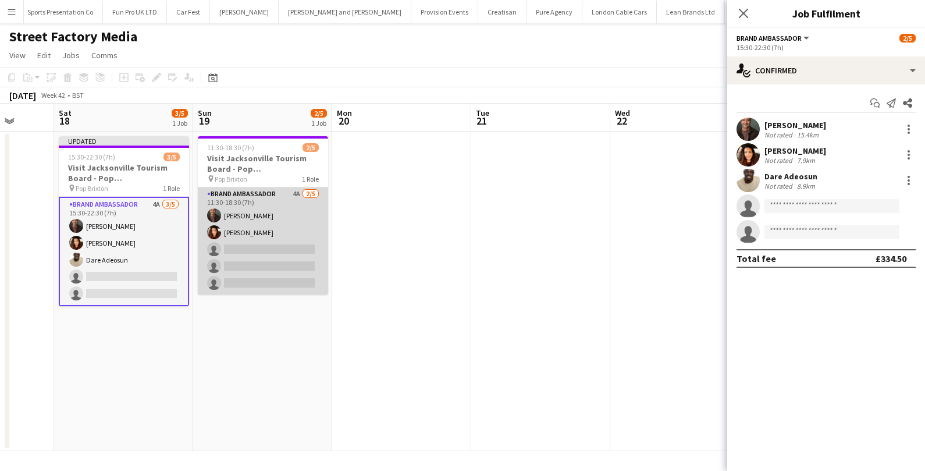
click at [294, 260] on app-card-role "Brand Ambassador 4A [DATE] 11:30-18:30 (7h) [PERSON_NAME] [PERSON_NAME] single-…" at bounding box center [263, 240] width 130 height 107
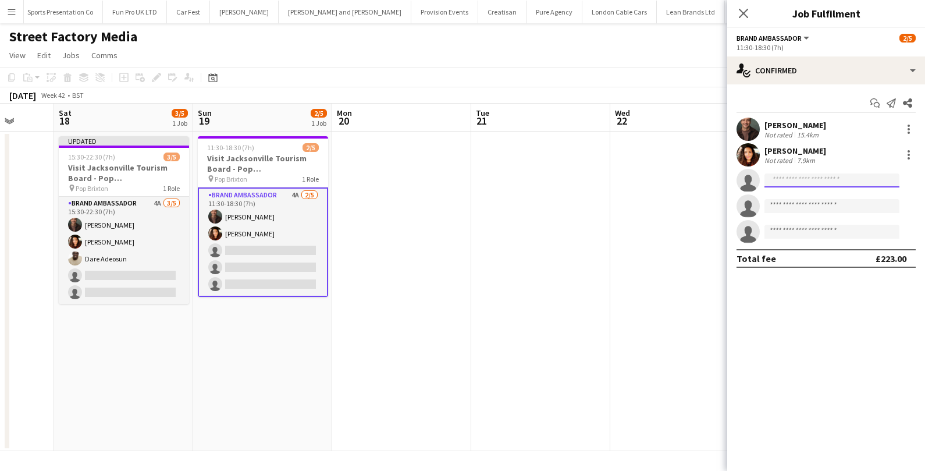
click at [806, 181] on input at bounding box center [831, 180] width 135 height 14
type input "****"
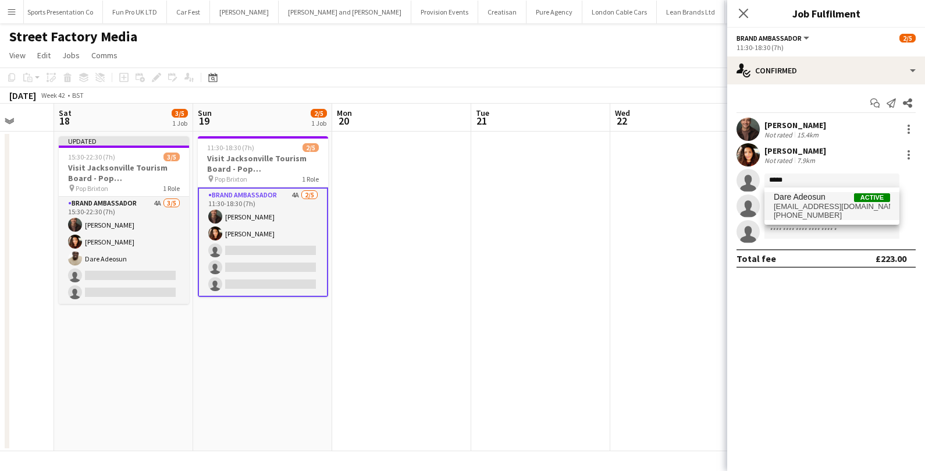
click at [831, 209] on span "[EMAIL_ADDRESS][DOMAIN_NAME]" at bounding box center [832, 206] width 116 height 9
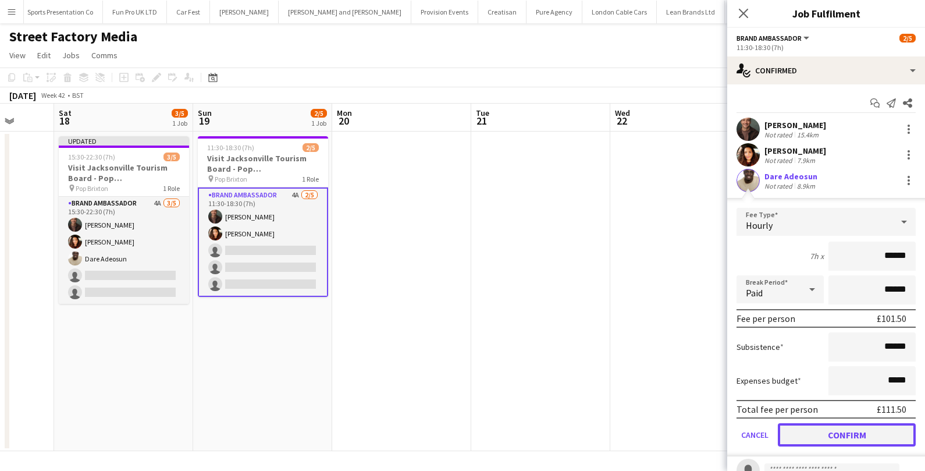
click at [833, 433] on button "Confirm" at bounding box center [847, 434] width 138 height 23
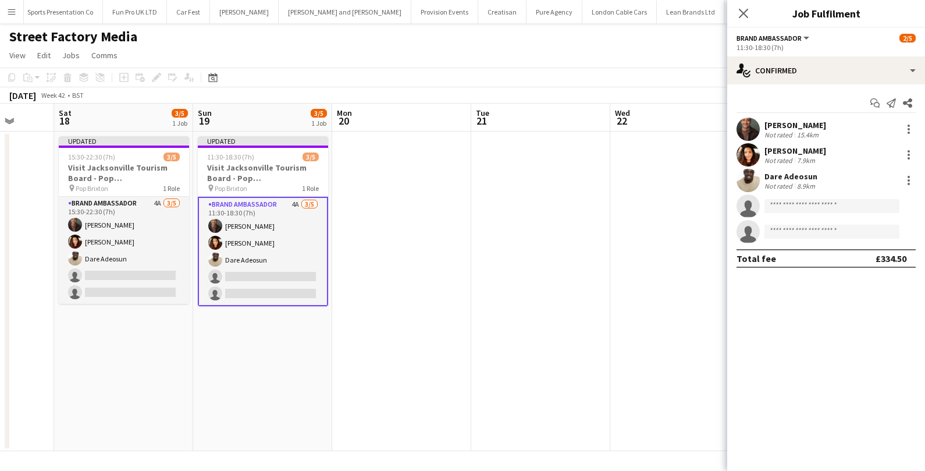
click at [573, 248] on app-date-cell at bounding box center [540, 290] width 139 height 319
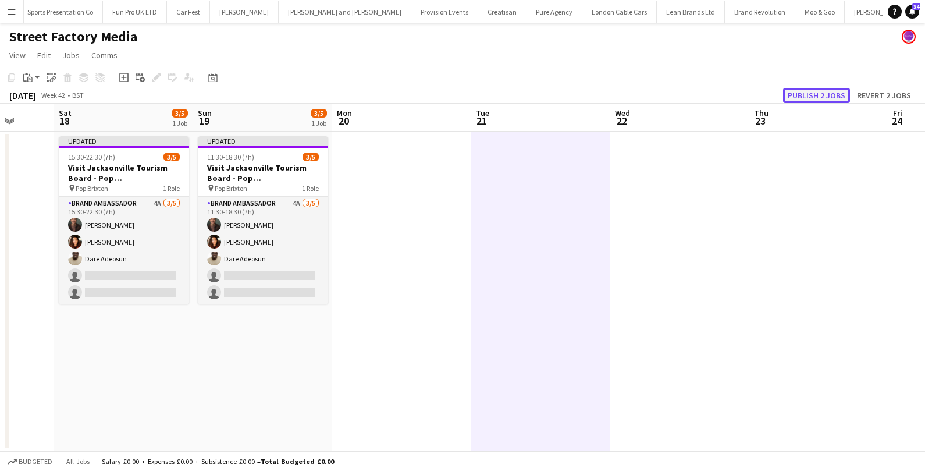
click at [824, 91] on button "Publish 2 jobs" at bounding box center [816, 95] width 67 height 15
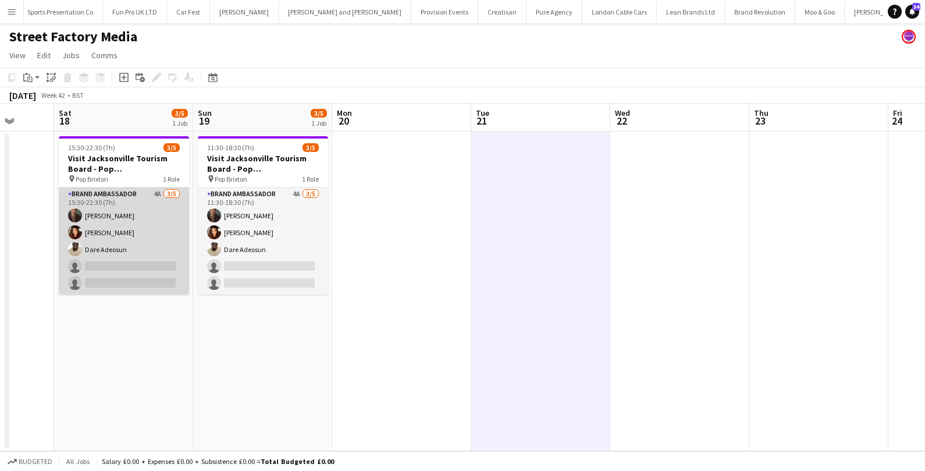
click at [130, 206] on app-card-role "Brand Ambassador 4A [DATE] 15:30-22:30 (7h) [PERSON_NAME] [PERSON_NAME] [PERSON…" at bounding box center [124, 240] width 130 height 107
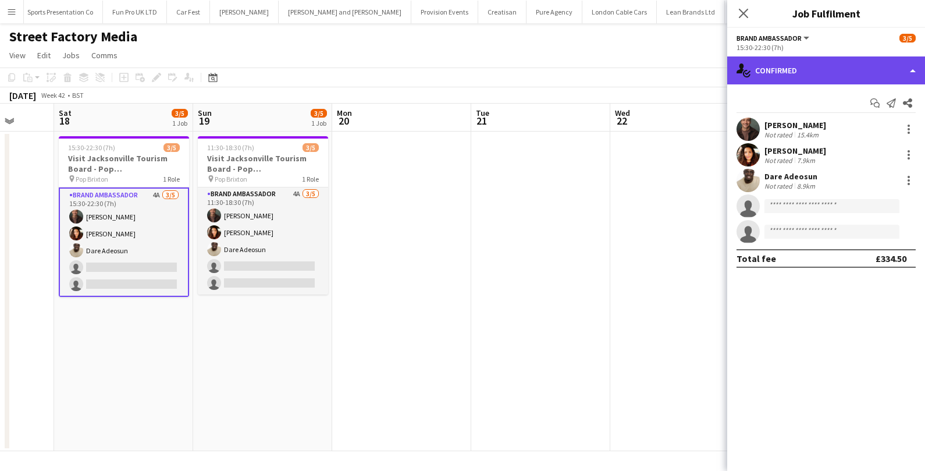
click at [867, 63] on div "single-neutral-actions-check-2 Confirmed" at bounding box center [826, 70] width 198 height 28
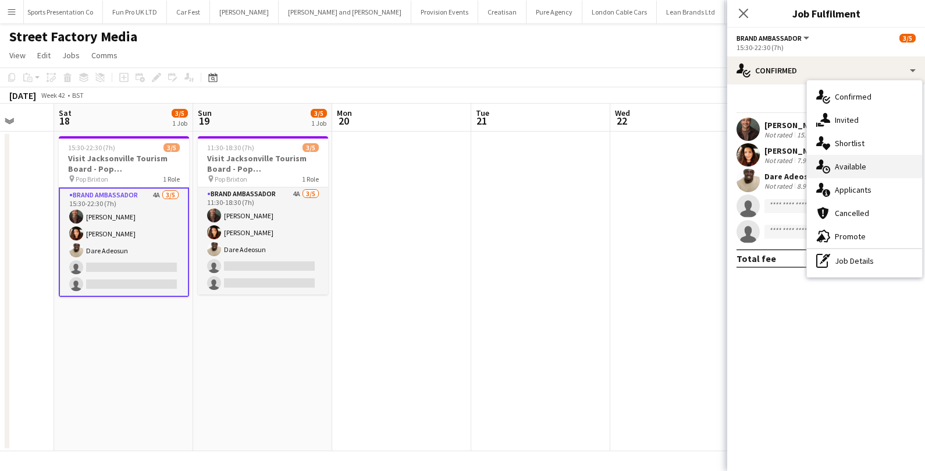
click at [850, 170] on span "Available" at bounding box center [850, 166] width 31 height 10
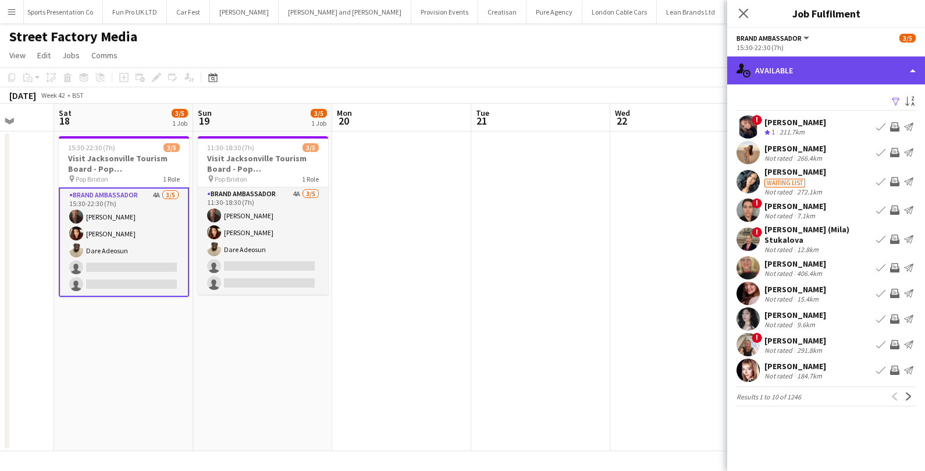
click at [856, 74] on div "single-neutral-actions-upload Available" at bounding box center [826, 70] width 198 height 28
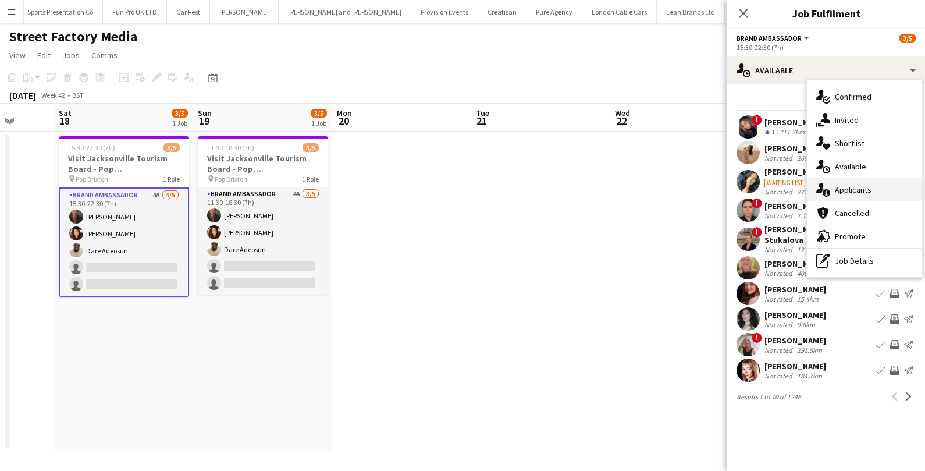
click at [846, 189] on span "Applicants" at bounding box center [853, 189] width 37 height 10
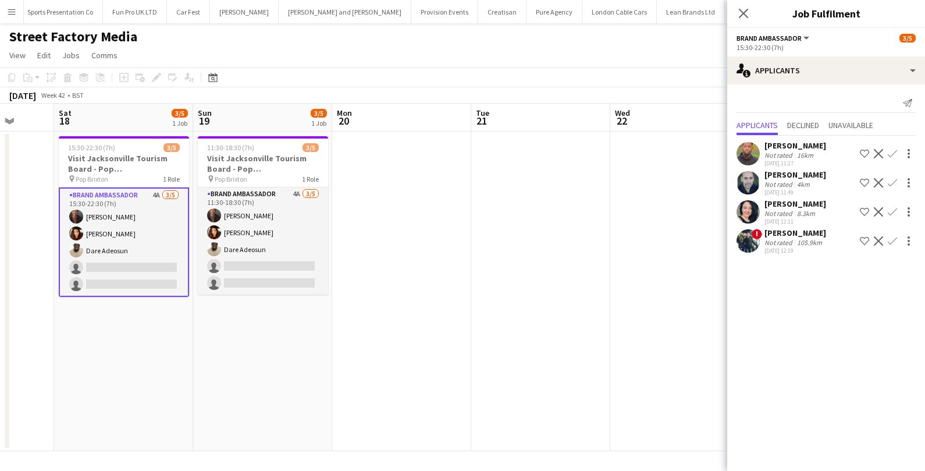
click at [117, 362] on app-date-cell "15:30-22:30 (7h) 3/5 Visit Jacksonville Tourism Board - [GEOGRAPHIC_DATA] pin P…" at bounding box center [123, 290] width 139 height 319
